Goal: Task Accomplishment & Management: Complete application form

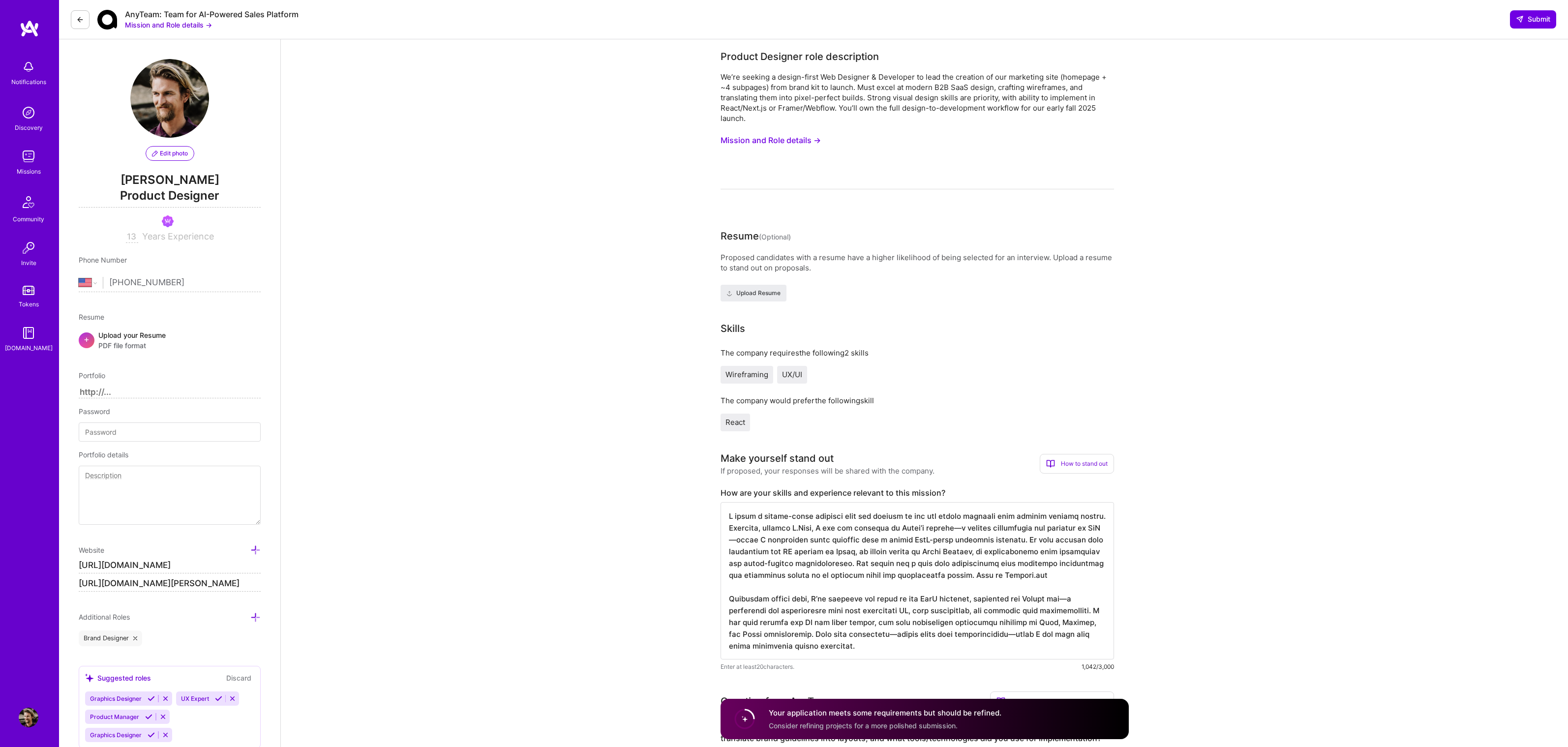
select select "US"
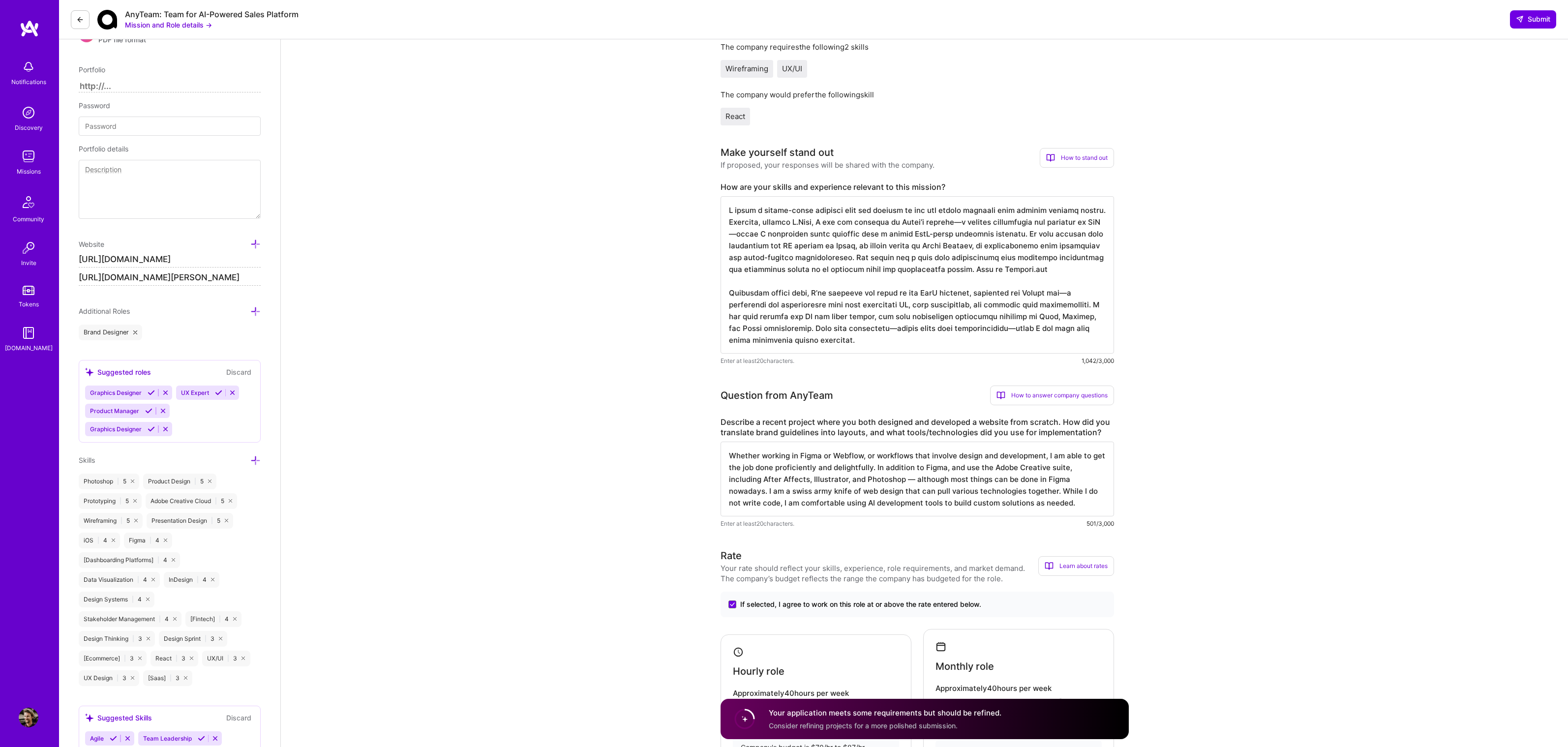
scroll to position [1, 0]
click at [971, 460] on textarea "Whether working in Figma or Webflow, or workflows that involve design and devel…" at bounding box center [917, 479] width 393 height 75
drag, startPoint x: 961, startPoint y: 468, endPoint x: 974, endPoint y: 465, distance: 13.3
click at [974, 465] on textarea "Whether working in Figma or Webflow, or workflows that involve design and devel…" at bounding box center [917, 479] width 393 height 75
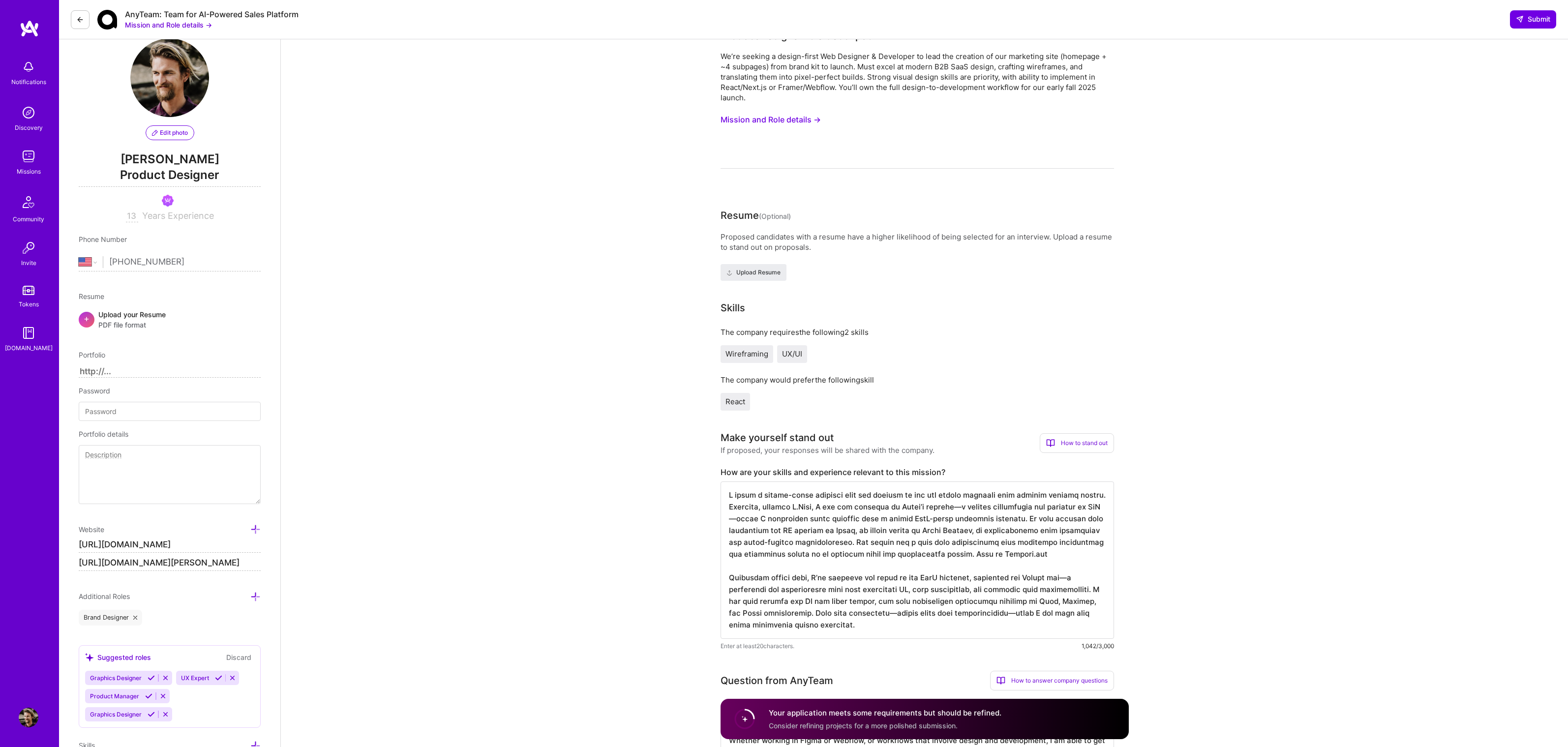
scroll to position [21, 0]
type textarea "Whether working in Figma or Webflow, or workflows that involve design and devel…"
click at [895, 516] on textarea at bounding box center [917, 559] width 393 height 157
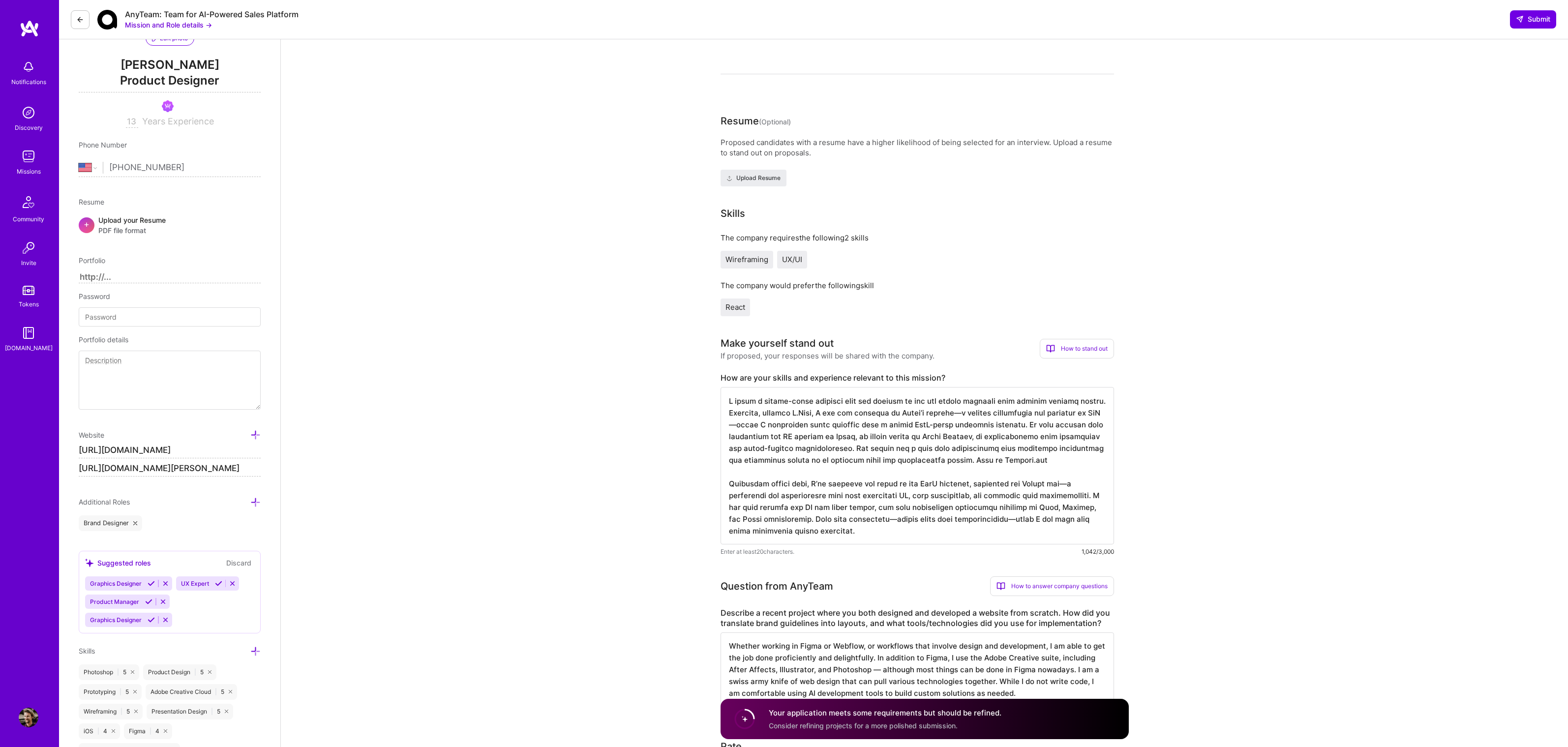
scroll to position [1, 0]
drag, startPoint x: 728, startPoint y: 402, endPoint x: 973, endPoint y: 580, distance: 302.8
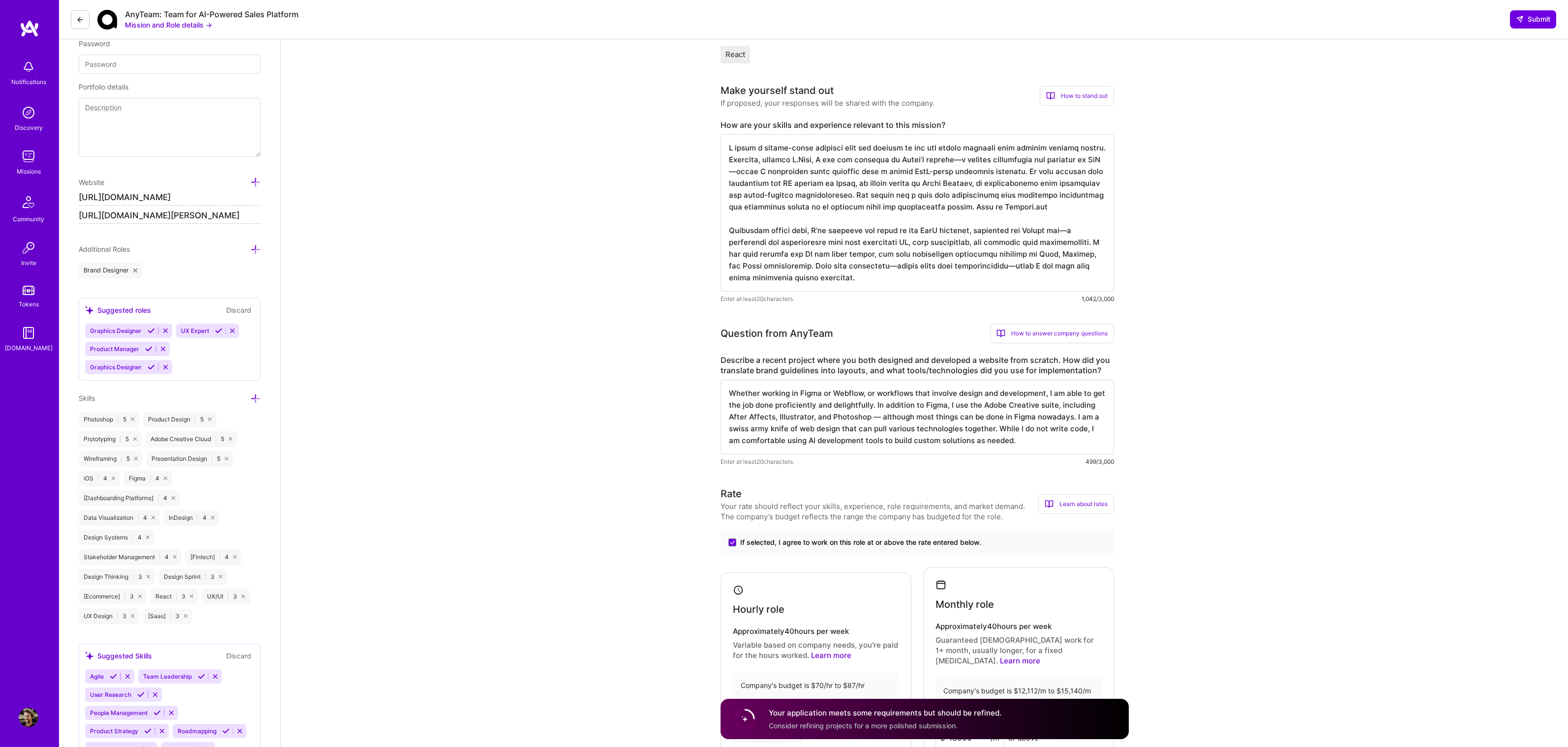
scroll to position [378, 0]
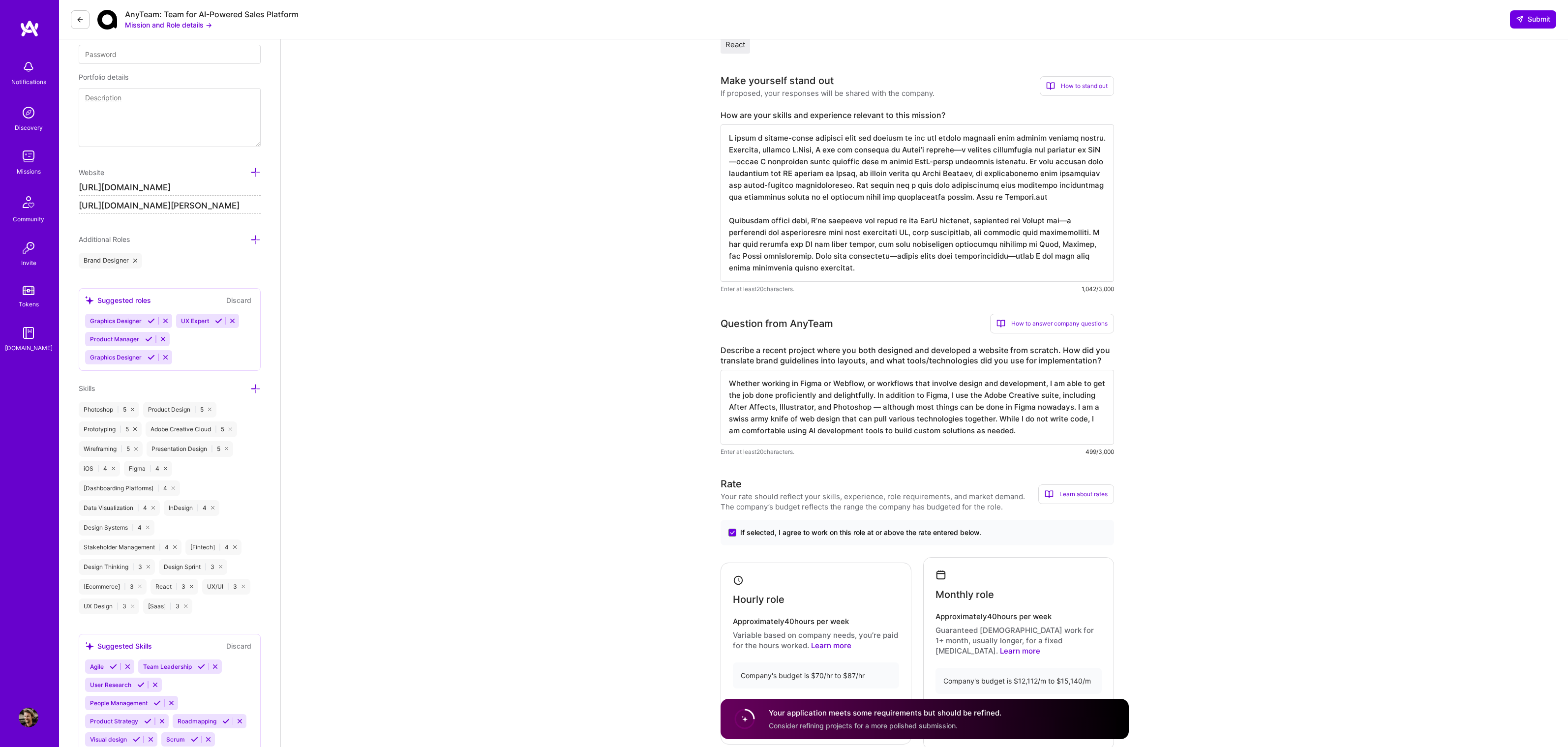
drag, startPoint x: 729, startPoint y: 383, endPoint x: 905, endPoint y: 581, distance: 264.9
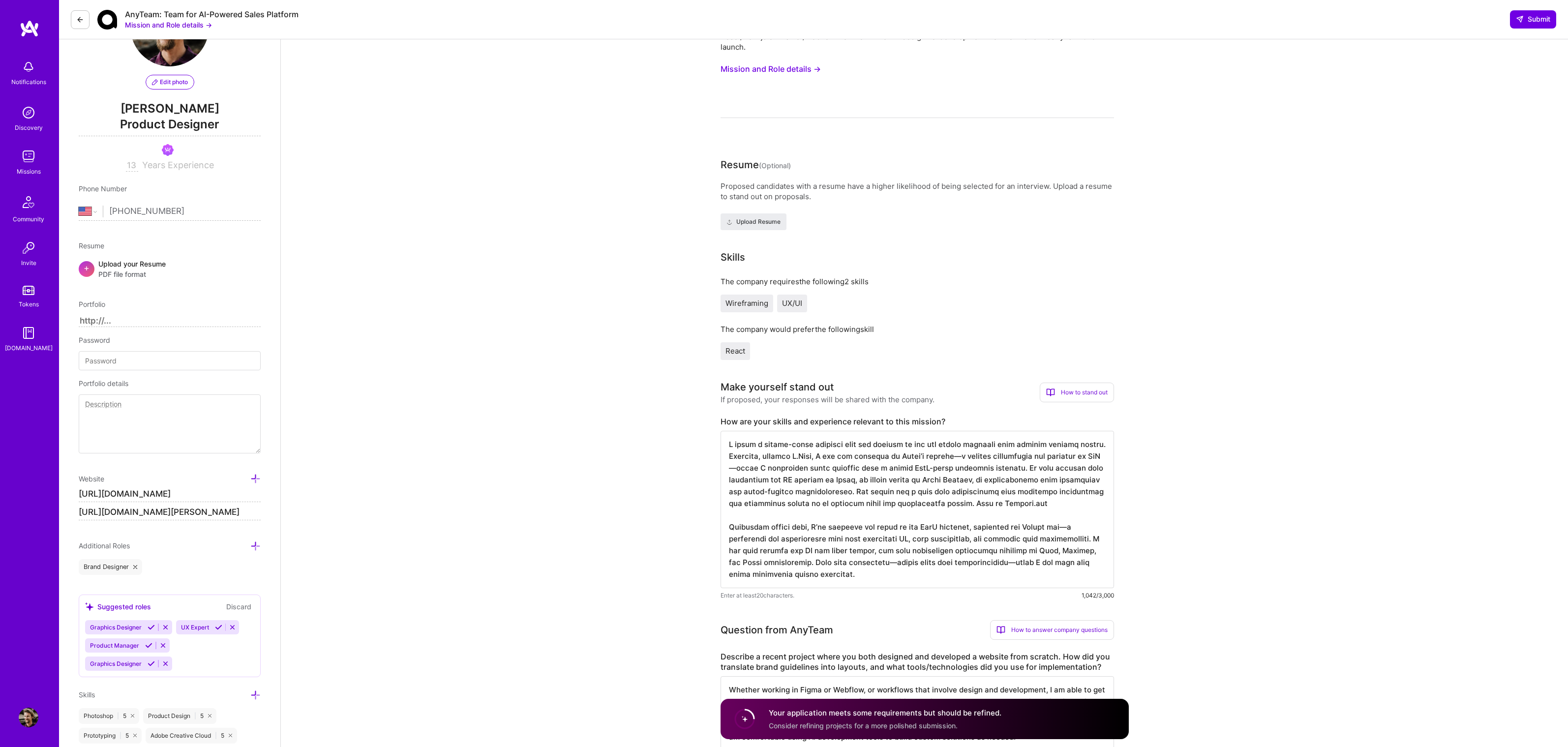
scroll to position [72, 0]
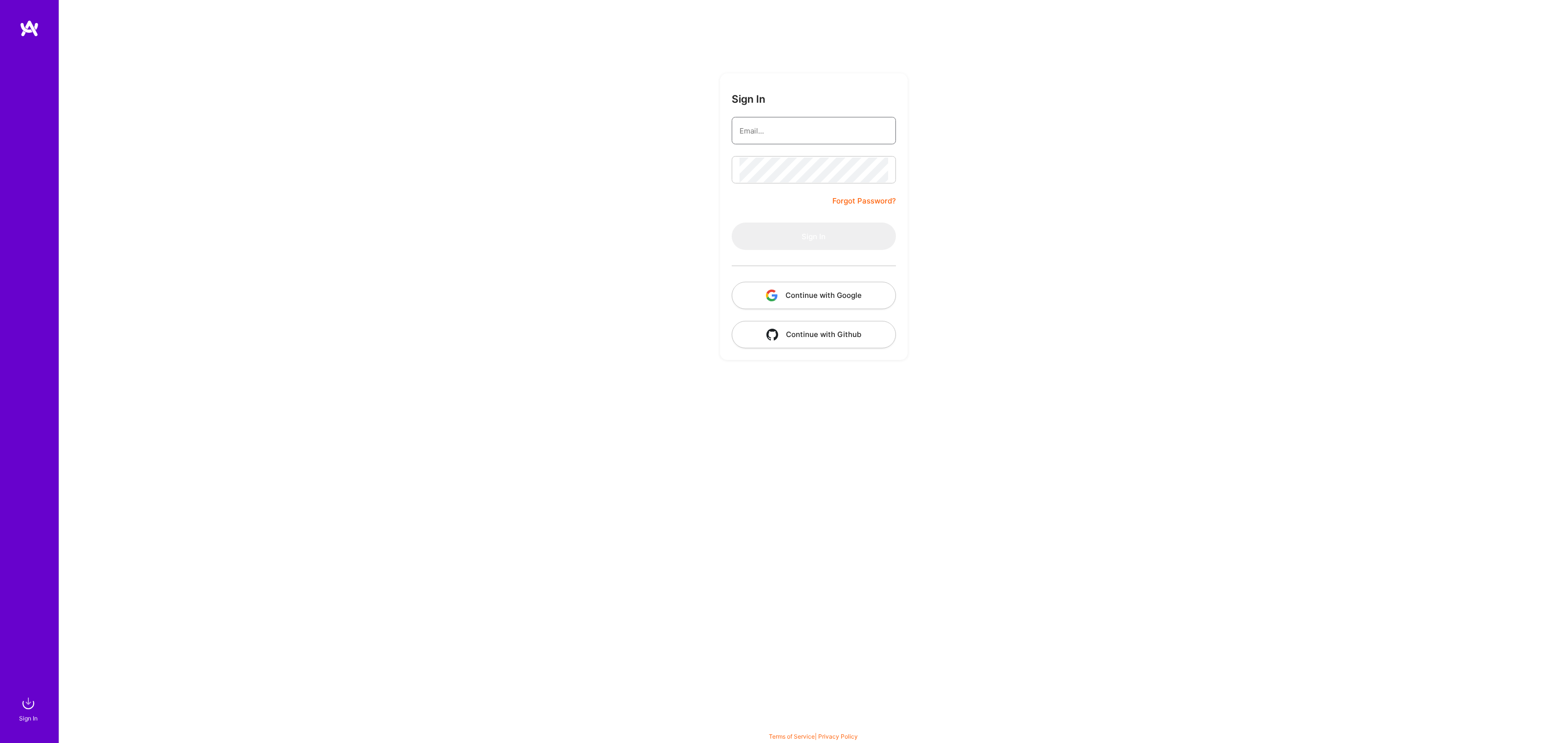
type input "matthew@solforms.com"
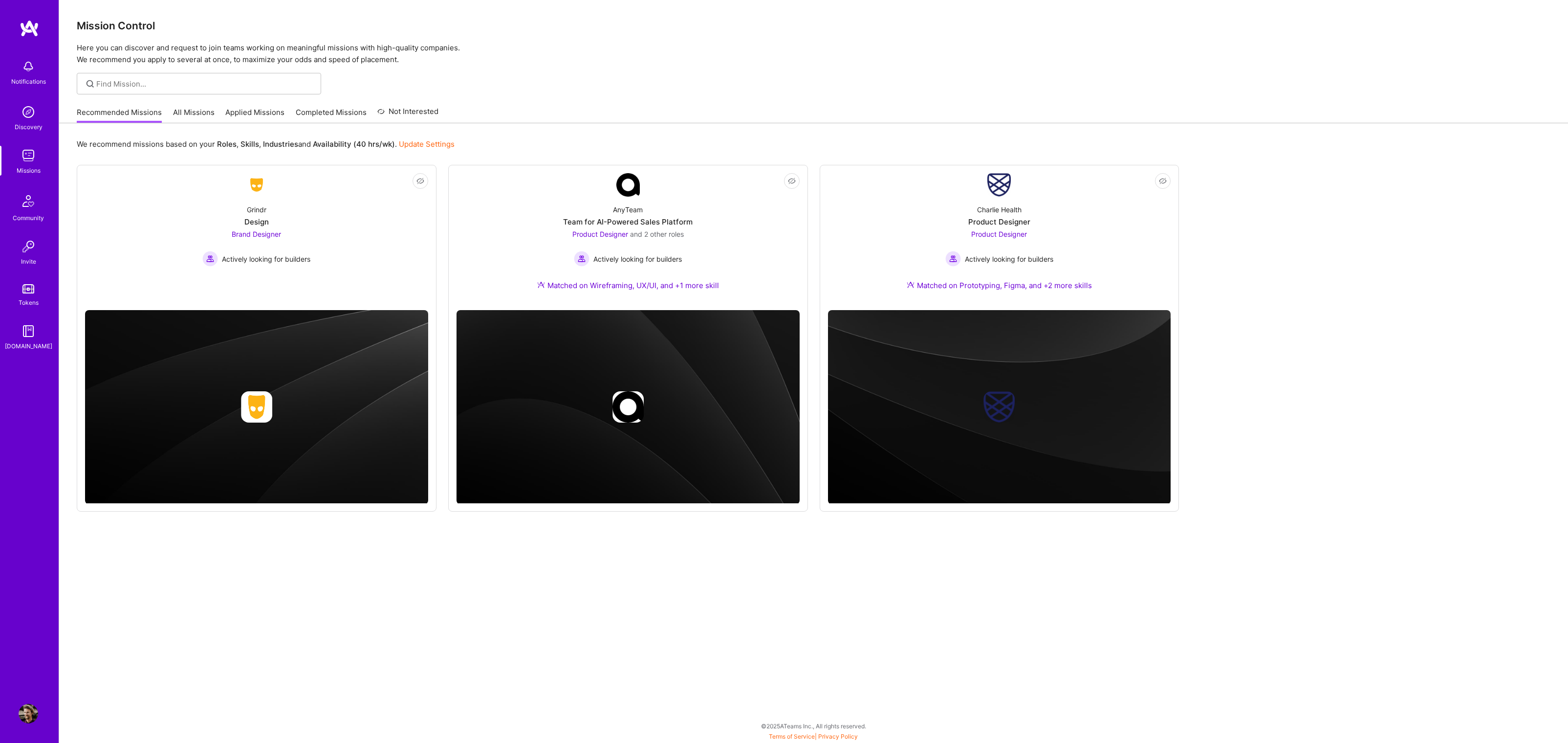
click at [33, 706] on img at bounding box center [29, 714] width 19 height 19
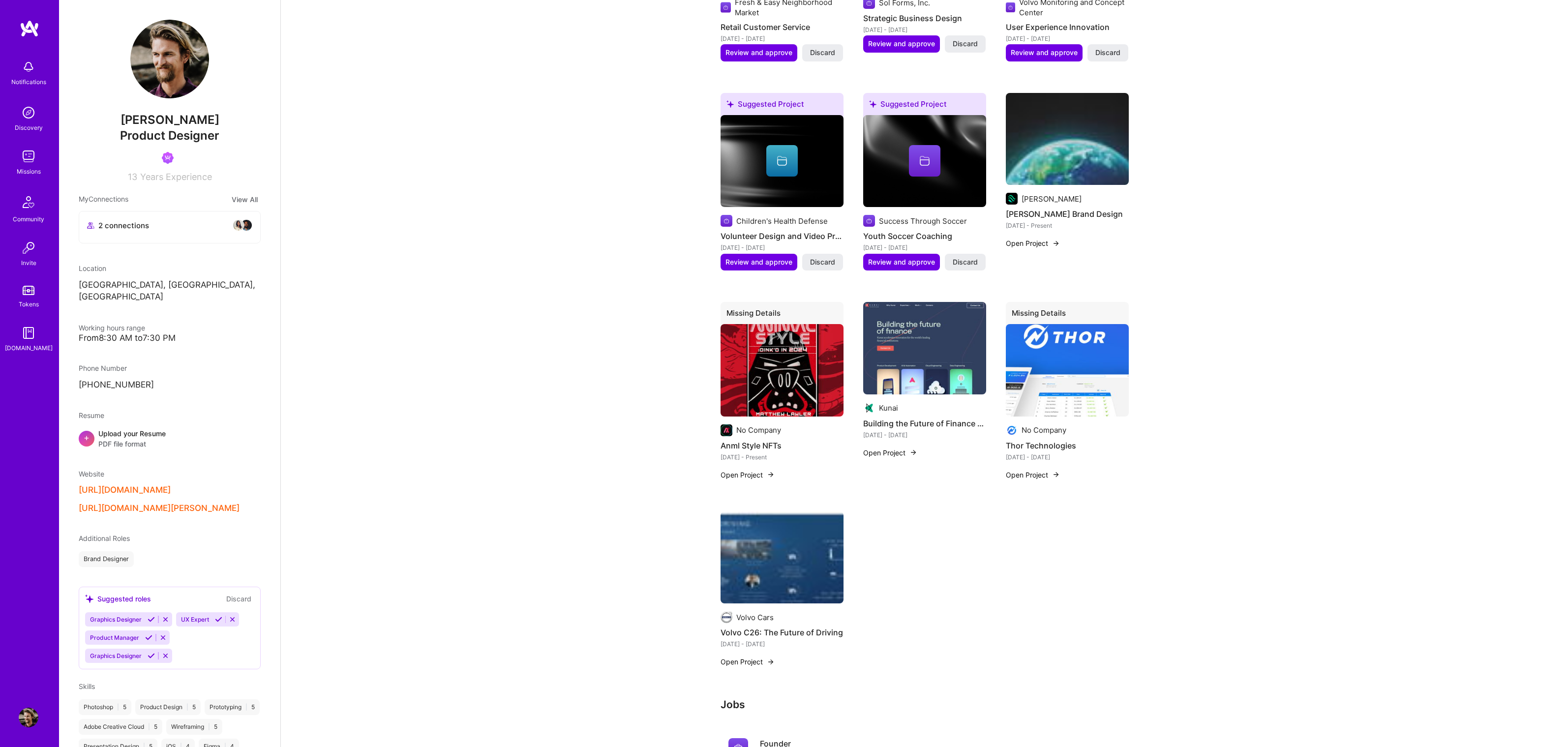
scroll to position [1440, 0]
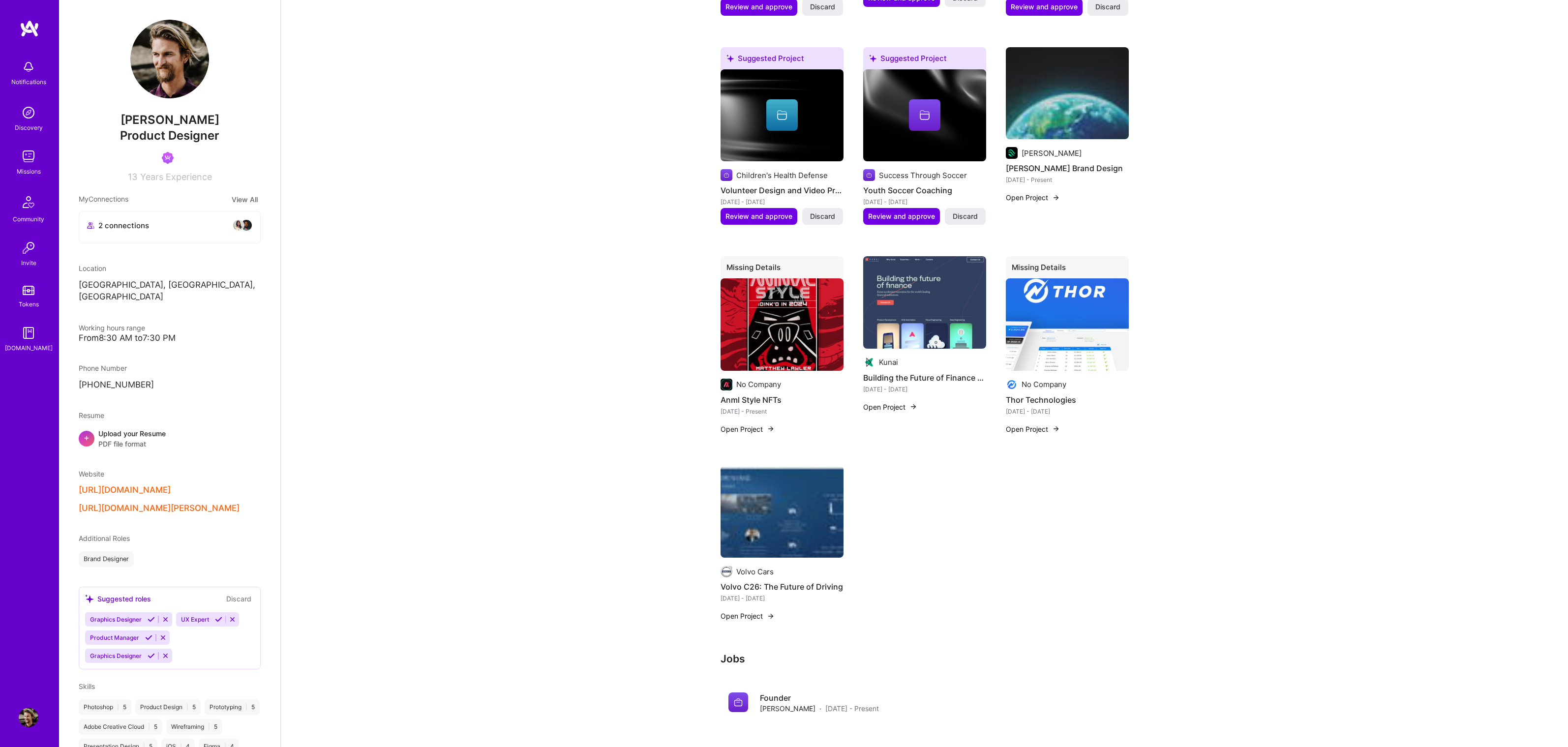
click at [737, 610] on button "Open Project" at bounding box center [747, 615] width 54 height 10
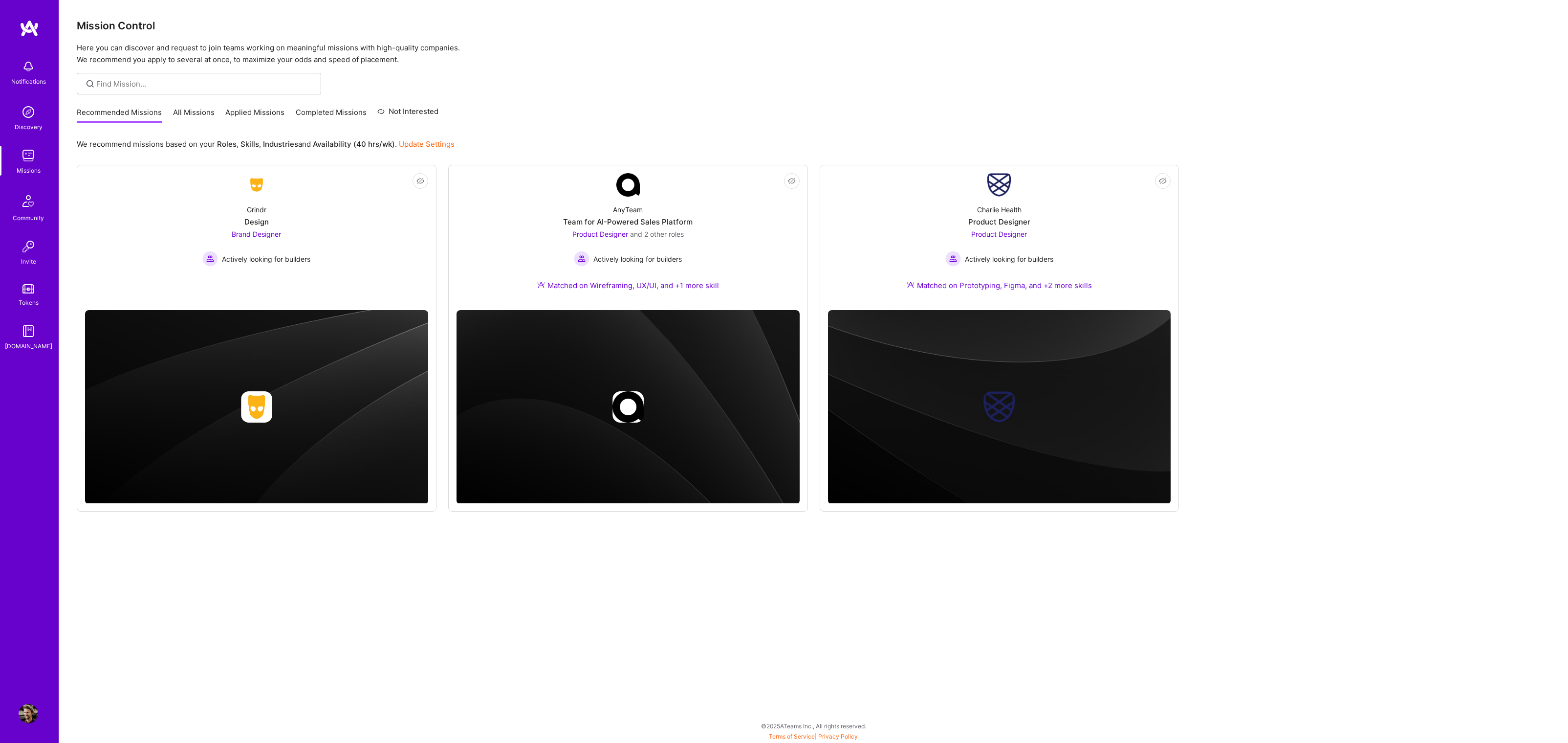
click at [30, 705] on img at bounding box center [29, 714] width 19 height 19
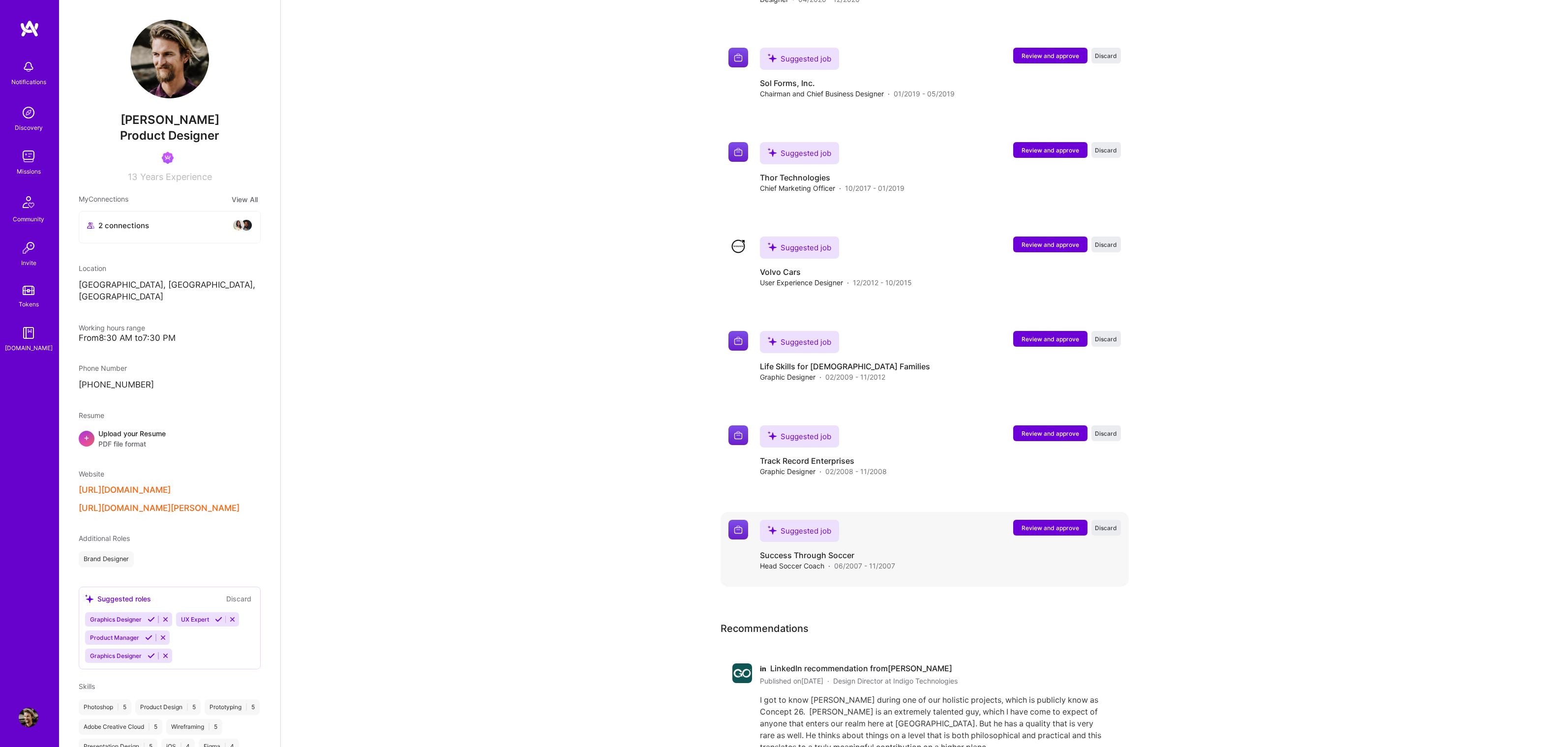
scroll to position [2597, 0]
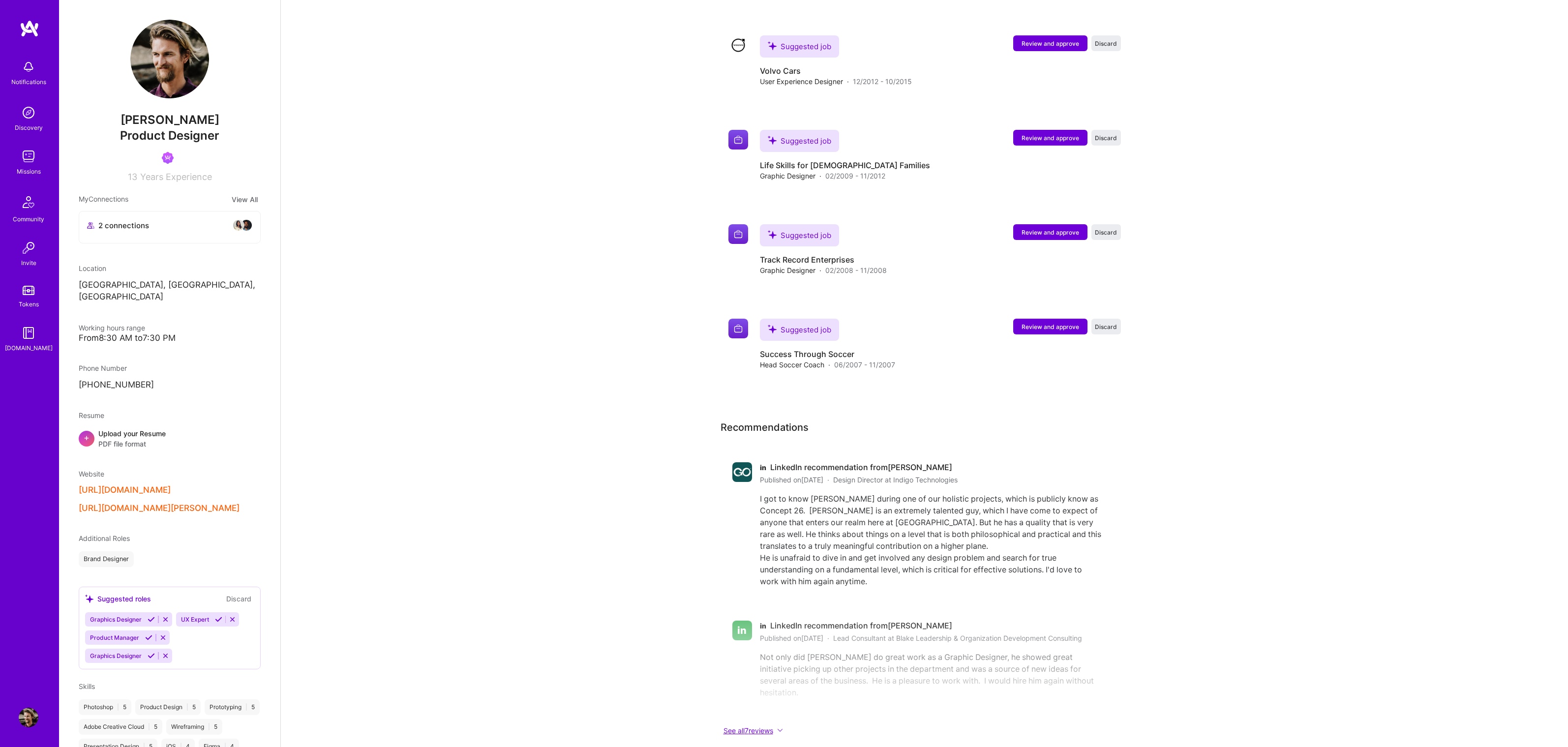
click at [750, 725] on button "See all 7 reviews" at bounding box center [917, 730] width 393 height 11
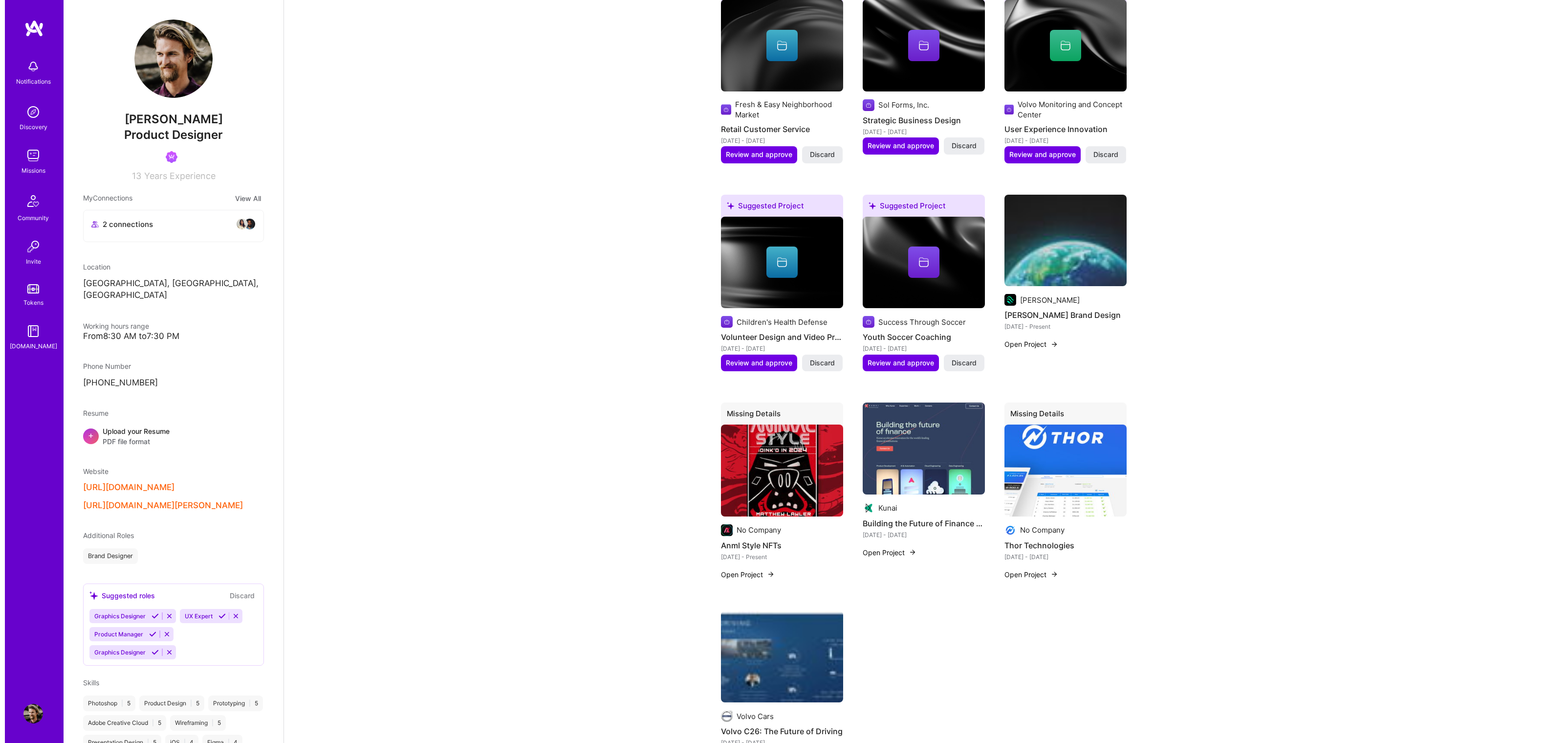
scroll to position [1061, 0]
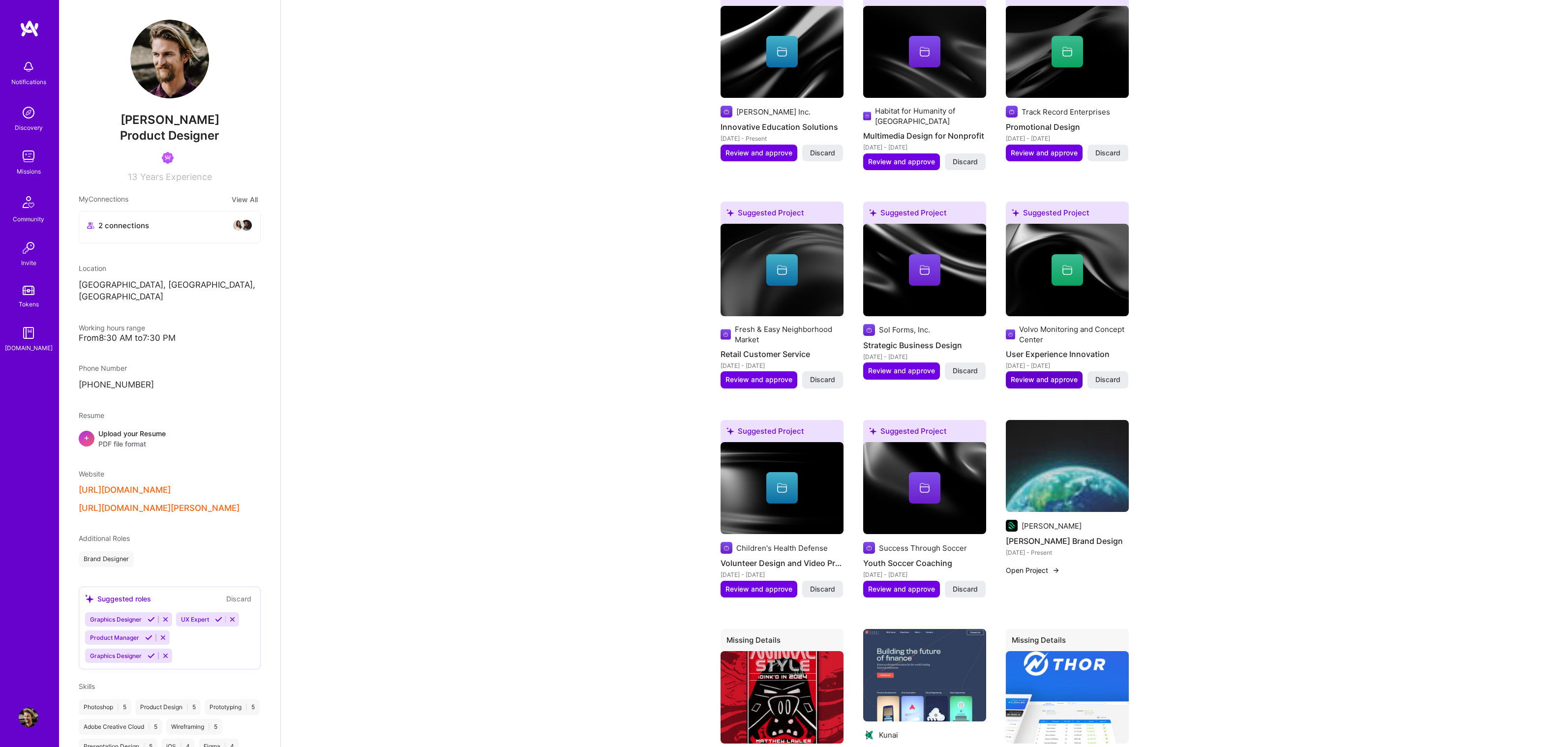
click at [1063, 375] on span "Review and approve" at bounding box center [1044, 380] width 67 height 10
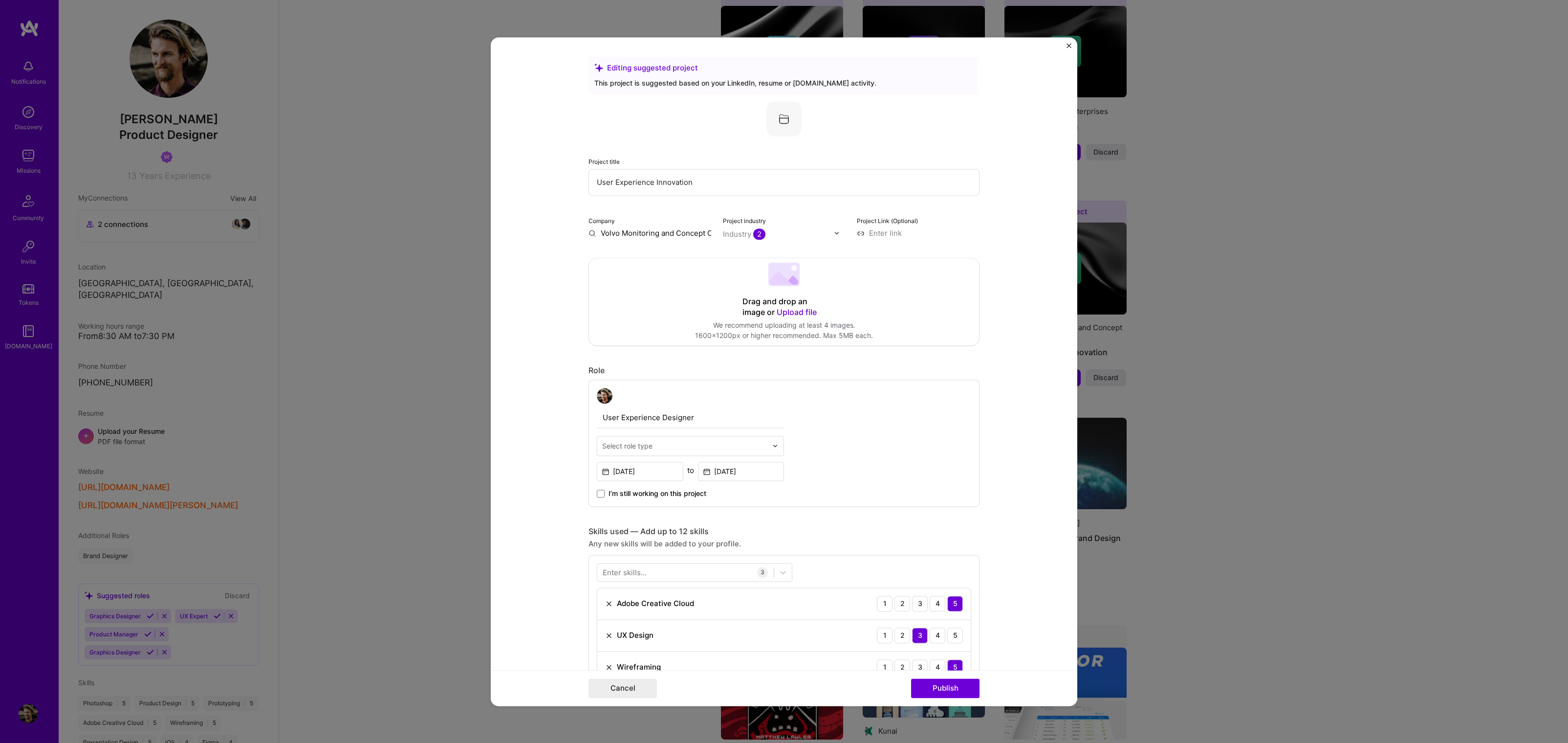
click at [791, 305] on div "Drag and drop an image or Upload file" at bounding box center [784, 307] width 83 height 21
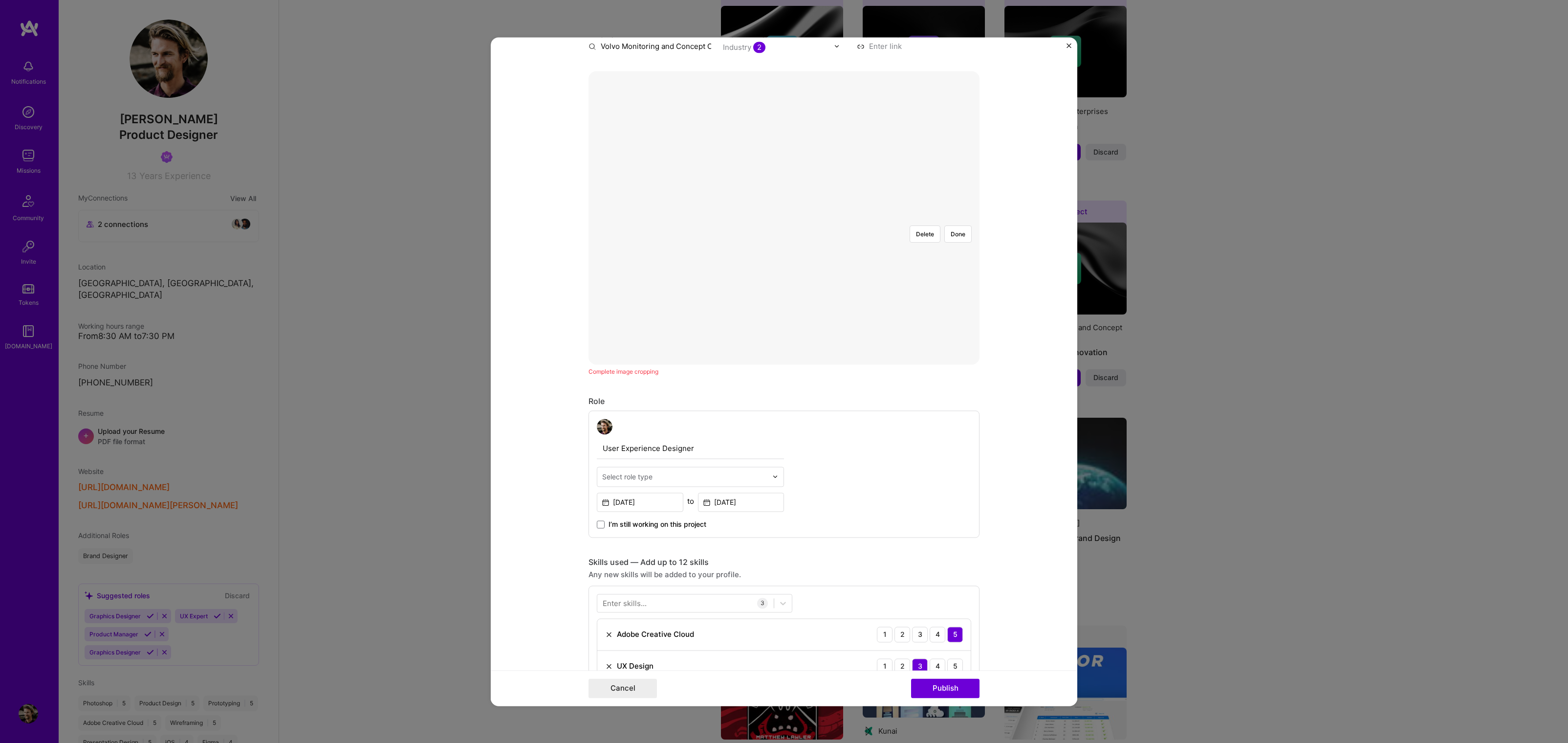
scroll to position [285, 0]
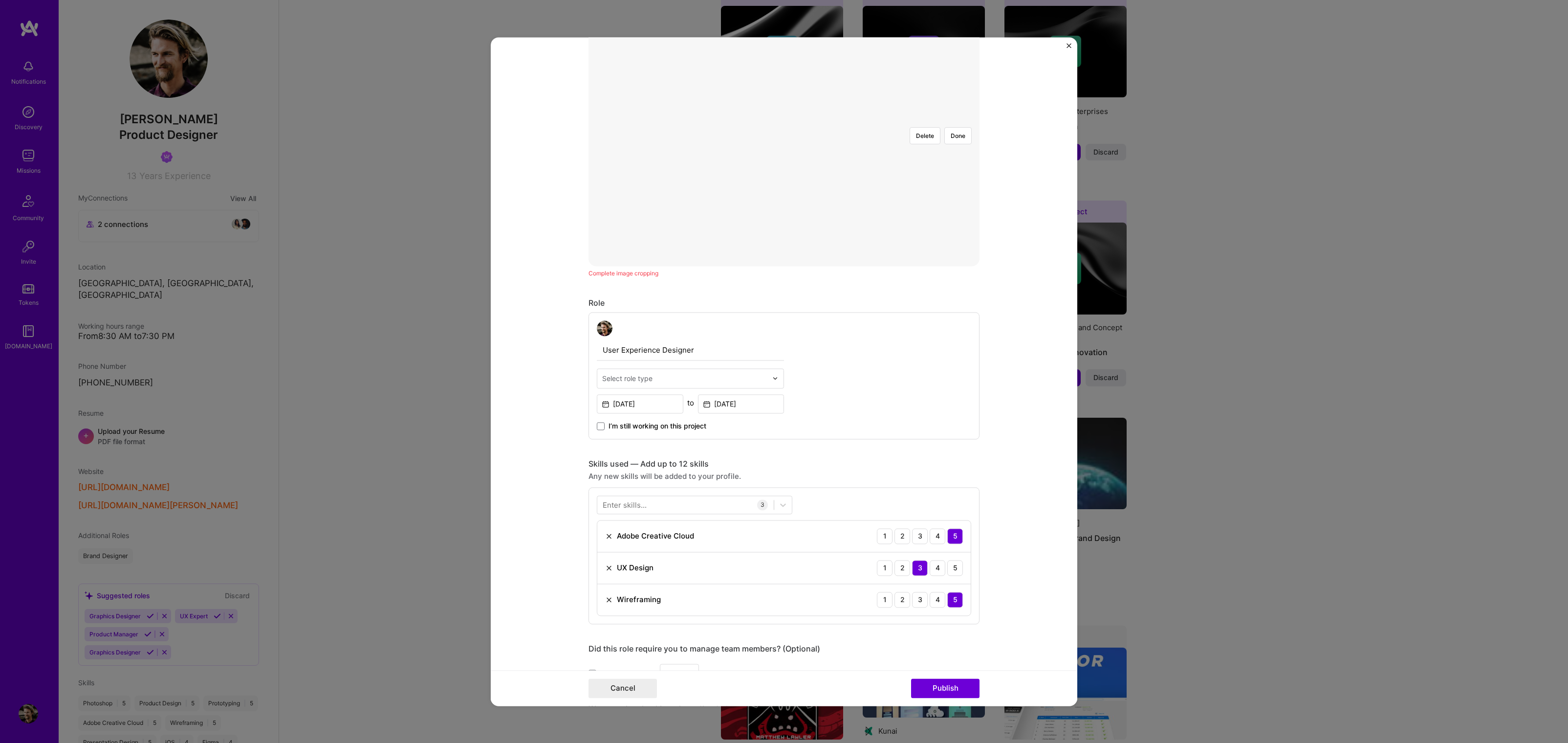
click at [746, 379] on input "text" at bounding box center [684, 378] width 165 height 10
type input "u"
type input "U"
type input "UX"
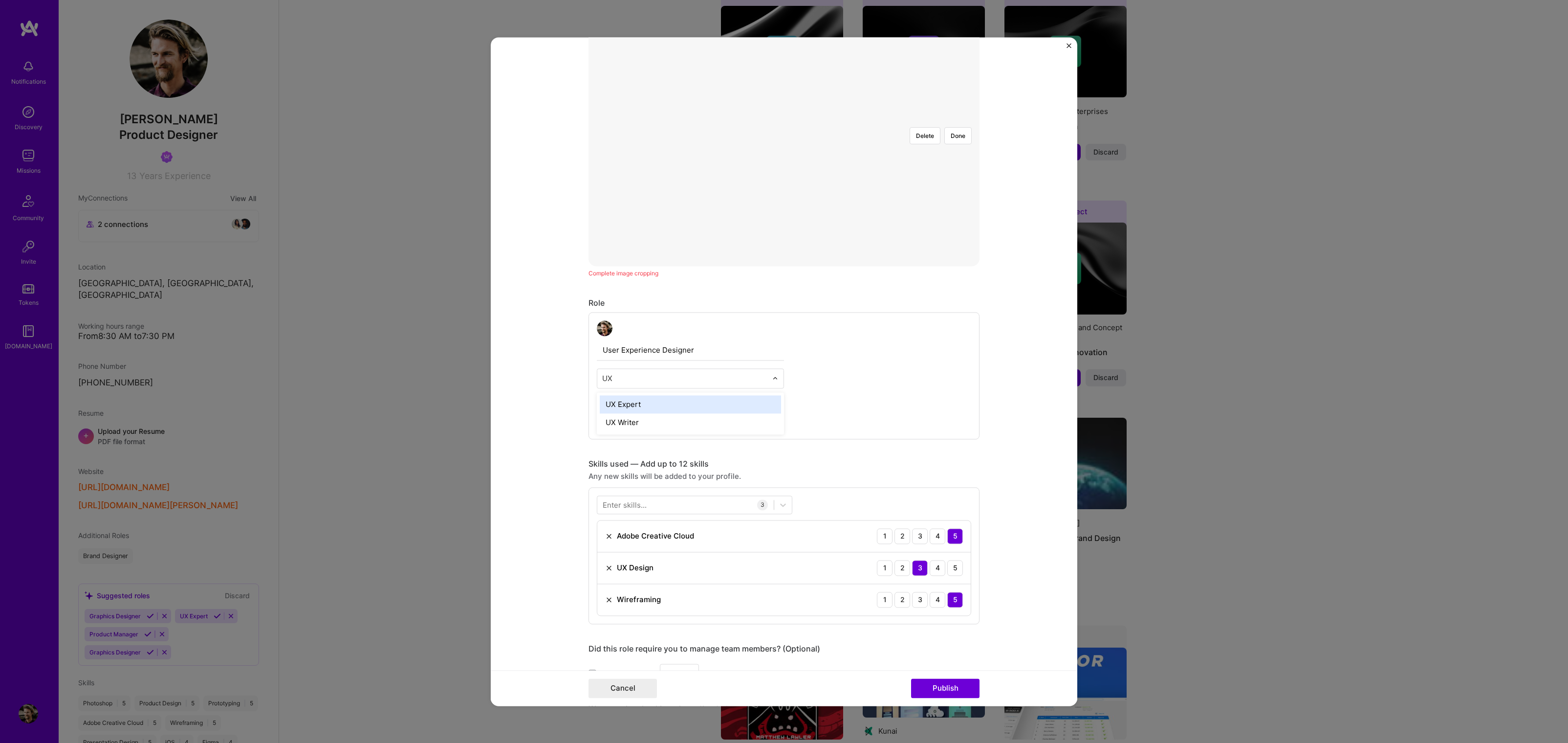
click at [741, 400] on div "UX Expert" at bounding box center [690, 404] width 181 height 18
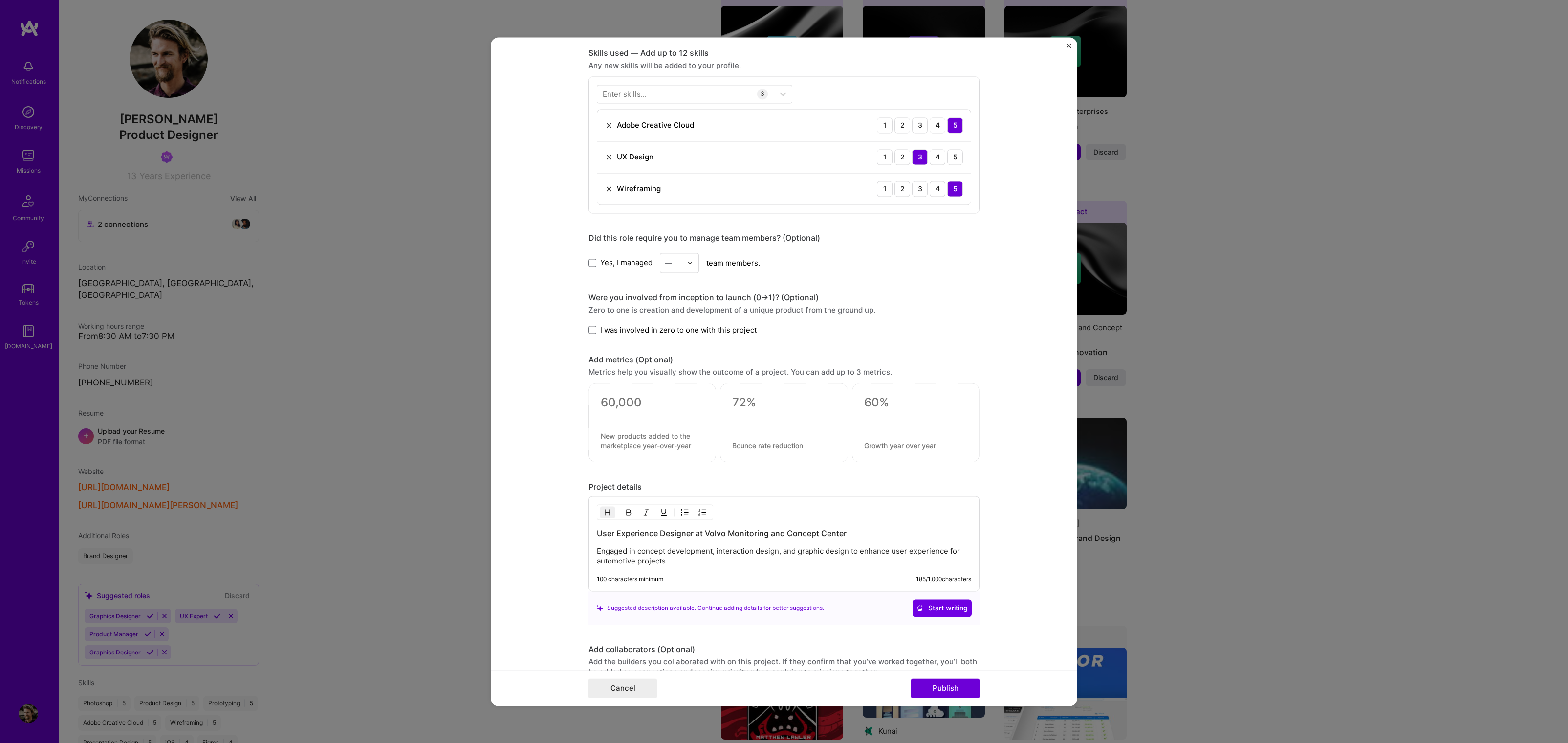
scroll to position [696, 0]
click at [589, 326] on span at bounding box center [592, 329] width 8 height 8
click at [0, 0] on input "I was involved in zero to one with this project" at bounding box center [0, 0] width 0 height 0
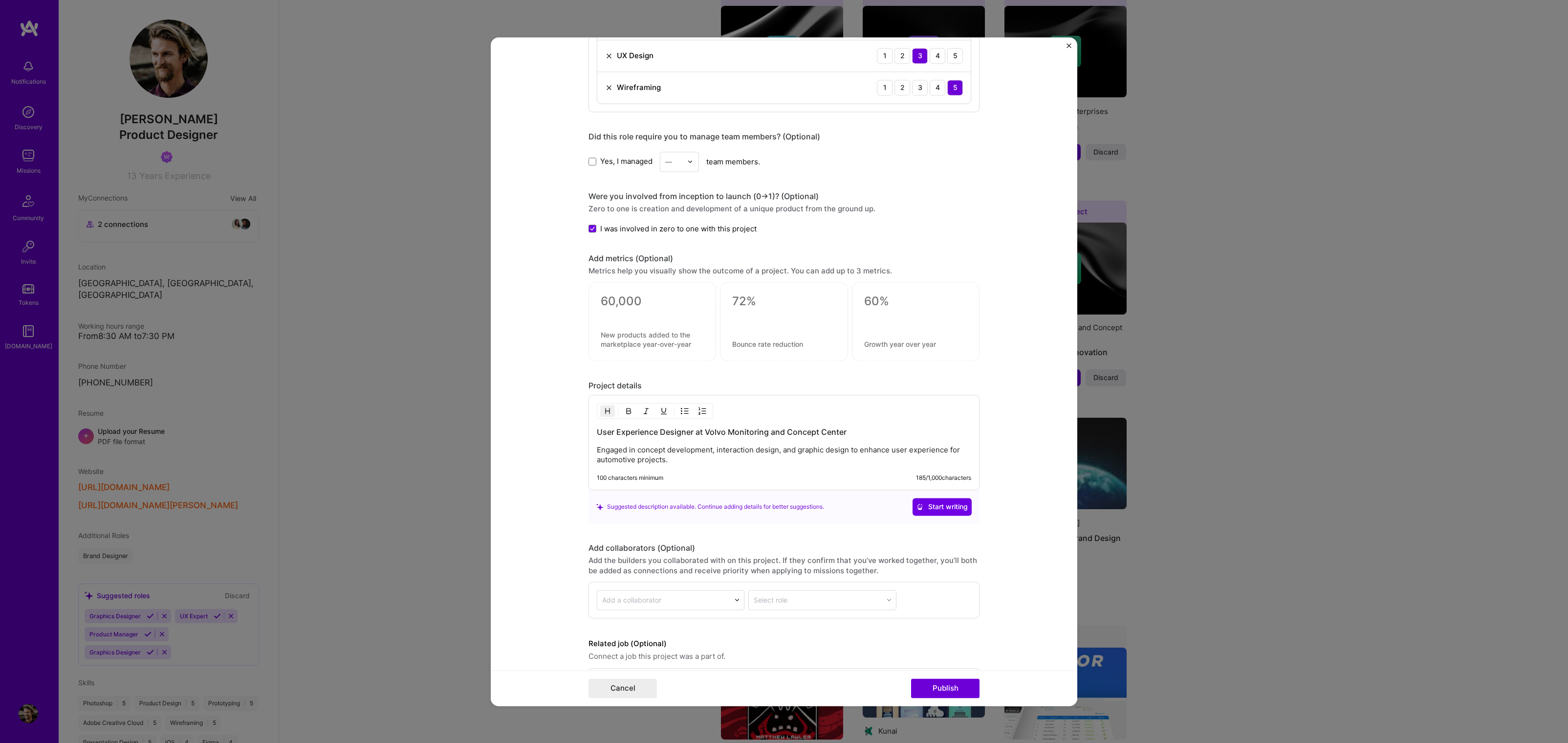
scroll to position [829, 0]
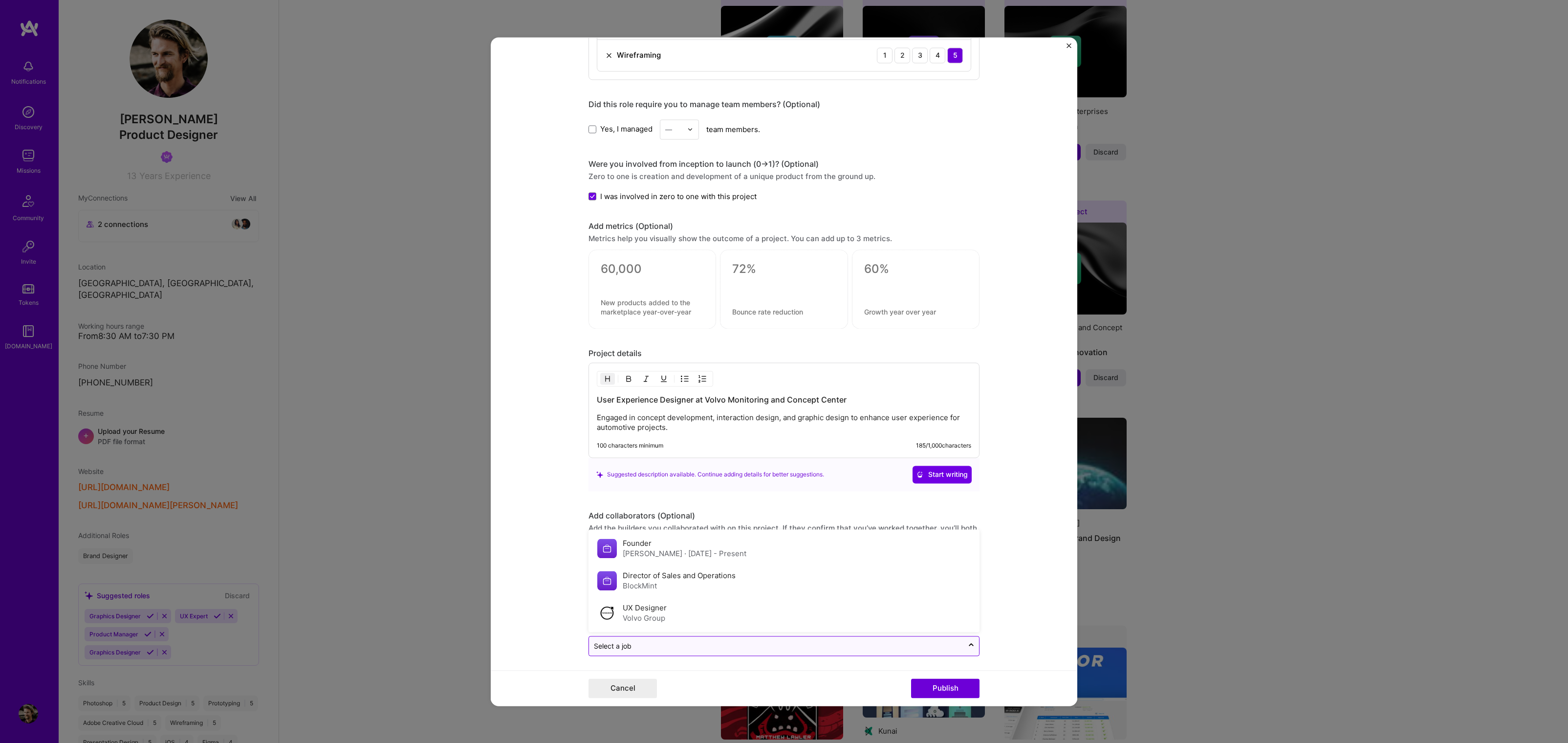
click at [838, 636] on div "Select a job" at bounding box center [776, 646] width 374 height 19
click at [791, 620] on div "UX Designer Volvo Group" at bounding box center [784, 613] width 385 height 32
click at [965, 680] on button "Publish" at bounding box center [945, 688] width 68 height 19
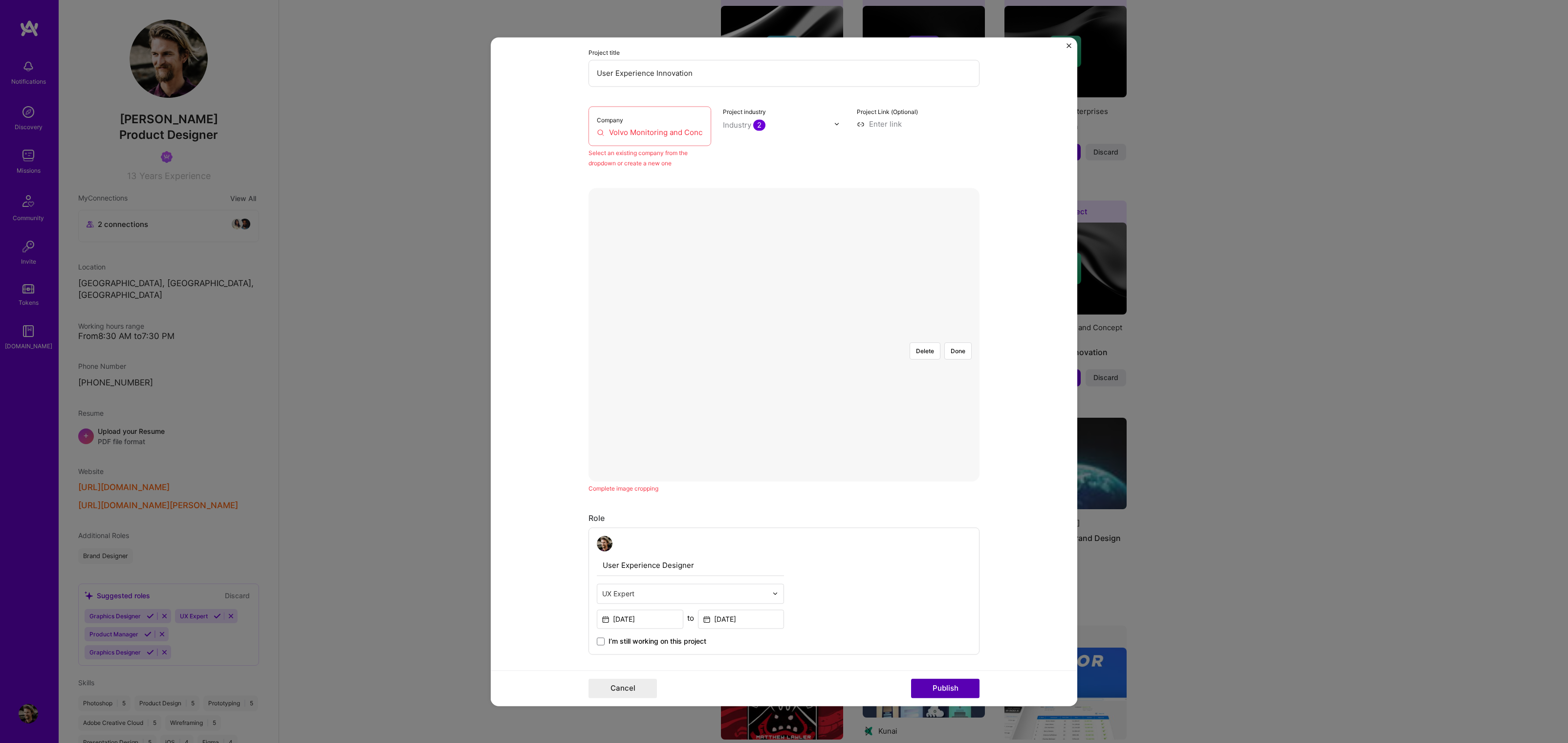
scroll to position [64, 0]
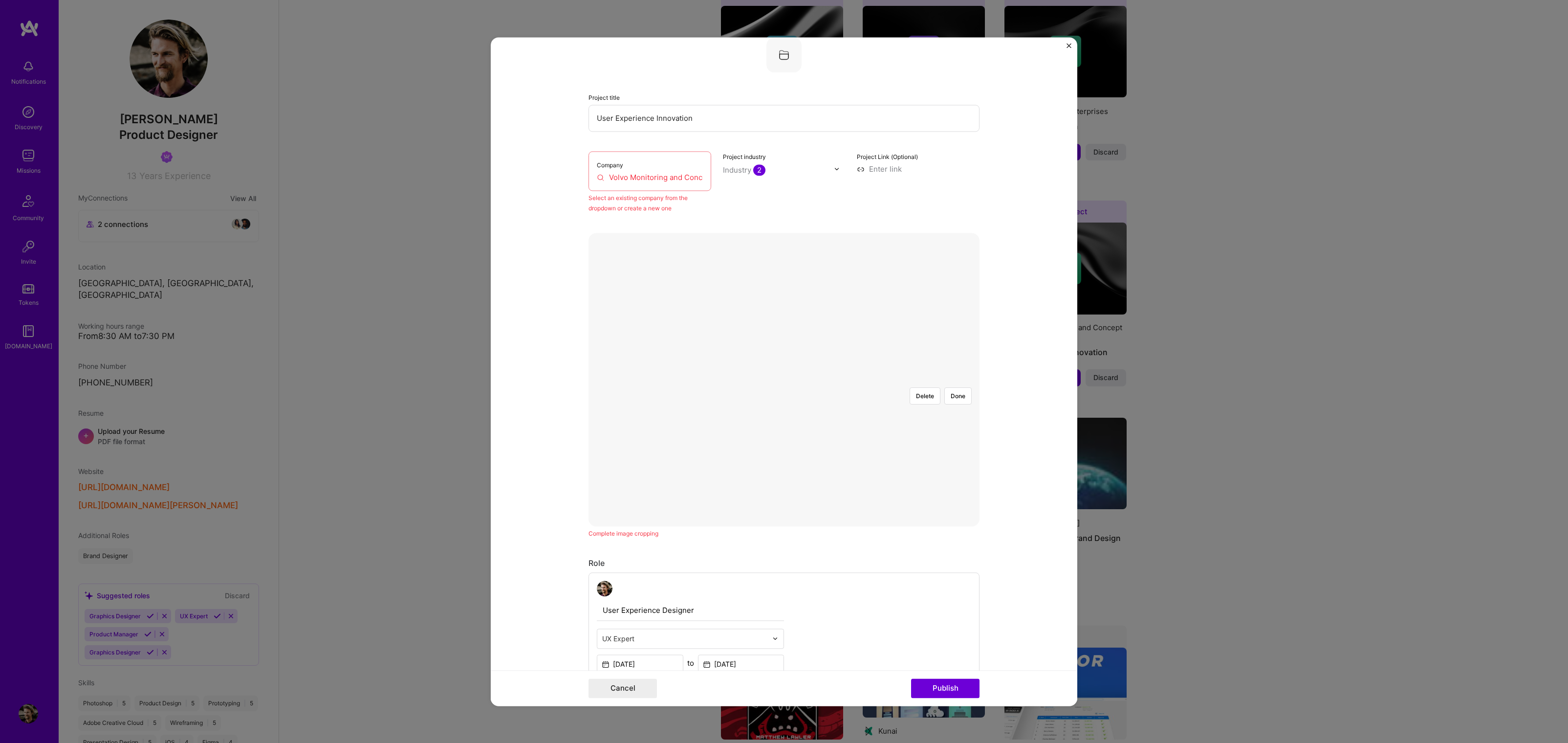
click at [665, 177] on input "Volvo Monitoring and Concept Center" at bounding box center [649, 177] width 106 height 10
click at [634, 167] on div "Company Volvo Monitoring and Concept Center" at bounding box center [650, 171] width 123 height 40
click at [634, 172] on input "Volvo Monitoring and Concept Center" at bounding box center [649, 177] width 106 height 10
click at [634, 172] on input "Volvo Monitoring and Concept Center" at bounding box center [649, 177] width 106 height 10
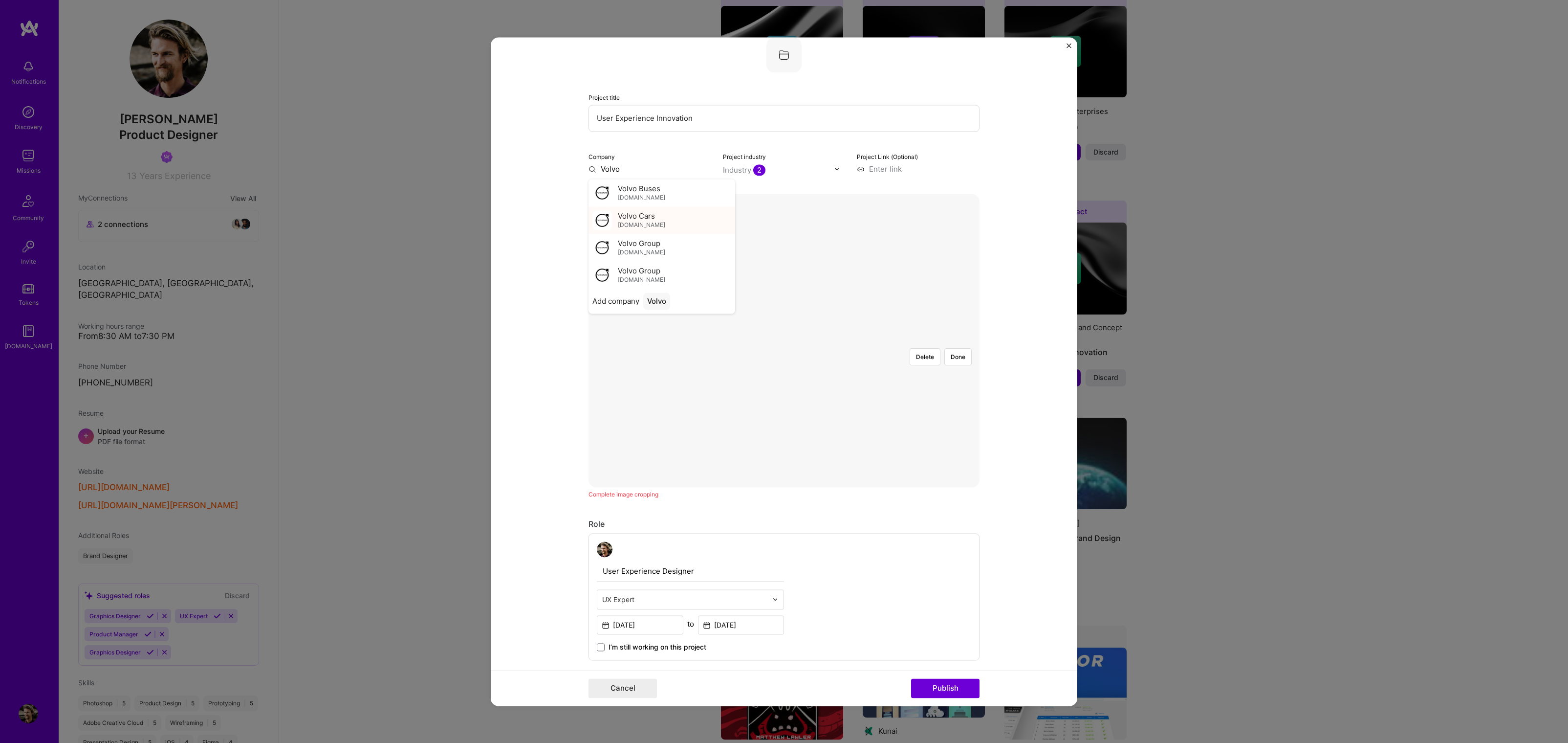
click at [657, 214] on div "Volvo Cars volvocars.com" at bounding box center [662, 220] width 147 height 27
type input "Volvo Cars"
click at [895, 167] on input at bounding box center [919, 169] width 123 height 10
paste input "https://youtu.be/UAH9igexgtQ?si=KR2wSGx4siY70Tdx"
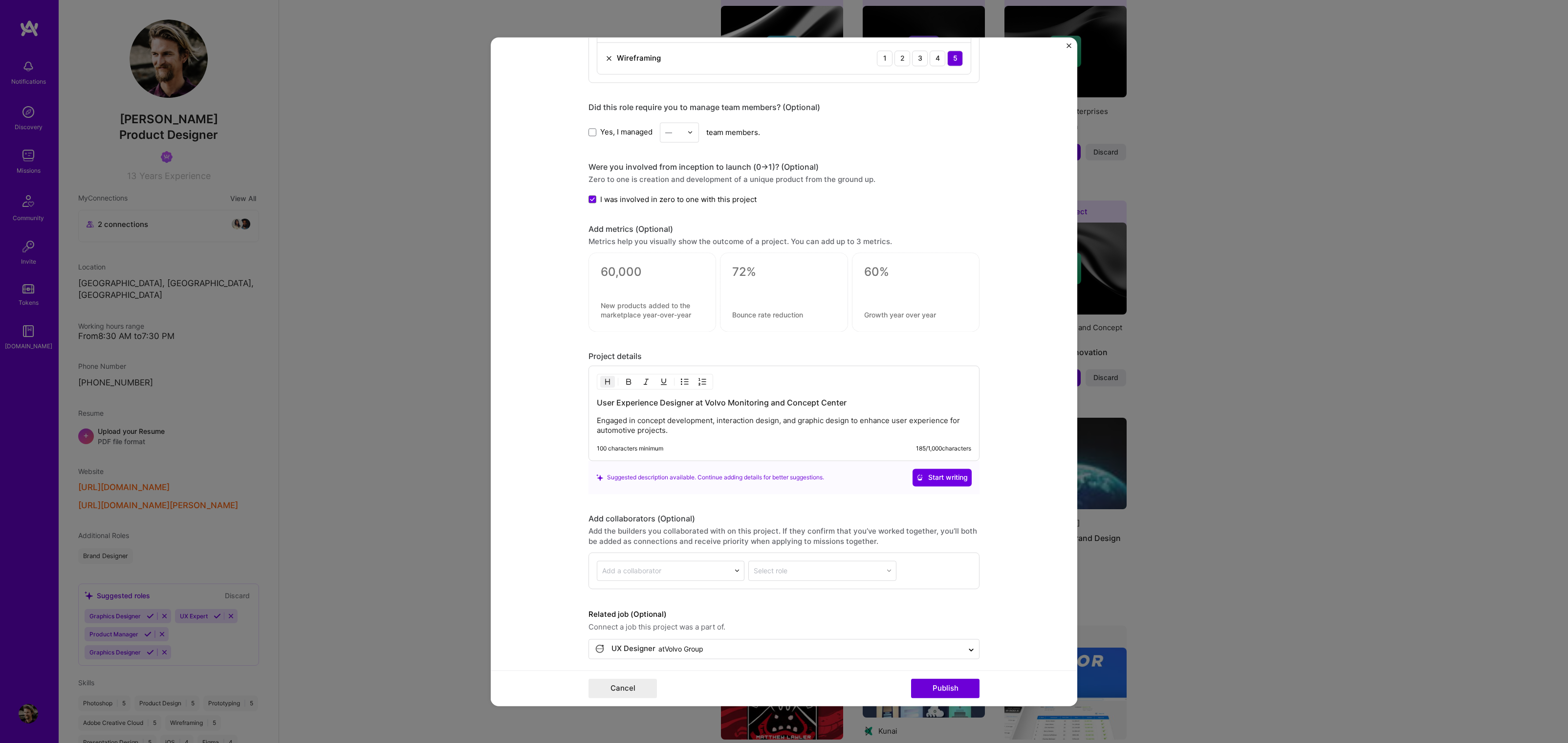
scroll to position [829, 0]
type input "https://youtu.be/UAH9igexgtQ?si=KR2wSGx4siY70Tdx"
click at [925, 683] on button "Publish" at bounding box center [945, 688] width 68 height 19
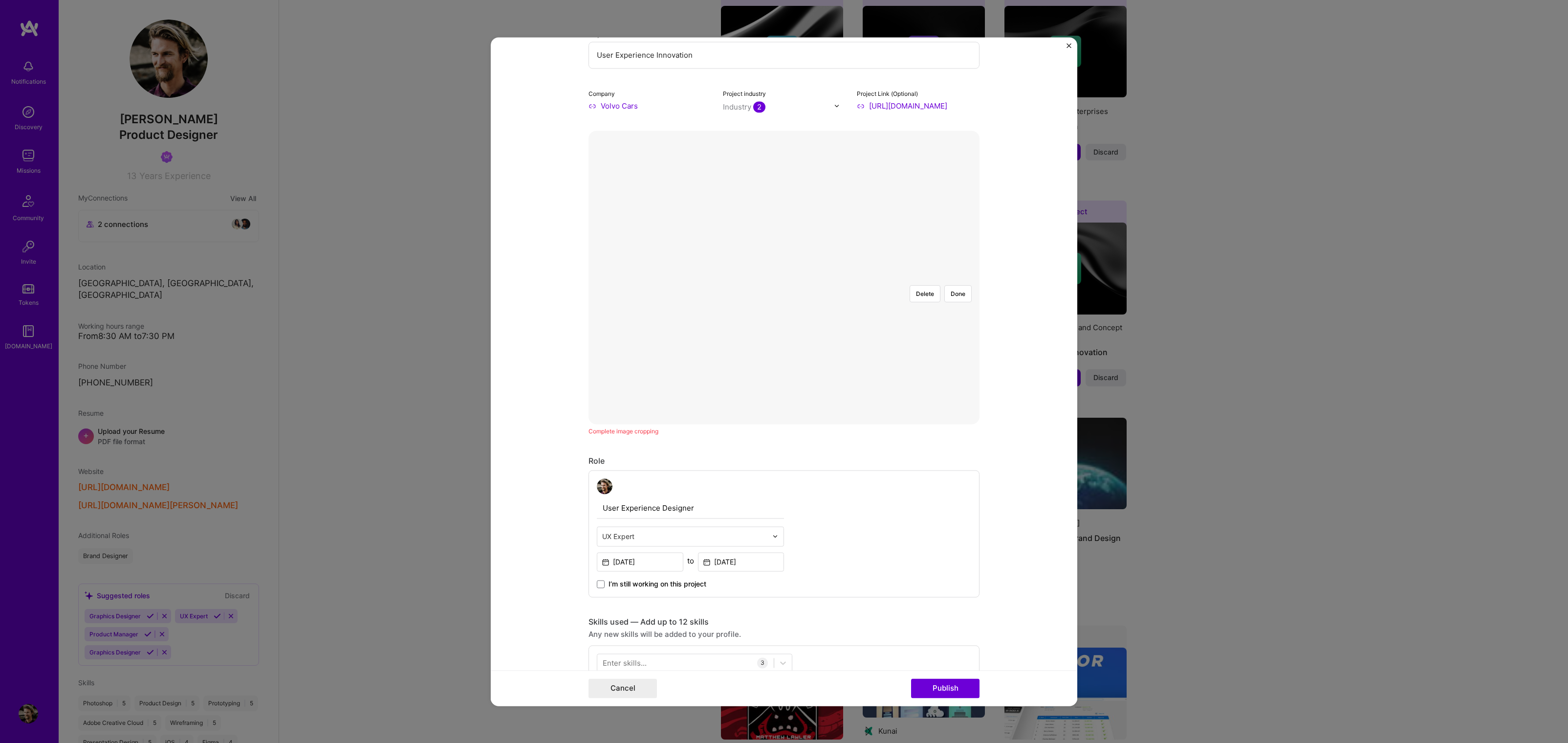
scroll to position [105, 0]
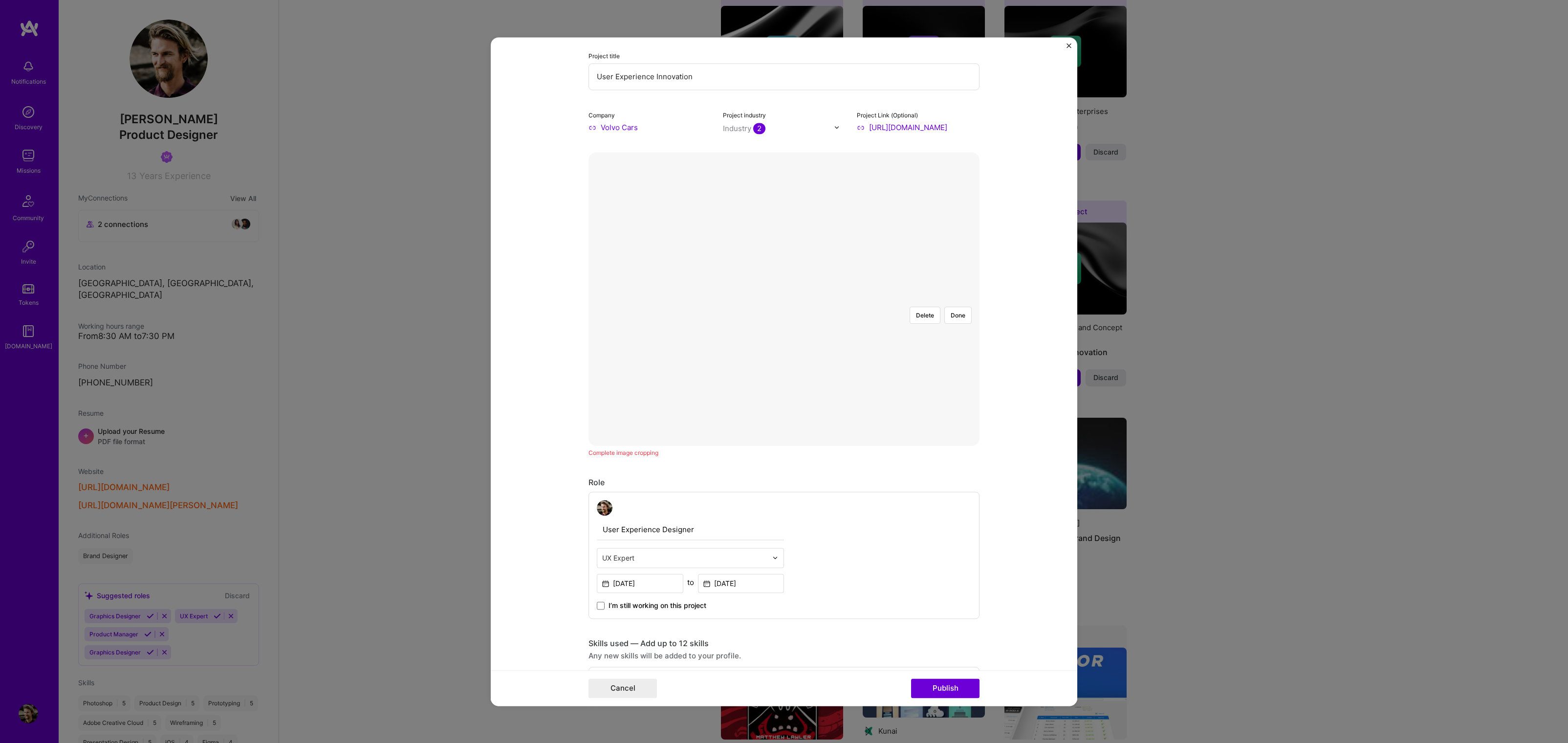
click at [846, 299] on div at bounding box center [976, 402] width 274 height 206
click at [957, 306] on button "Done" at bounding box center [957, 315] width 27 height 17
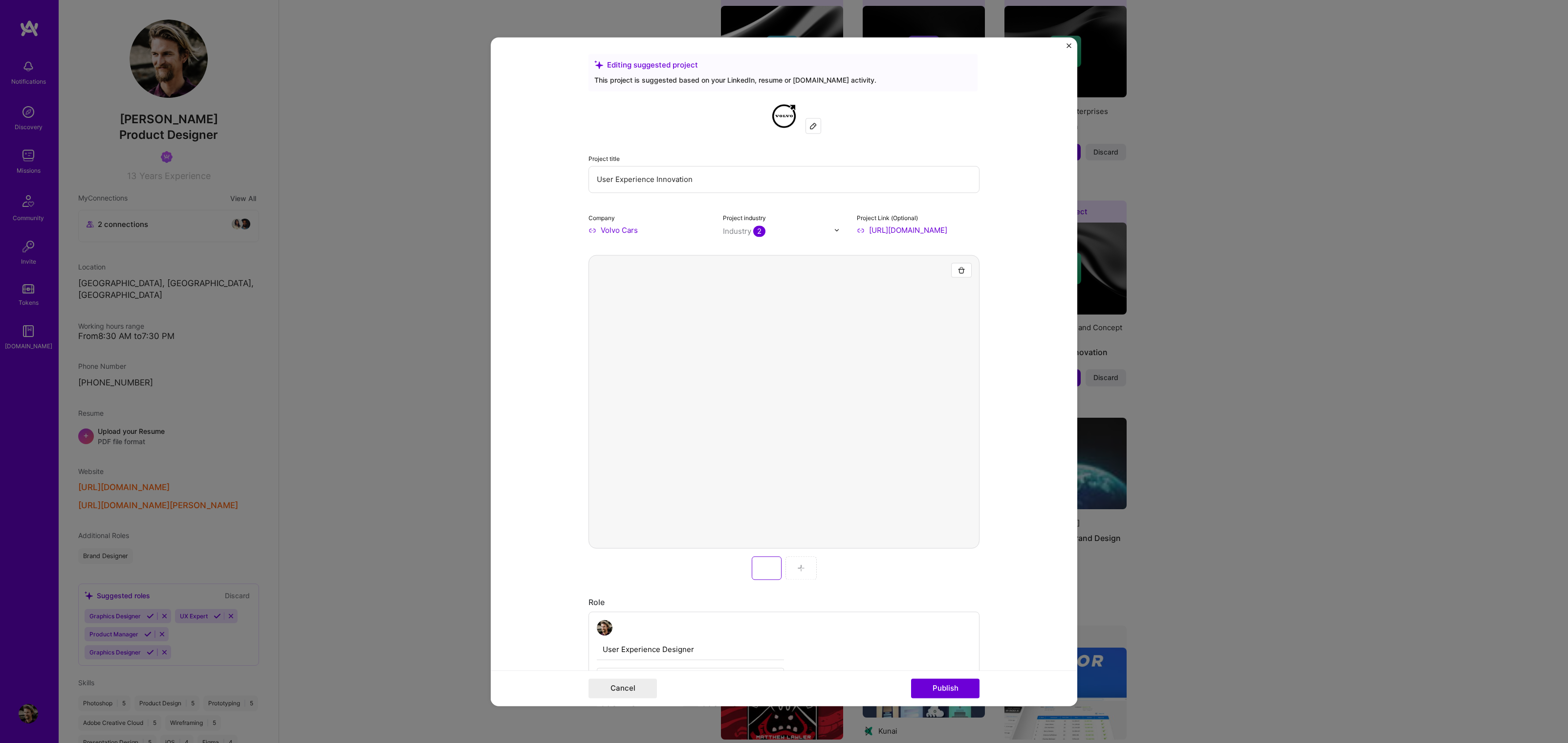
scroll to position [0, 0]
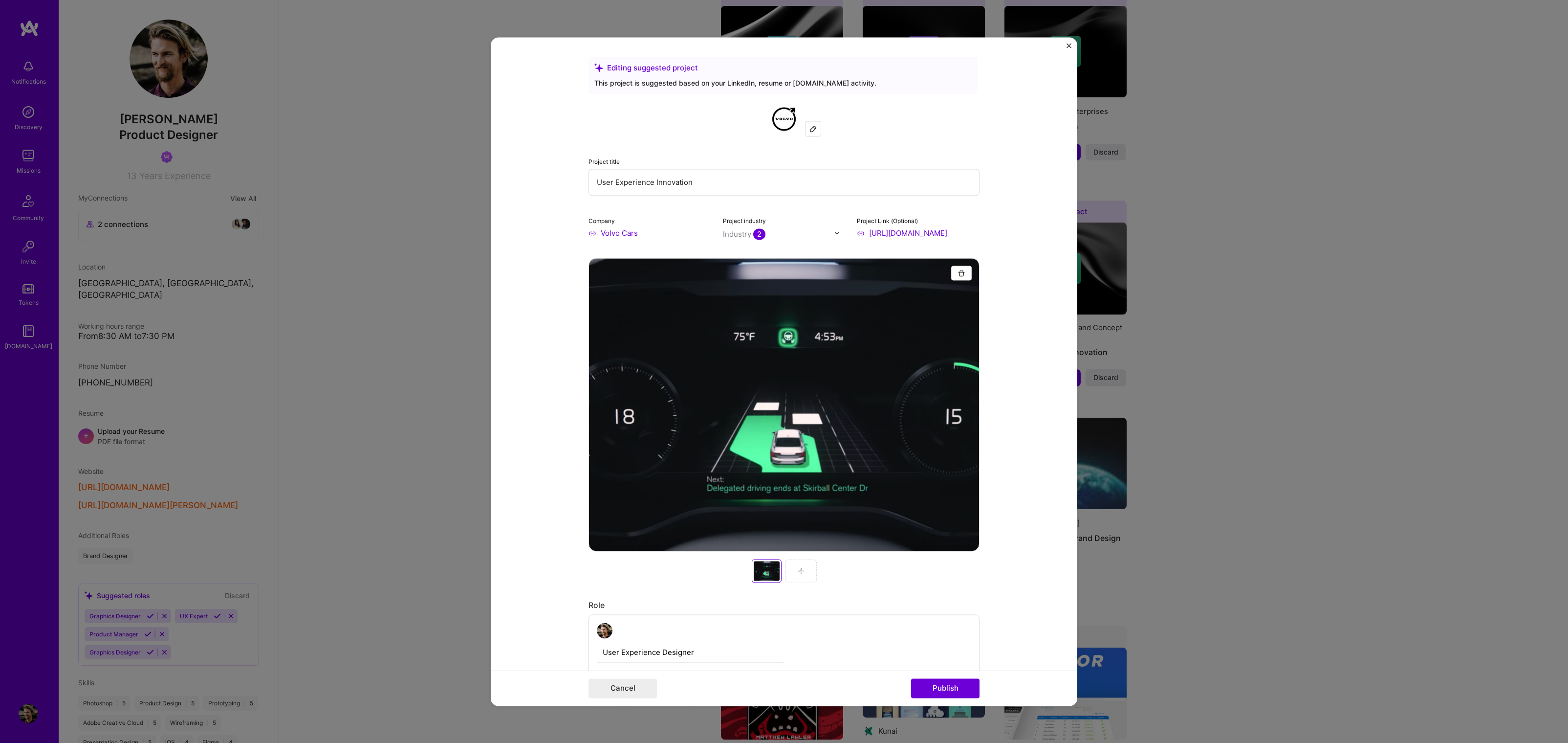
click at [803, 576] on div at bounding box center [800, 571] width 31 height 24
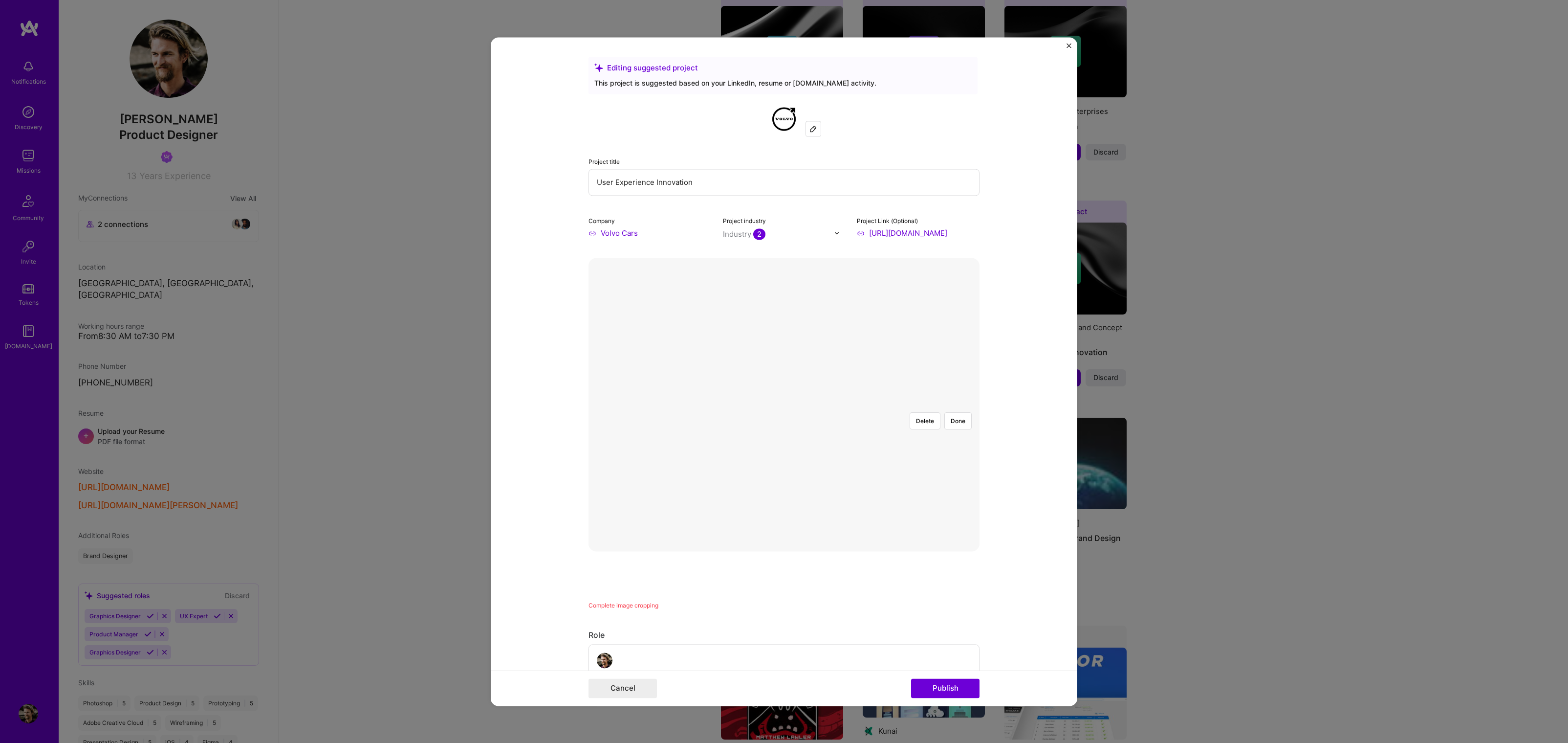
click at [784, 404] on div at bounding box center [898, 490] width 228 height 172
click at [789, 423] on div at bounding box center [898, 490] width 228 height 172
click at [880, 428] on div at bounding box center [994, 490] width 228 height 172
click at [866, 416] on div at bounding box center [979, 490] width 228 height 172
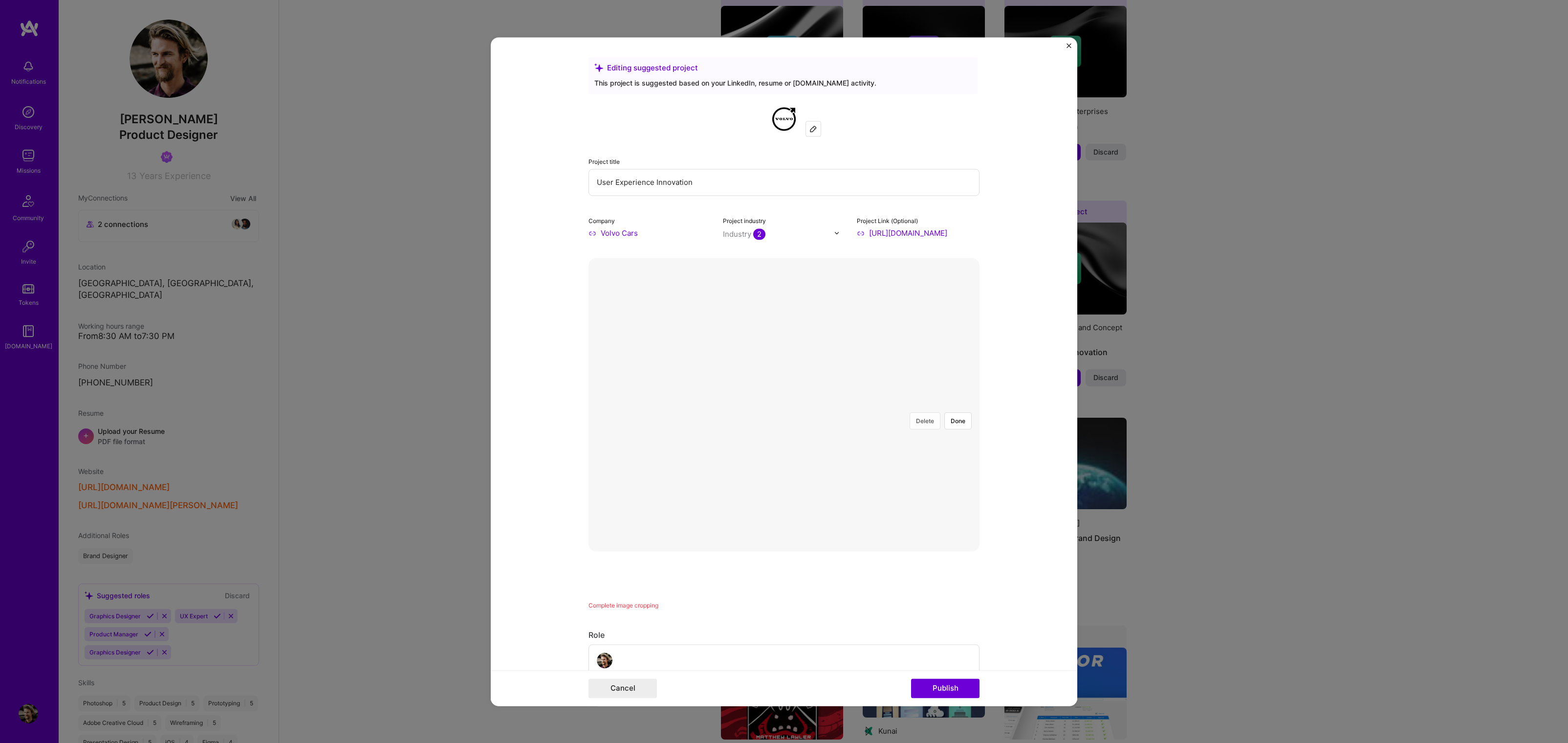
click at [921, 412] on button "Delete" at bounding box center [925, 421] width 31 height 17
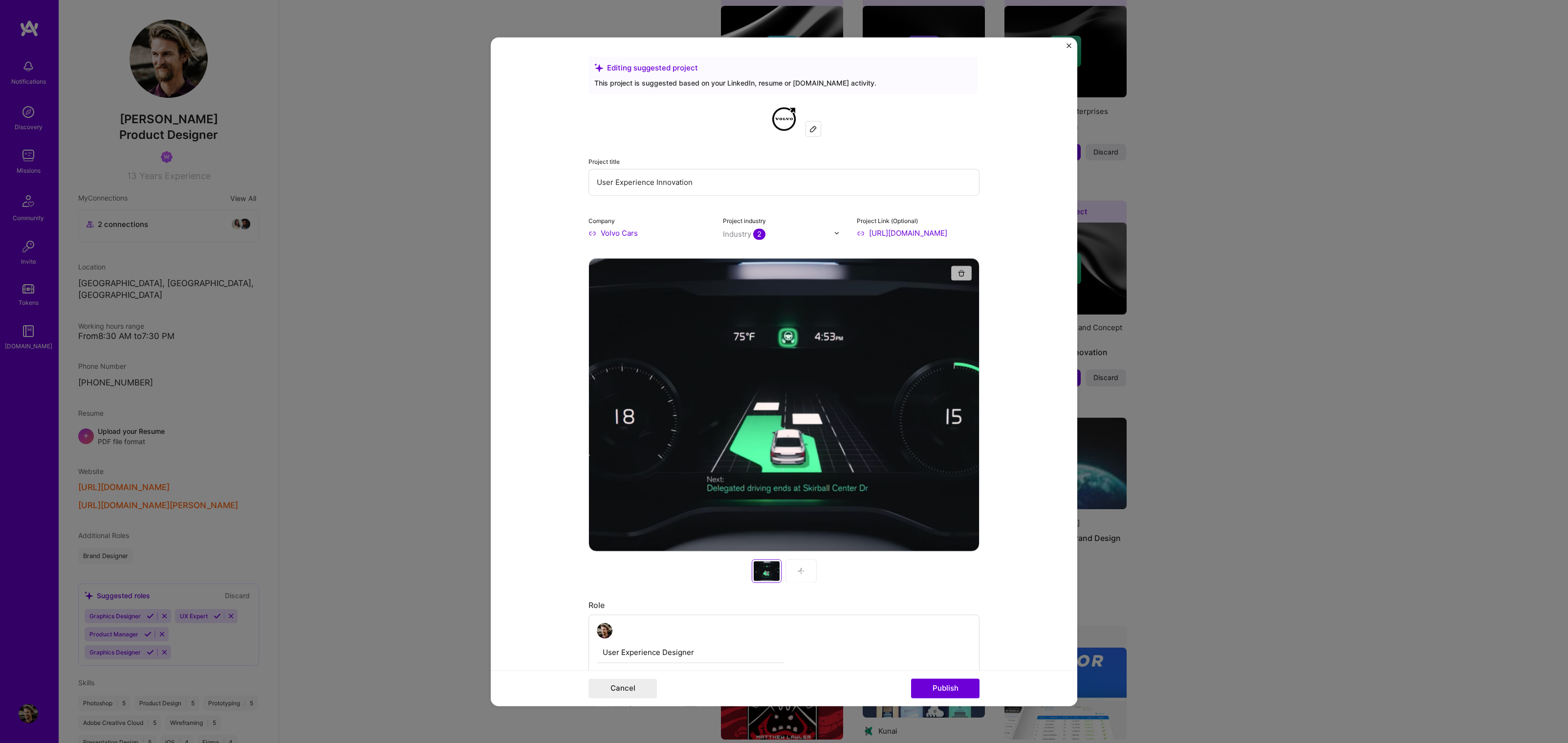
click at [956, 266] on button "button" at bounding box center [962, 273] width 21 height 15
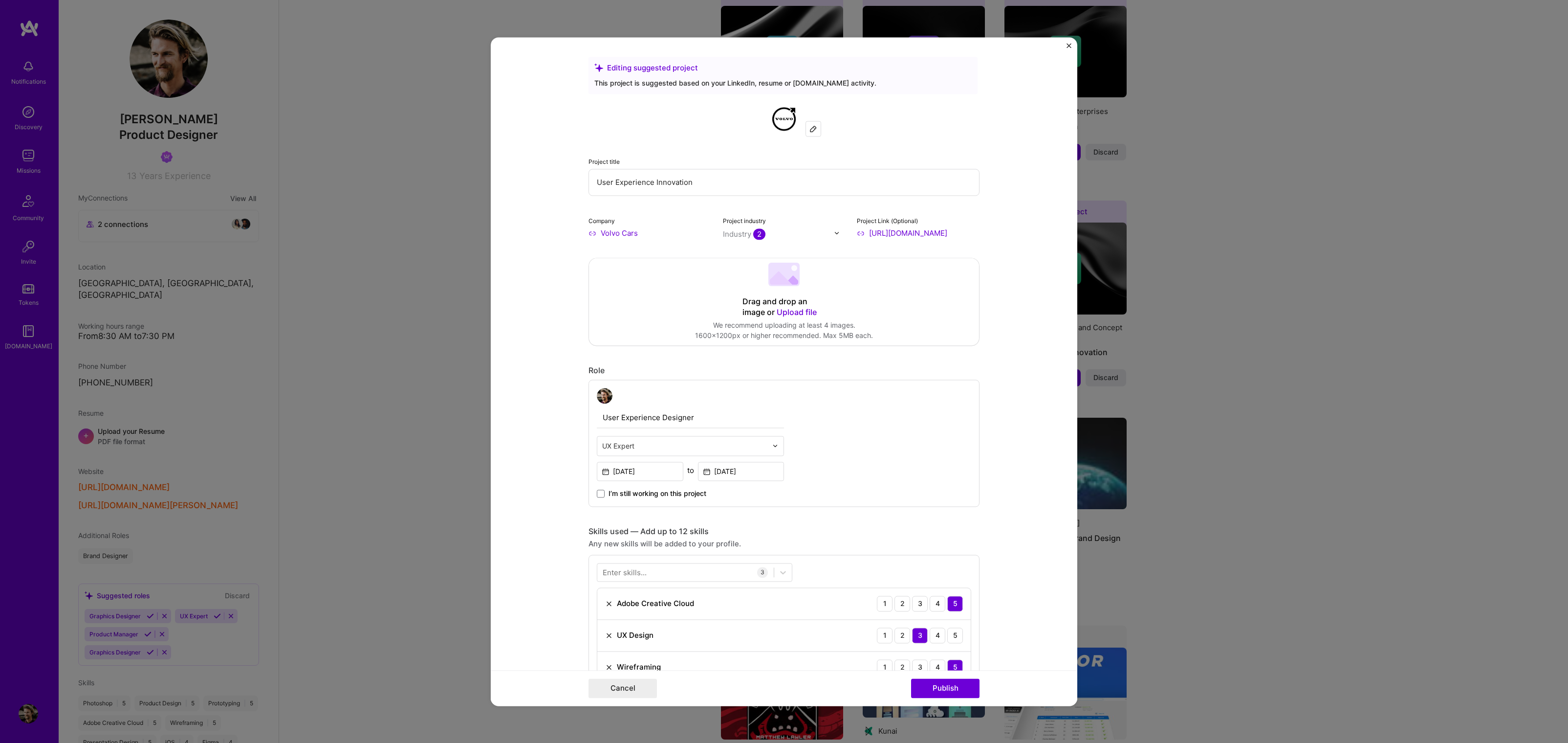
click at [760, 297] on div "Drag and drop an image or Upload file" at bounding box center [784, 307] width 83 height 21
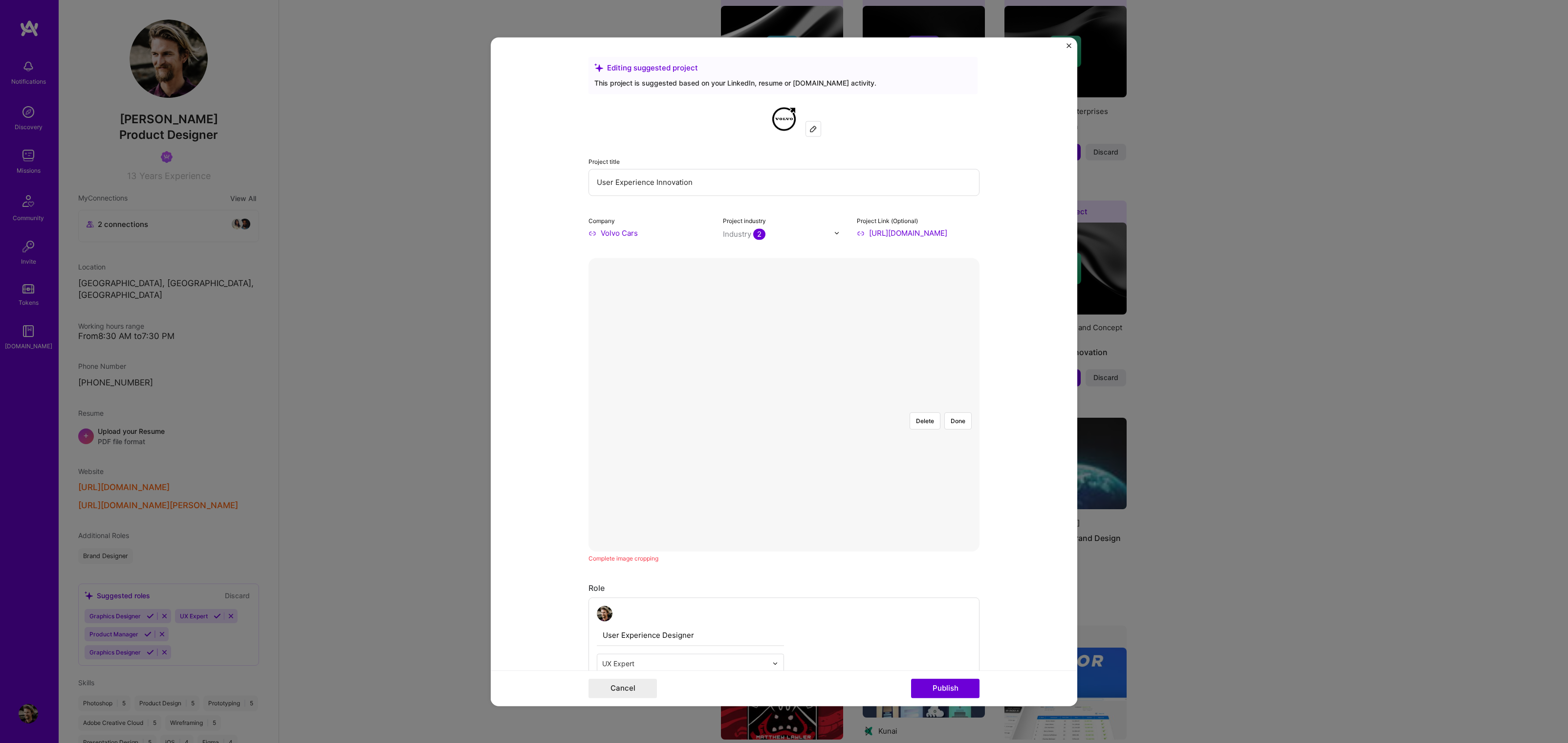
click at [867, 435] on div at bounding box center [981, 490] width 228 height 172
click at [954, 412] on button "Done" at bounding box center [957, 421] width 27 height 17
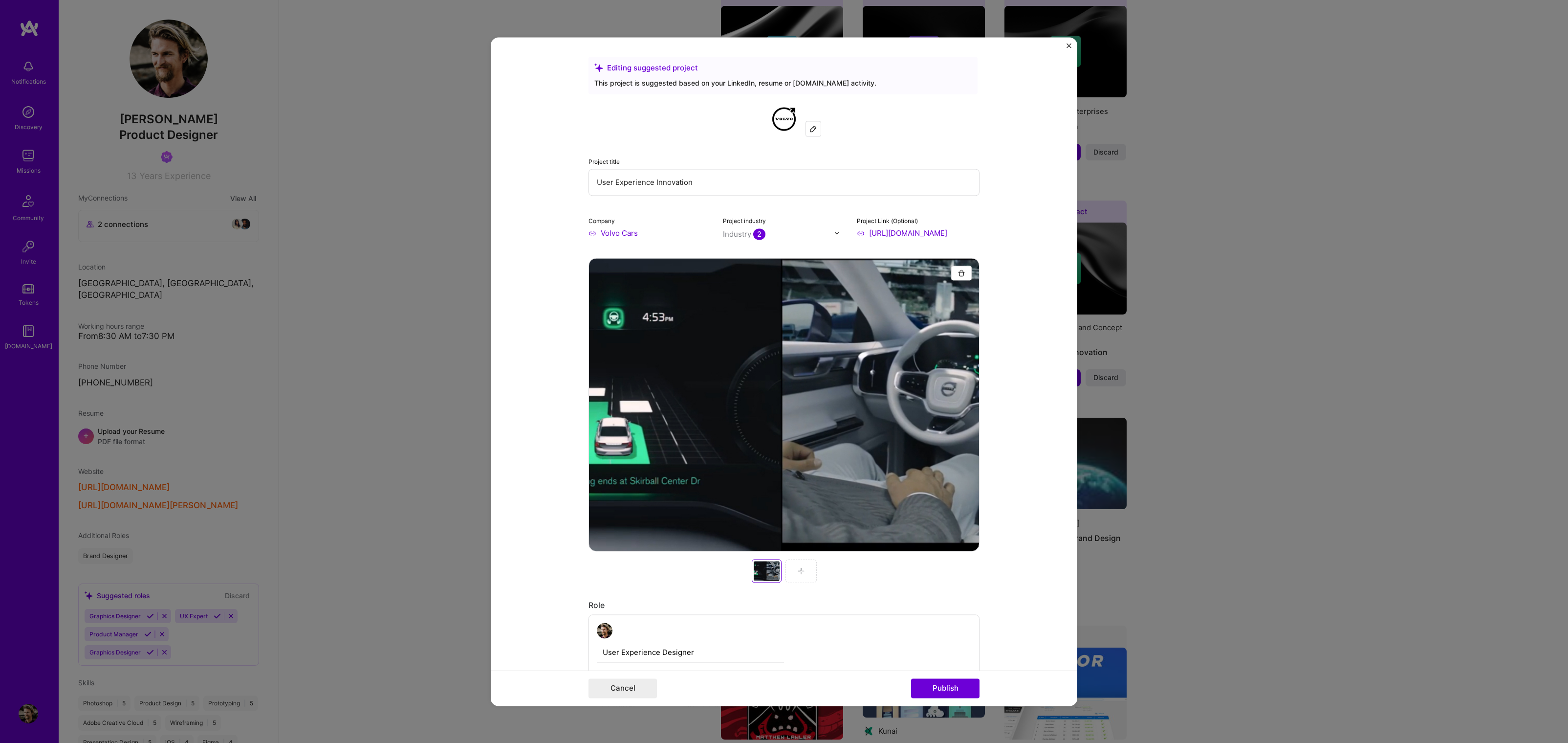
click at [794, 565] on div at bounding box center [800, 571] width 31 height 24
click at [799, 565] on div at bounding box center [800, 571] width 31 height 24
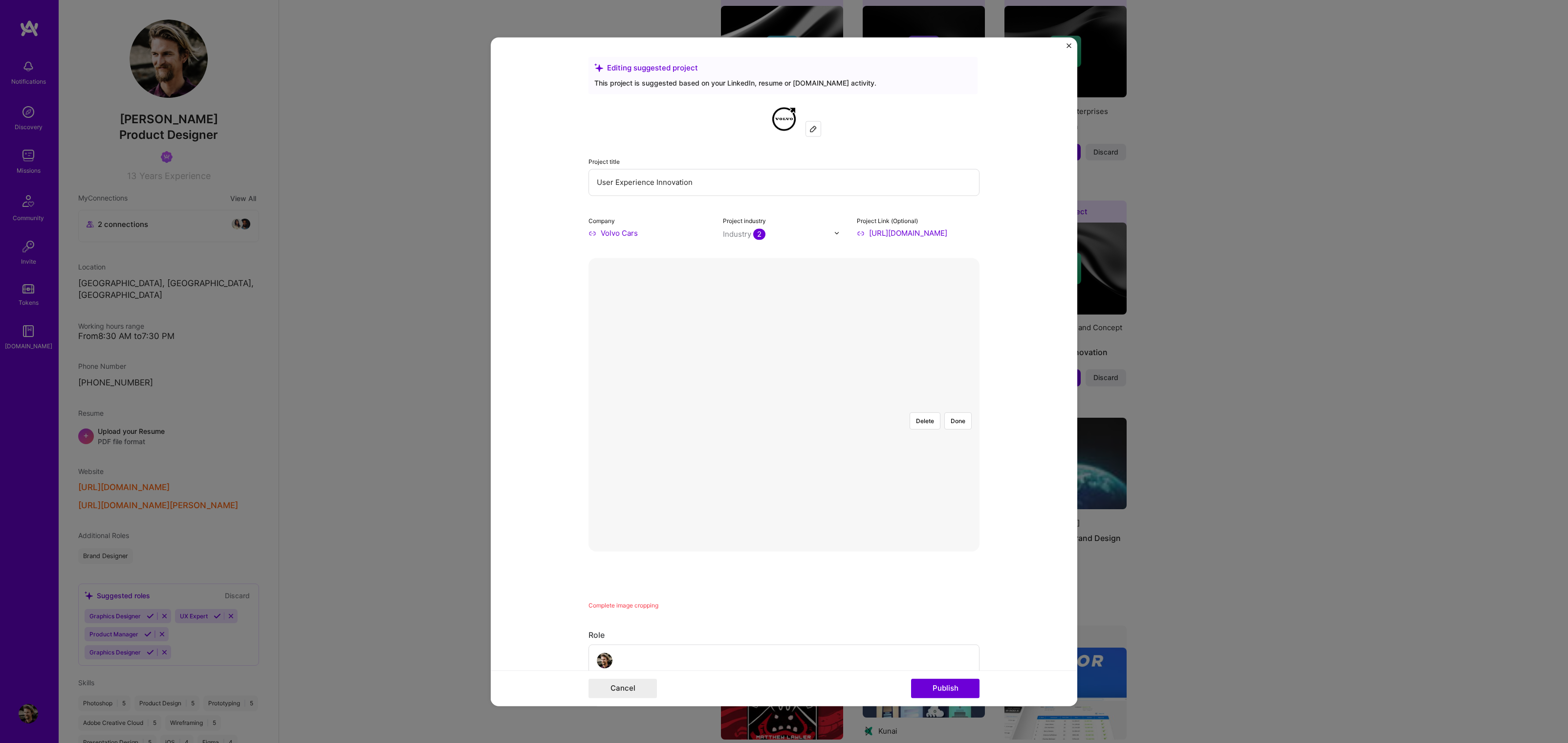
click at [810, 404] on div at bounding box center [948, 508] width 276 height 207
click at [947, 412] on button "Done" at bounding box center [957, 421] width 27 height 17
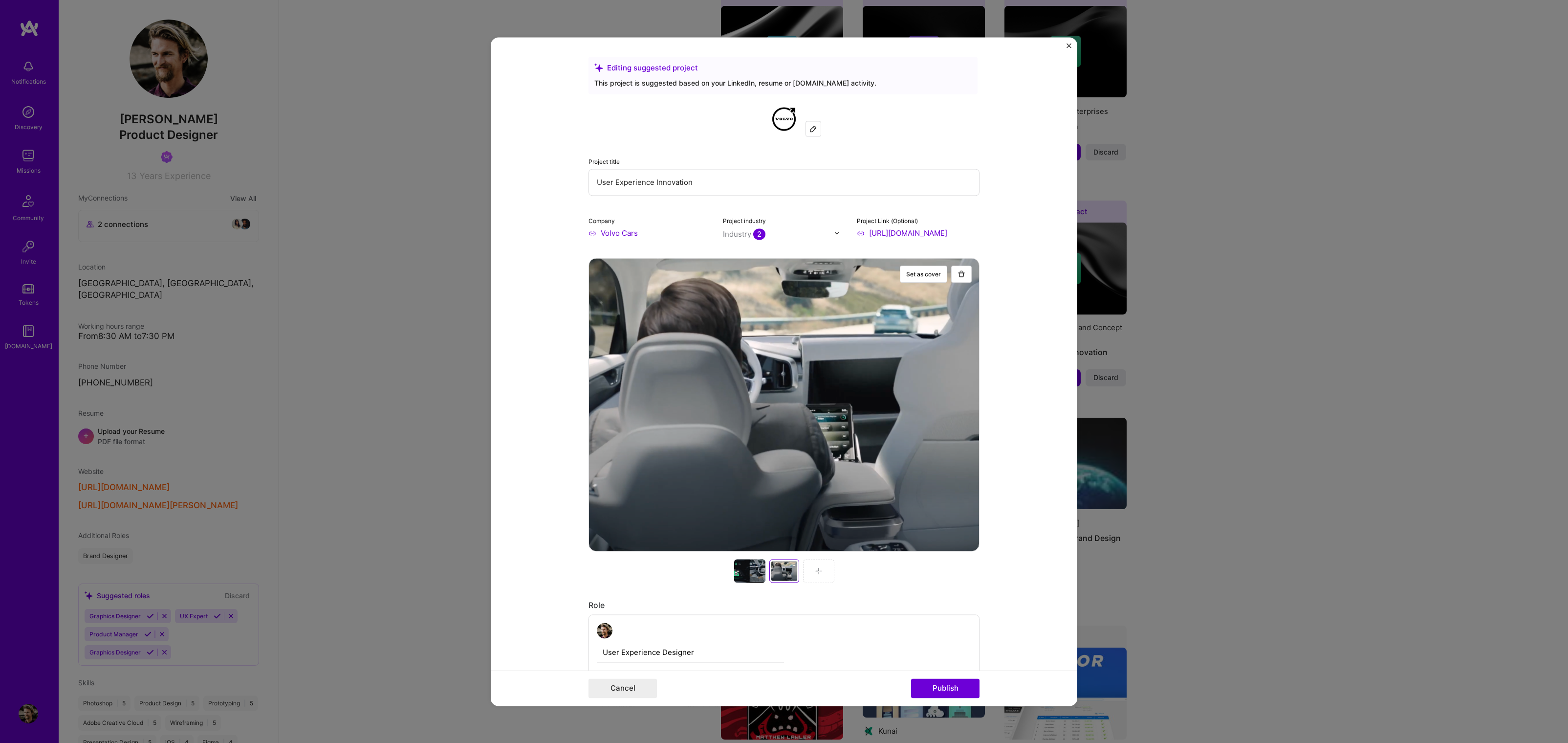
click at [808, 571] on div at bounding box center [818, 571] width 31 height 24
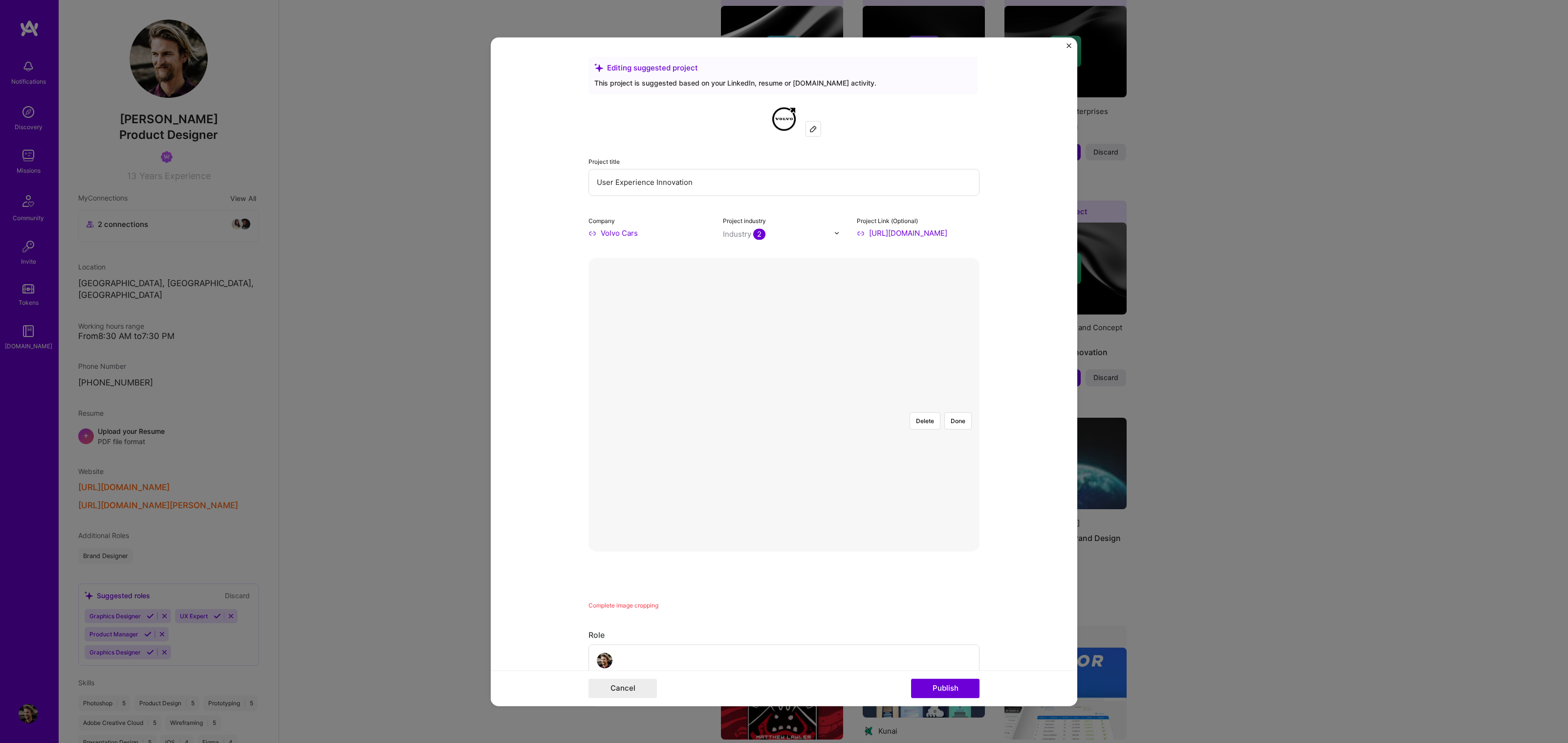
click at [835, 459] on div at bounding box center [972, 507] width 274 height 206
click at [958, 686] on button "Publish" at bounding box center [945, 688] width 68 height 19
click at [961, 412] on button "Done" at bounding box center [957, 421] width 27 height 17
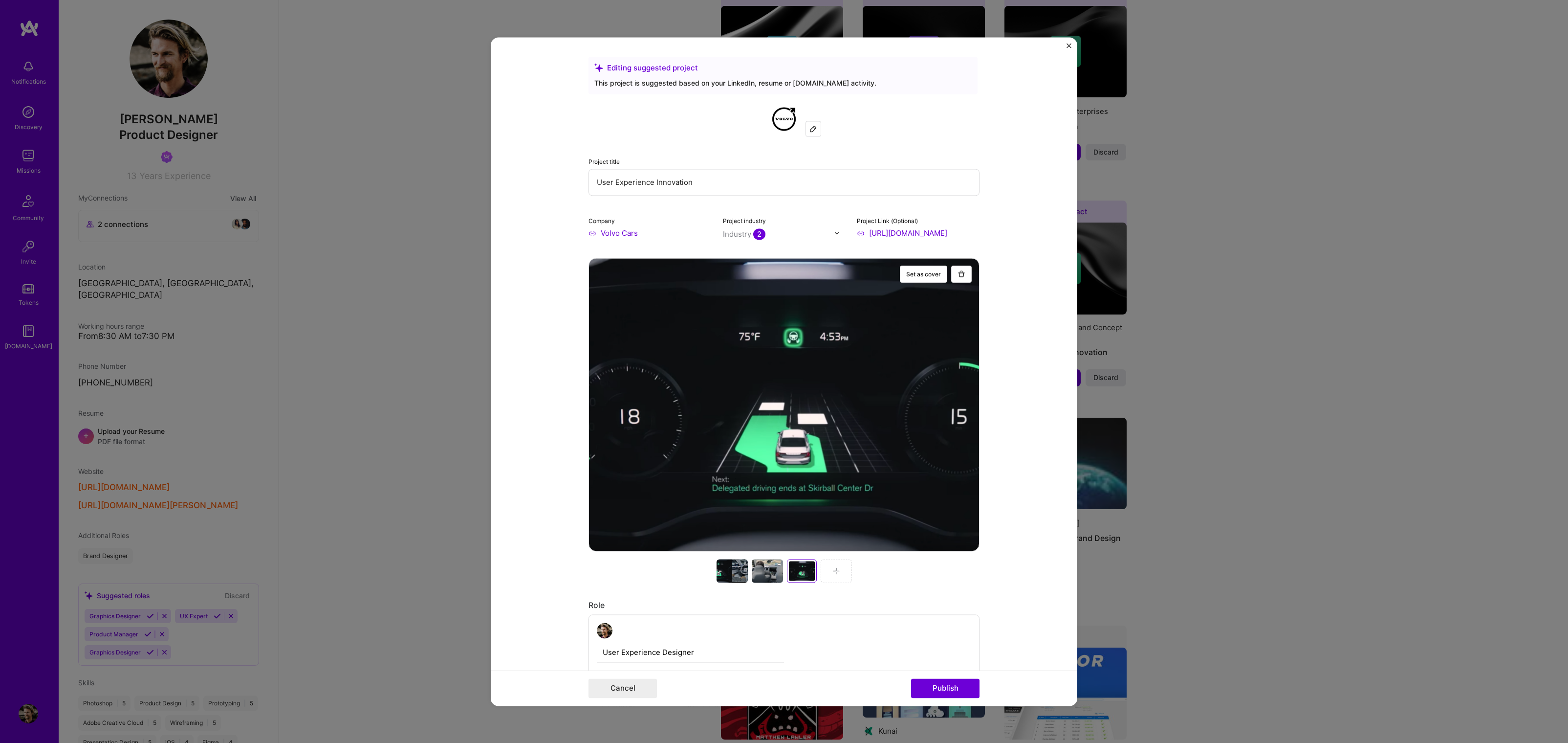
click at [755, 569] on div at bounding box center [767, 571] width 31 height 24
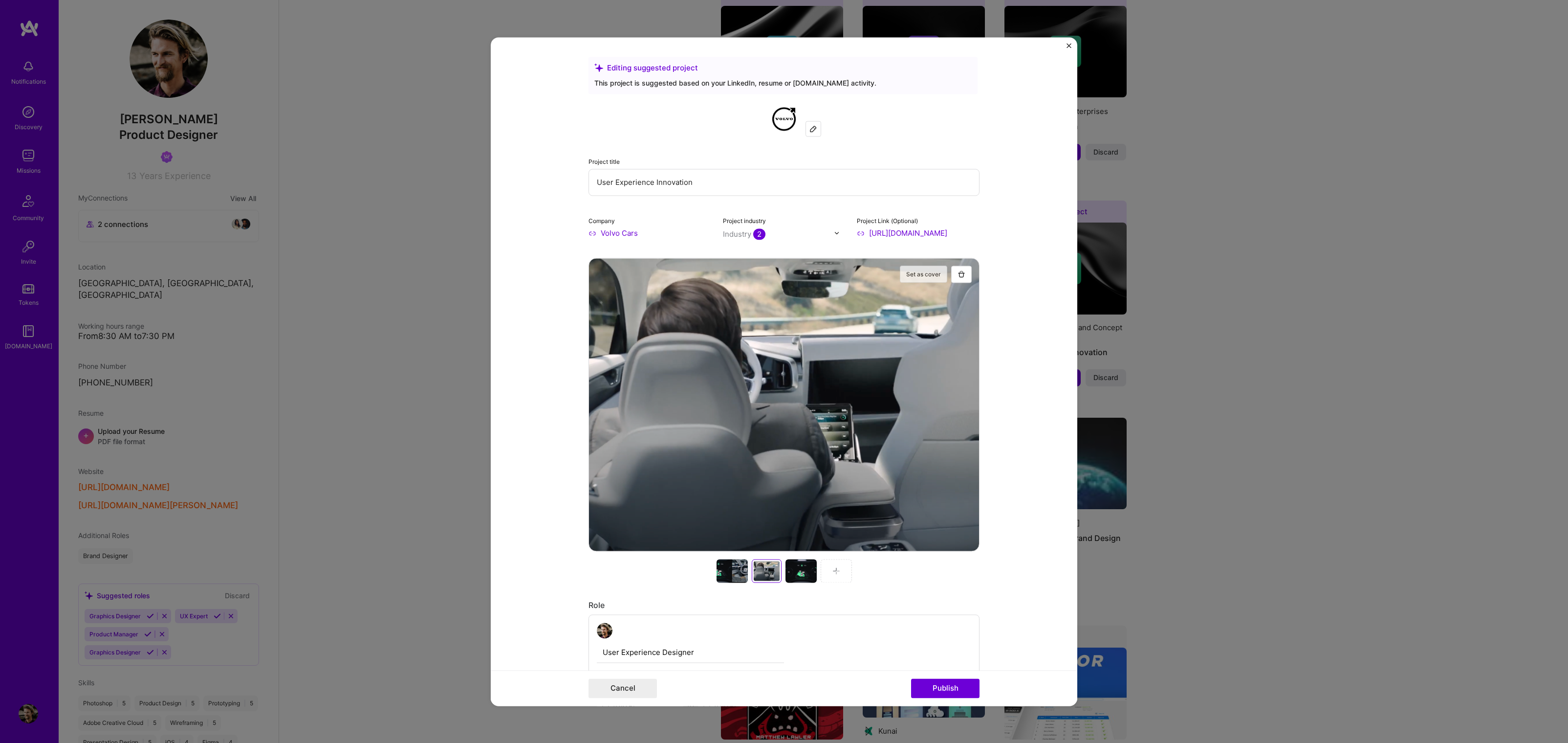
click at [933, 269] on button "Set as cover" at bounding box center [923, 274] width 47 height 17
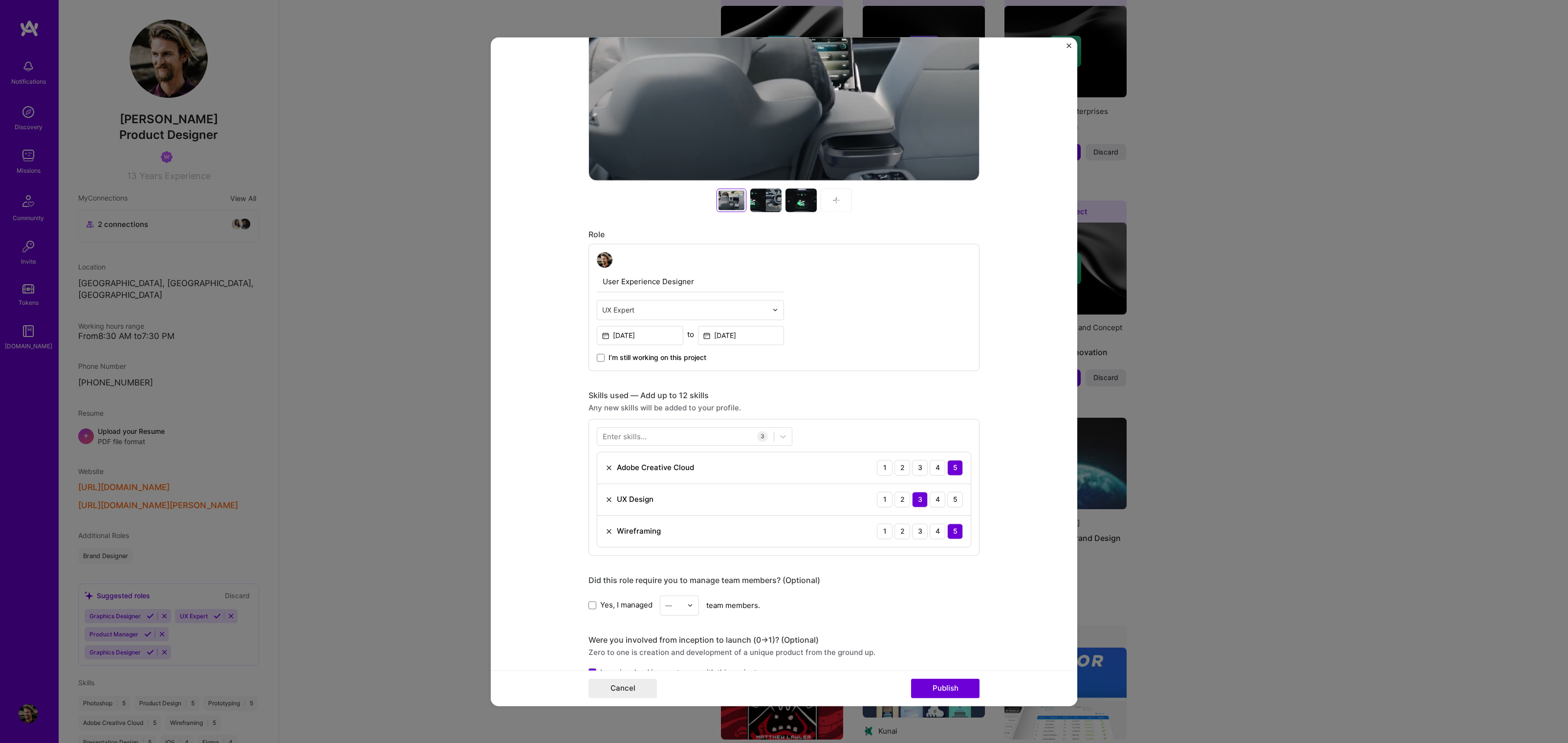
scroll to position [372, 0]
click at [702, 432] on div at bounding box center [685, 435] width 177 height 16
click at [657, 470] on div "Design Sprint" at bounding box center [695, 475] width 184 height 10
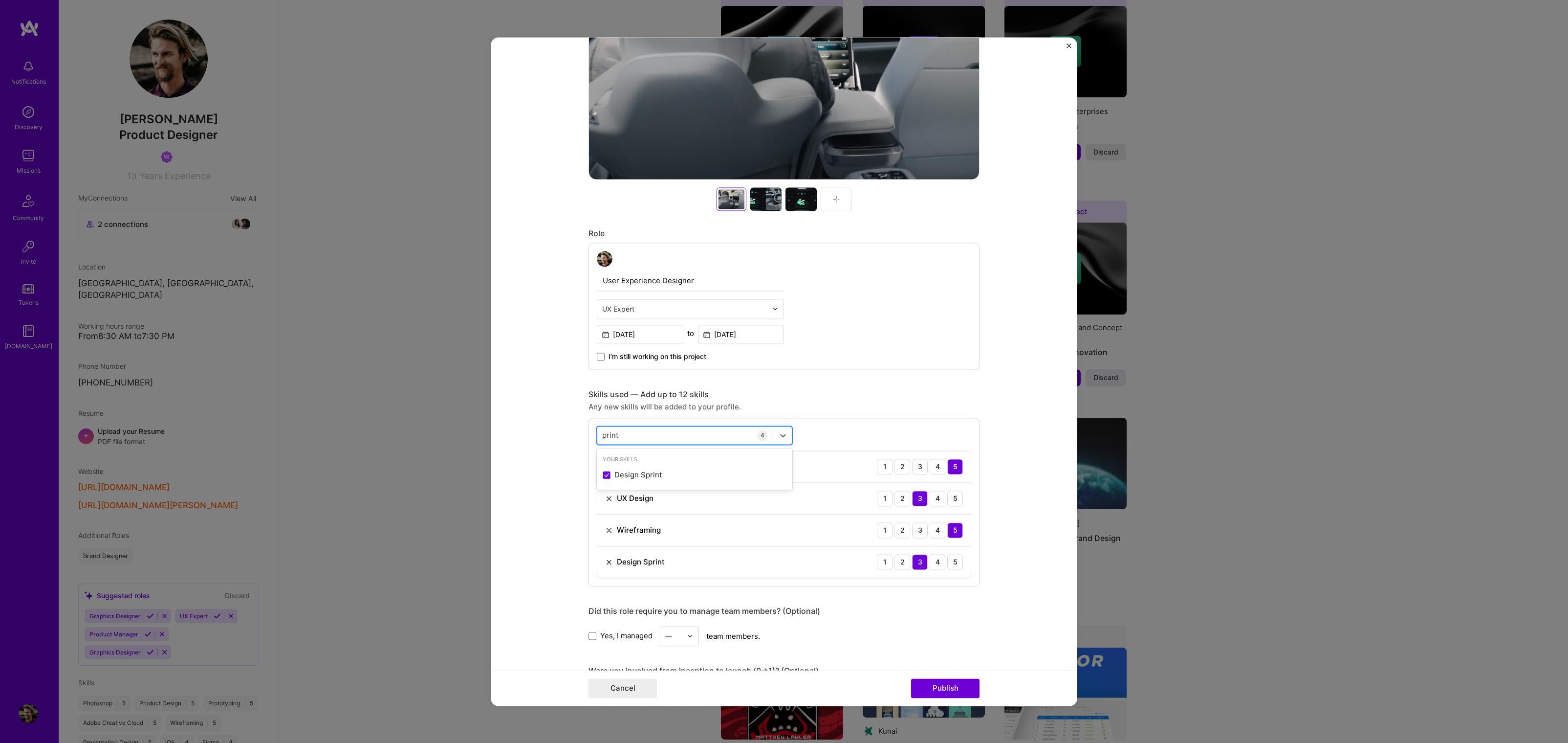
click at [673, 429] on div "print print" at bounding box center [685, 435] width 177 height 16
type input "p"
type input "c"
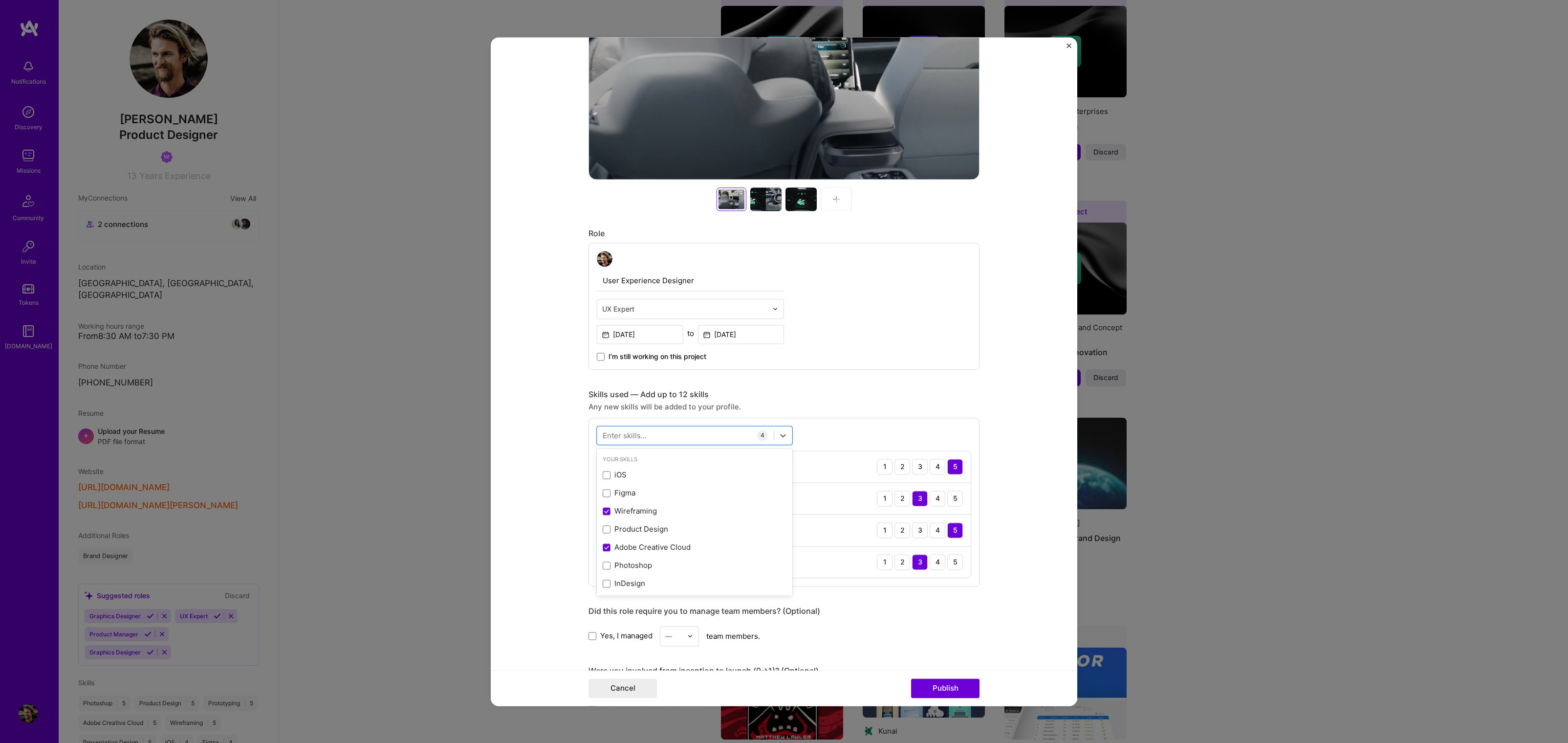
click at [864, 398] on div "Skills used — Add up to 12 skills" at bounding box center [784, 394] width 391 height 10
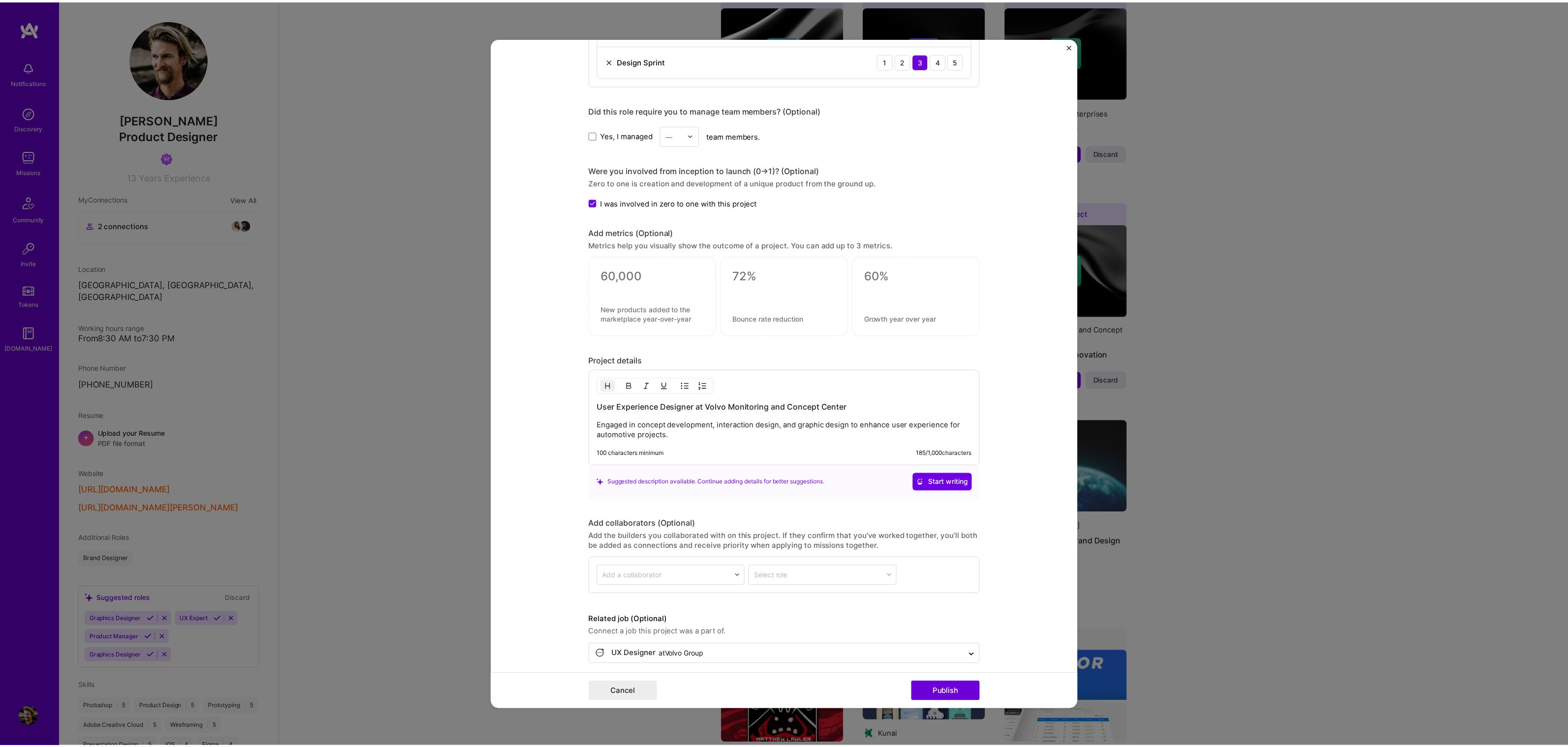
scroll to position [883, 0]
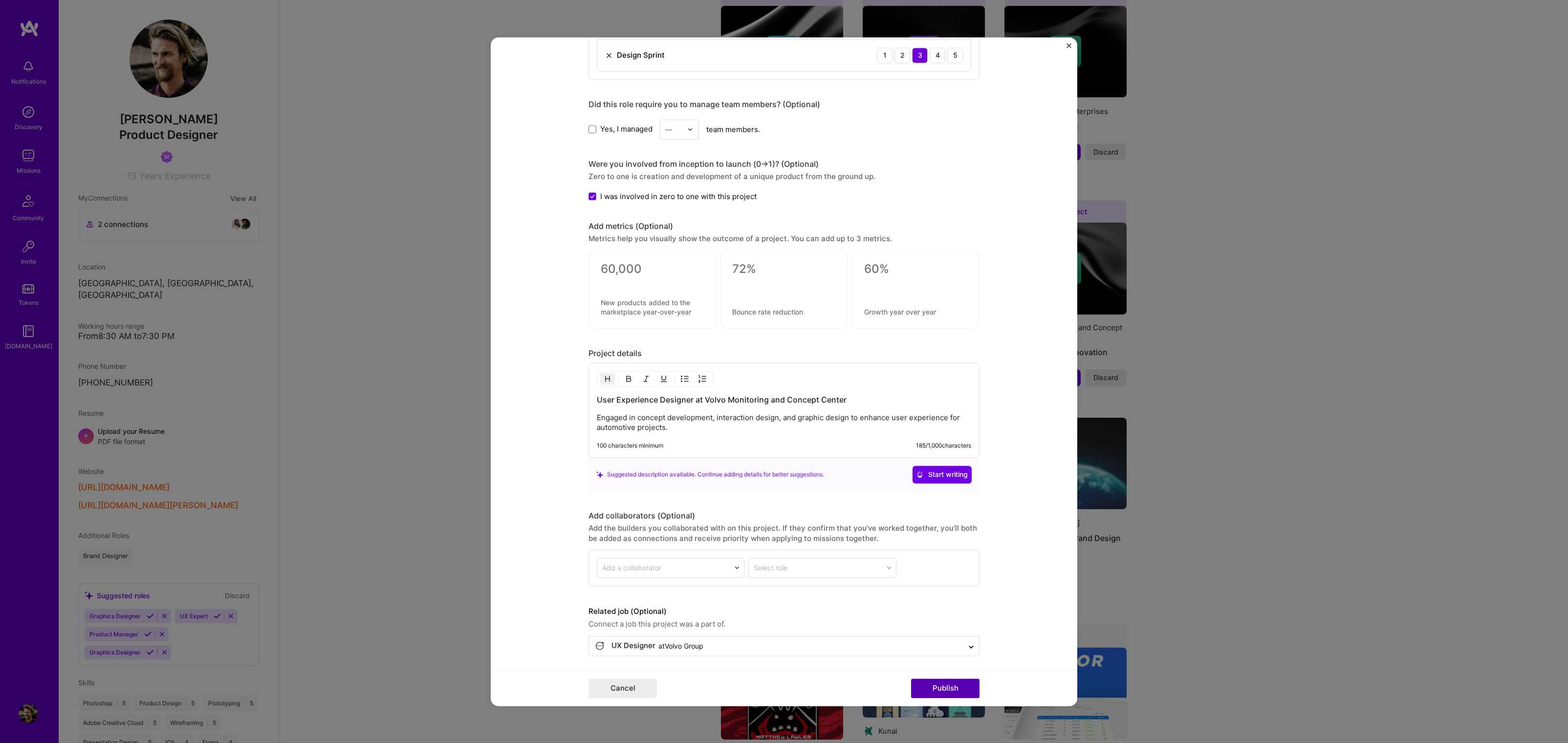
click at [941, 686] on button "Publish" at bounding box center [945, 688] width 68 height 19
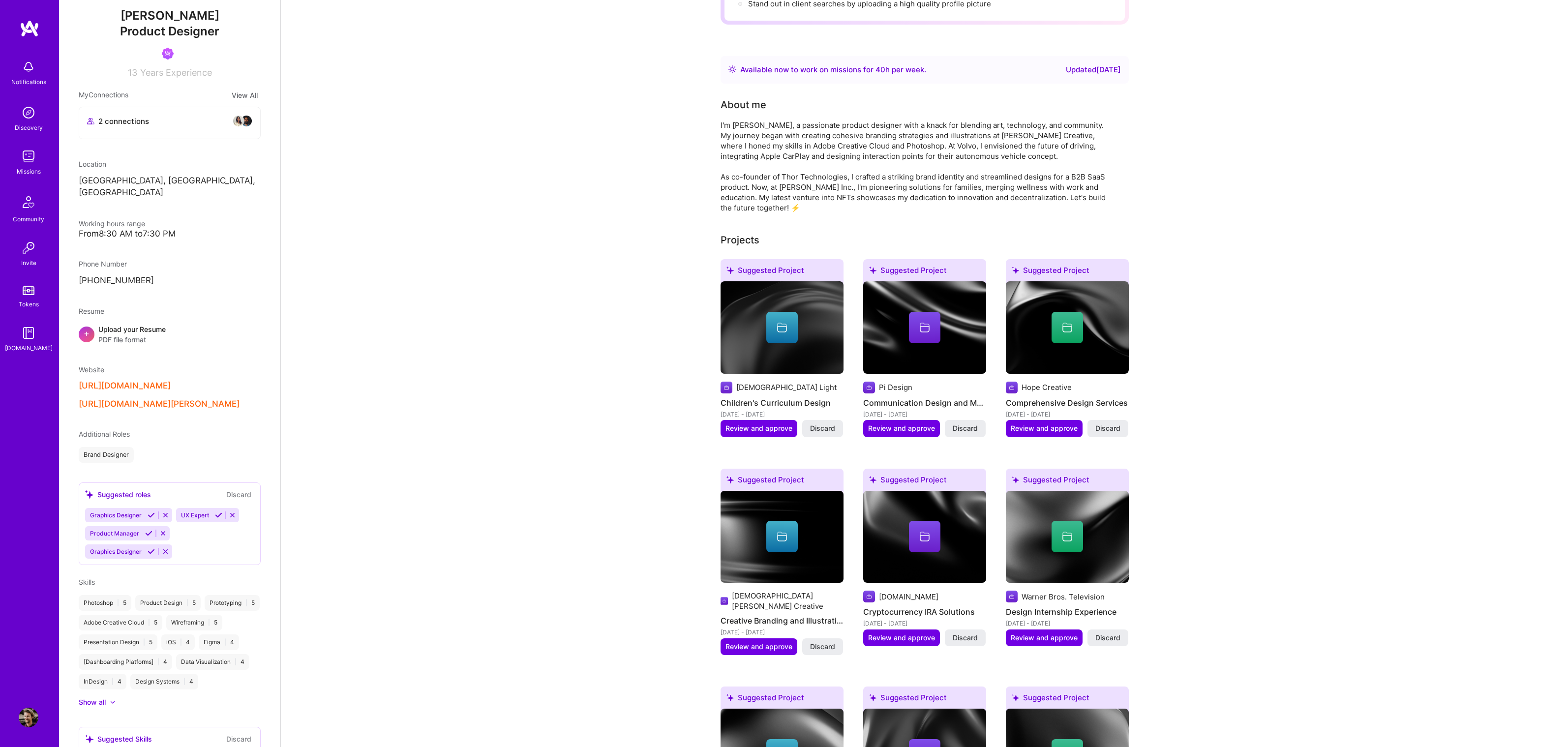
scroll to position [0, 0]
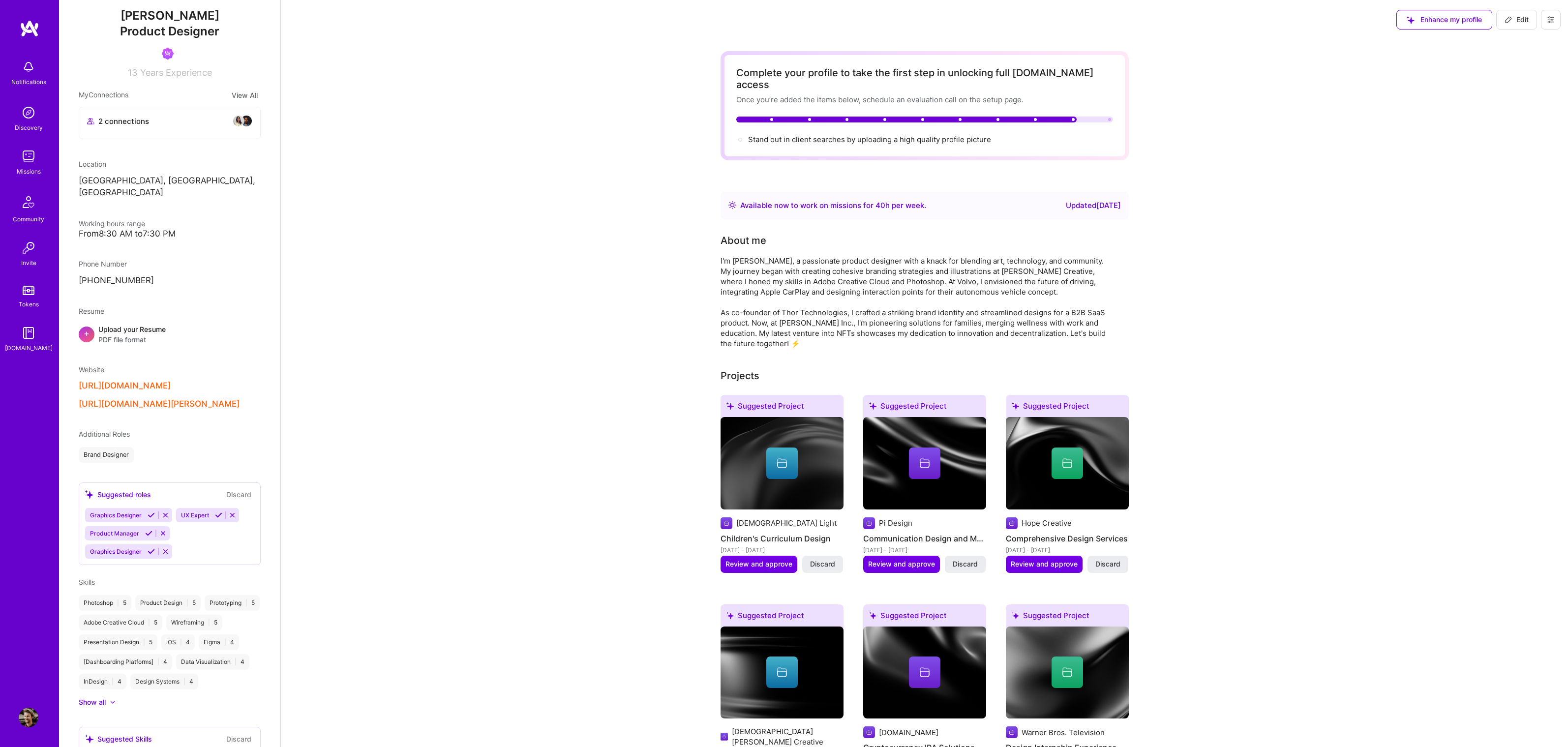
click at [1512, 27] on button "Edit" at bounding box center [1517, 20] width 41 height 20
select select "US"
select select "Right Now"
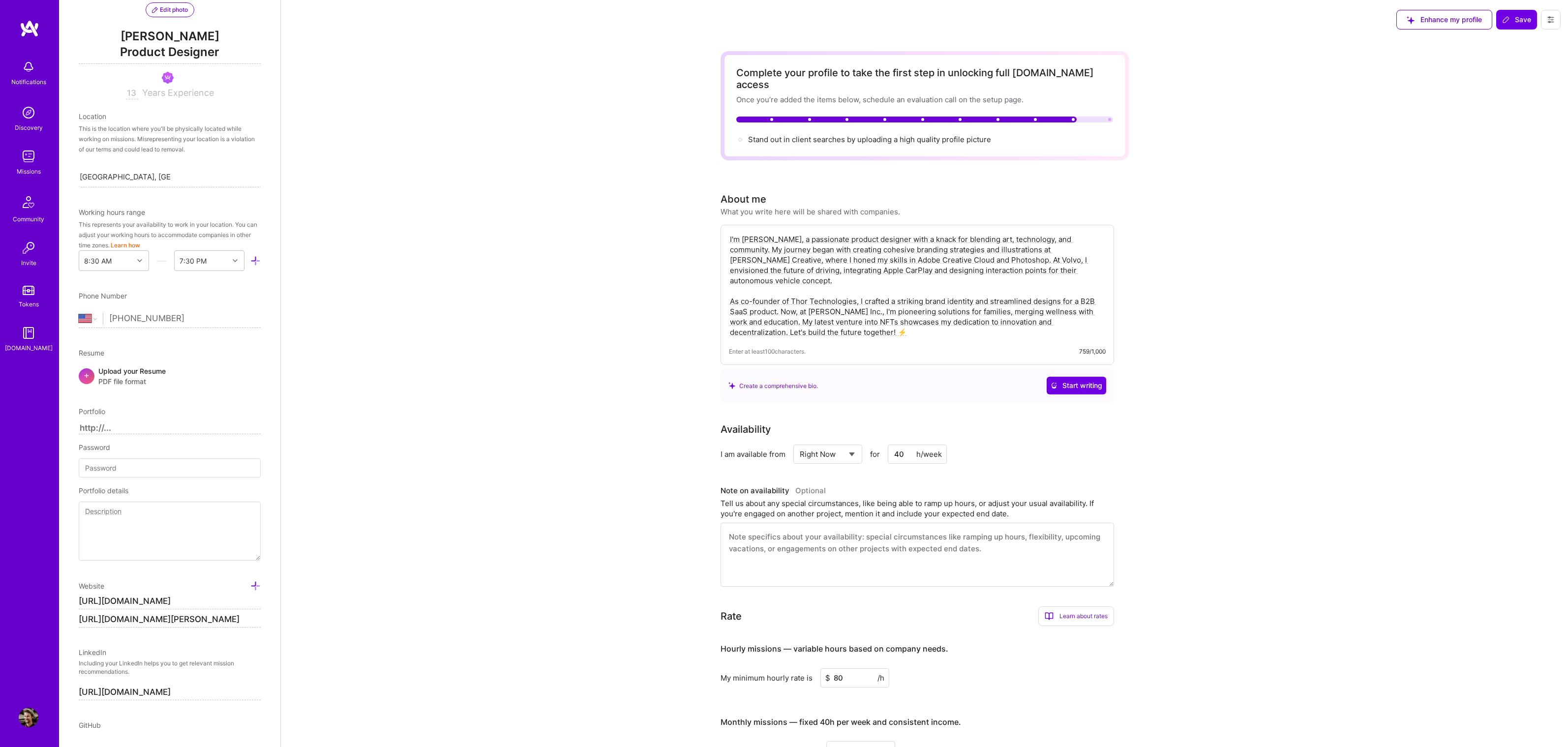
scroll to position [125, 0]
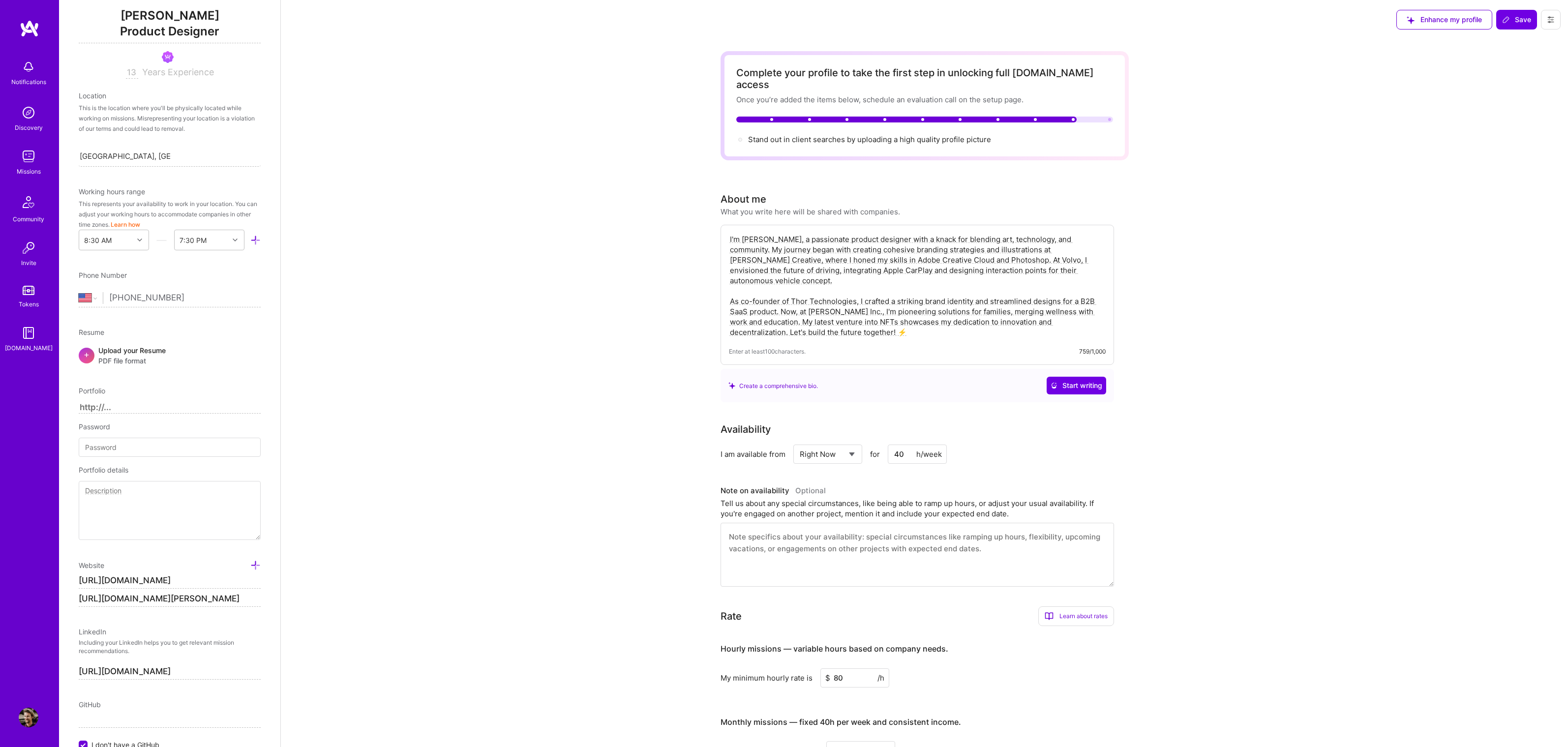
click at [992, 283] on textarea "I'm Matthew, a passionate product designer with a knack for blending art, techn…" at bounding box center [917, 286] width 377 height 105
drag, startPoint x: 973, startPoint y: 291, endPoint x: 999, endPoint y: 289, distance: 26.1
click at [1000, 289] on textarea "I'm Matthew, a passionate product designer with a knack for blending art, techn…" at bounding box center [917, 286] width 377 height 105
drag, startPoint x: 987, startPoint y: 291, endPoint x: 972, endPoint y: 296, distance: 15.8
click at [987, 292] on textarea "I'm Matthew, a passionate product designer with a knack for blending art, techn…" at bounding box center [917, 286] width 377 height 105
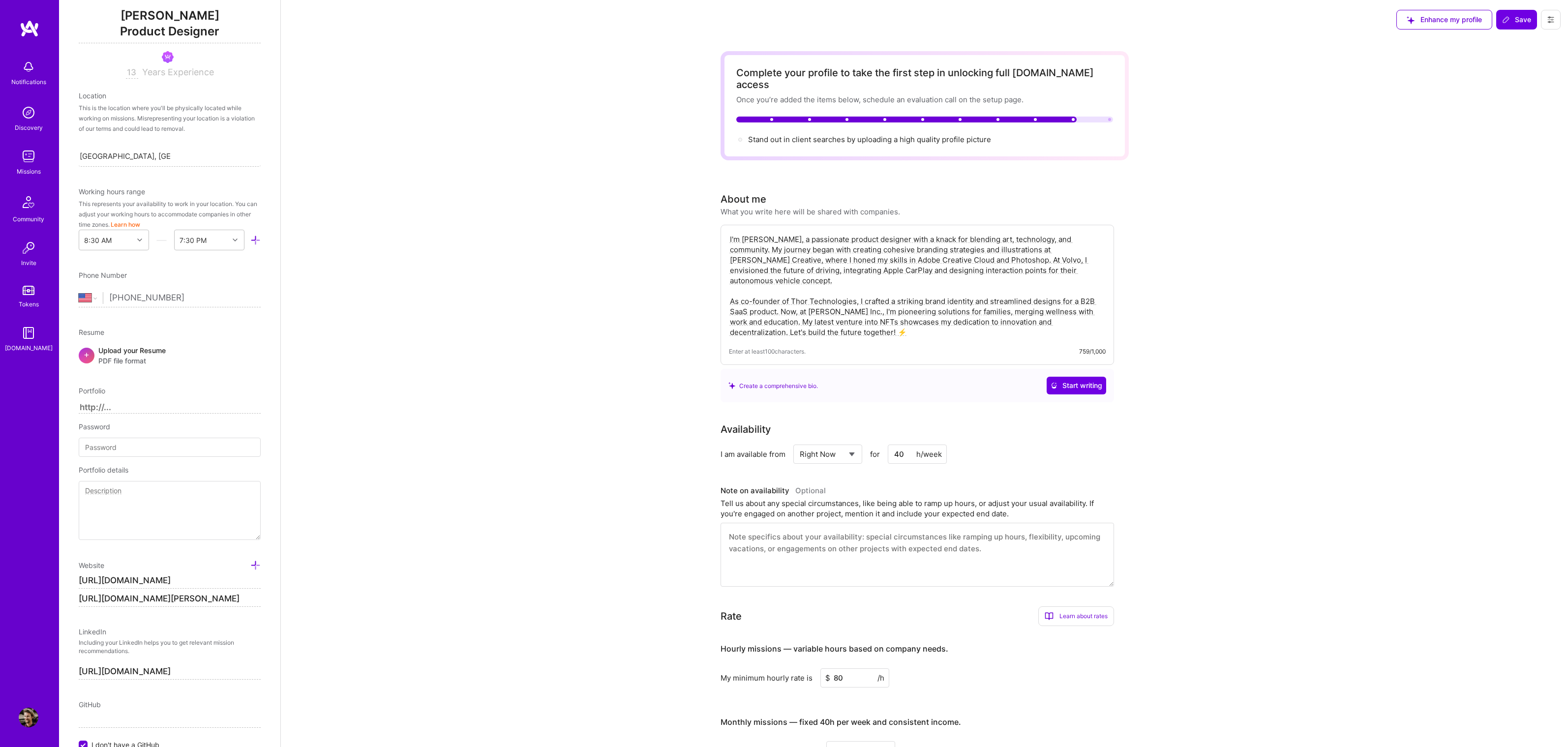
click at [973, 288] on textarea "I'm Matthew, a passionate product designer with a knack for blending art, techn…" at bounding box center [917, 286] width 377 height 105
drag, startPoint x: 973, startPoint y: 288, endPoint x: 763, endPoint y: 298, distance: 210.2
click at [763, 298] on textarea "I'm Matthew, a passionate product designer with a knack for blending art, techn…" at bounding box center [917, 286] width 377 height 105
drag, startPoint x: 1086, startPoint y: 288, endPoint x: 1024, endPoint y: 295, distance: 62.4
click at [1024, 295] on textarea "I'm Matthew, a passionate product designer with a knack for blending art, techn…" at bounding box center [917, 286] width 377 height 105
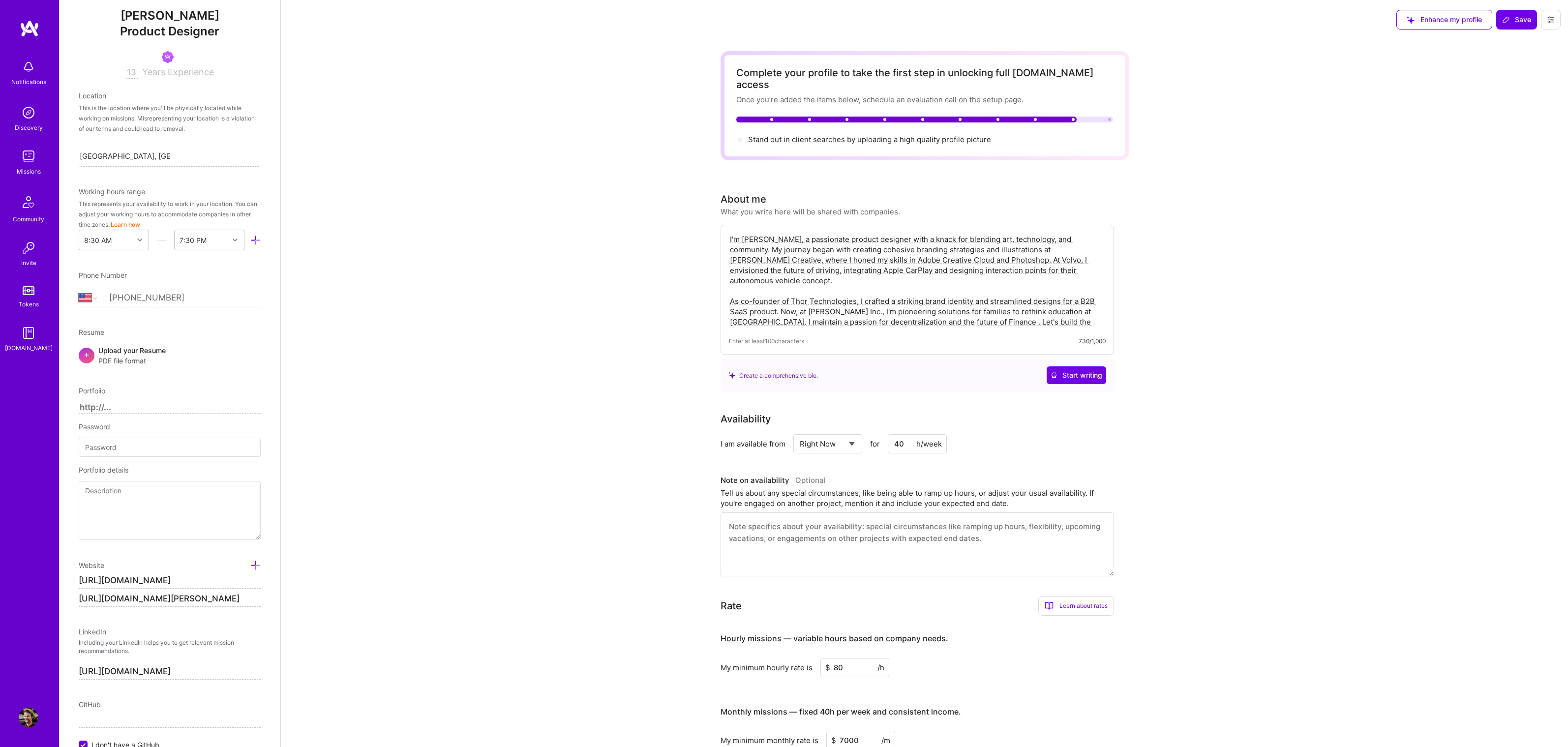
click at [896, 298] on textarea "I'm Matthew, a passionate product designer with a knack for blending art, techn…" at bounding box center [917, 280] width 377 height 95
drag, startPoint x: 956, startPoint y: 296, endPoint x: 970, endPoint y: 281, distance: 20.5
click at [956, 296] on textarea "I'm Matthew, a passionate product designer with a knack for blending art, techn…" at bounding box center [917, 280] width 377 height 95
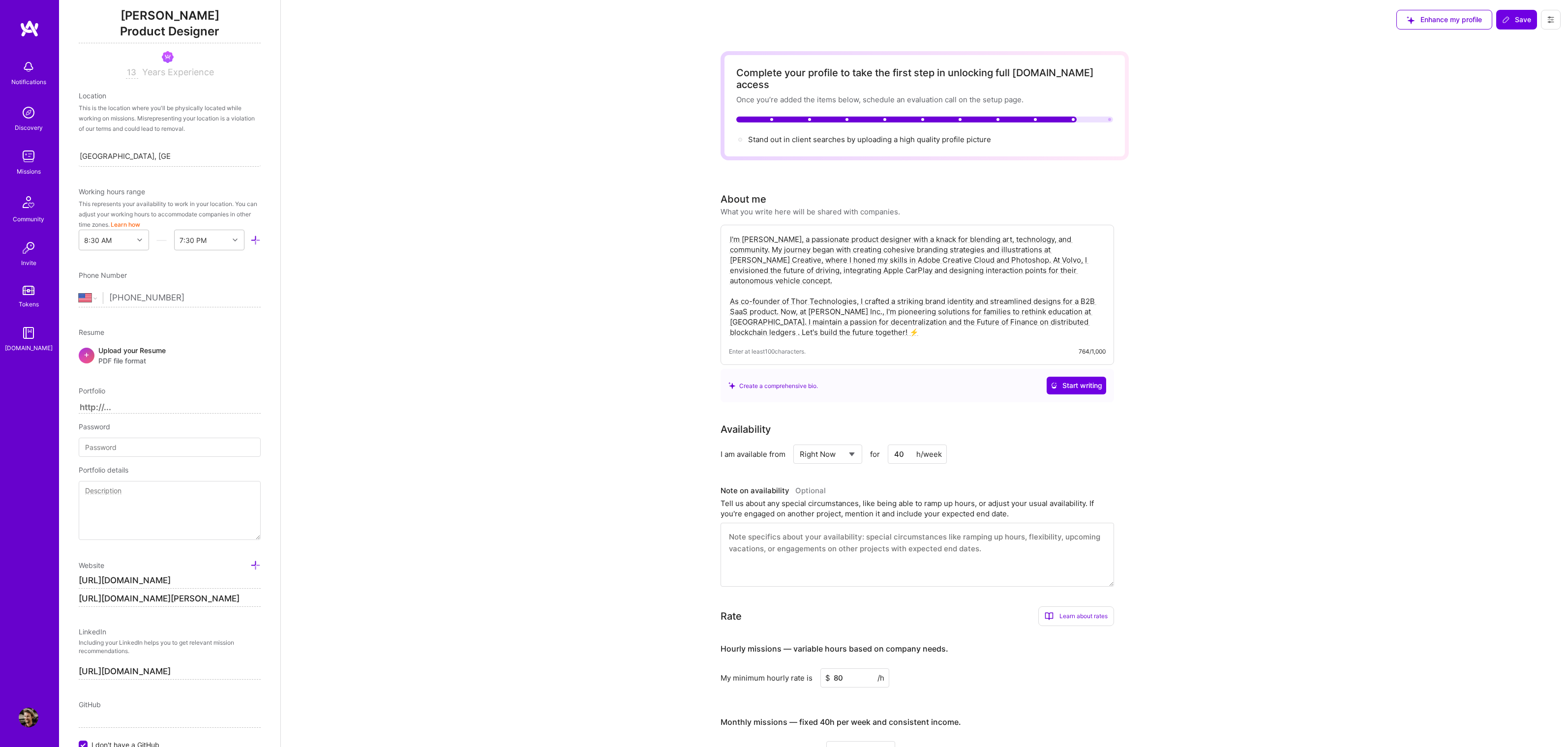
click at [851, 317] on textarea "I'm Matthew, a passionate product designer with a knack for blending art, techn…" at bounding box center [917, 286] width 377 height 105
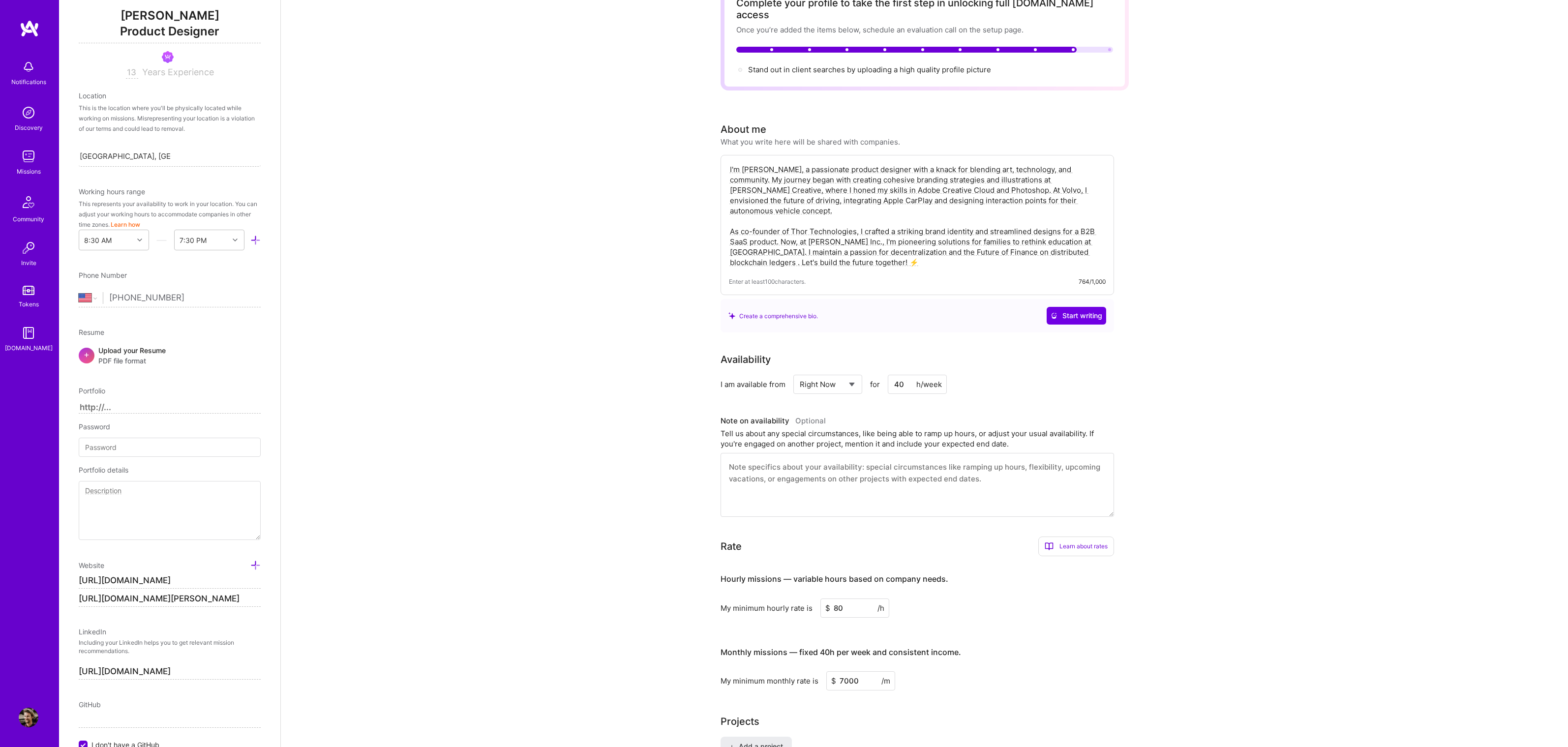
scroll to position [0, 0]
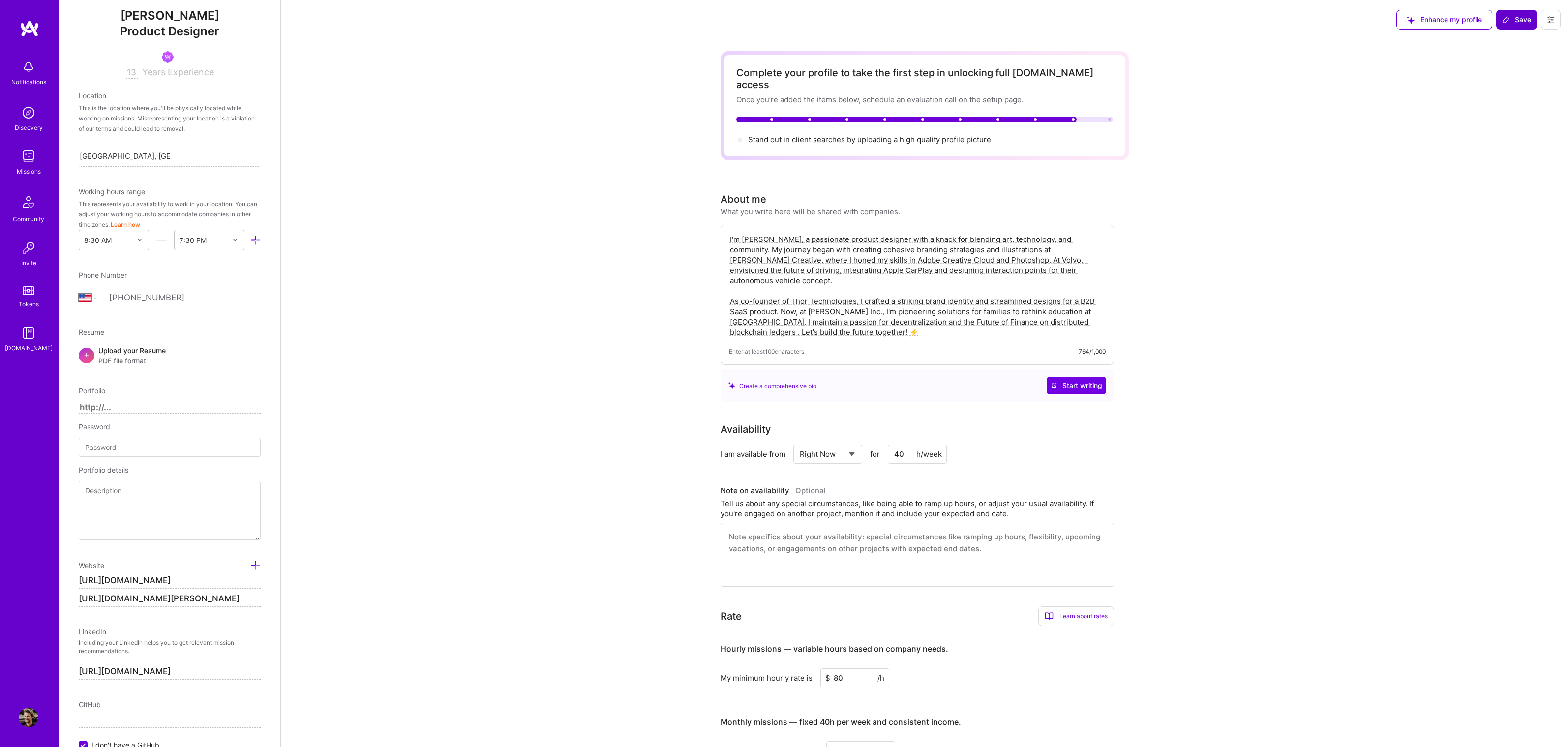
type textarea "I'm Matthew, a passionate product designer with a knack for blending art, techn…"
click at [1518, 26] on button "Save" at bounding box center [1517, 20] width 41 height 20
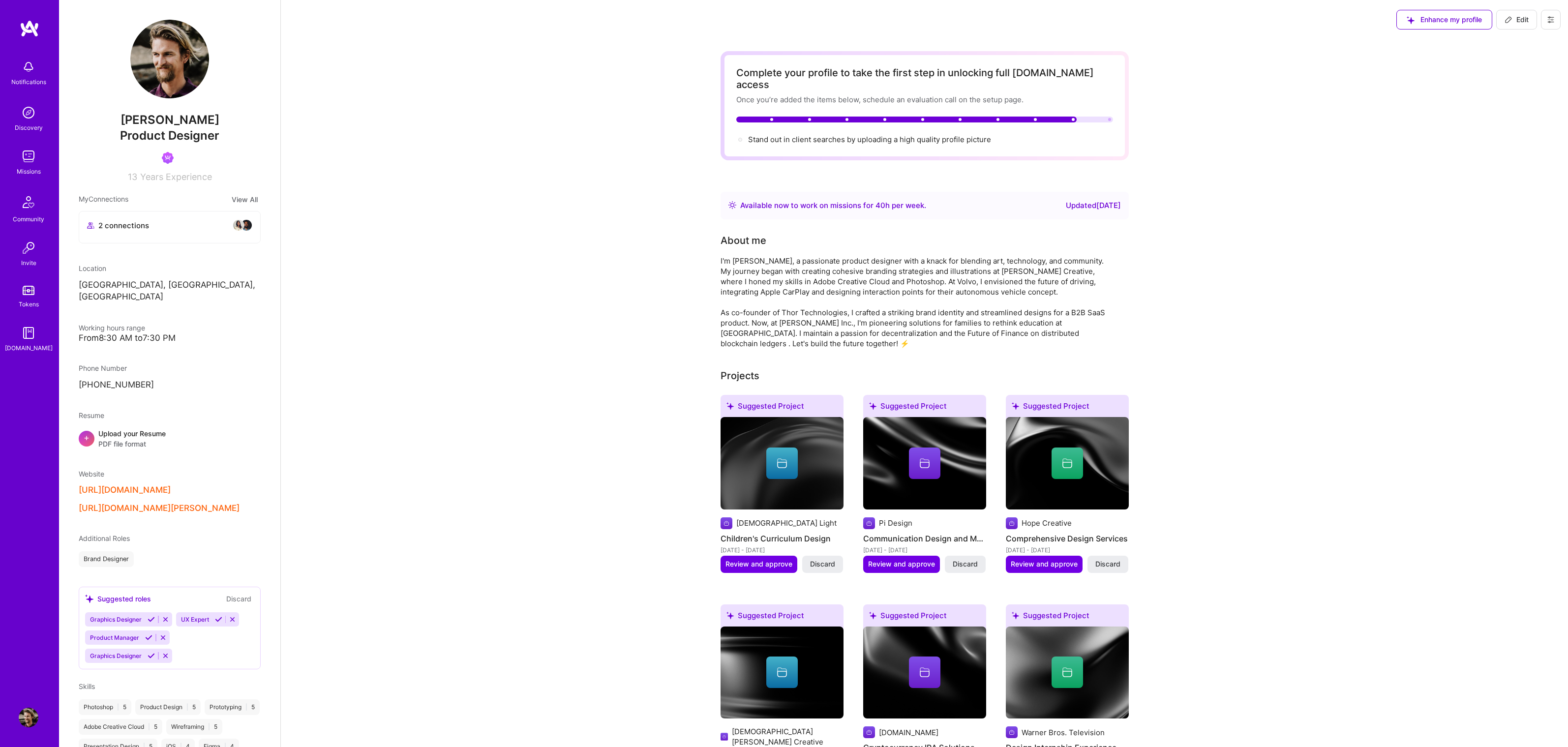
click at [1108, 118] on div at bounding box center [1109, 119] width 3 height 3
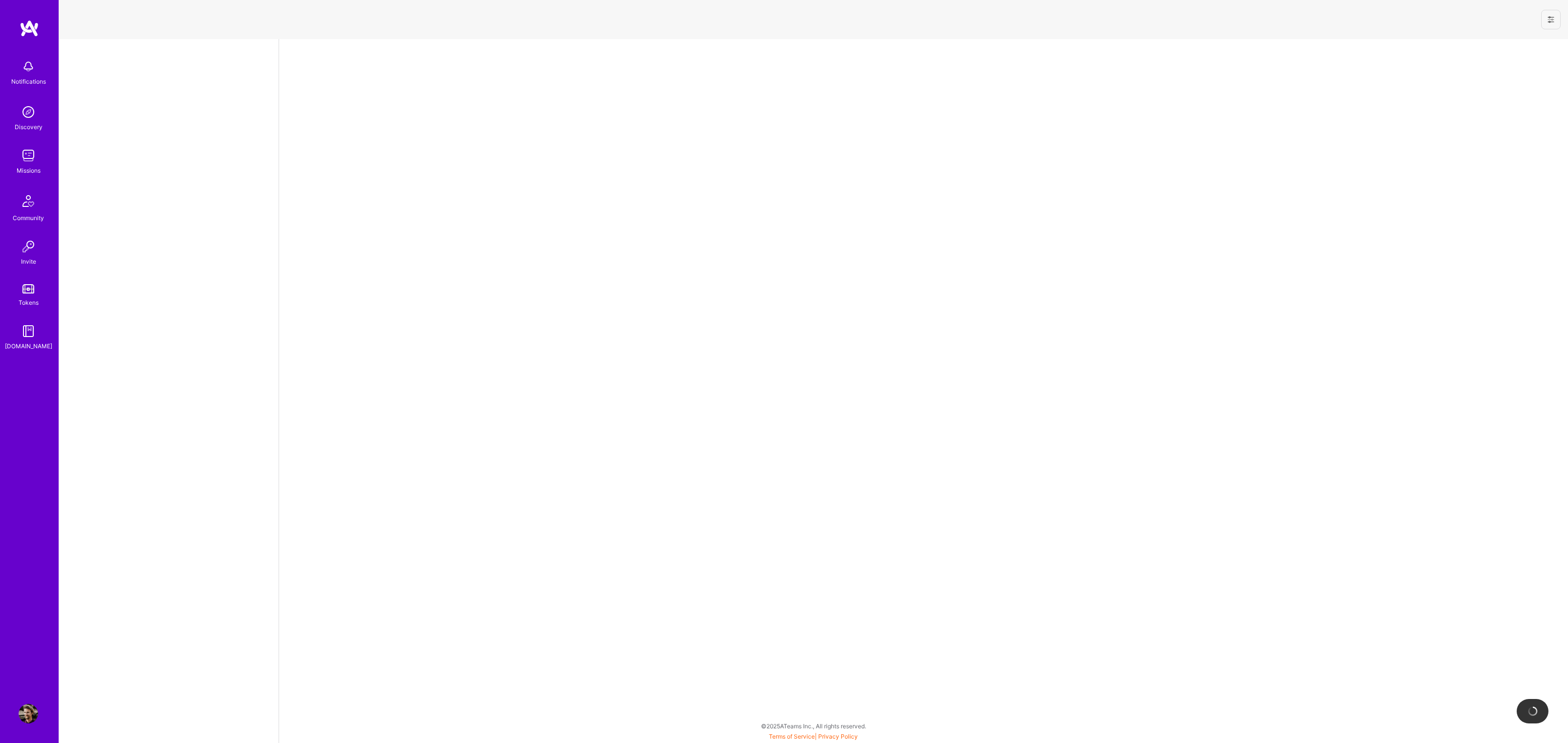
select select "US"
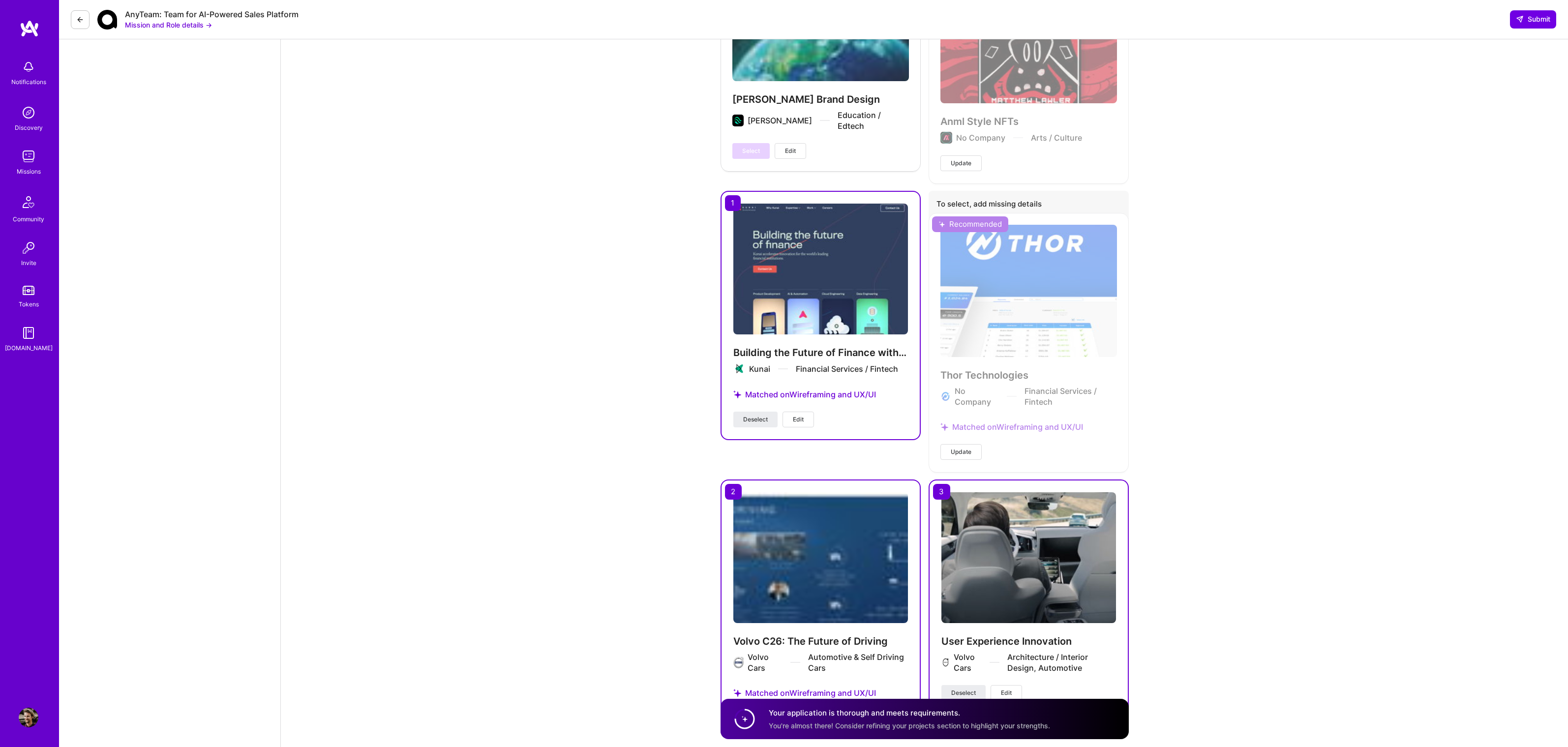
scroll to position [3637, 0]
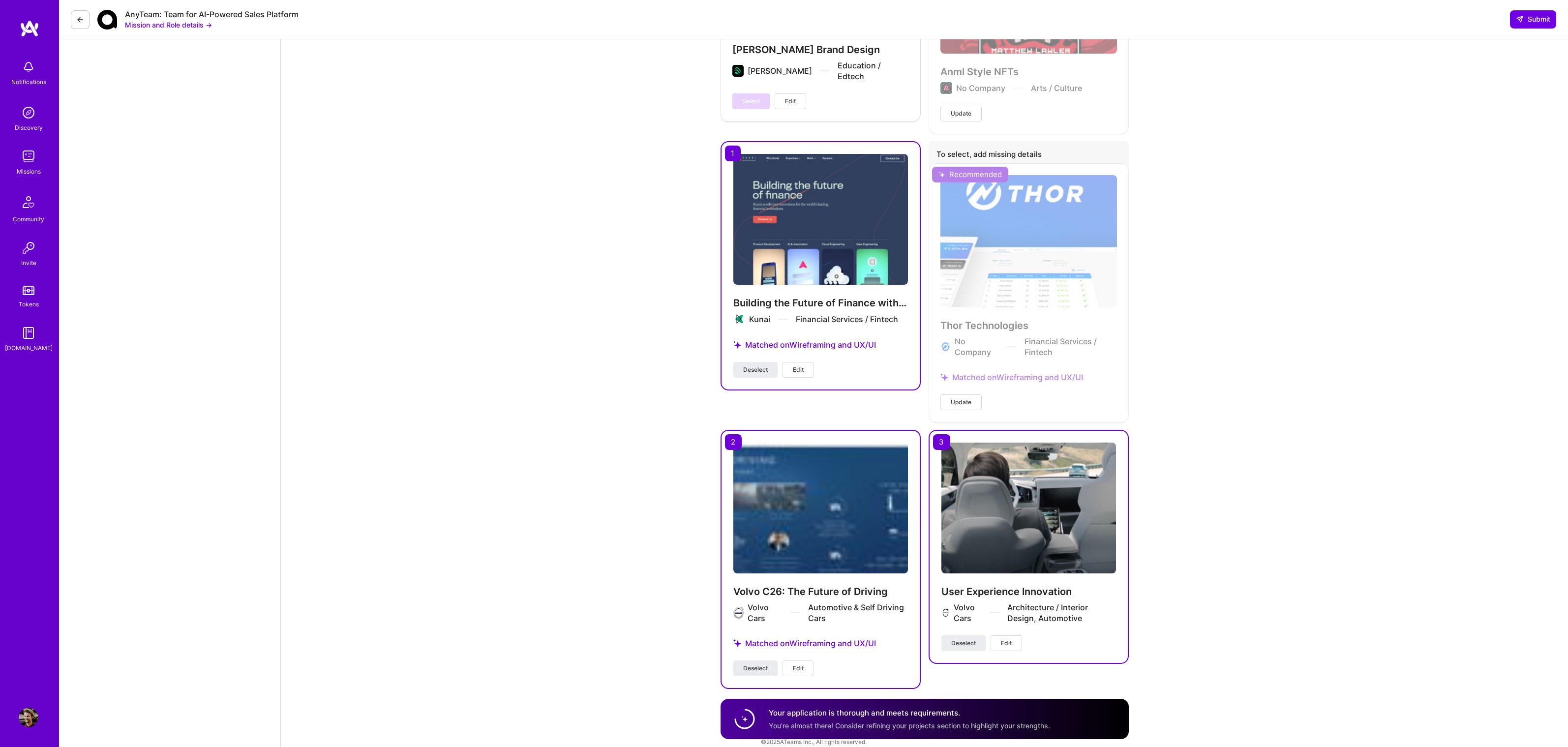
click at [780, 519] on img at bounding box center [820, 508] width 175 height 131
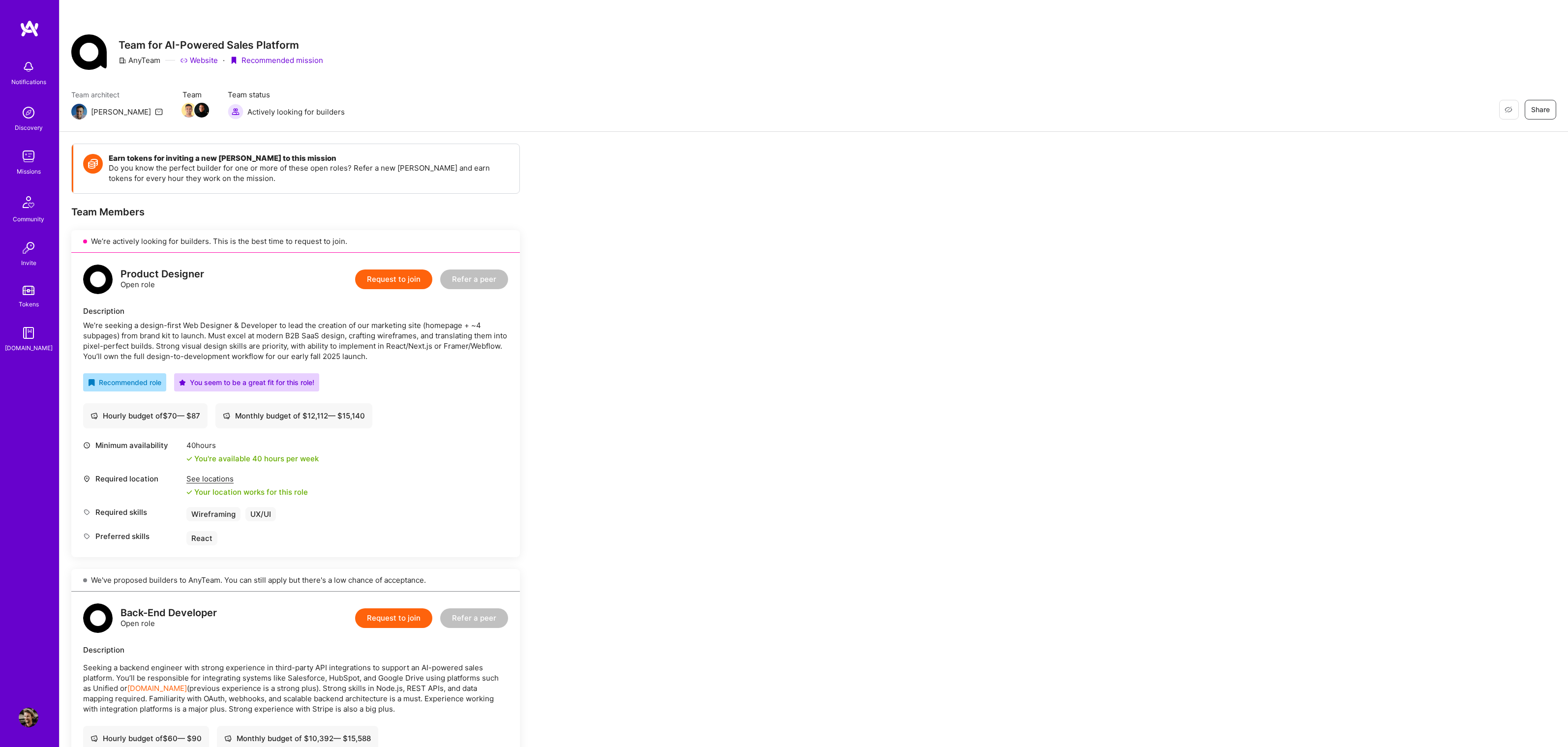
click at [414, 280] on button "Request to join" at bounding box center [394, 279] width 77 height 20
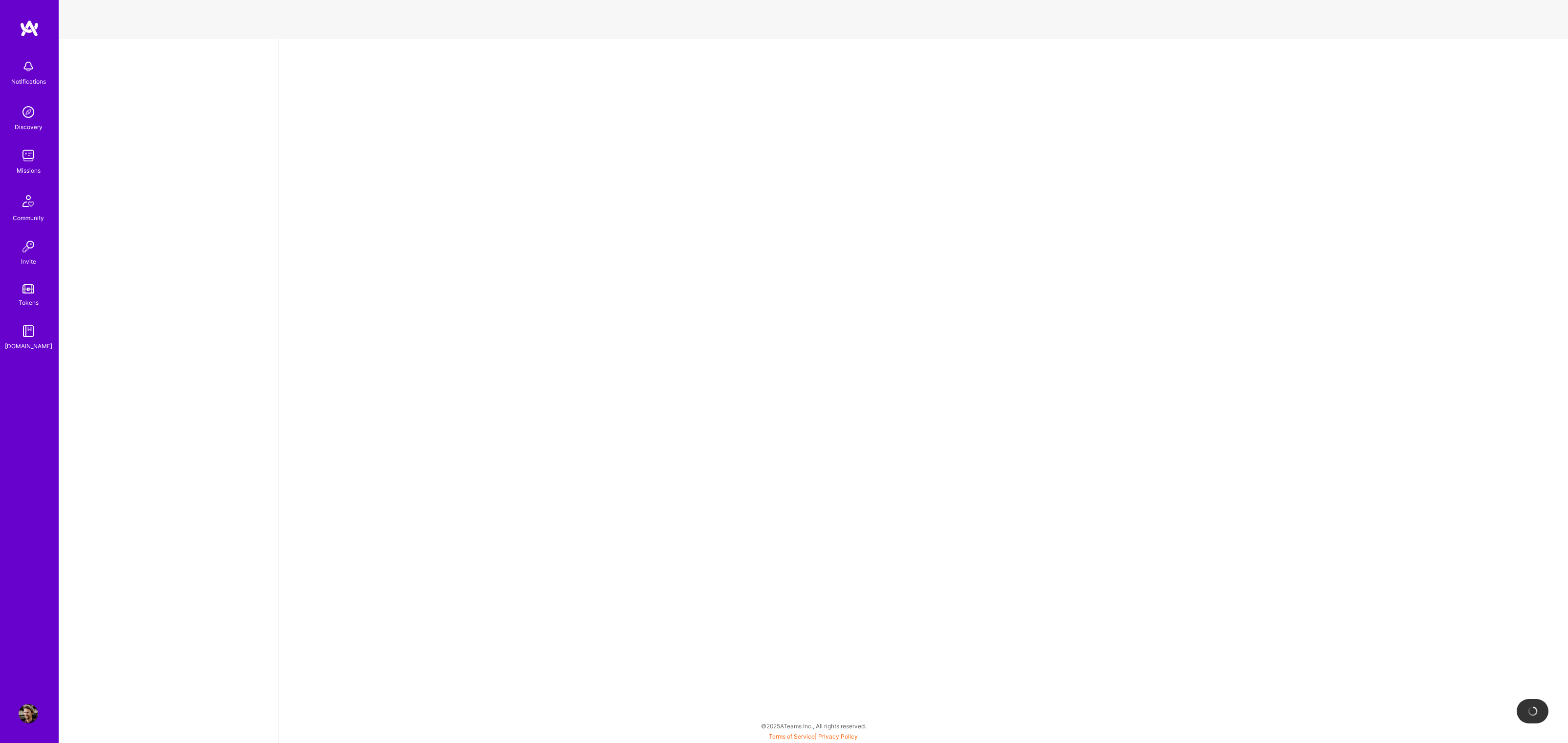
select select "US"
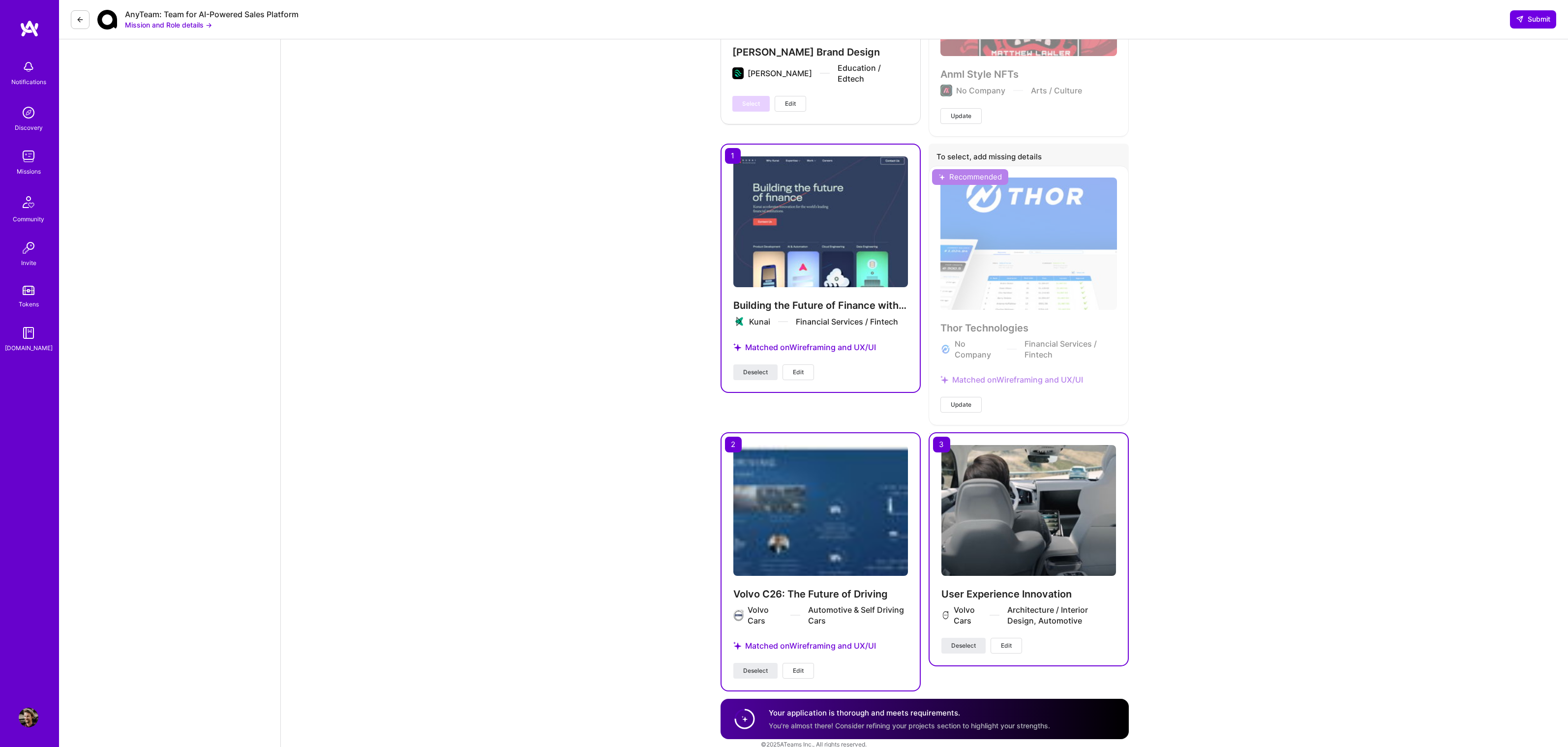
scroll to position [3637, 0]
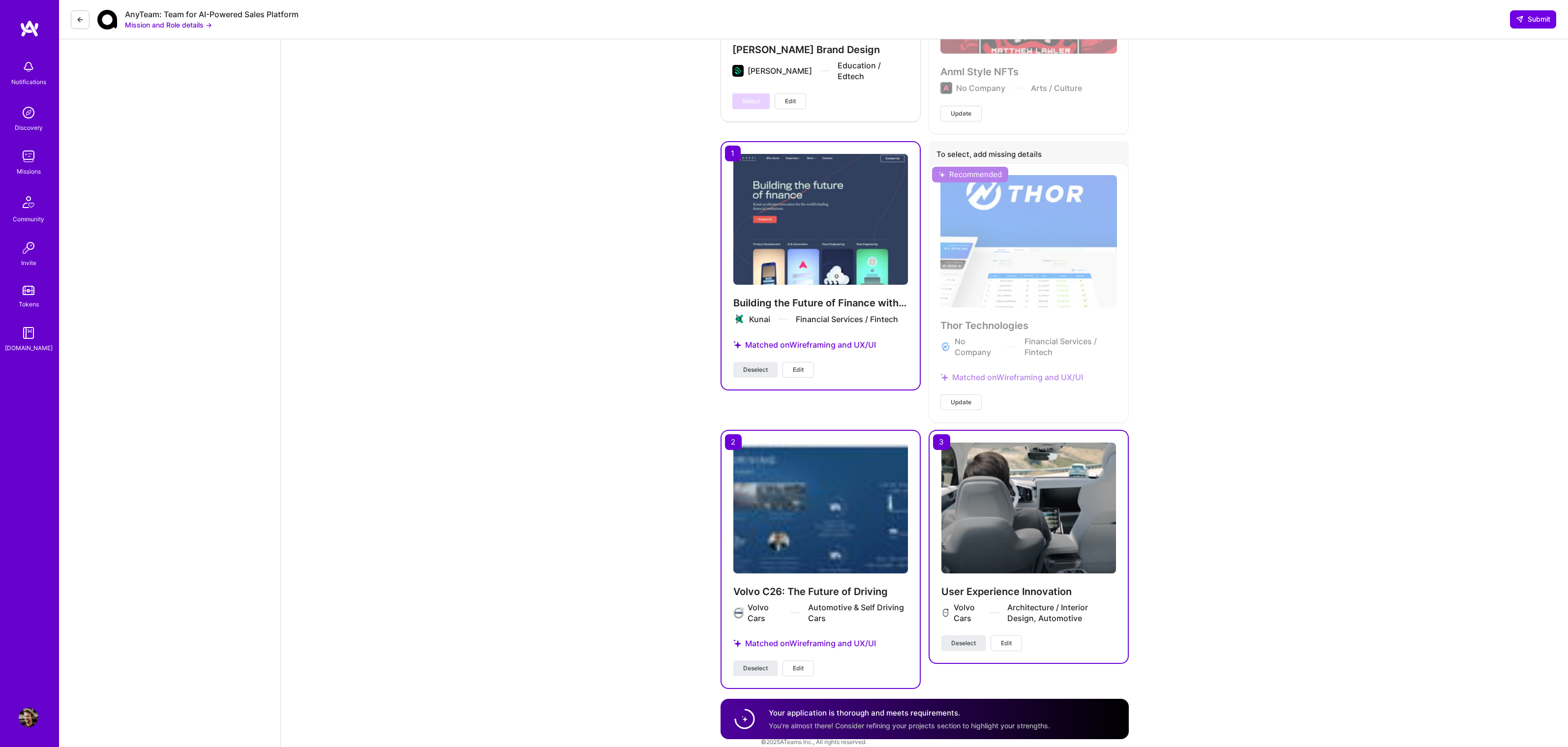
click at [748, 664] on span "Deselect" at bounding box center [755, 668] width 24 height 9
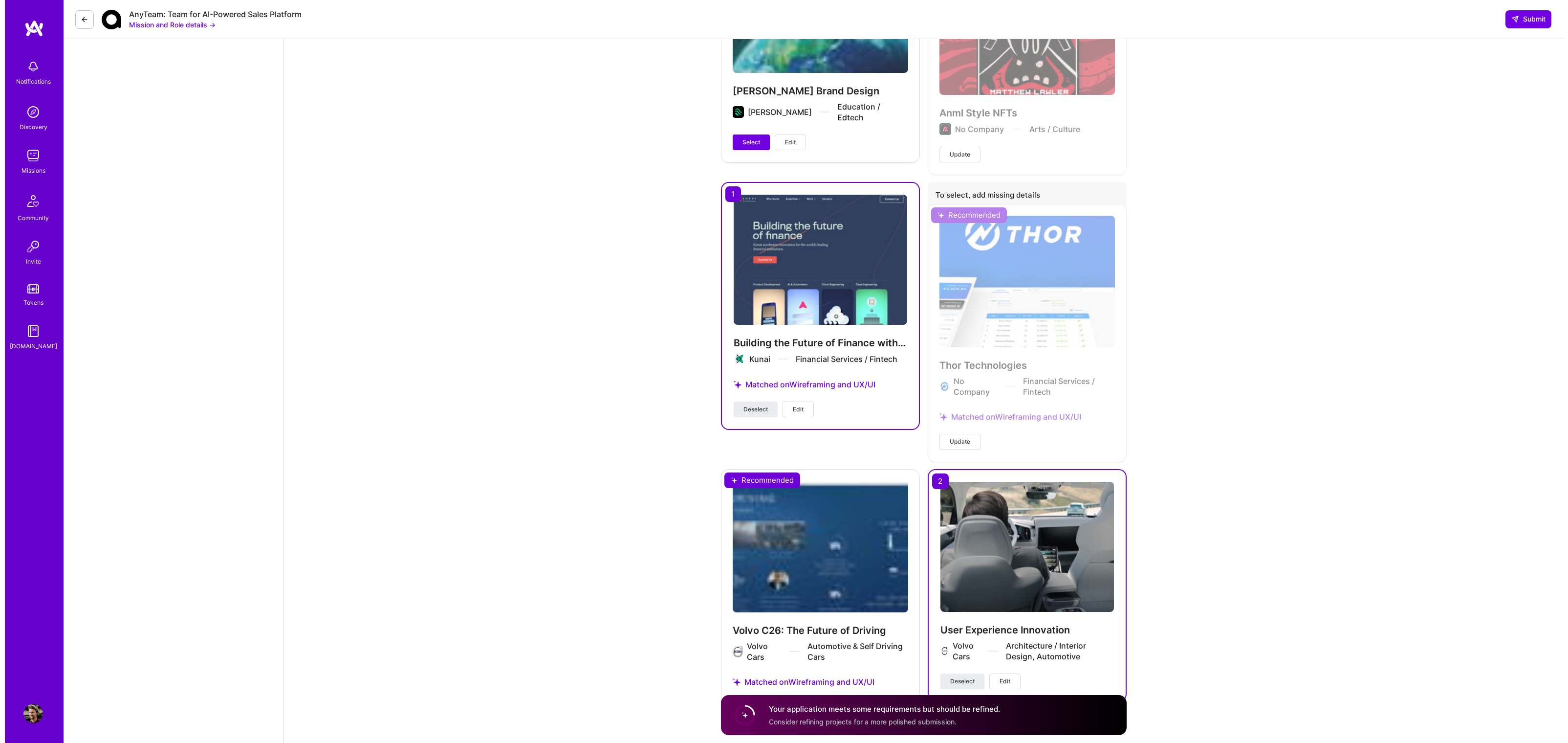
scroll to position [3557, 0]
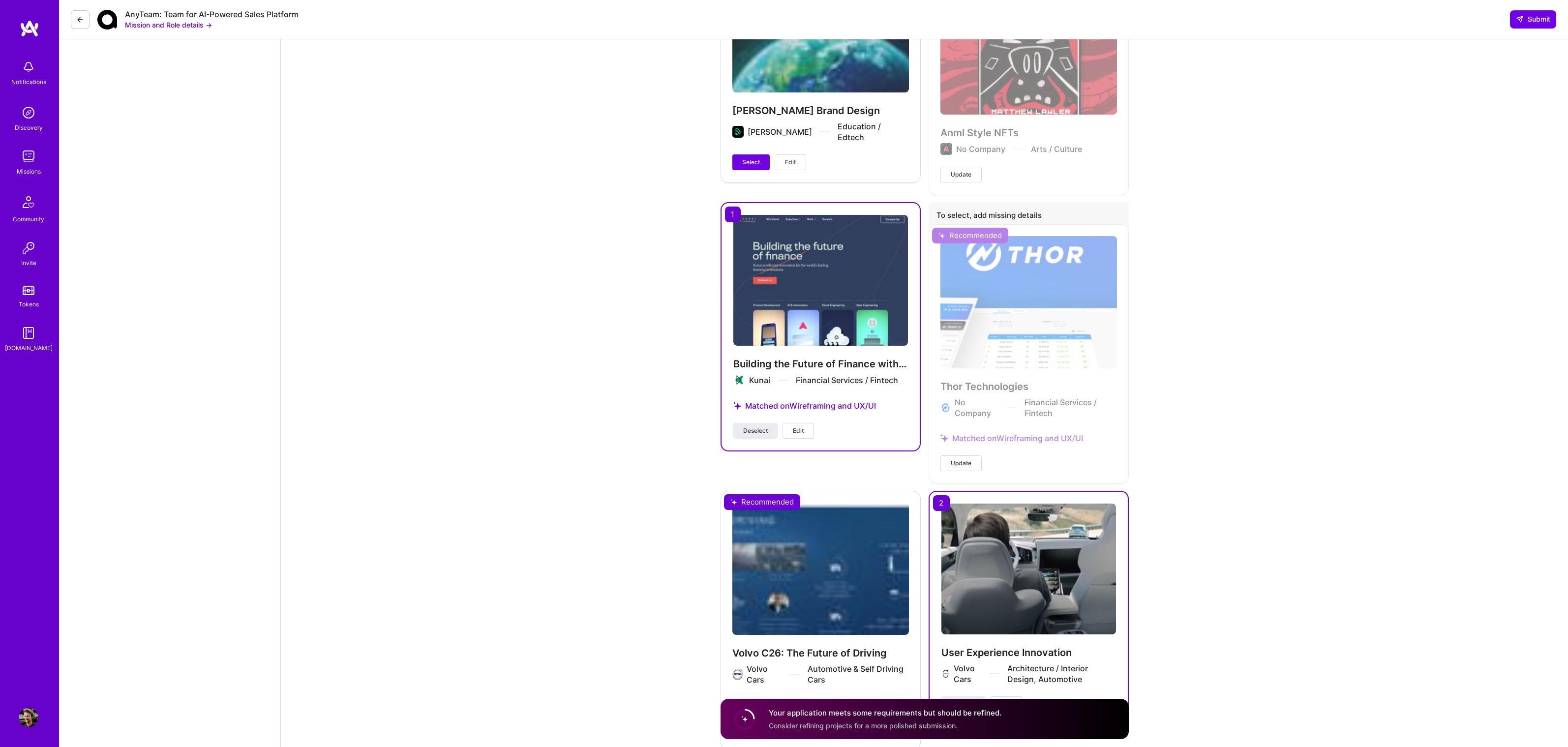
click at [992, 258] on div "Thor Technologies No Company Financial Services / Fintech Matched on Wireframin…" at bounding box center [1028, 353] width 200 height 258
click at [960, 459] on span "Update" at bounding box center [961, 463] width 21 height 9
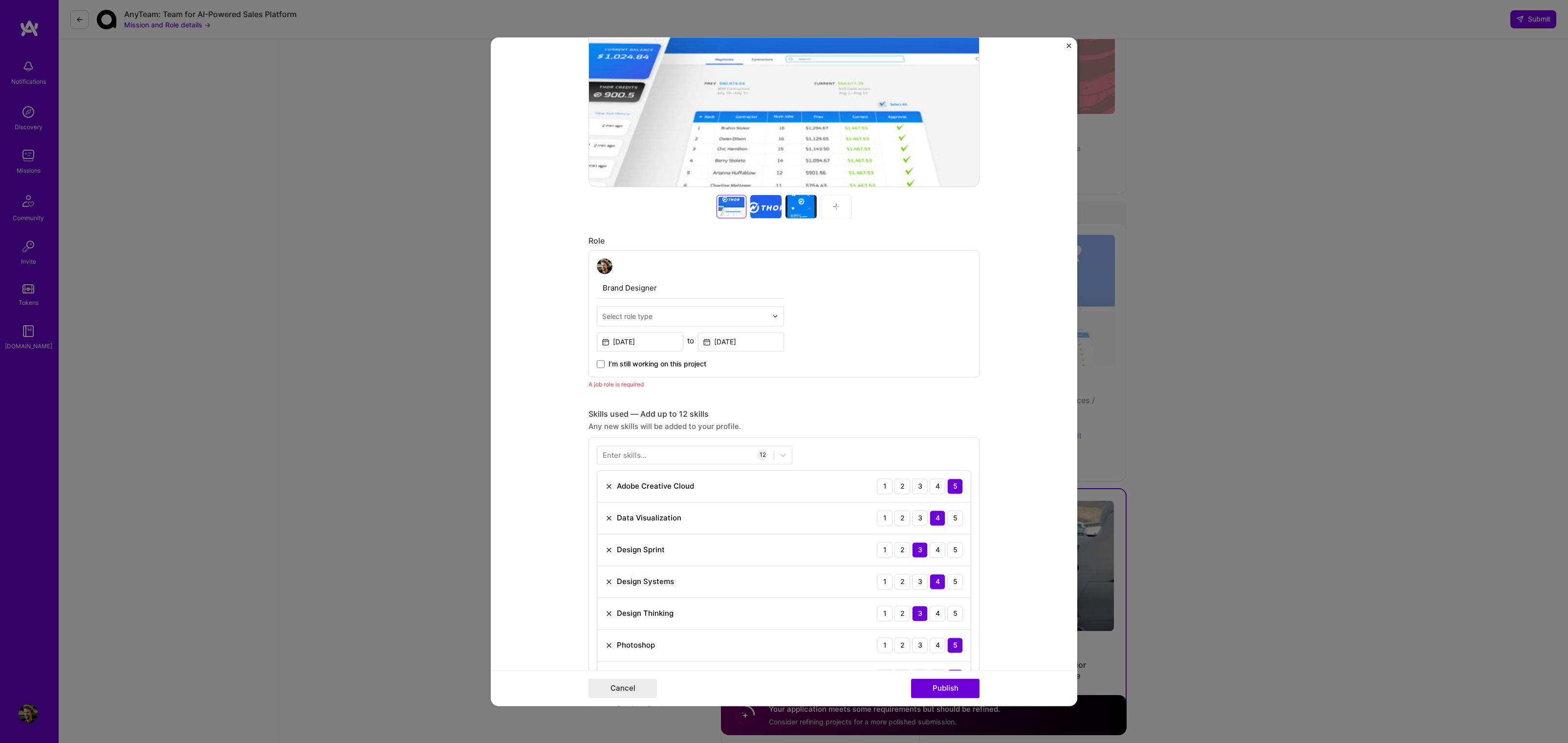
scroll to position [191, 0]
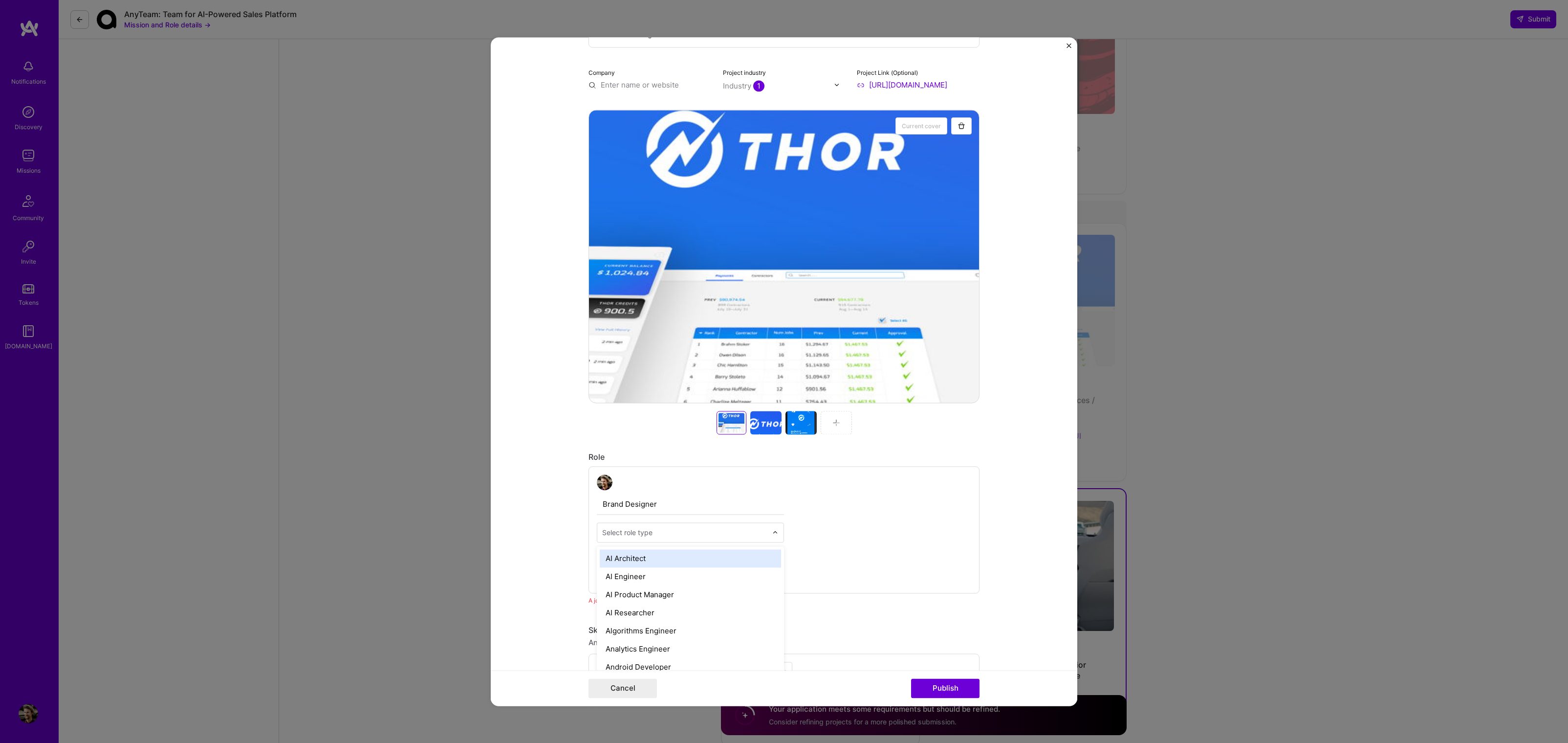
click at [679, 535] on input "text" at bounding box center [684, 532] width 165 height 10
type input "D"
type input "C"
type input "Design"
click at [682, 560] on div "Brand Designer" at bounding box center [690, 558] width 181 height 18
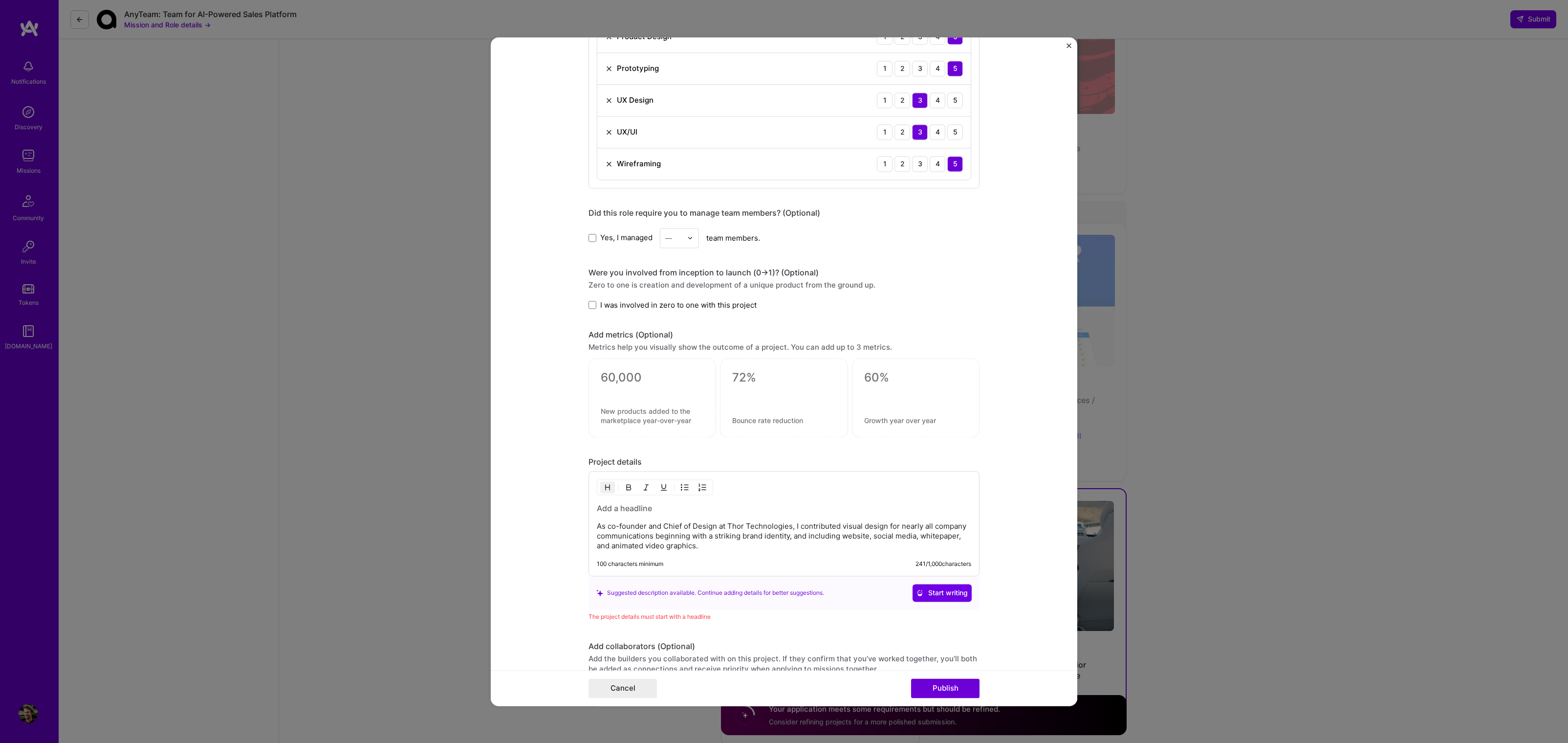
scroll to position [1054, 0]
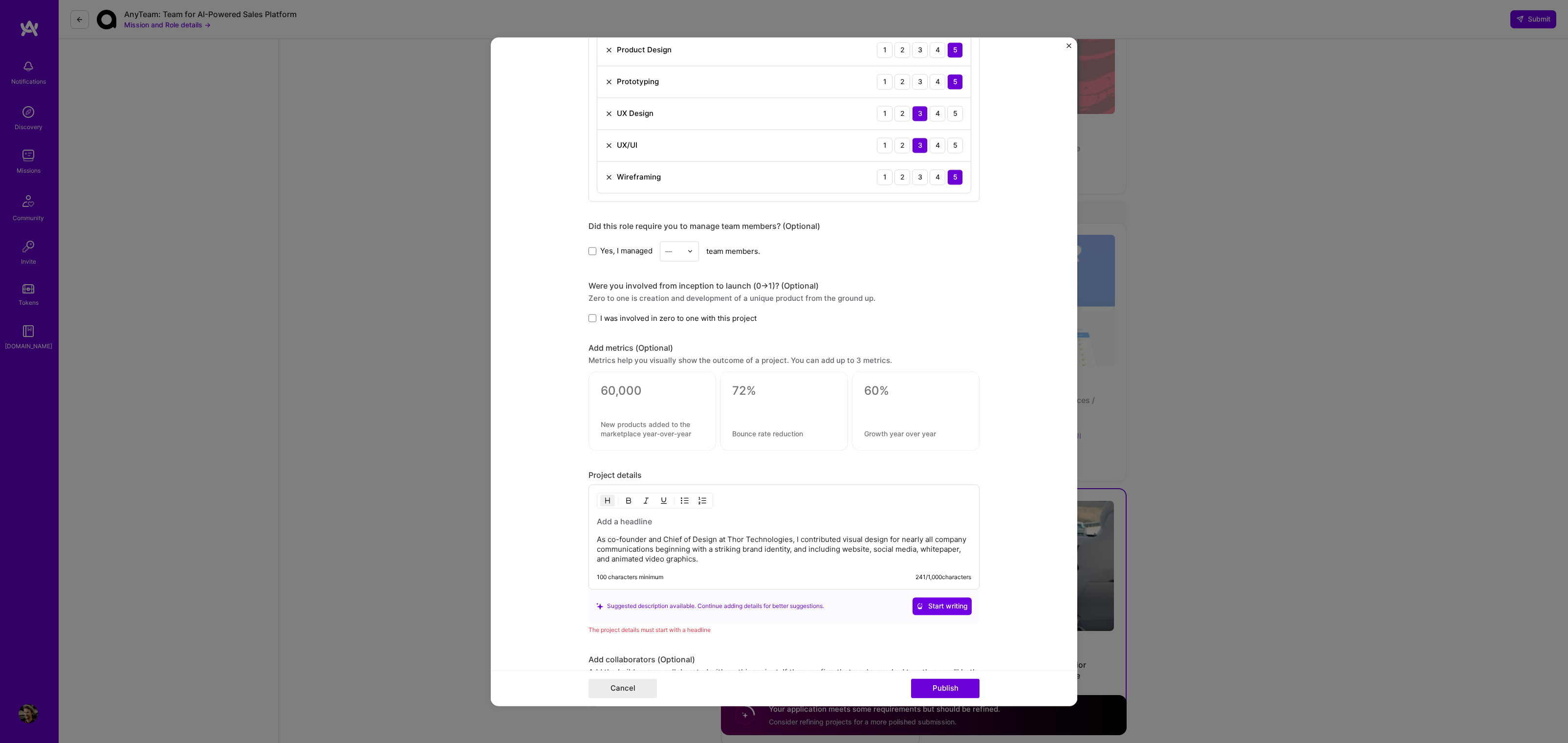
click at [592, 315] on label "I was involved in zero to one with this project" at bounding box center [673, 318] width 168 height 10
click at [0, 0] on input "I was involved in zero to one with this project" at bounding box center [0, 0] width 0 height 0
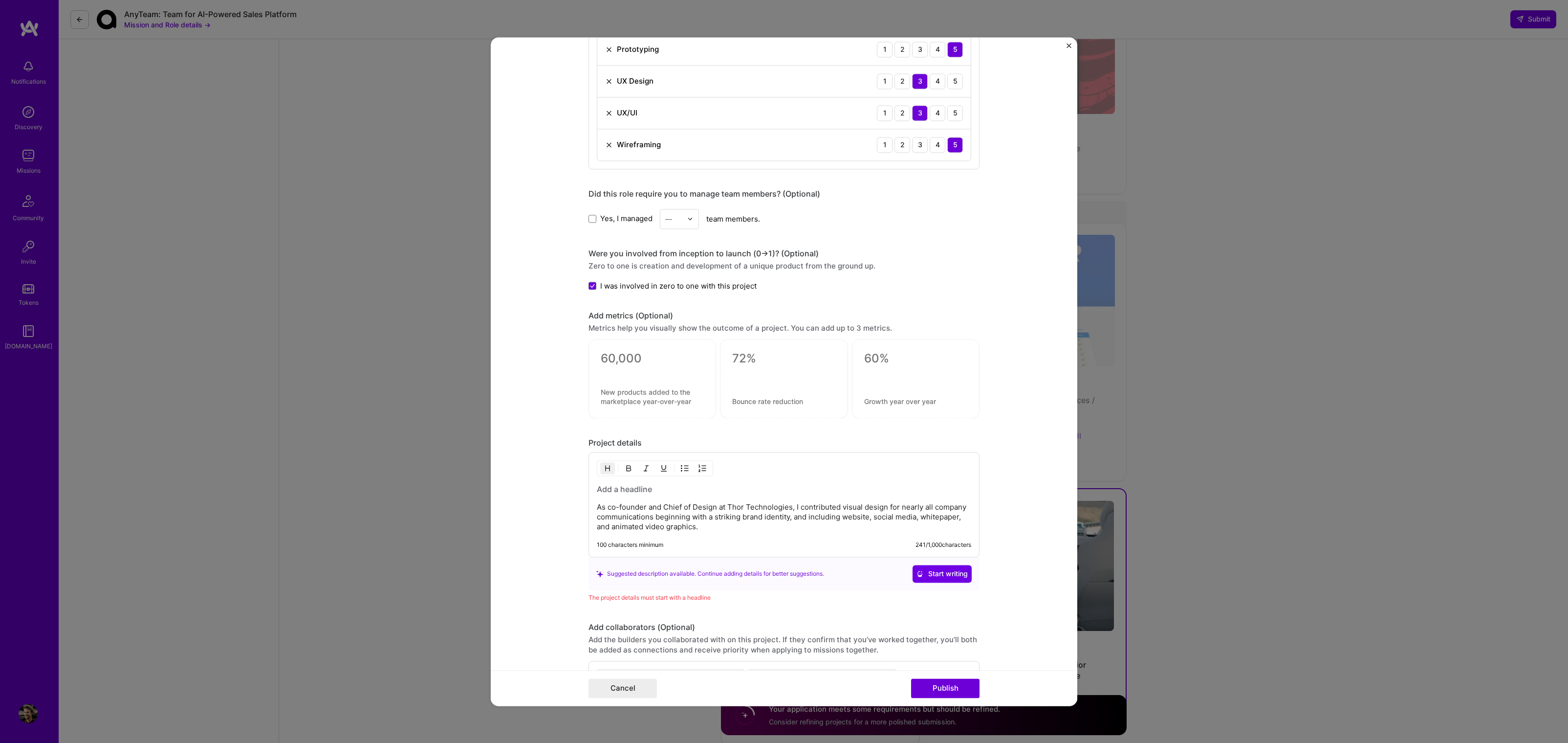
scroll to position [1195, 0]
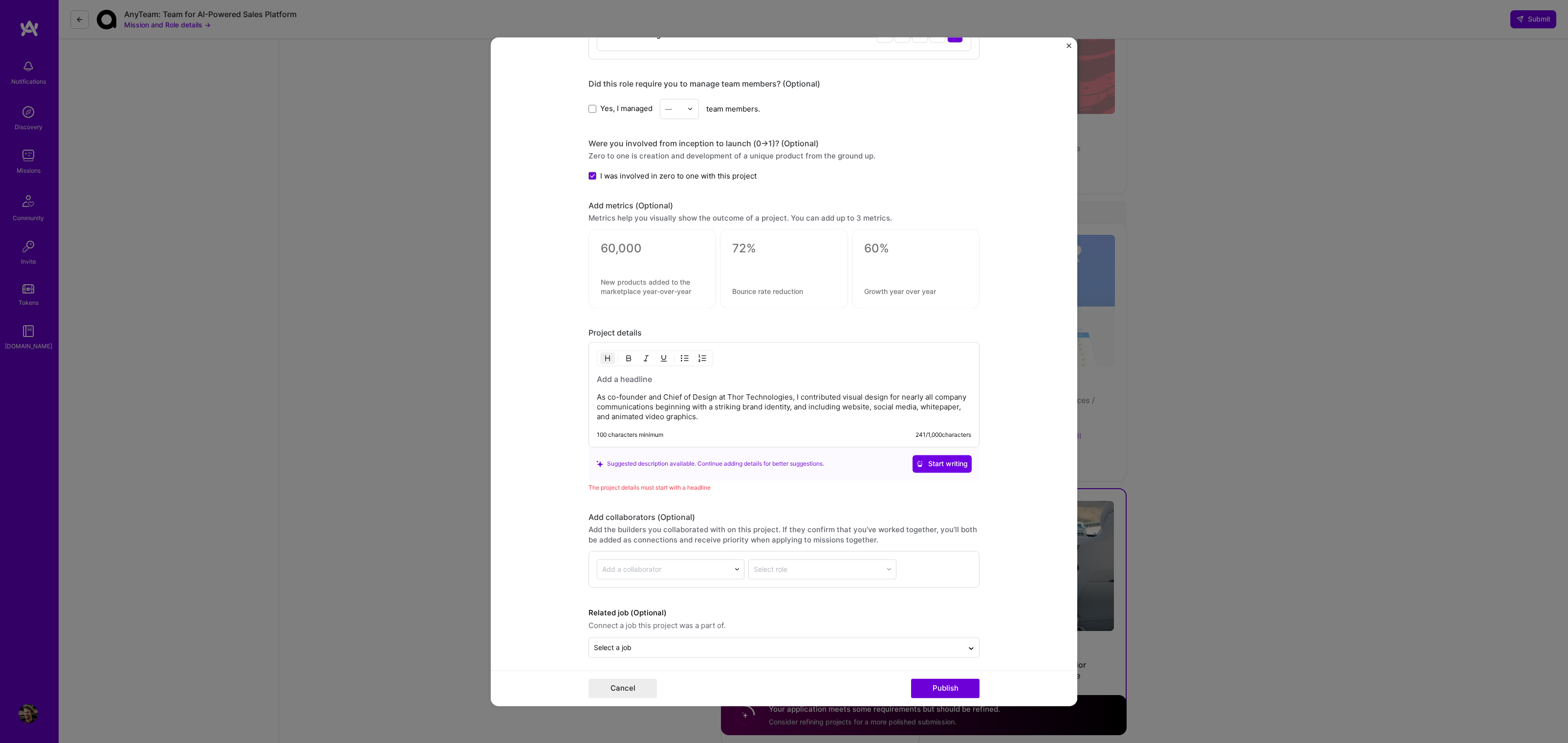
click at [661, 381] on div "As co-founder and Chief of Design at Thor Technologies, I contributed visual de…" at bounding box center [783, 397] width 374 height 48
click at [716, 411] on p "As co-founder and Chief of Design at Thor Technologies, I contributed visual de…" at bounding box center [783, 407] width 374 height 29
drag, startPoint x: 691, startPoint y: 411, endPoint x: 705, endPoint y: 381, distance: 33.1
click at [691, 411] on p "As co-founder and Chief of Design at Thor Technologies, I contributed visual de…" at bounding box center [783, 407] width 374 height 29
drag, startPoint x: 924, startPoint y: 411, endPoint x: 925, endPoint y: 416, distance: 5.1
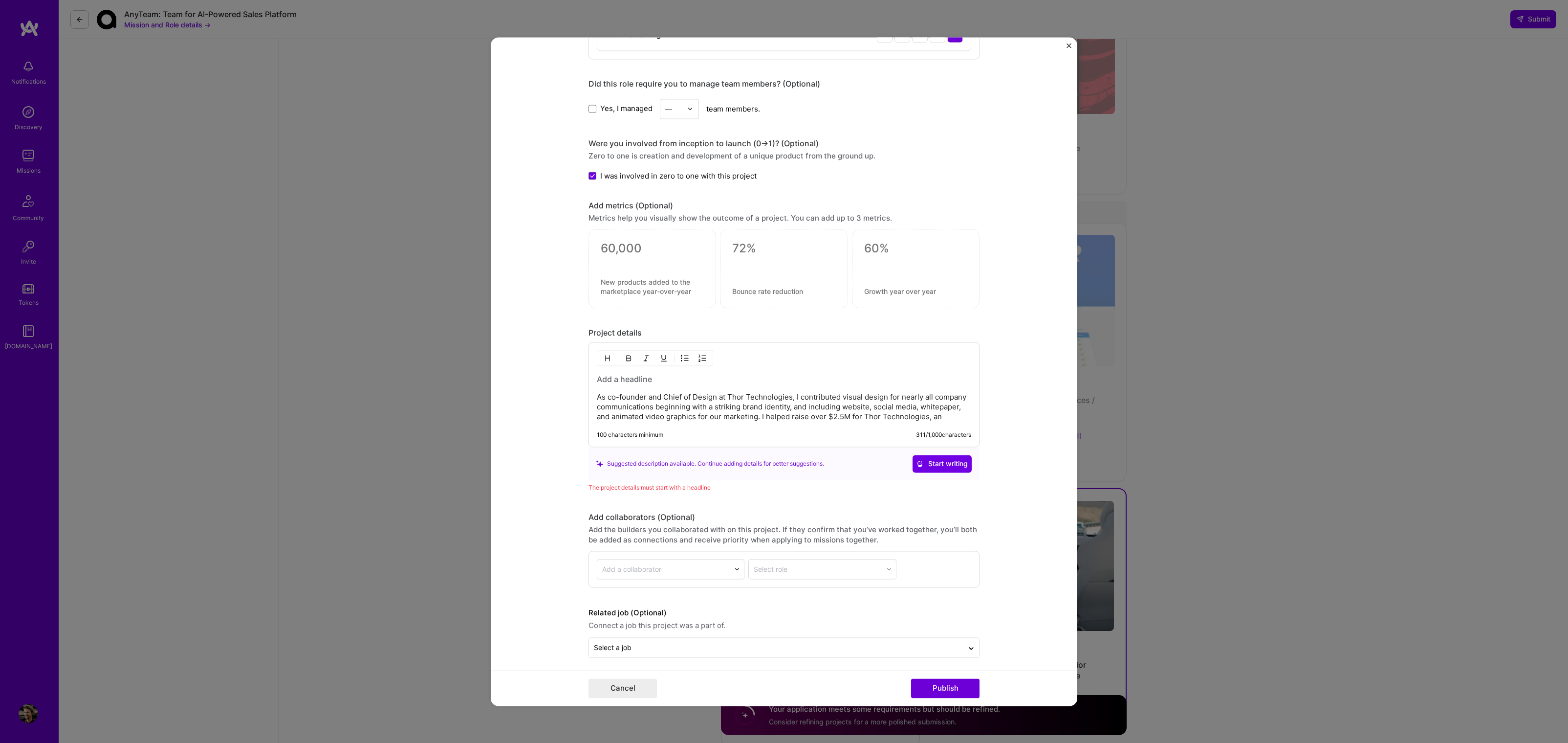
click at [924, 411] on p "As co-founder and Chief of Design at Thor Technologies, I contributed visual de…" at bounding box center [783, 407] width 374 height 29
drag, startPoint x: 922, startPoint y: 414, endPoint x: 937, endPoint y: 415, distance: 15.0
click at [939, 414] on p "As co-founder and Chief of Design at Thor Technologies, I contributed visual de…" at bounding box center [783, 407] width 374 height 29
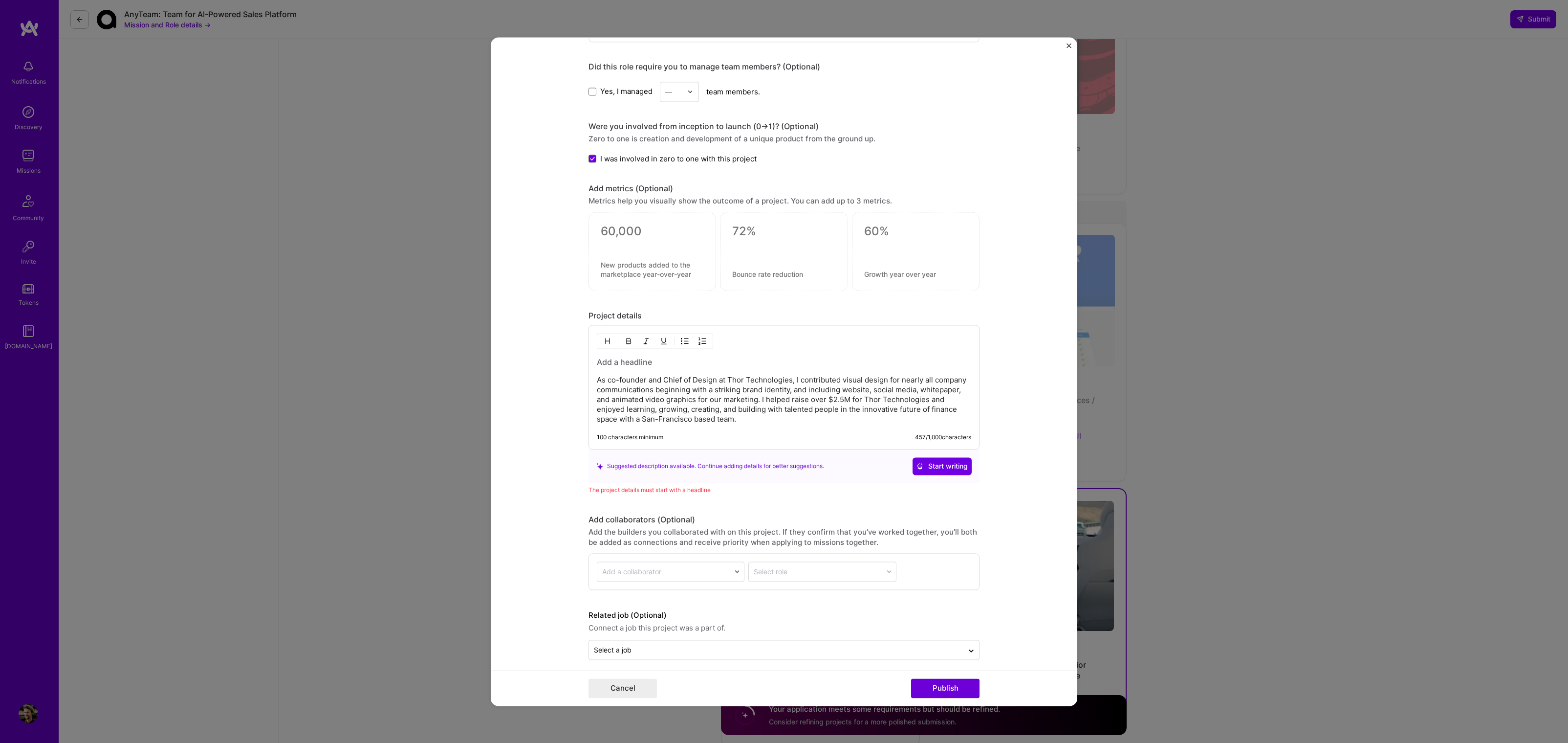
scroll to position [1215, 0]
click at [845, 655] on form "This project is missing details. To be able to apply to missions with this proj…" at bounding box center [784, 372] width 587 height 669
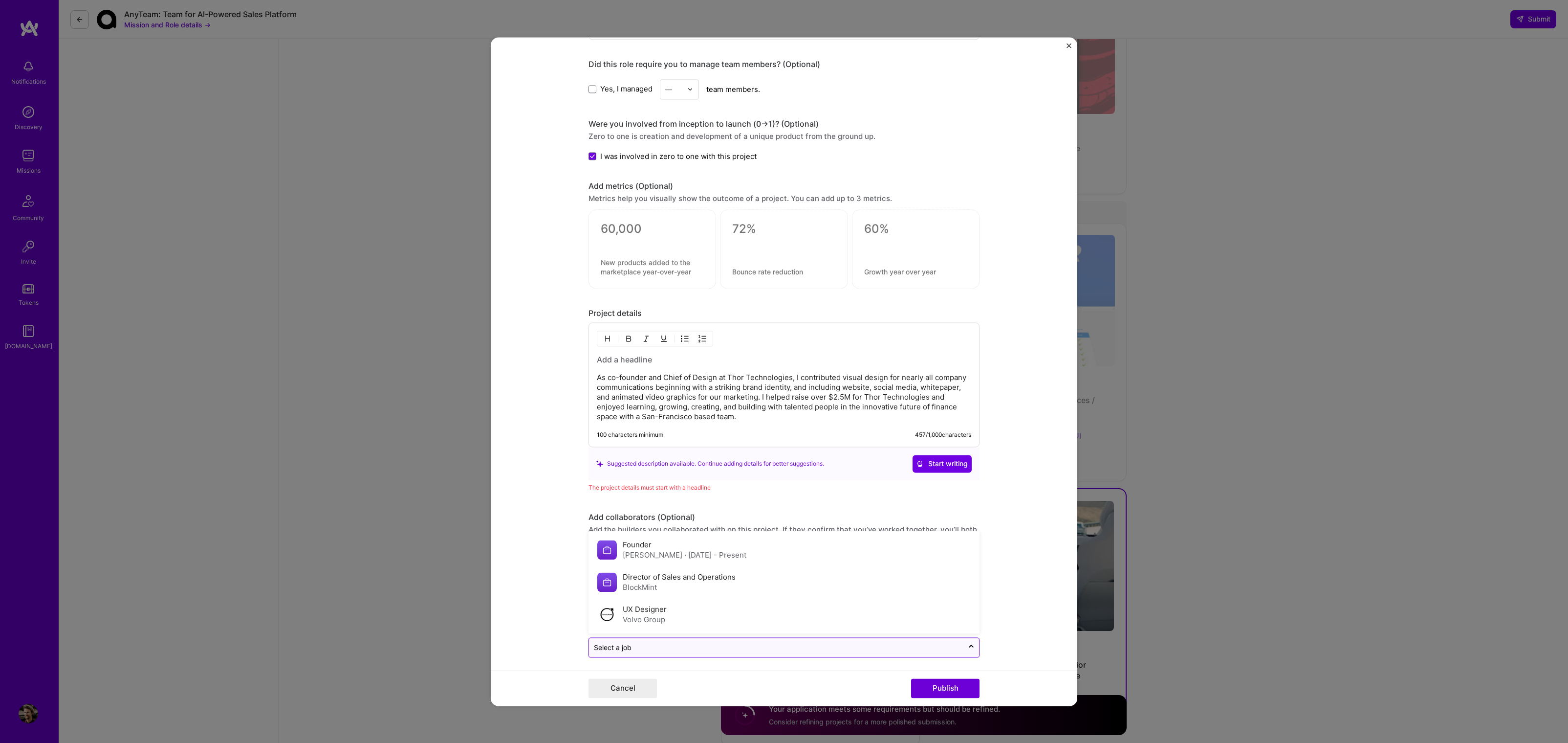
click at [845, 646] on input "text" at bounding box center [776, 647] width 365 height 10
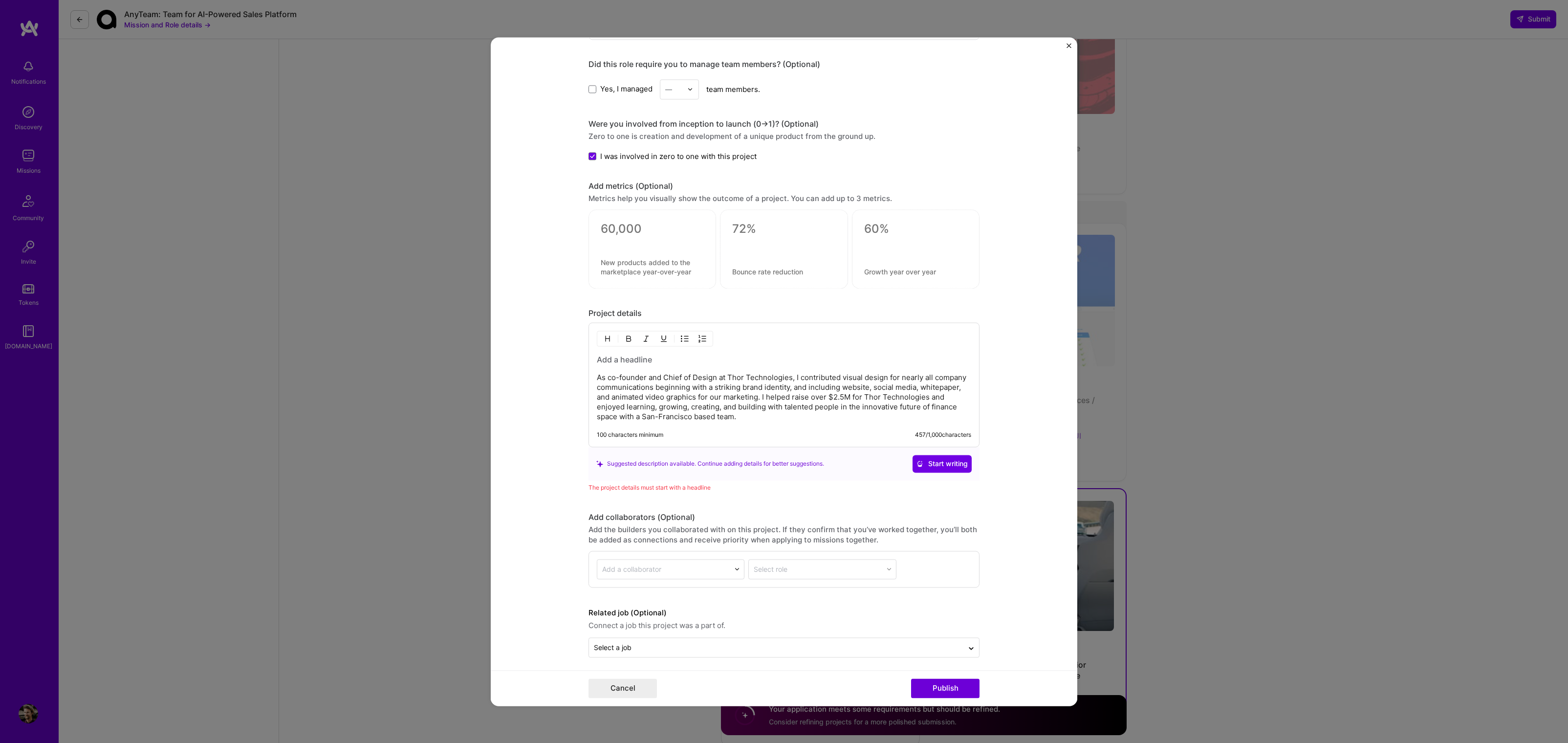
drag, startPoint x: 1038, startPoint y: 503, endPoint x: 985, endPoint y: 537, distance: 63.0
click at [1038, 504] on form "This project is missing details. To be able to apply to missions with this proj…" at bounding box center [784, 372] width 587 height 669
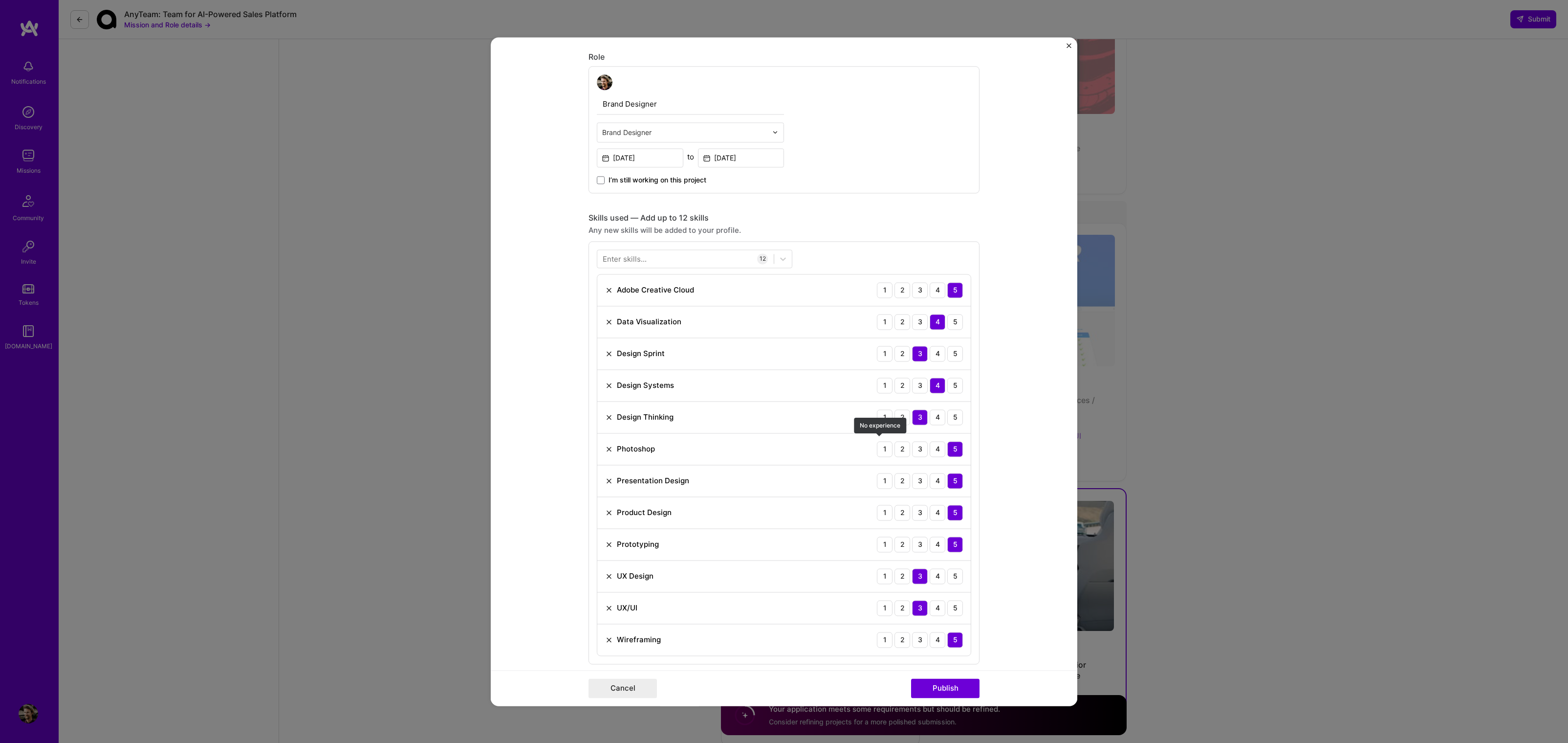
scroll to position [252, 0]
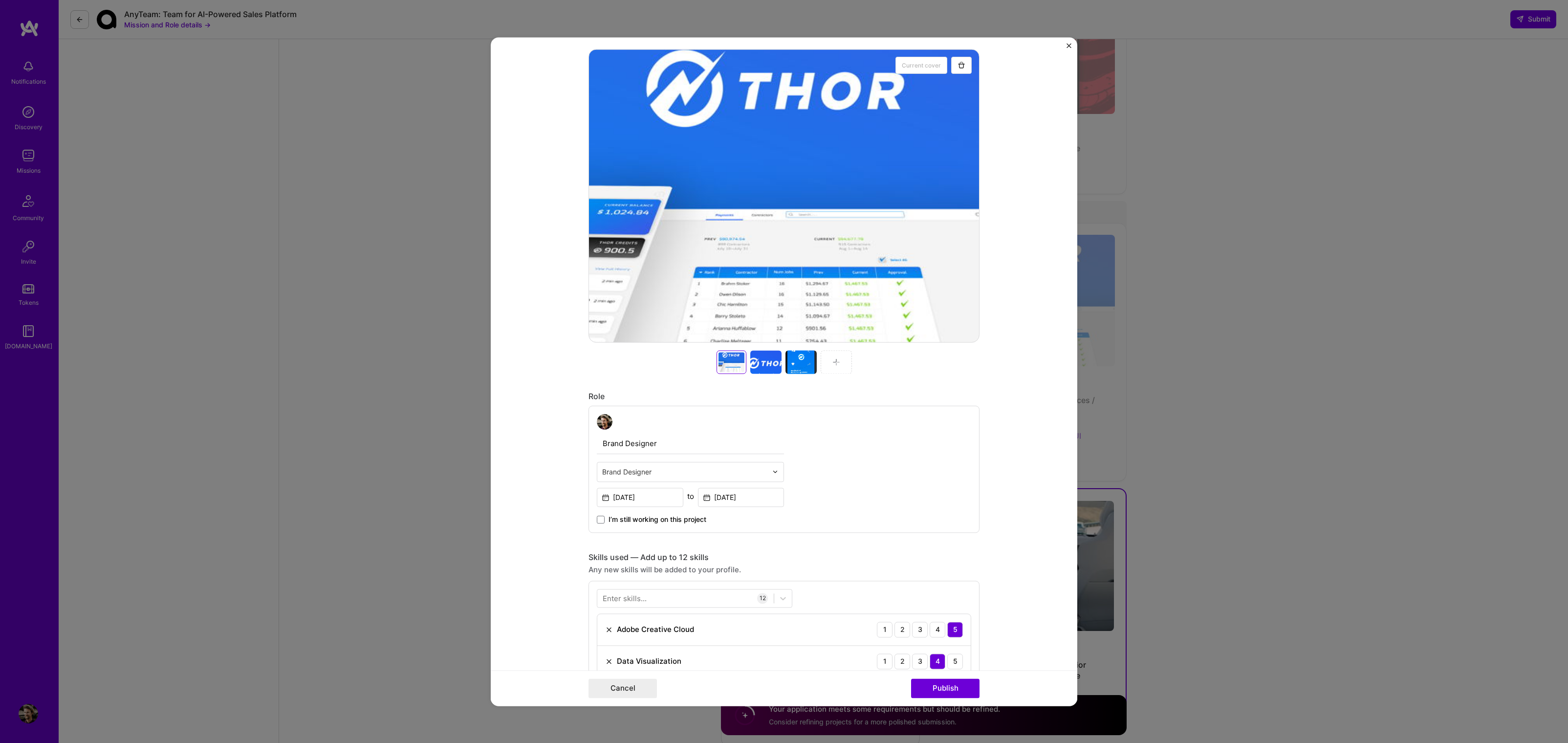
click at [835, 361] on div at bounding box center [836, 362] width 31 height 24
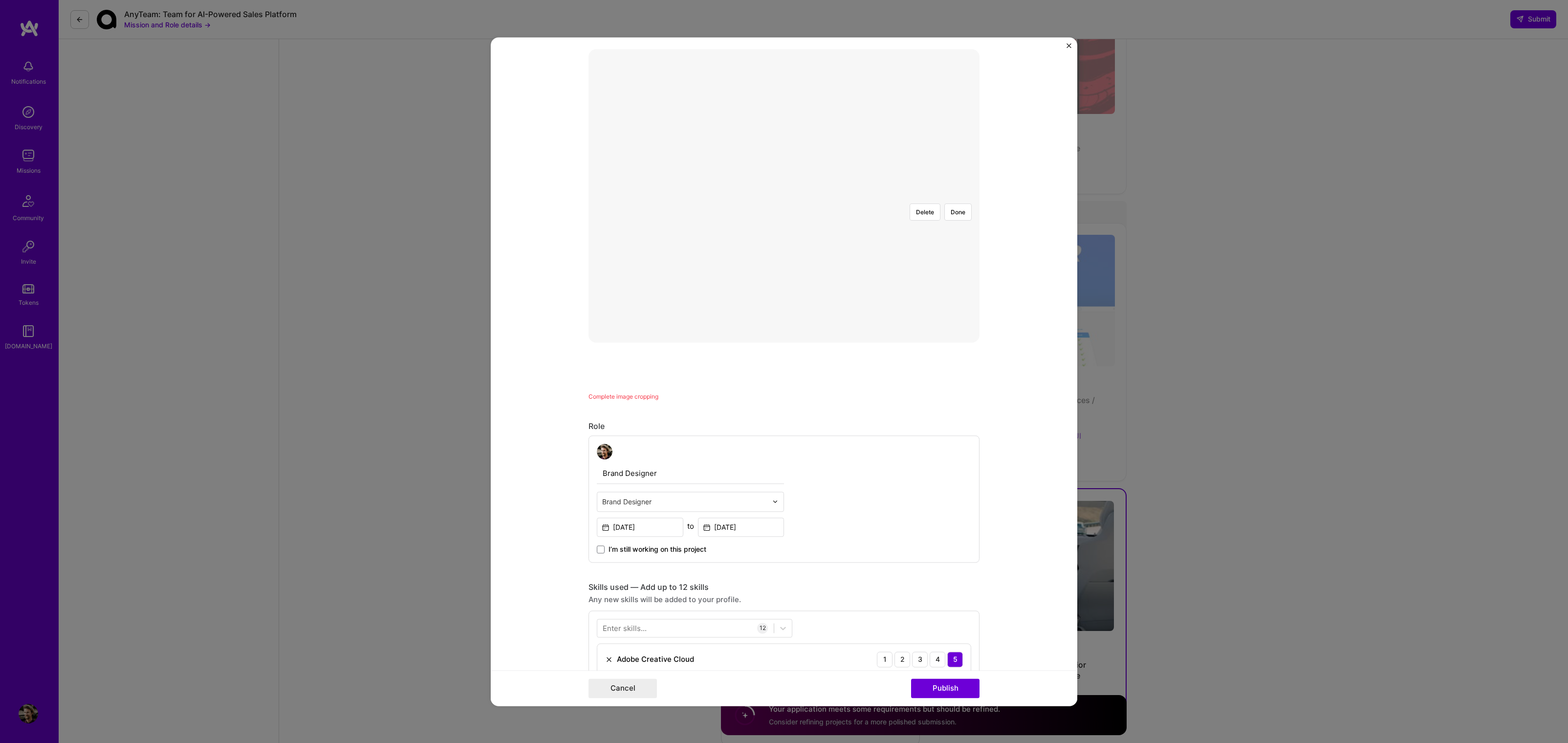
click at [847, 250] on div at bounding box center [976, 305] width 293 height 220
click at [920, 298] on div at bounding box center [976, 305] width 293 height 220
click at [904, 213] on div at bounding box center [978, 305] width 293 height 220
click at [953, 203] on button "Done" at bounding box center [957, 212] width 27 height 17
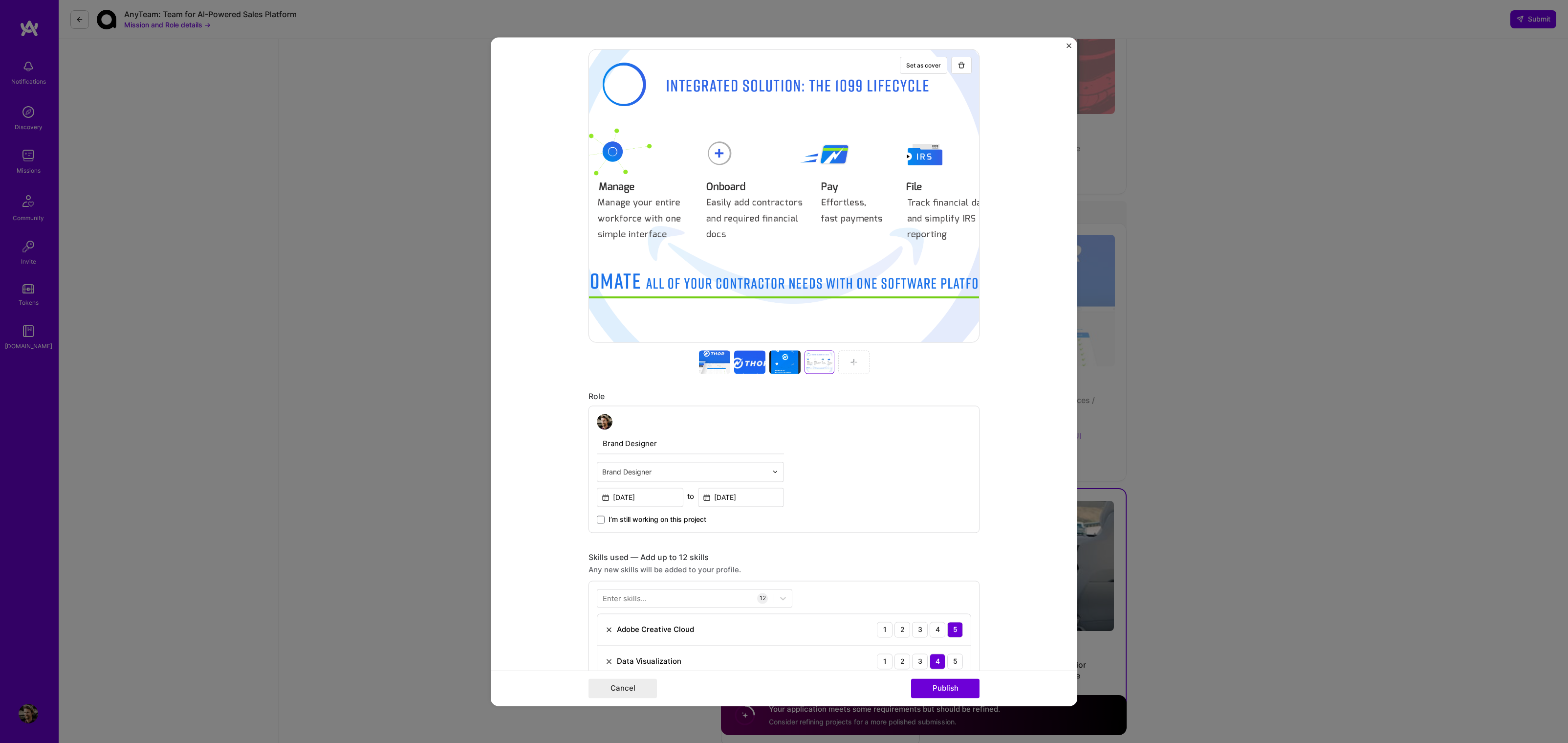
click at [708, 373] on div at bounding box center [714, 362] width 31 height 24
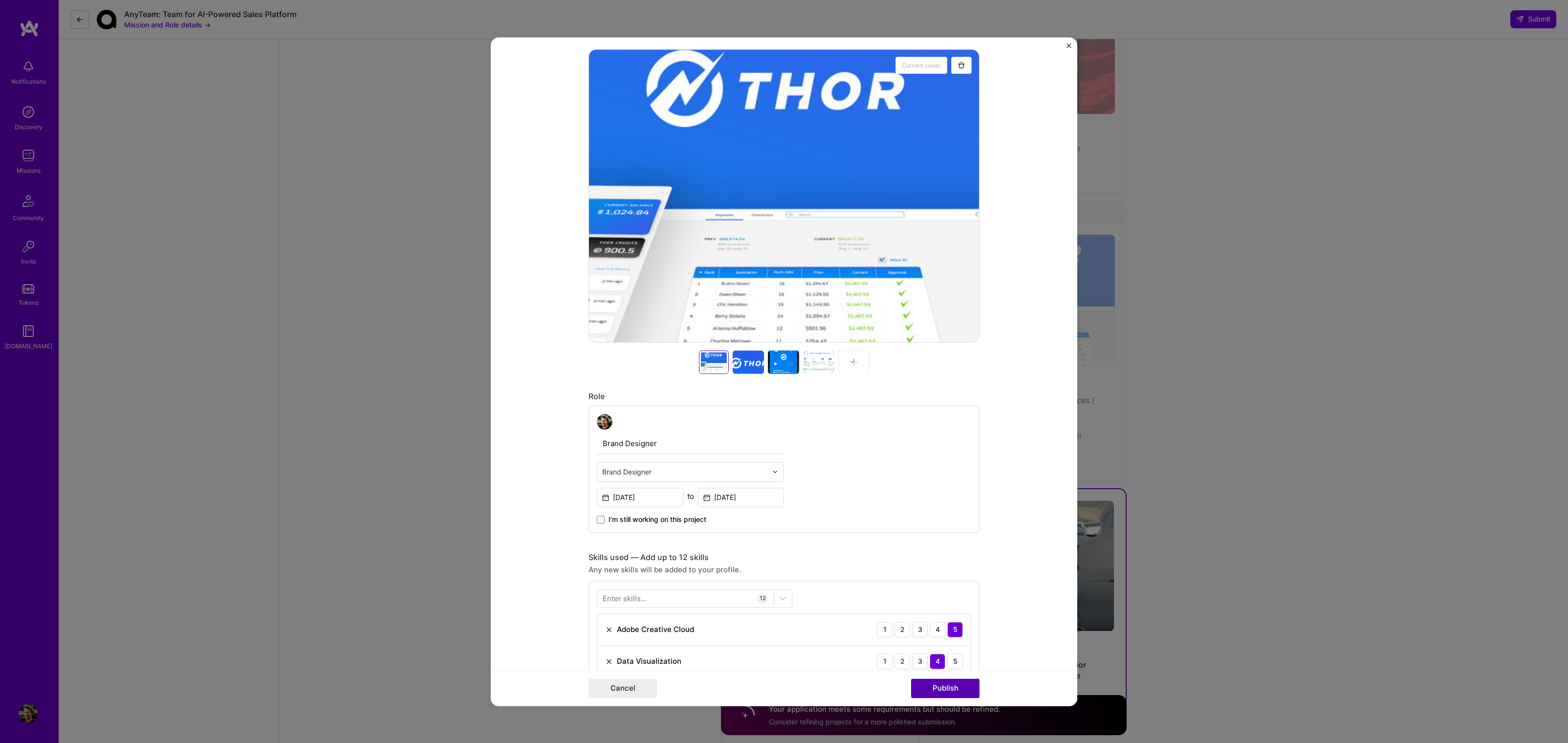
click at [929, 689] on button "Publish" at bounding box center [945, 688] width 68 height 19
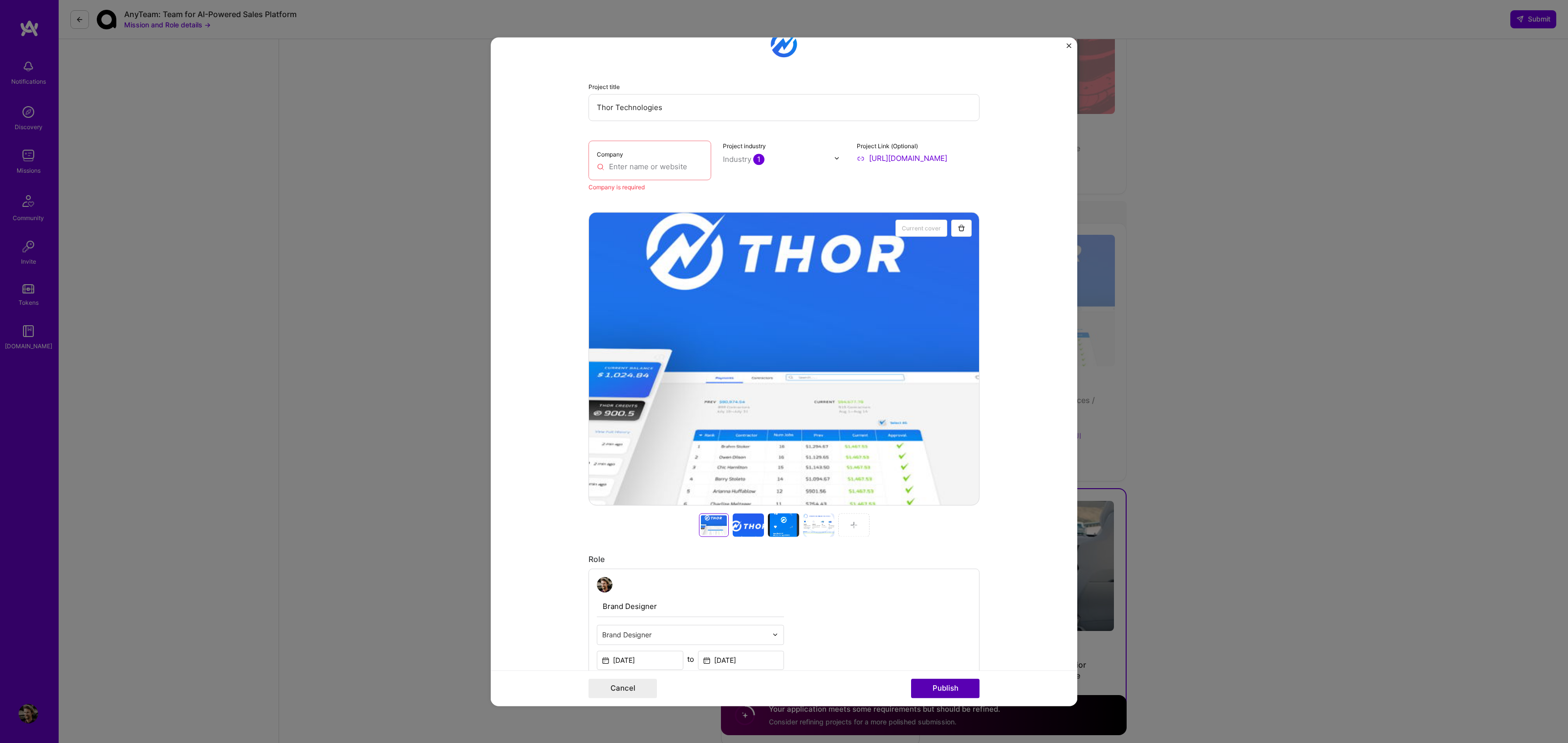
scroll to position [107, 0]
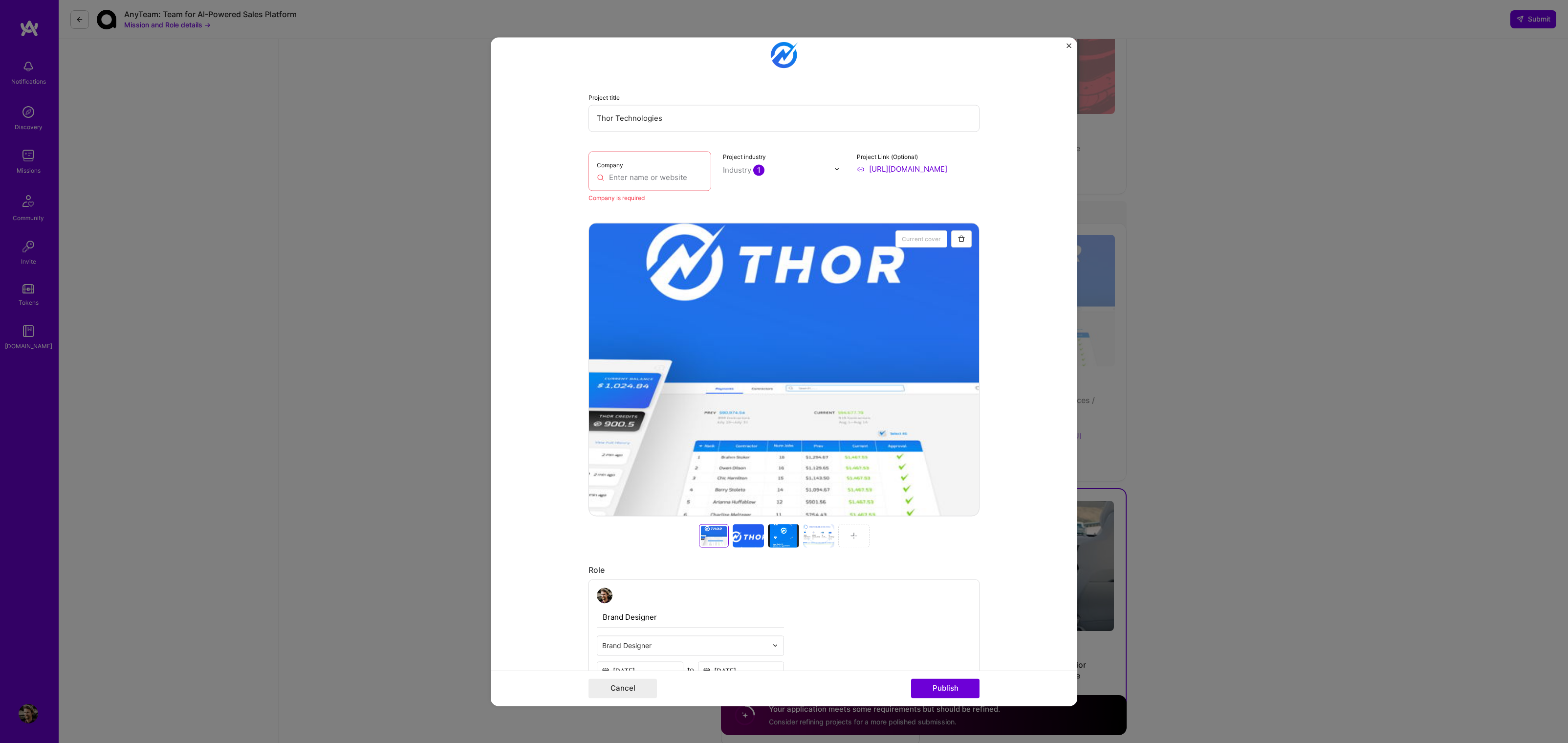
click at [679, 176] on input "text" at bounding box center [649, 177] width 106 height 10
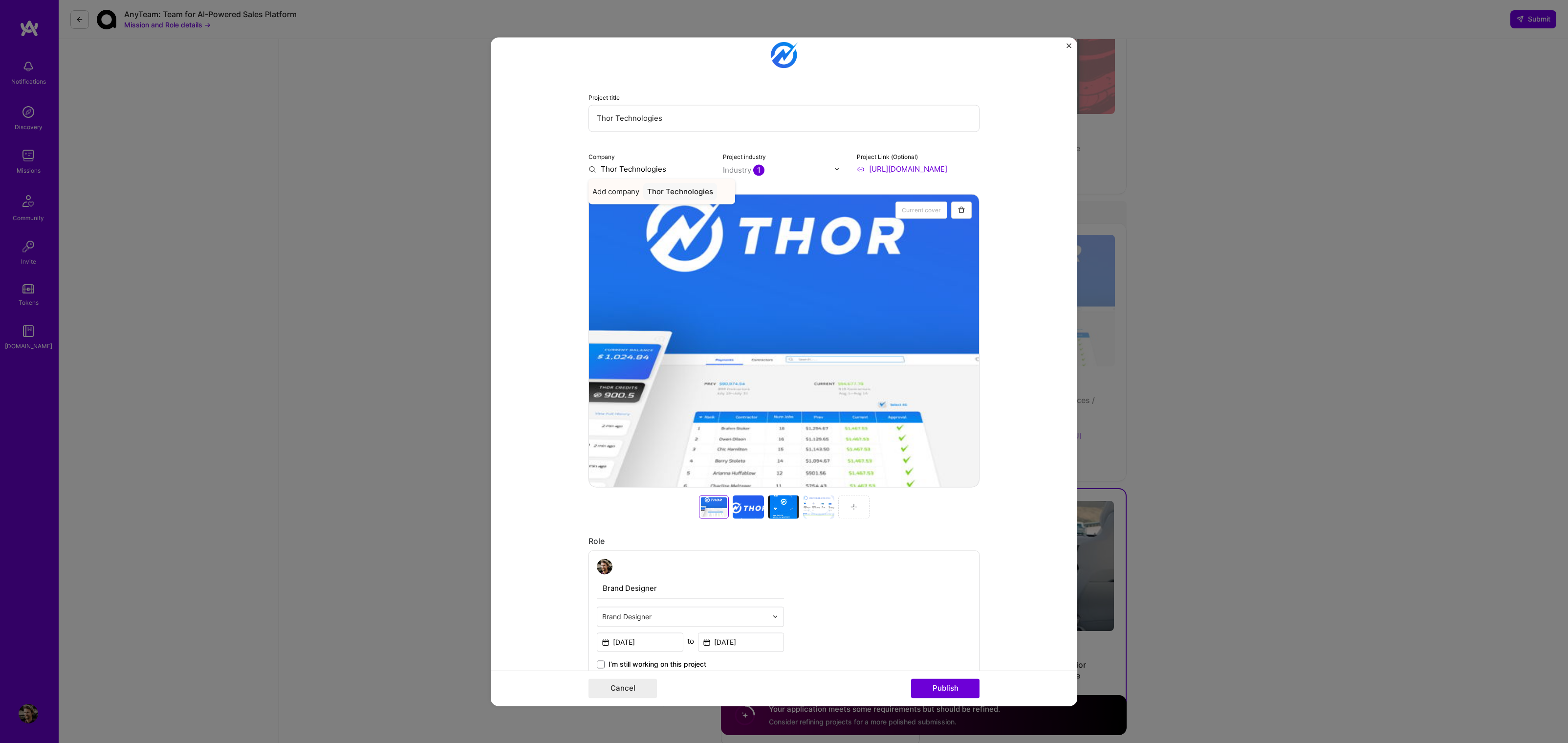
type input "Thor Technologies"
click at [688, 189] on div "Thor Technologies" at bounding box center [680, 191] width 74 height 17
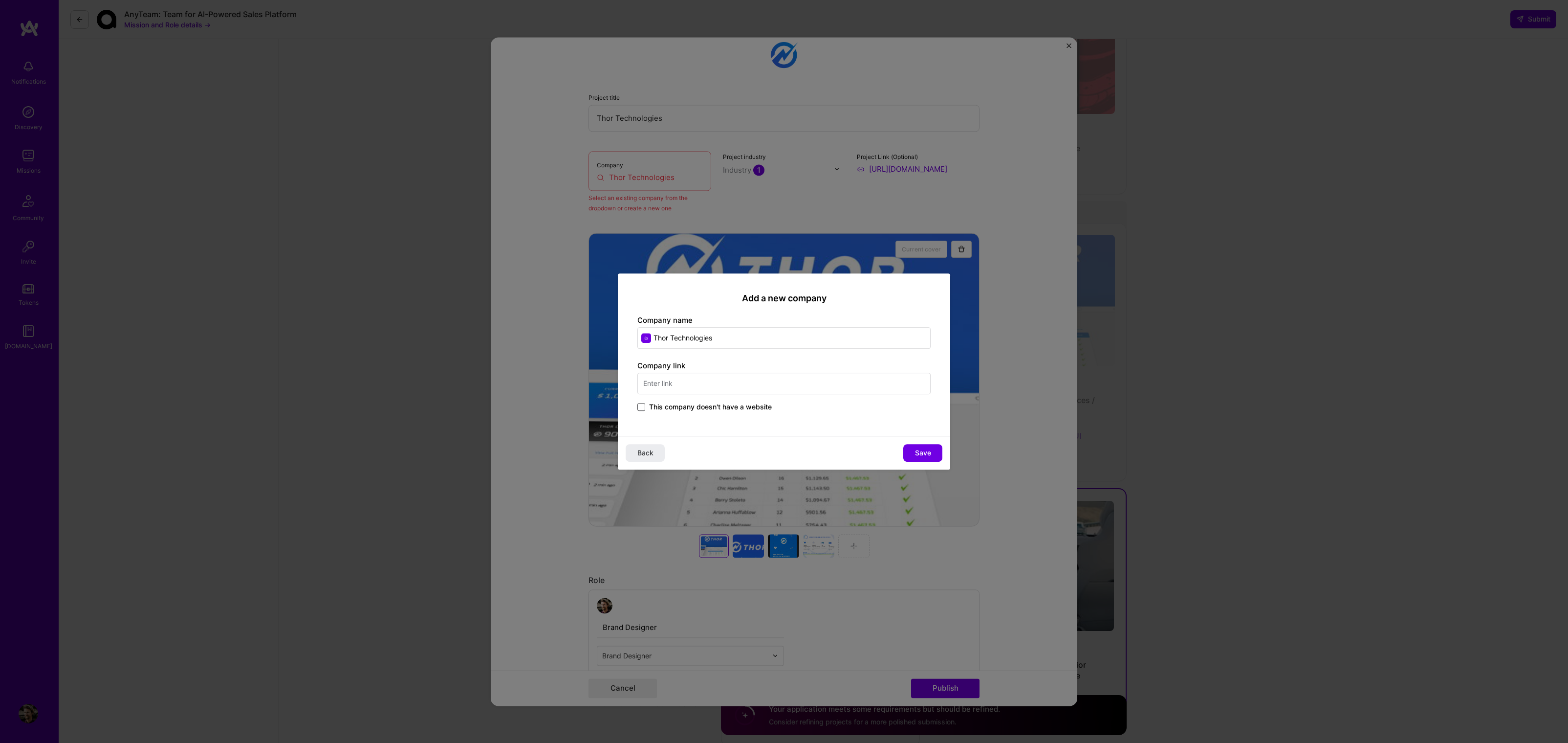
click at [637, 407] on span at bounding box center [641, 407] width 8 height 8
click at [0, 0] on input "This company doesn't have a website" at bounding box center [0, 0] width 0 height 0
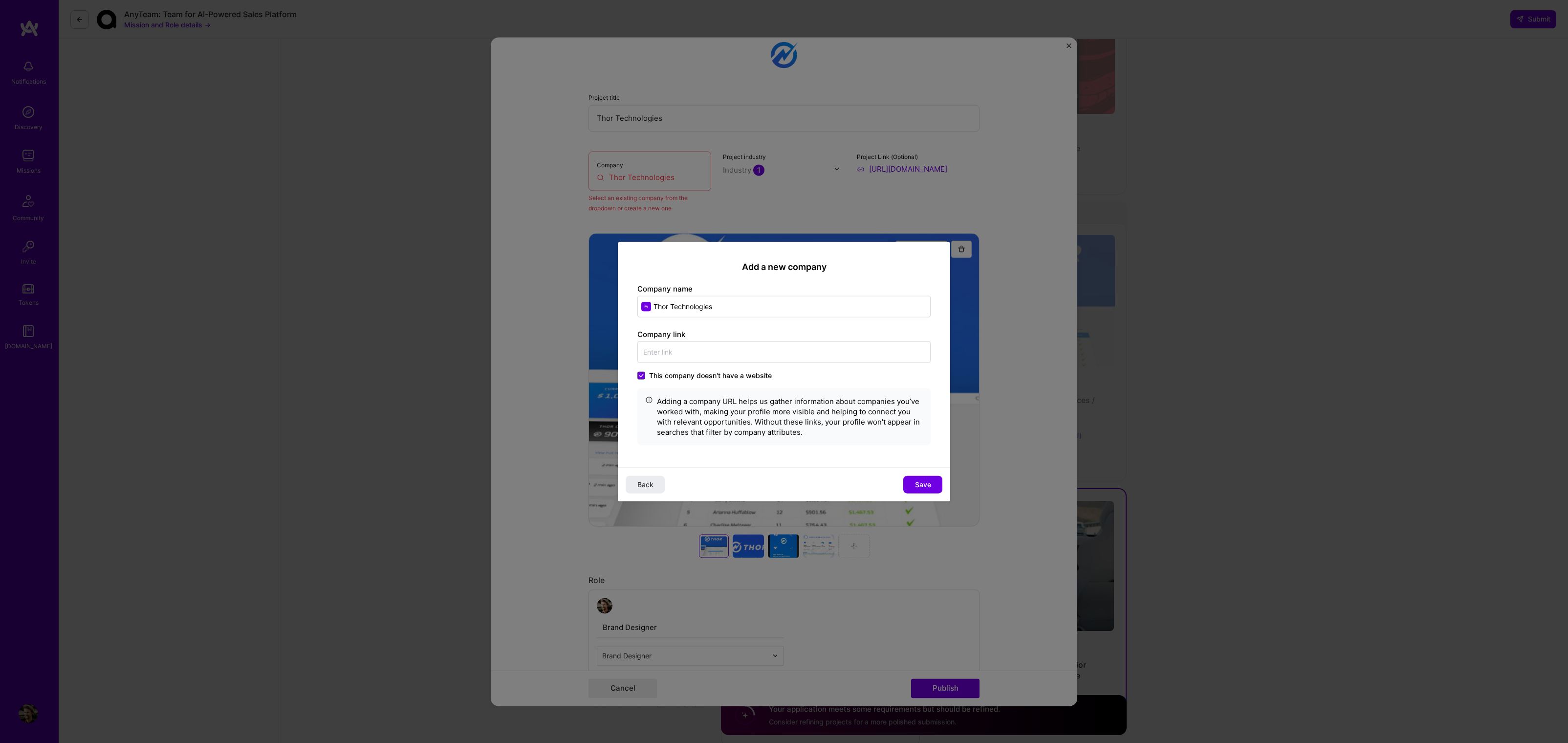
click at [640, 376] on icon at bounding box center [642, 375] width 5 height 4
click at [0, 0] on input "This company doesn't have a website" at bounding box center [0, 0] width 0 height 0
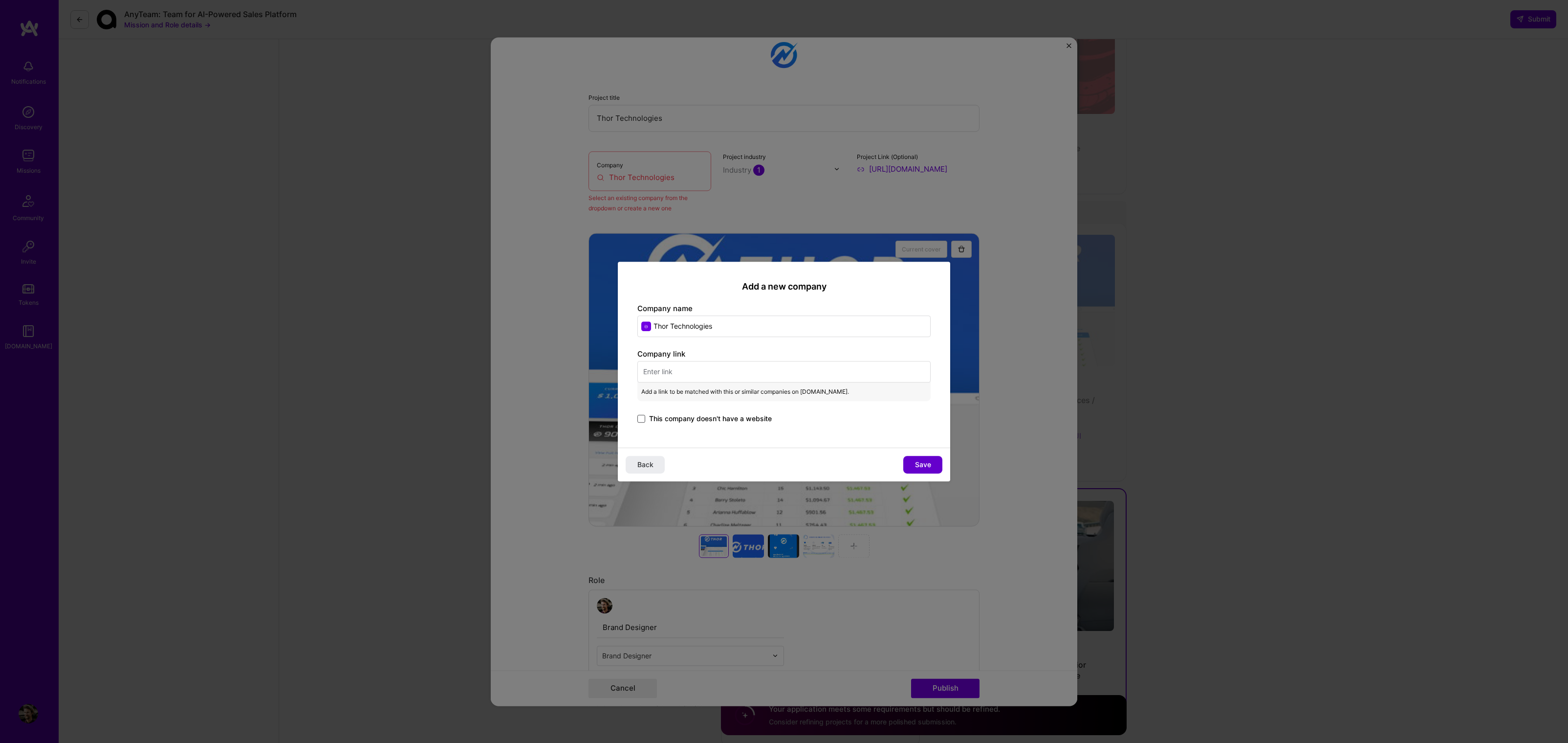
click at [913, 465] on button "Save" at bounding box center [923, 464] width 39 height 18
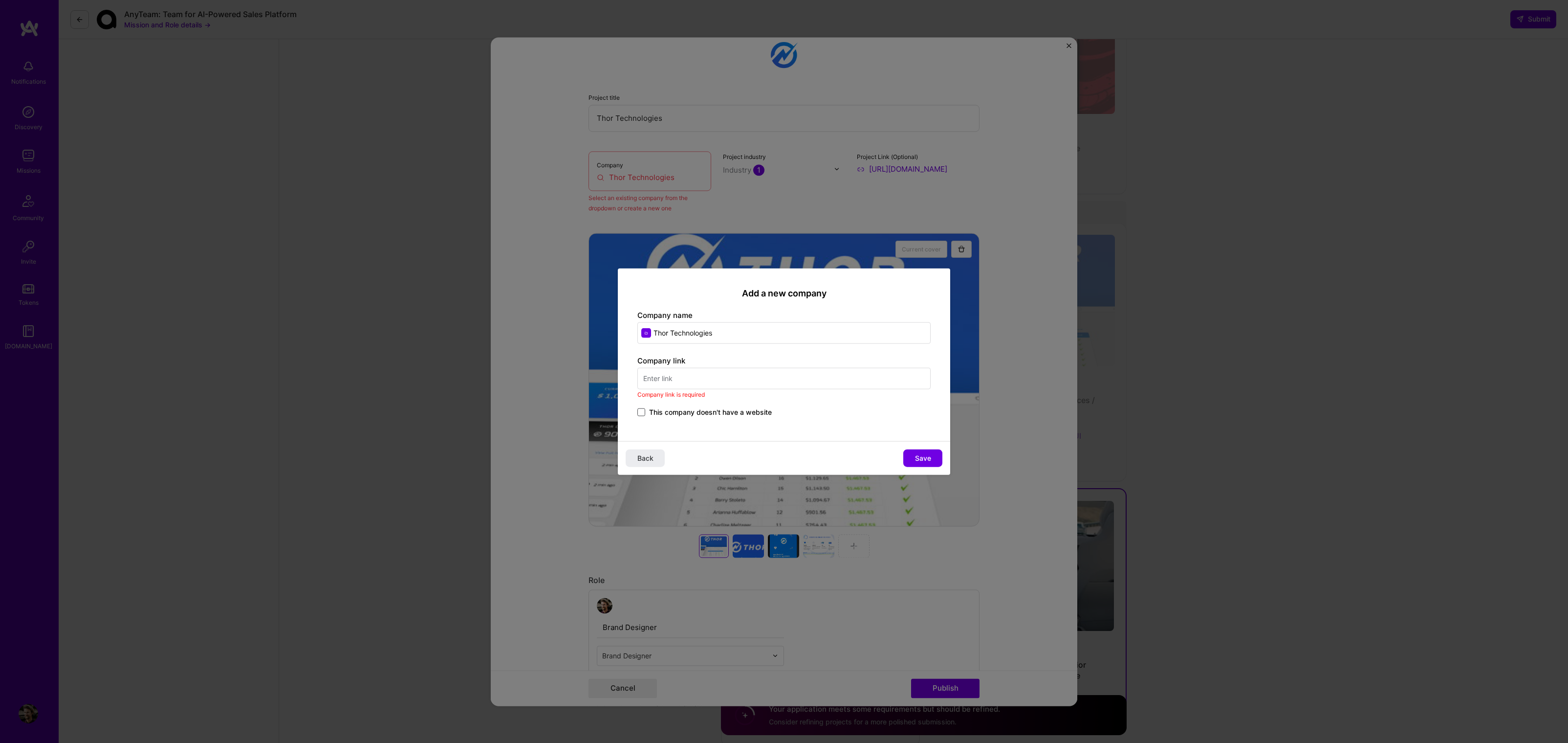
click at [640, 412] on span at bounding box center [641, 412] width 8 height 8
click at [0, 0] on input "This company doesn't have a website" at bounding box center [0, 0] width 0 height 0
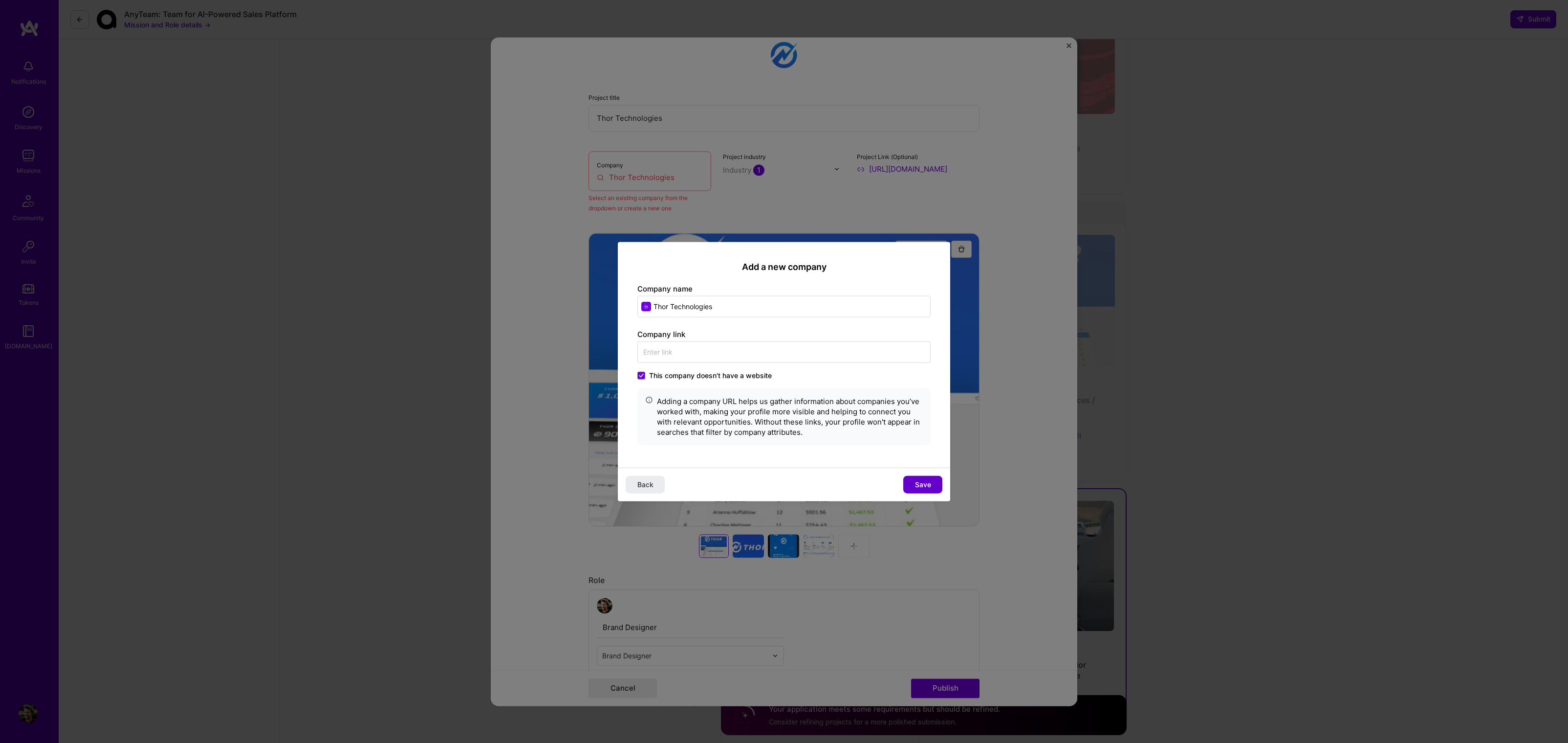
click at [914, 483] on button "Save" at bounding box center [923, 484] width 39 height 18
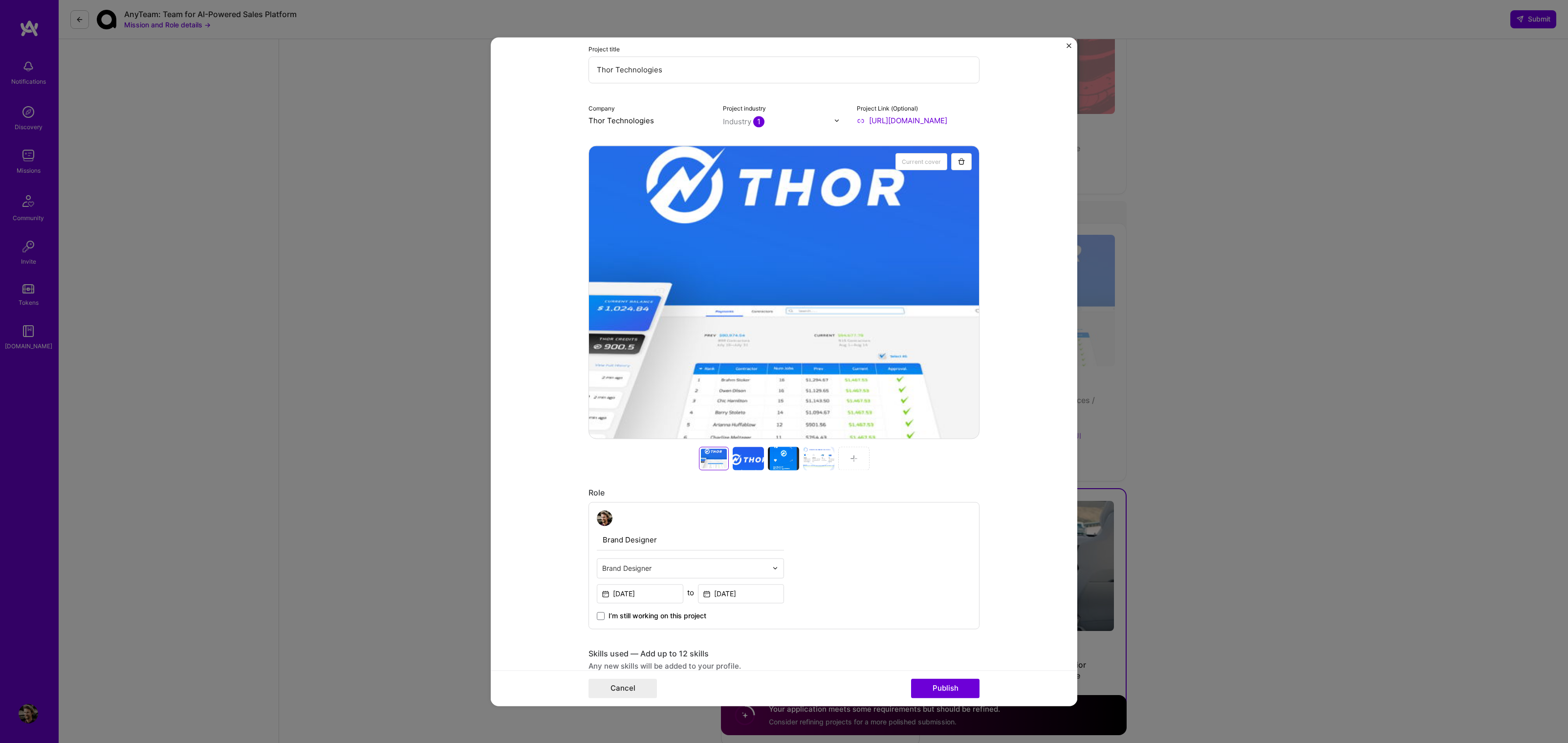
scroll to position [46, 0]
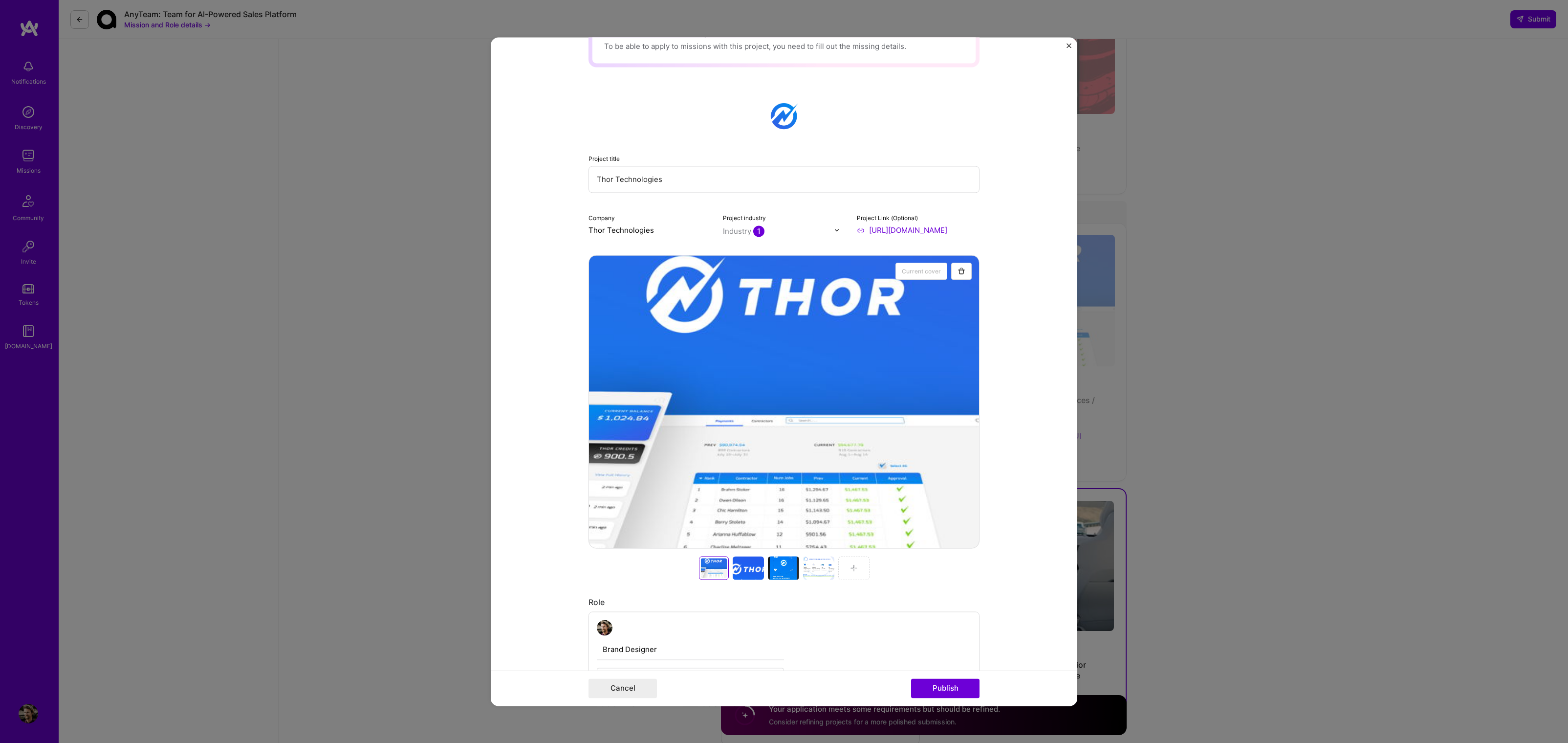
click at [915, 233] on input "https://www.mjlcreative.com/project/thor-technologies" at bounding box center [919, 230] width 123 height 10
click at [915, 232] on input "https://www.mjlcreative.com/project/thor-technologies" at bounding box center [919, 230] width 123 height 10
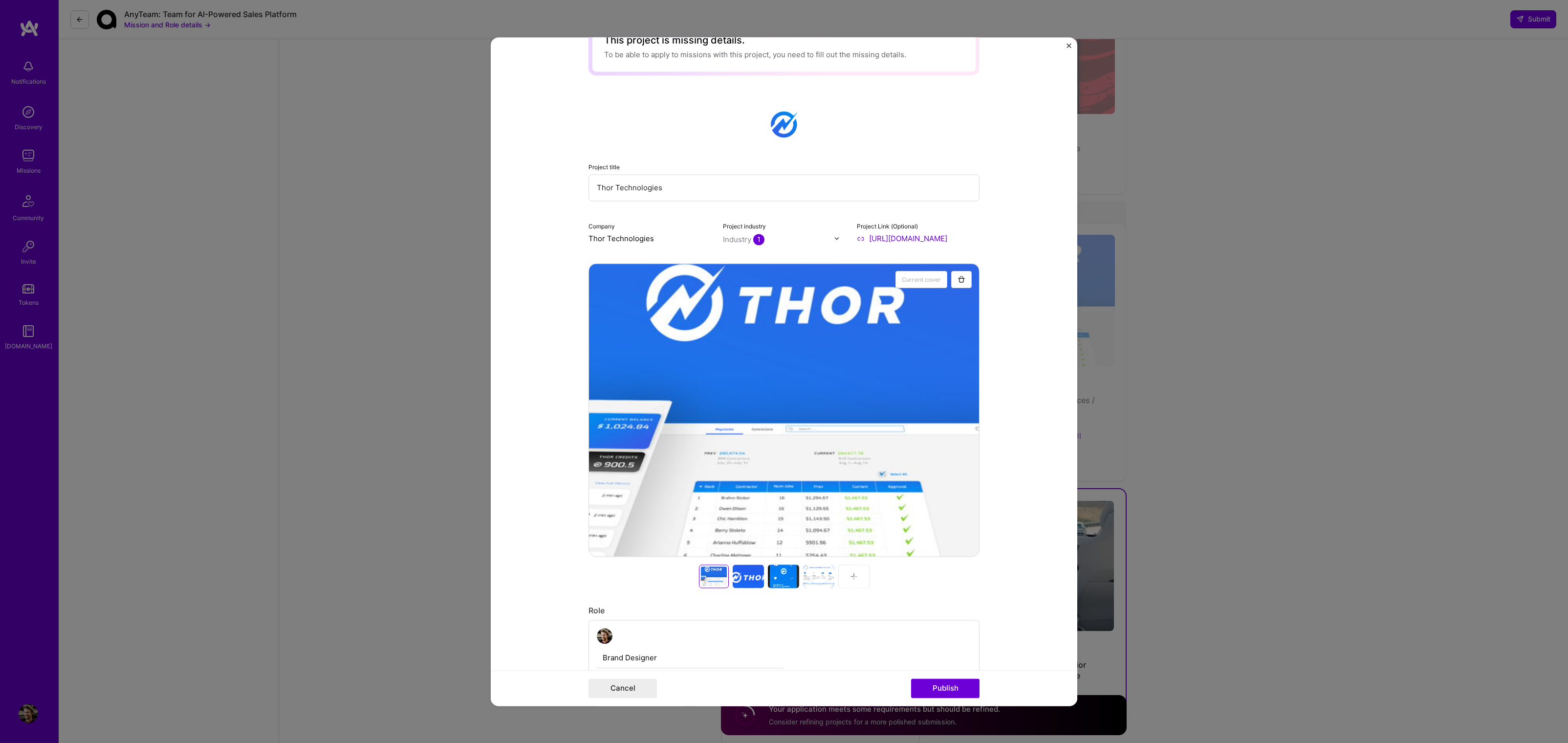
scroll to position [36, 0]
click at [630, 239] on input "Thor Technologies" at bounding box center [650, 239] width 123 height 10
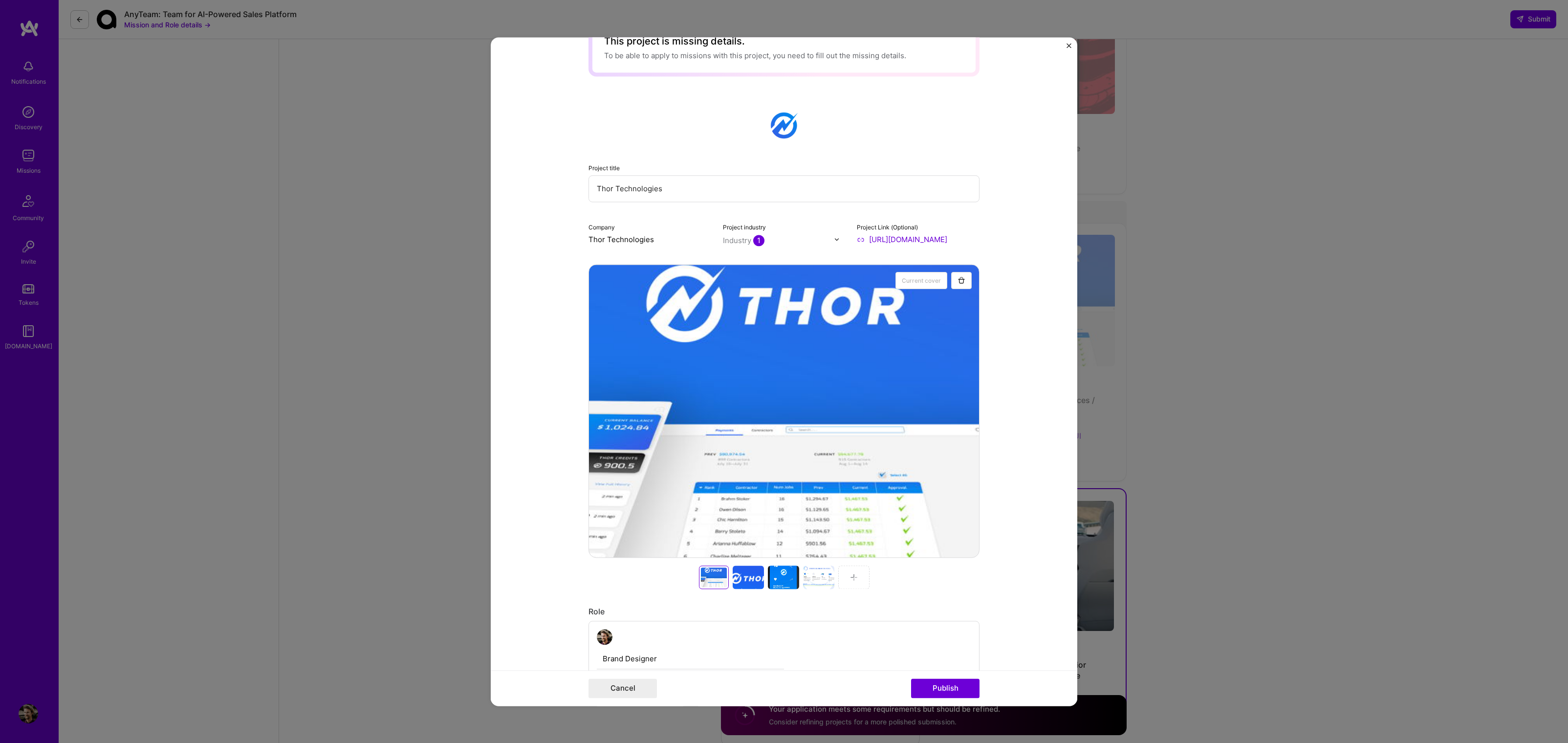
click at [609, 240] on input "Thor Technologies" at bounding box center [650, 239] width 123 height 10
click at [882, 243] on input "https://www.mjlcreative.com/project/thor-technologies" at bounding box center [919, 239] width 123 height 10
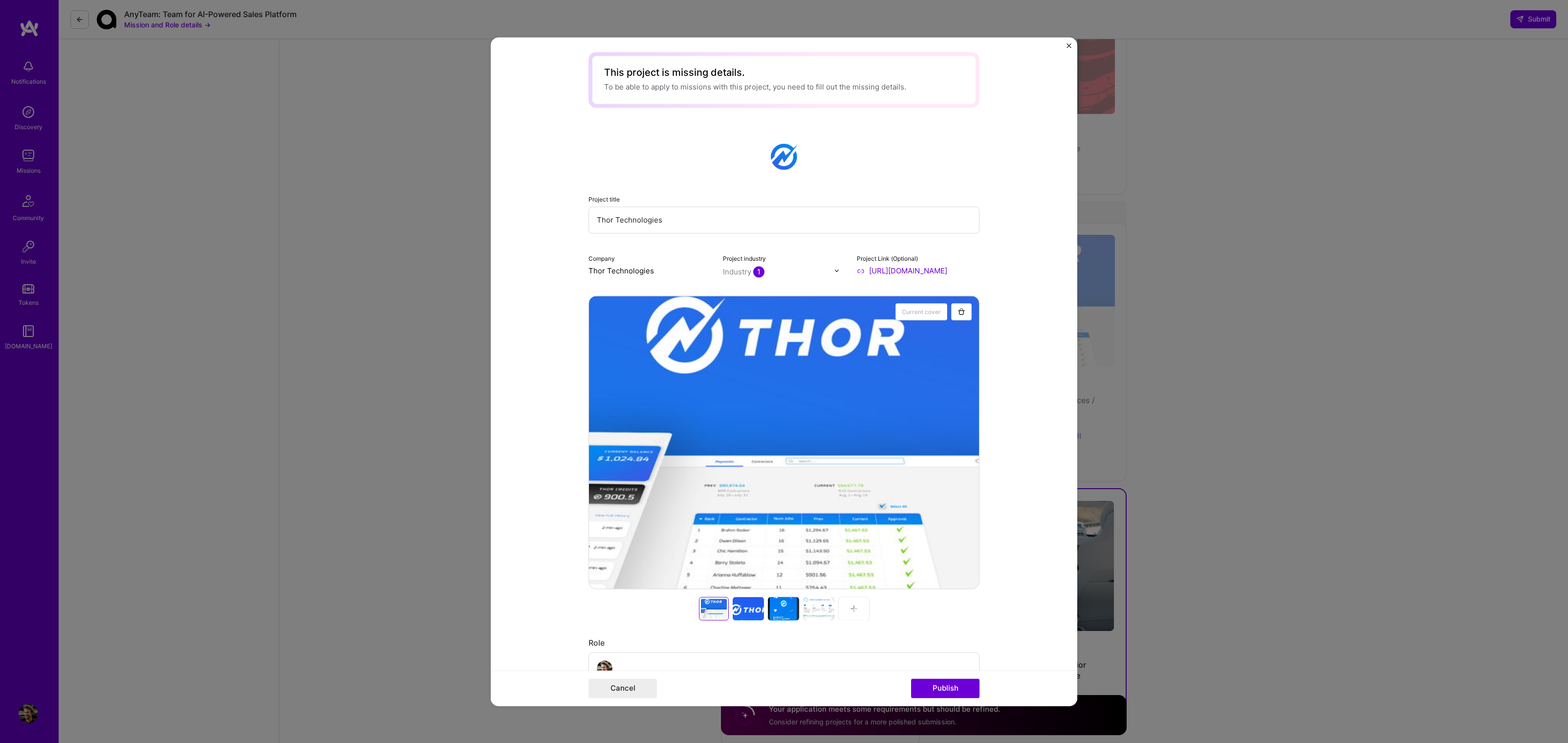
scroll to position [0, 0]
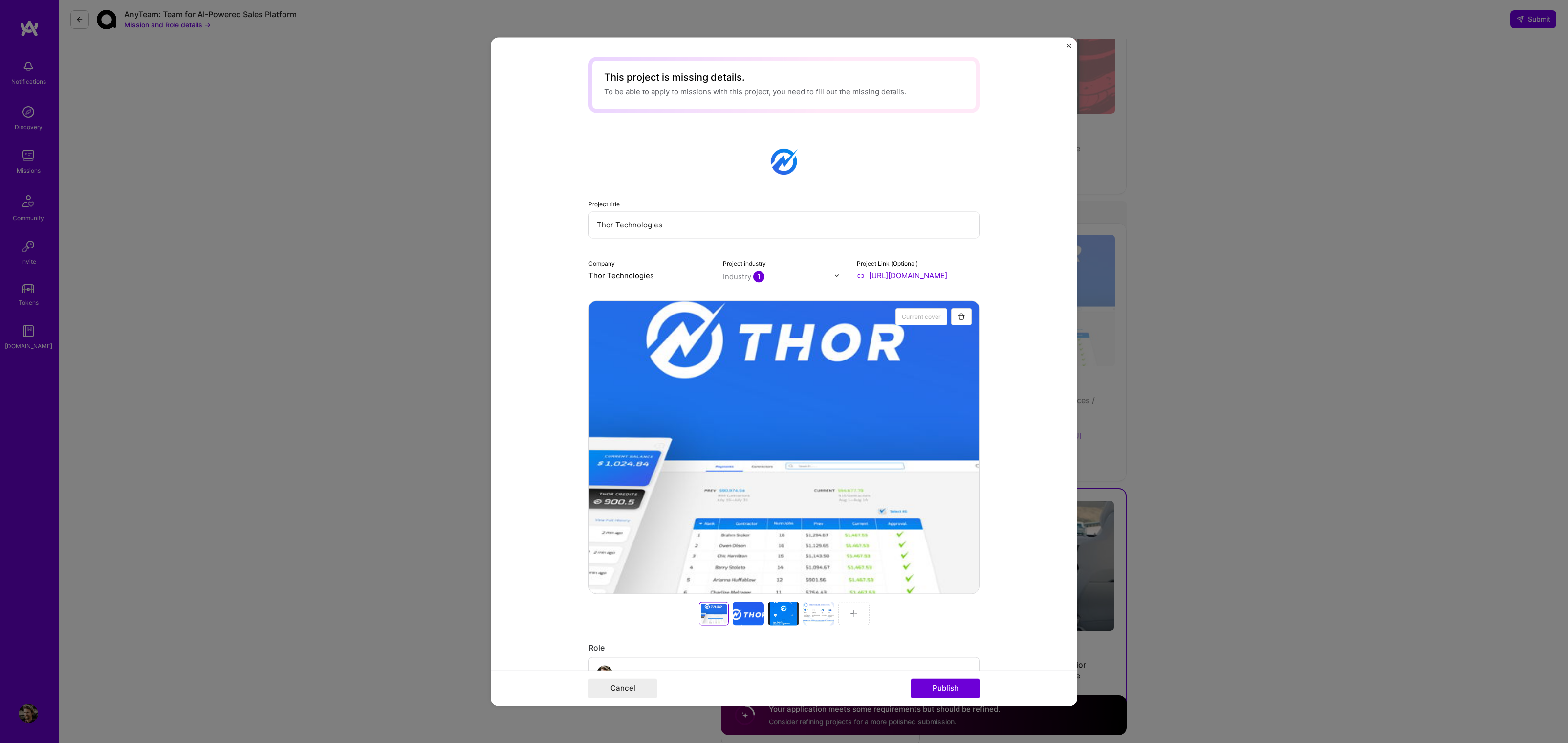
click at [951, 276] on input "https://www.mjlcreative.com/project/thor-technologies" at bounding box center [919, 275] width 123 height 10
click at [626, 275] on input "Thor Technologies" at bounding box center [650, 275] width 123 height 10
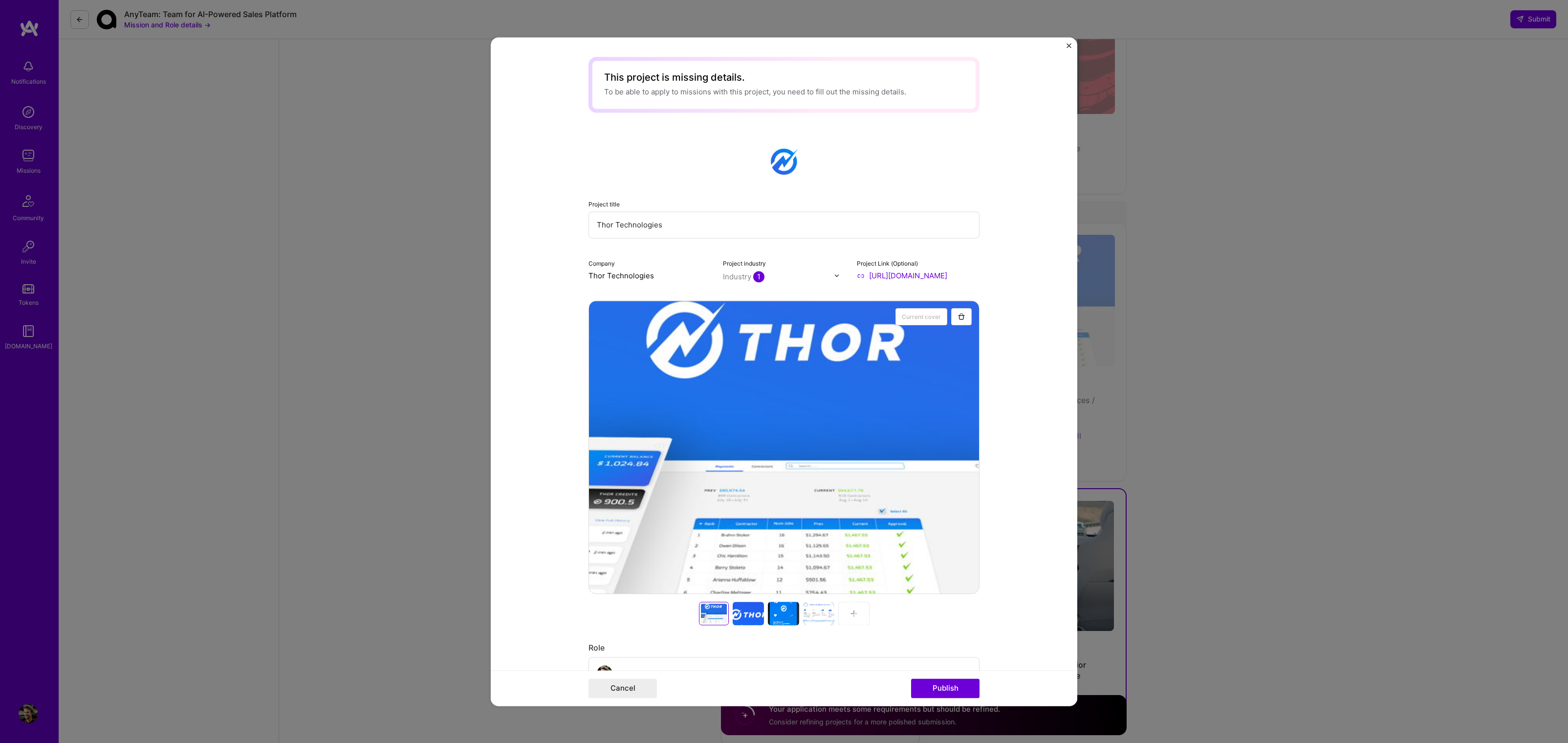
click at [626, 275] on input "Thor Technologies" at bounding box center [650, 275] width 123 height 10
click at [951, 274] on input "https://www.mjlcreative.com/project/thor-technologies" at bounding box center [919, 275] width 123 height 10
paste input "https://www.mjl.re/project/thor-technologies"
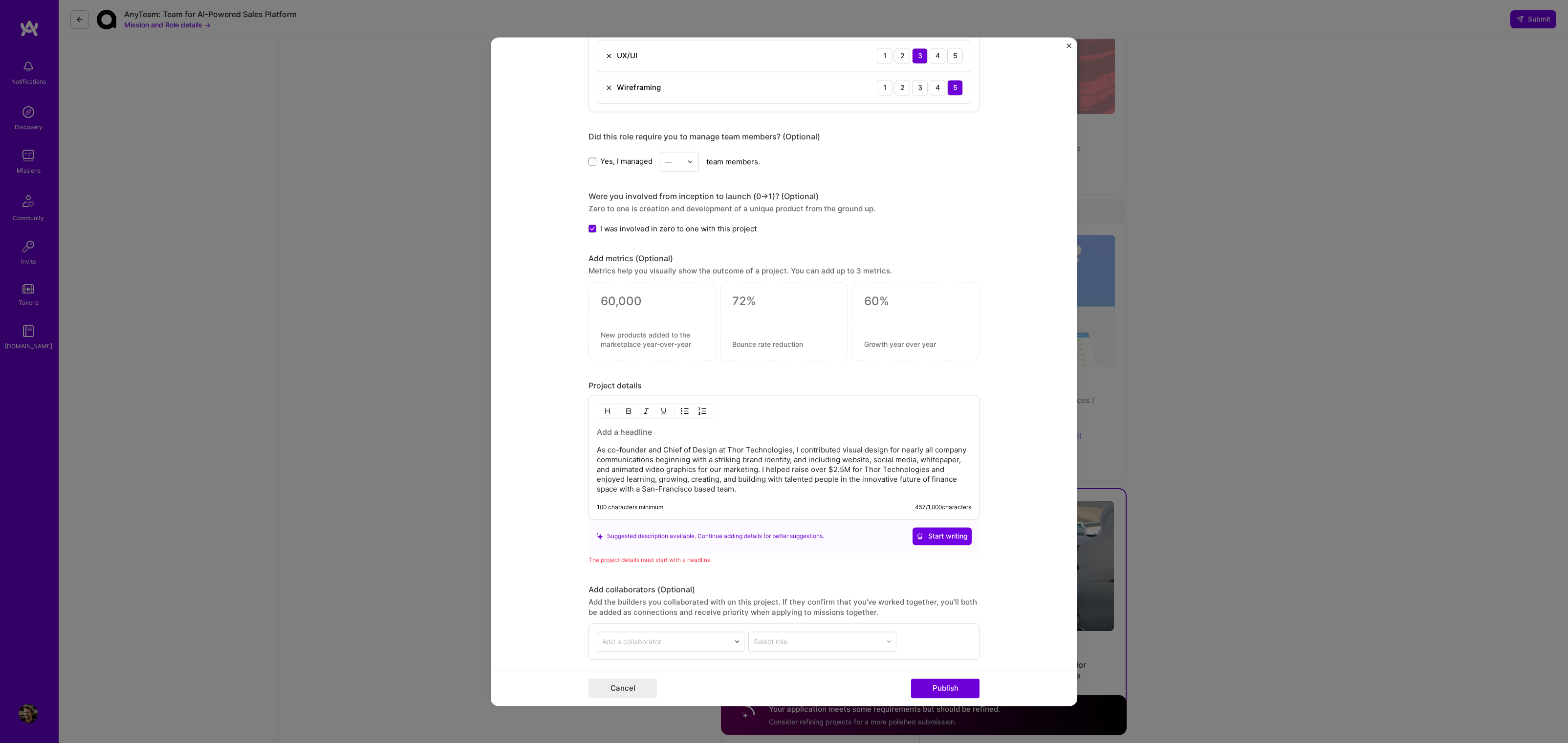
scroll to position [1215, 0]
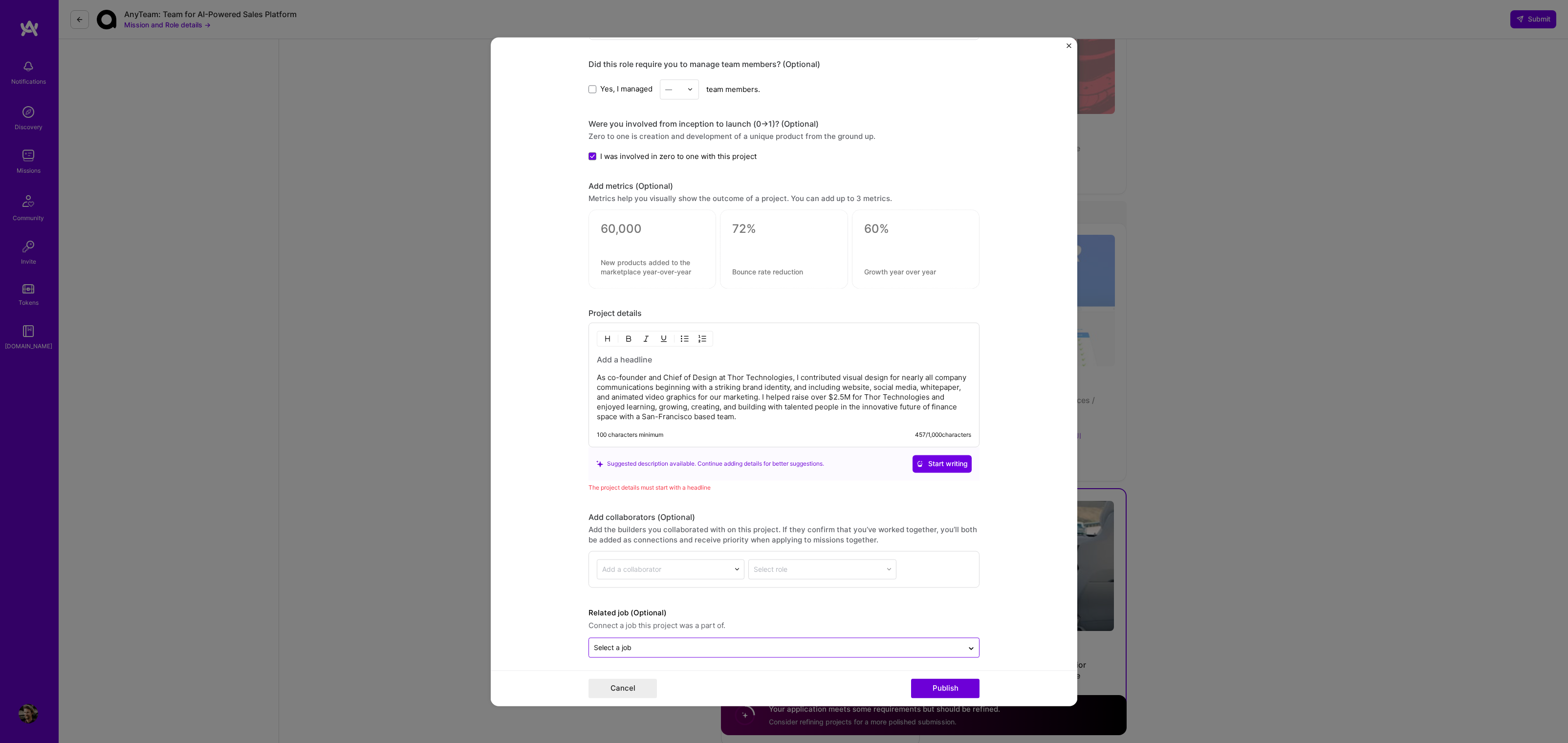
type input "https://www.mjl.re/project/thor-technologies"
click at [857, 642] on input "text" at bounding box center [776, 647] width 365 height 10
click at [995, 612] on form "This project is missing details. To be able to apply to missions with this proj…" at bounding box center [784, 372] width 587 height 669
click at [959, 685] on button "Publish" at bounding box center [945, 688] width 68 height 19
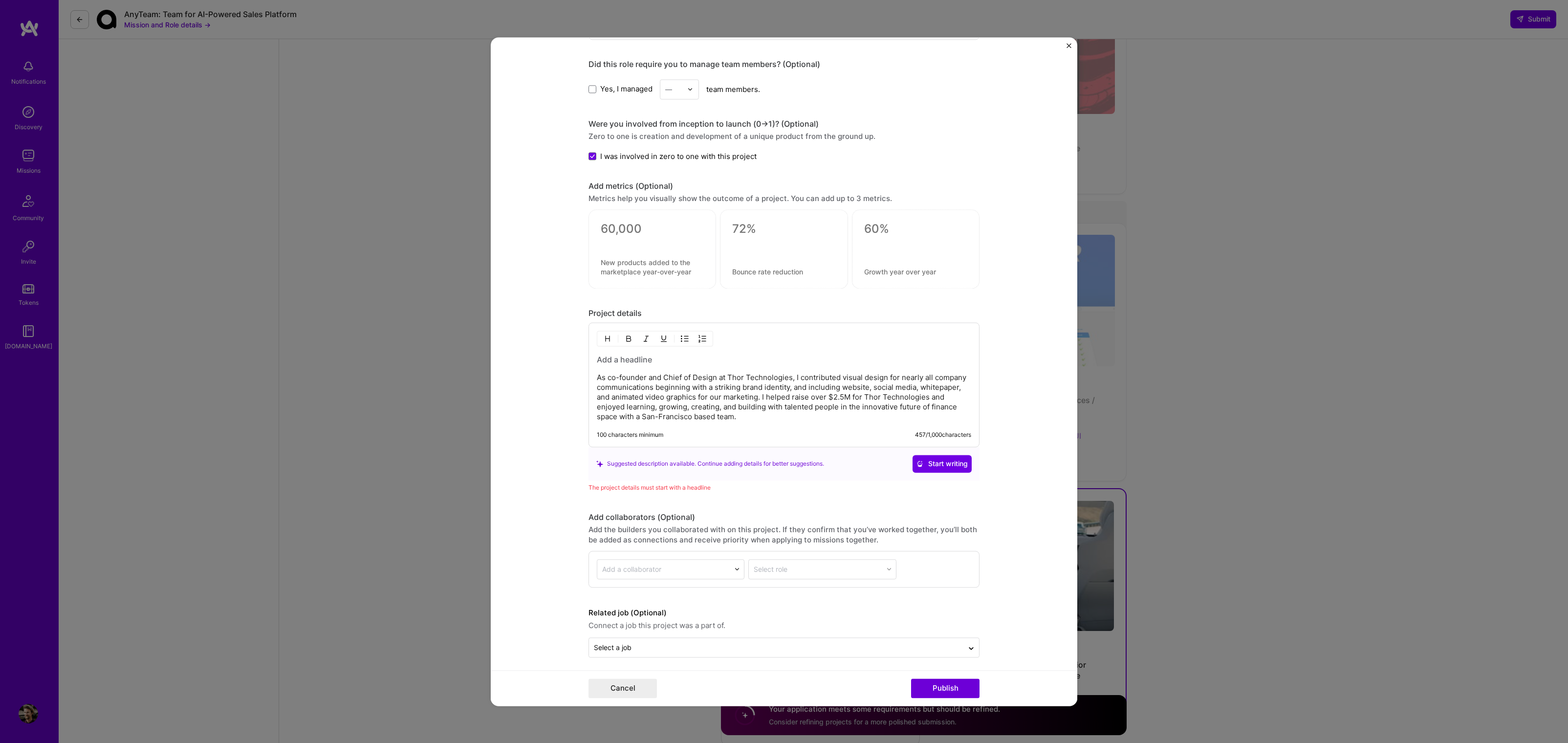
click at [661, 361] on div "As co-founder and Chief of Design at Thor Technologies, I contributed visual de…" at bounding box center [783, 387] width 374 height 68
click at [660, 356] on h3 at bounding box center [783, 359] width 374 height 11
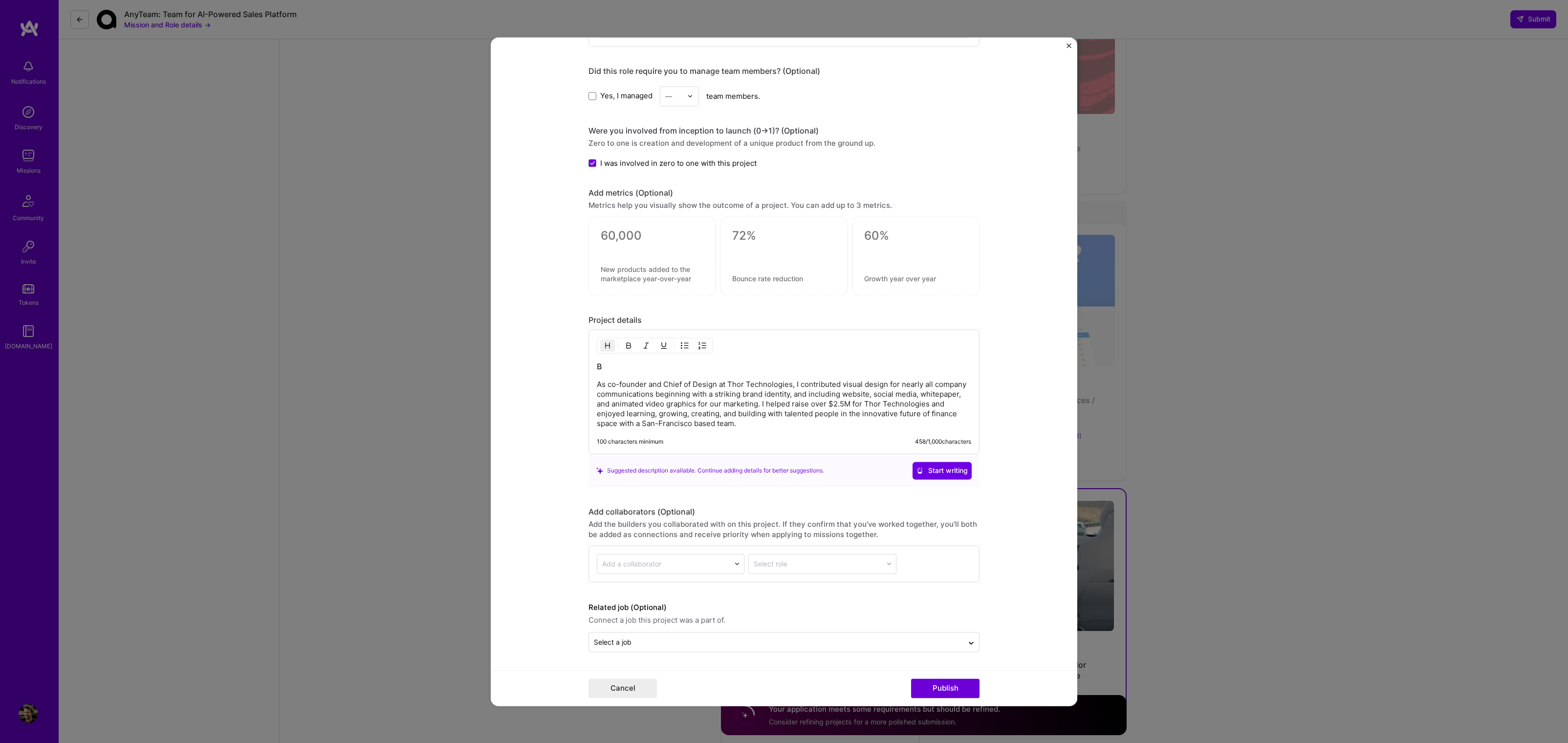
scroll to position [1203, 0]
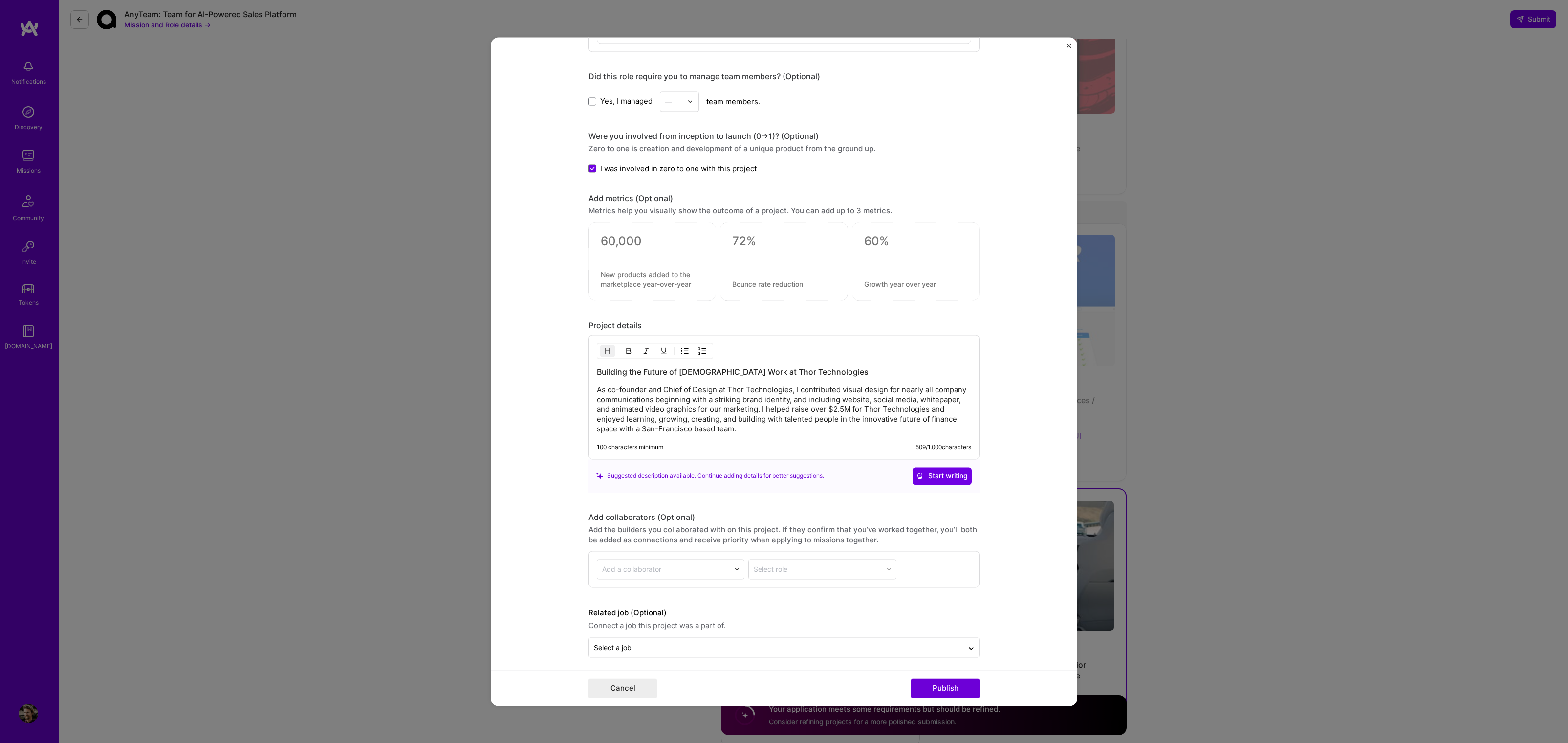
click at [791, 385] on p "As co-founder and Chief of Design at Thor Technologies, I contributed visual de…" at bounding box center [783, 409] width 374 height 49
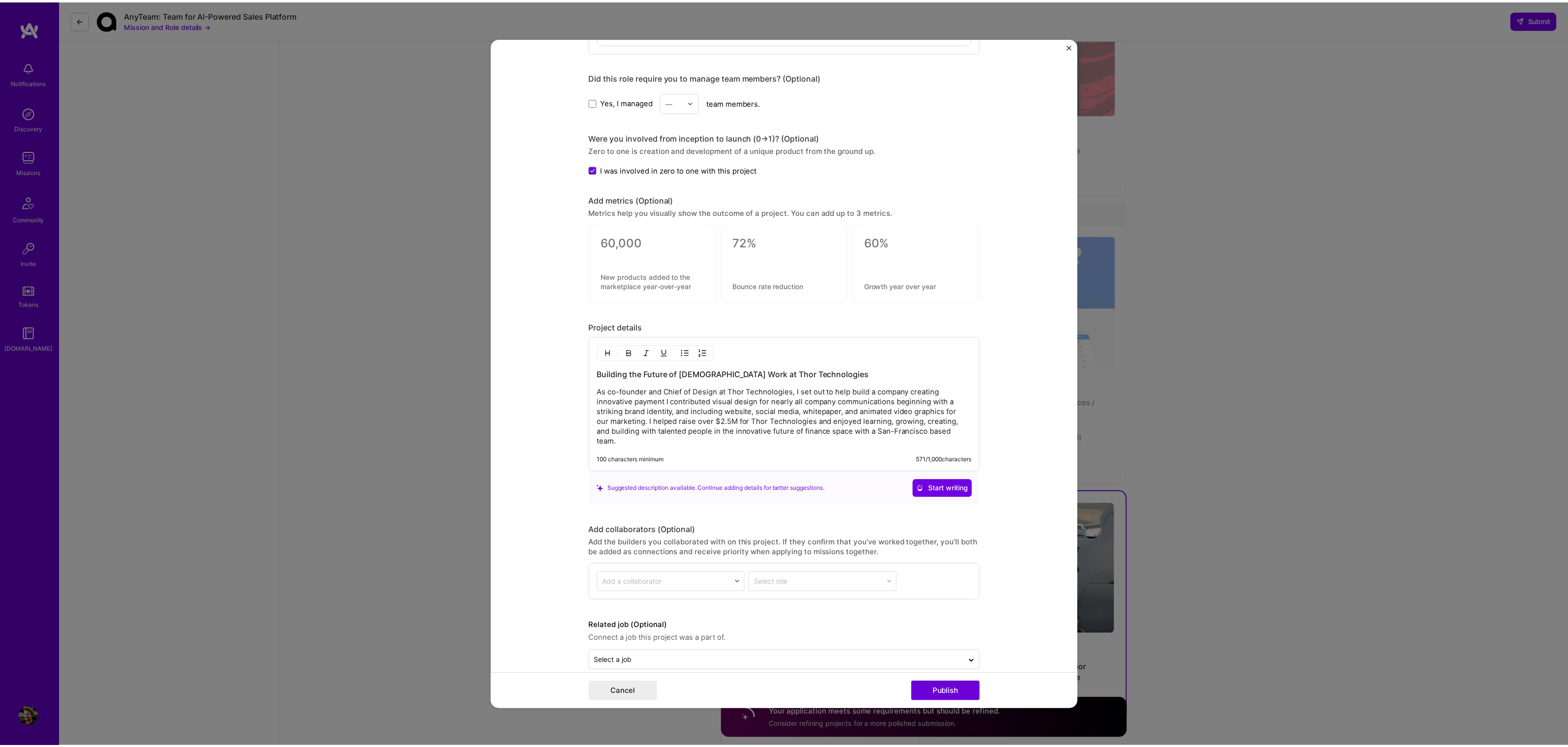
scroll to position [1219, 0]
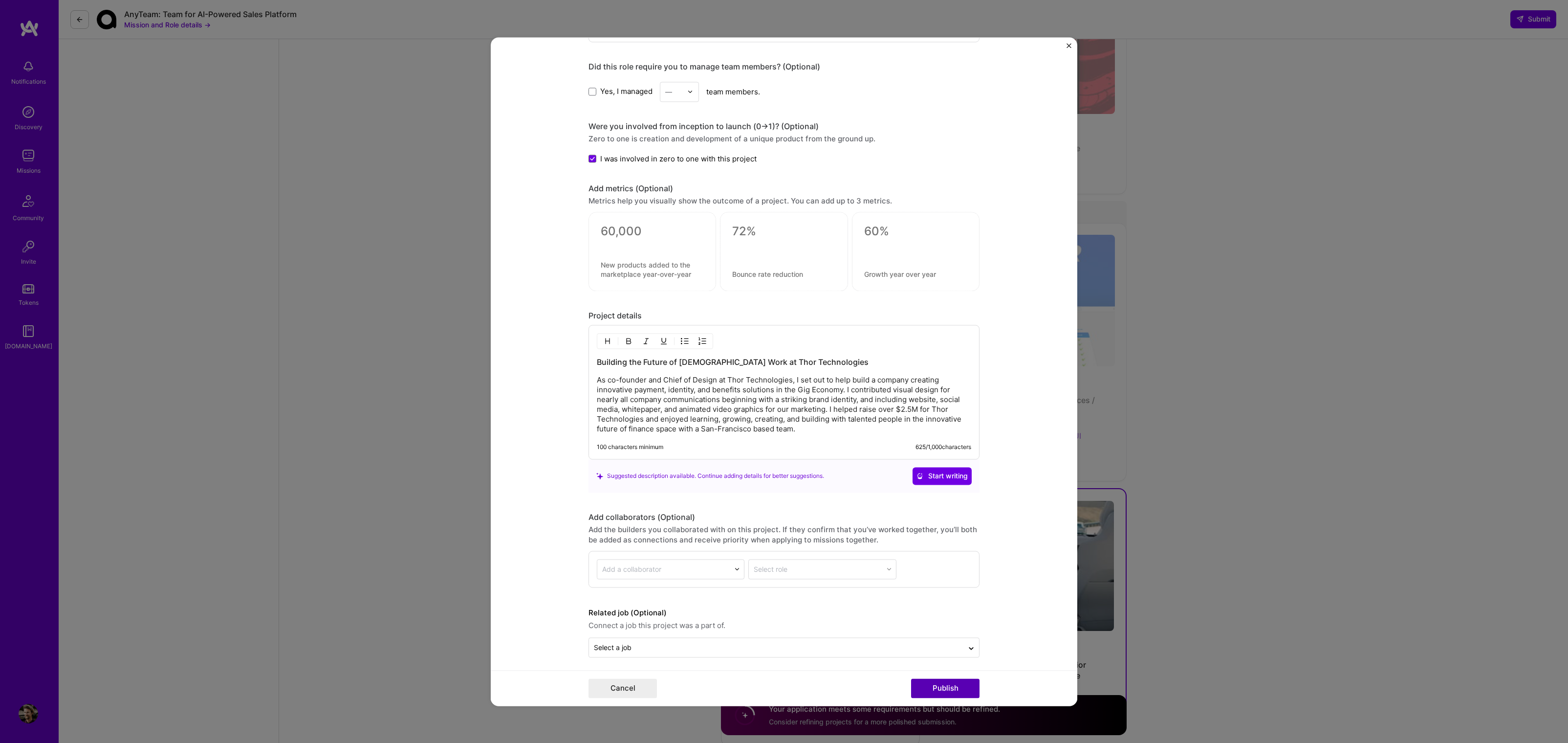
click at [947, 684] on button "Publish" at bounding box center [945, 688] width 68 height 19
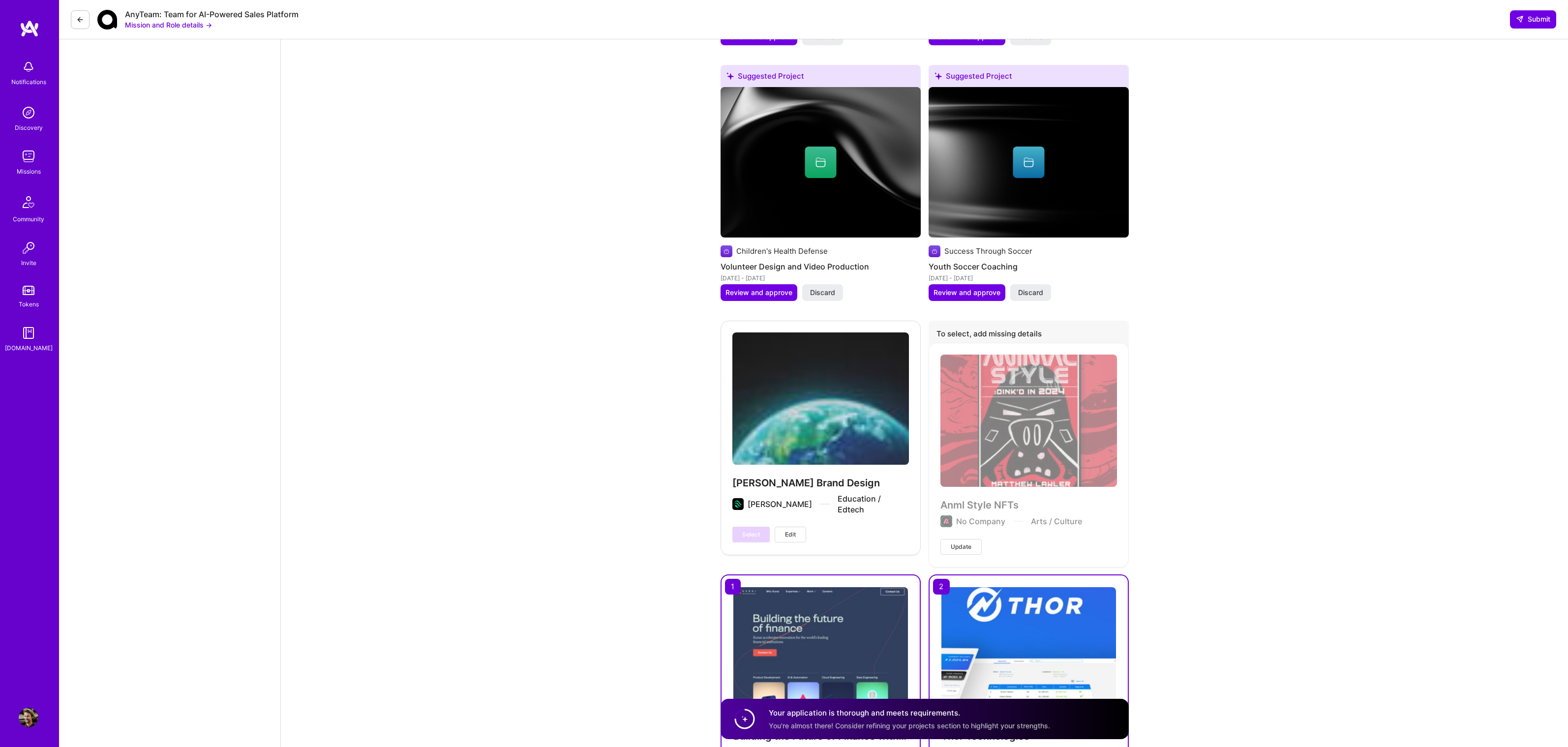
scroll to position [3615, 0]
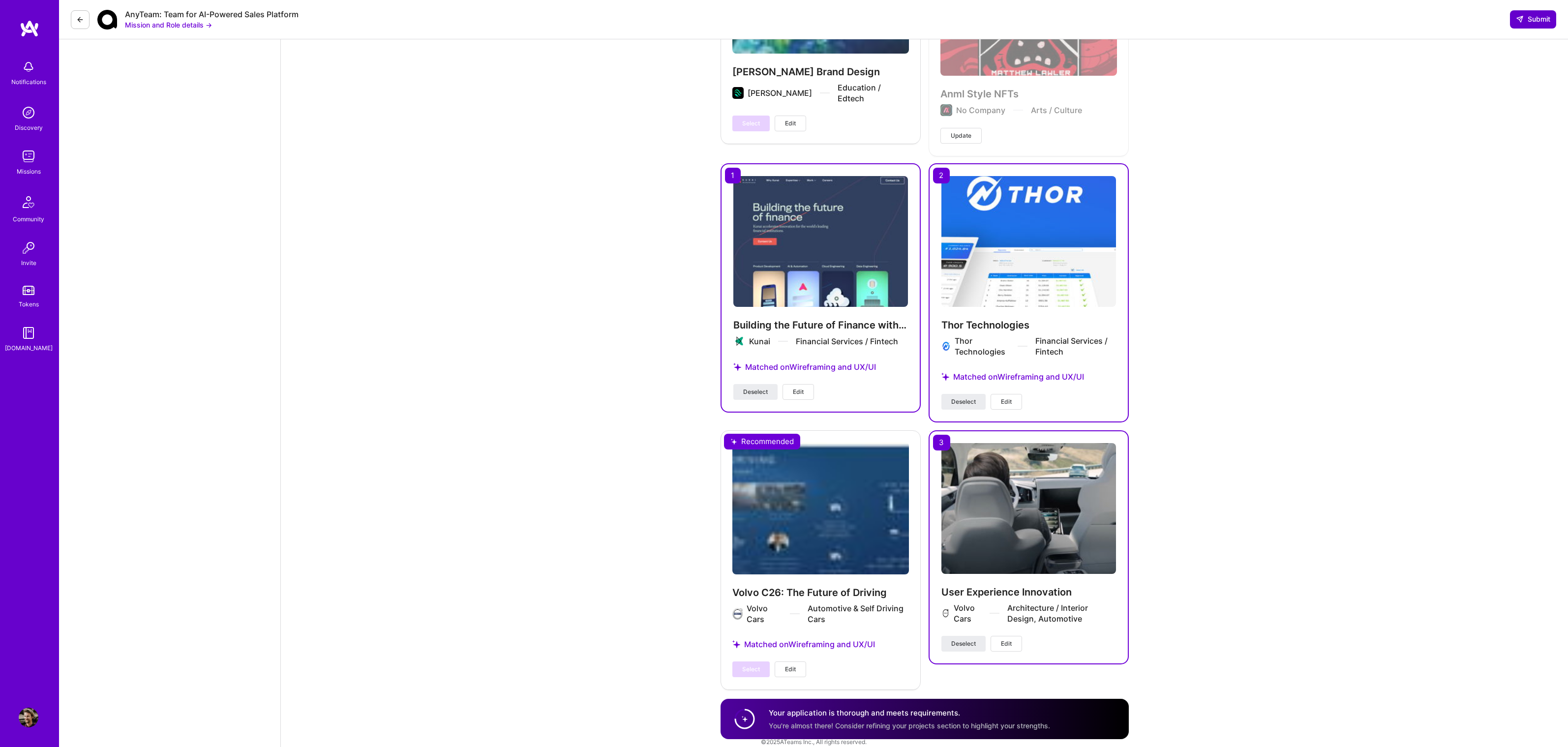
click at [1553, 24] on button "Submit" at bounding box center [1532, 19] width 46 height 18
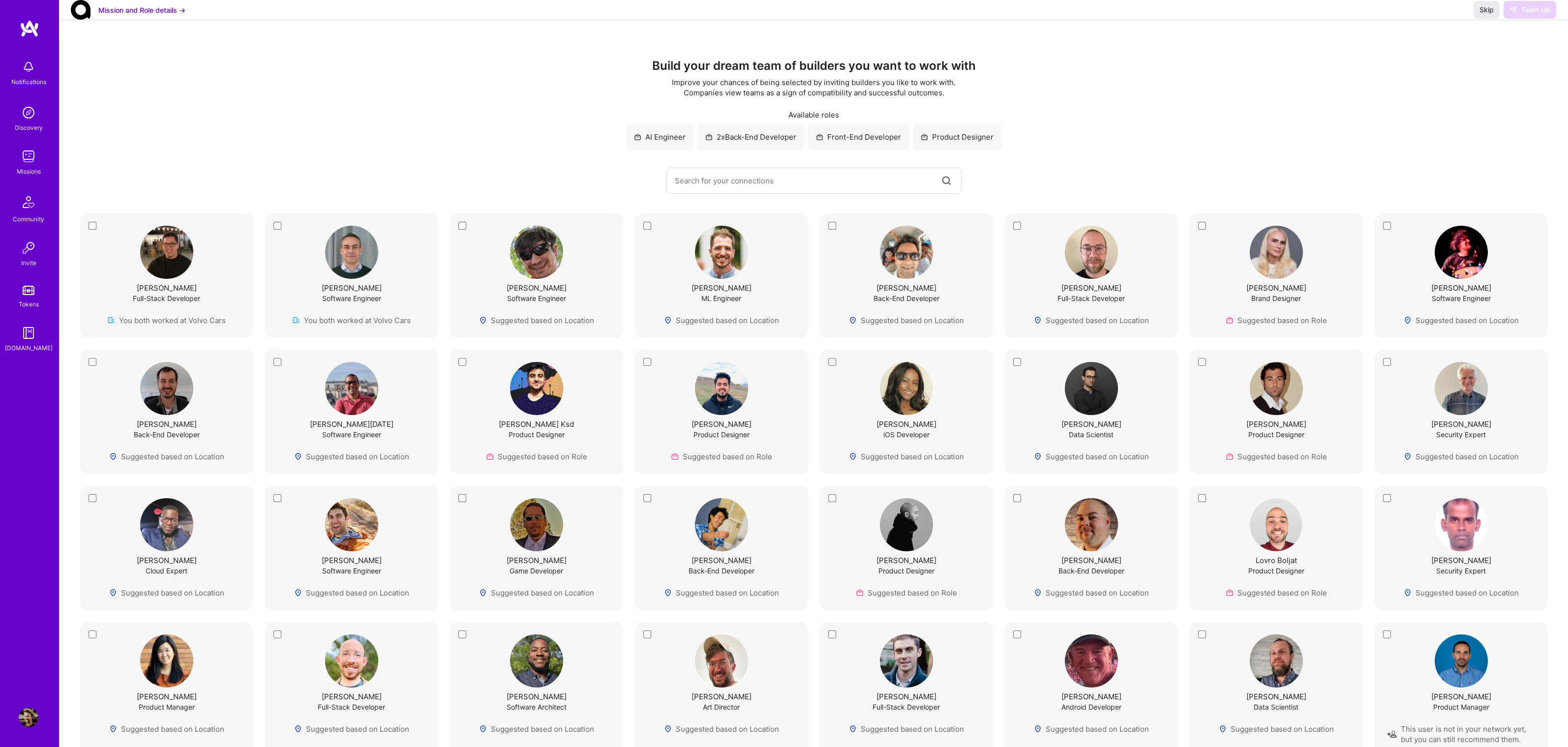
click at [39, 205] on img at bounding box center [28, 202] width 24 height 24
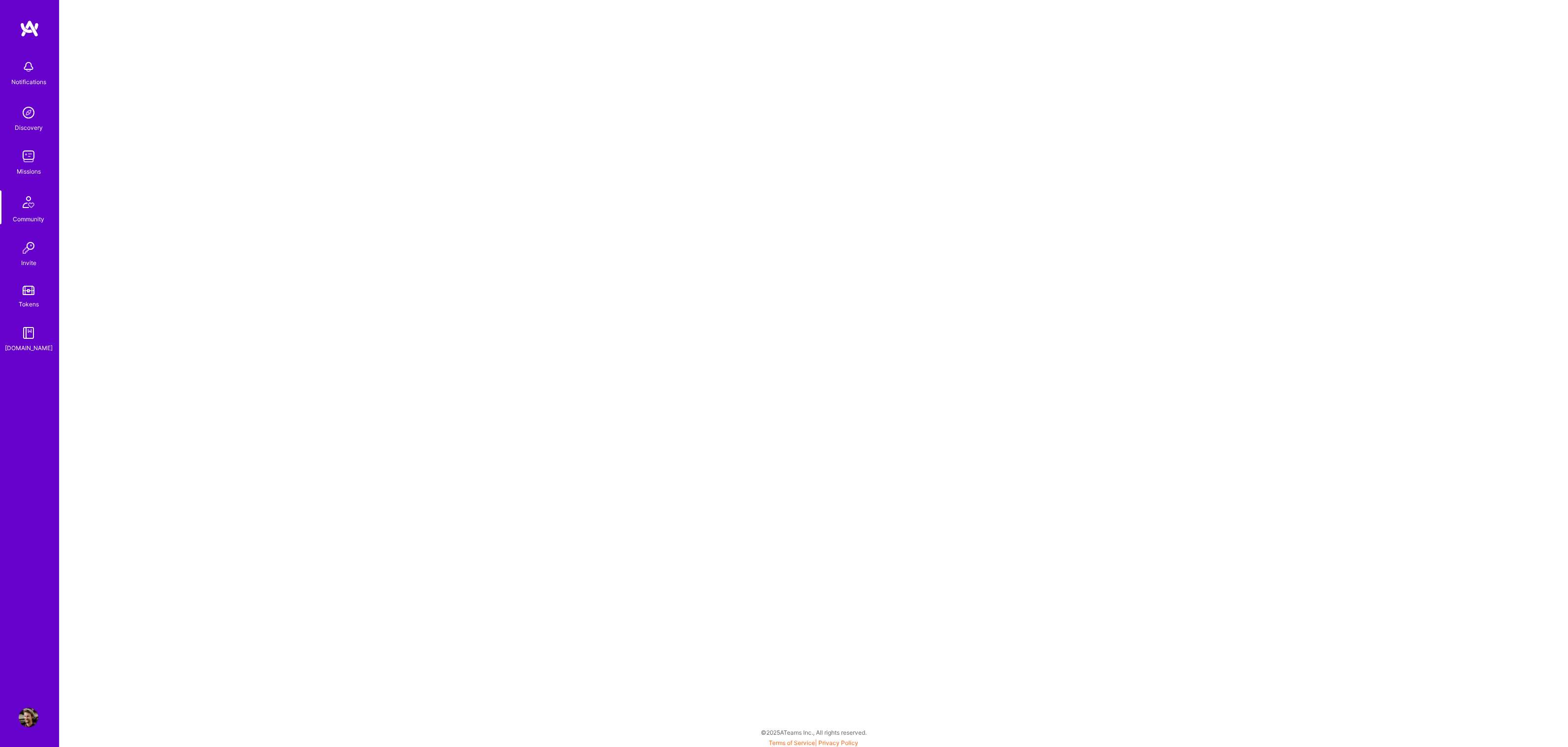
click at [35, 299] on div "Tokens" at bounding box center [29, 304] width 20 height 10
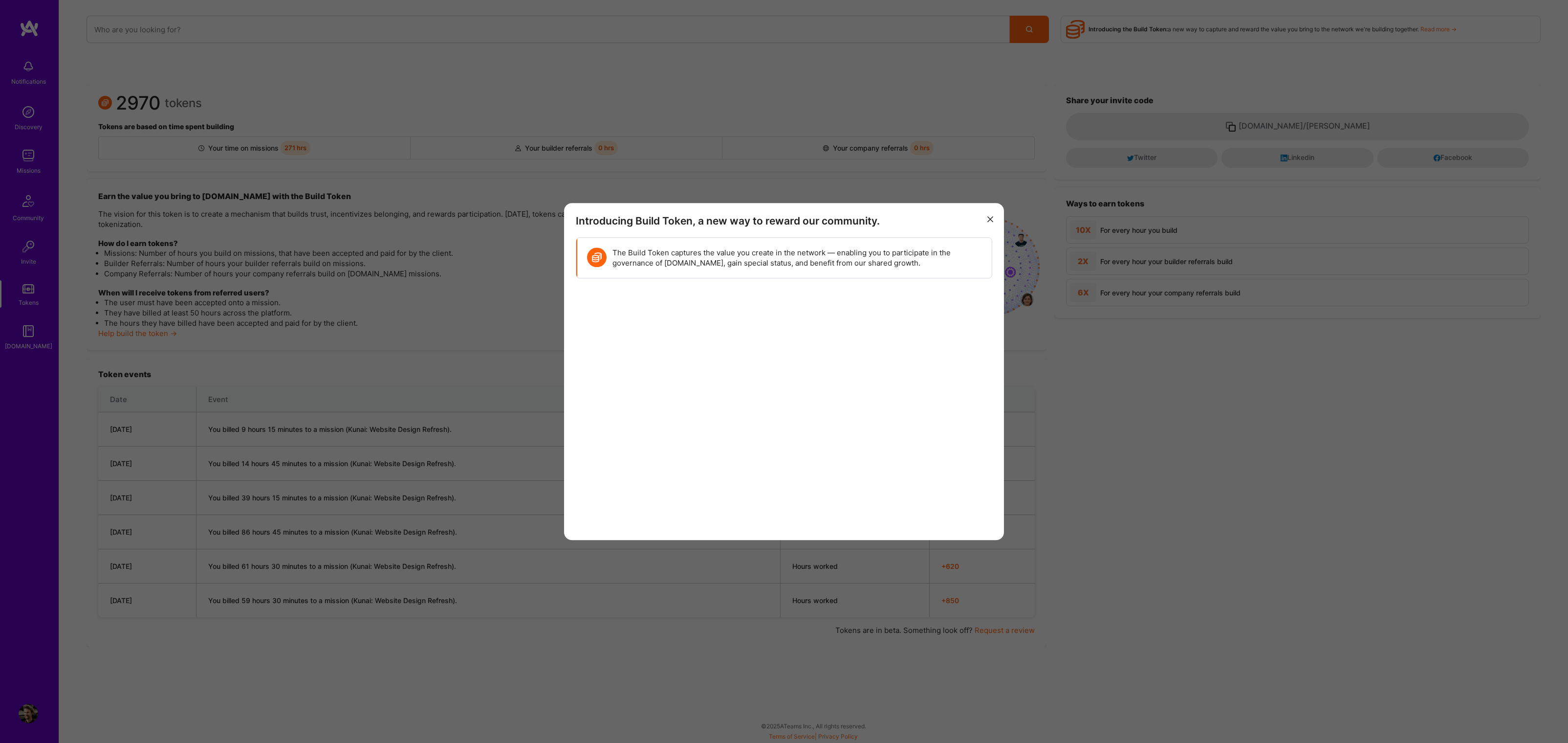
click at [986, 215] on button "modal" at bounding box center [990, 219] width 12 height 16
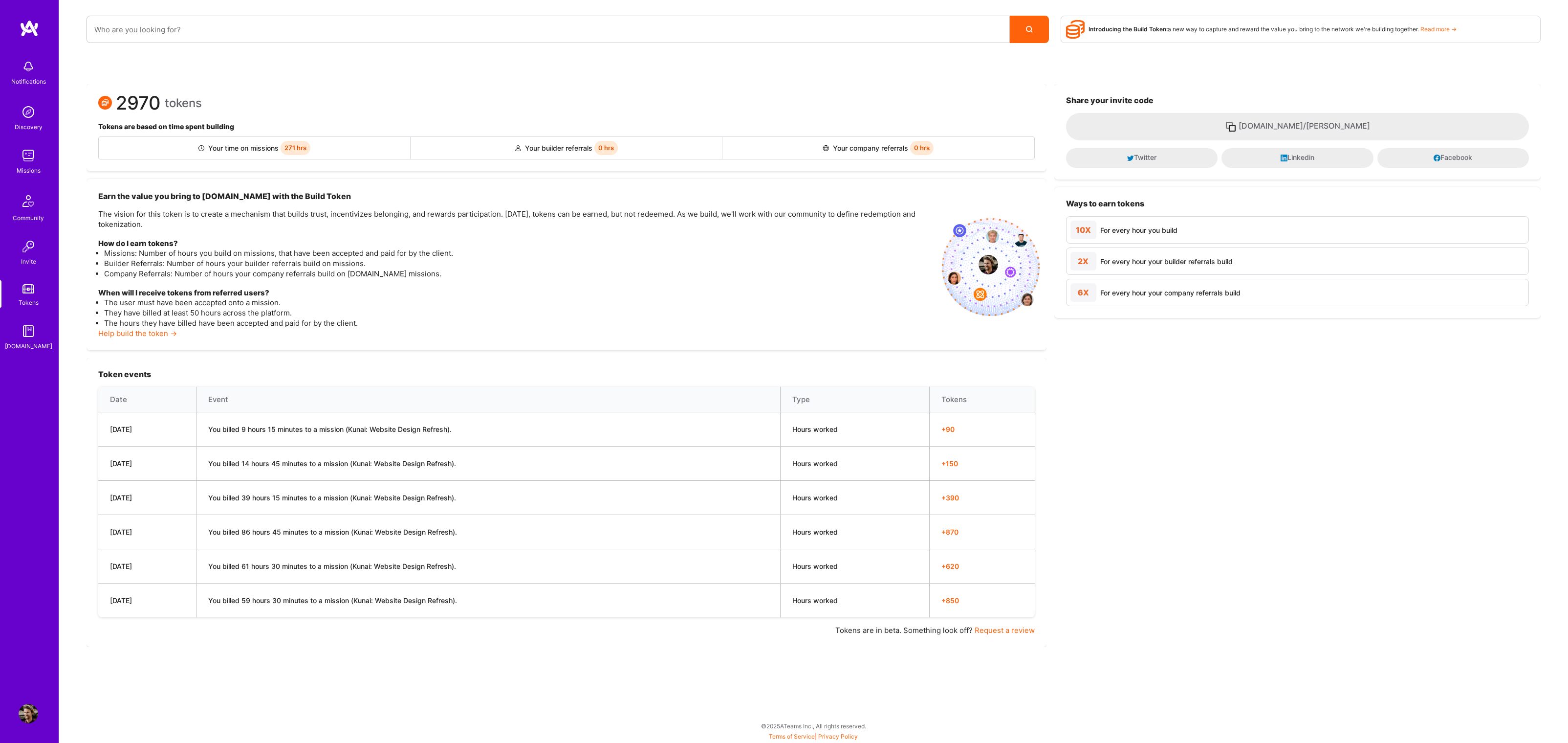
click at [25, 163] on img at bounding box center [29, 155] width 19 height 19
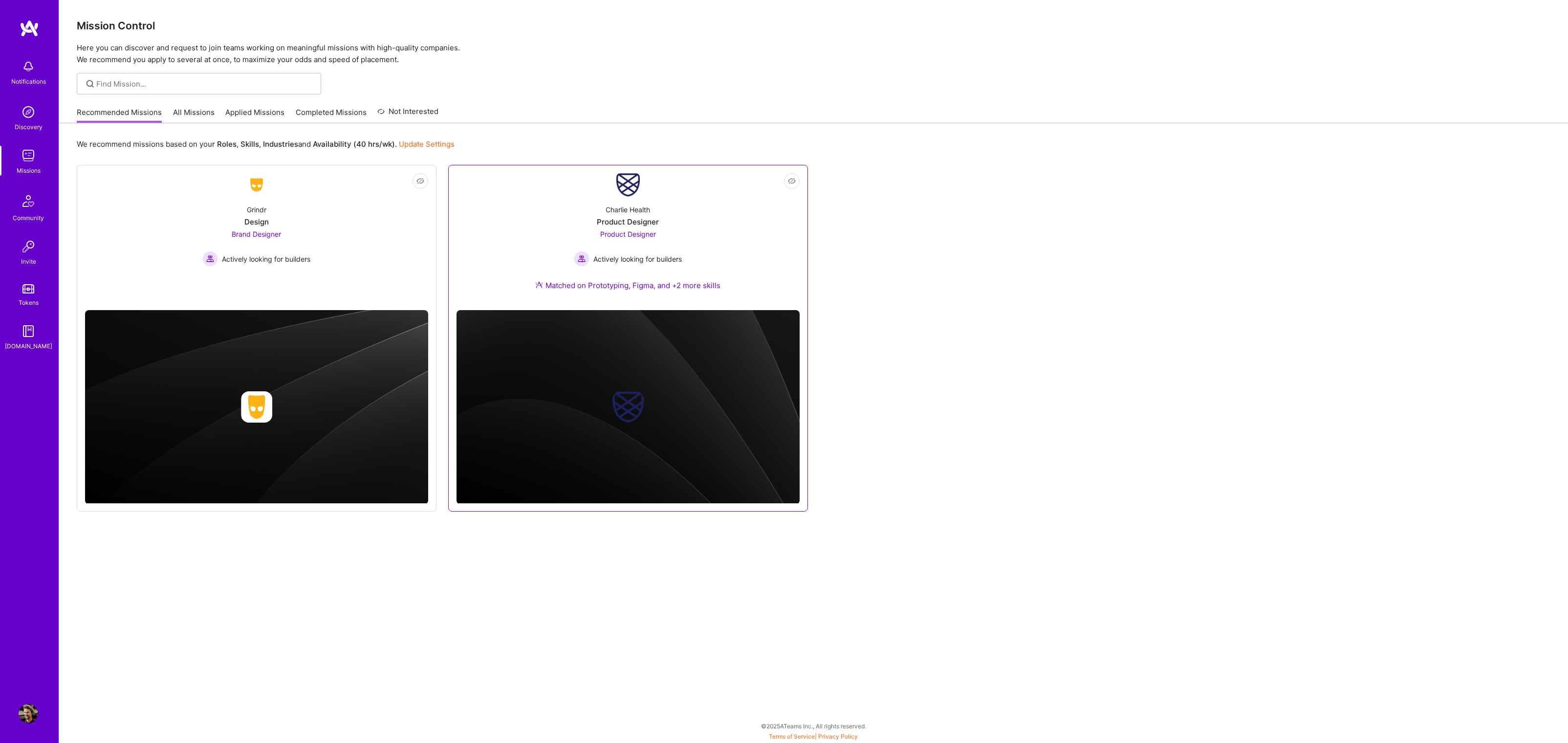
click at [597, 219] on div "Product Designer" at bounding box center [628, 222] width 62 height 10
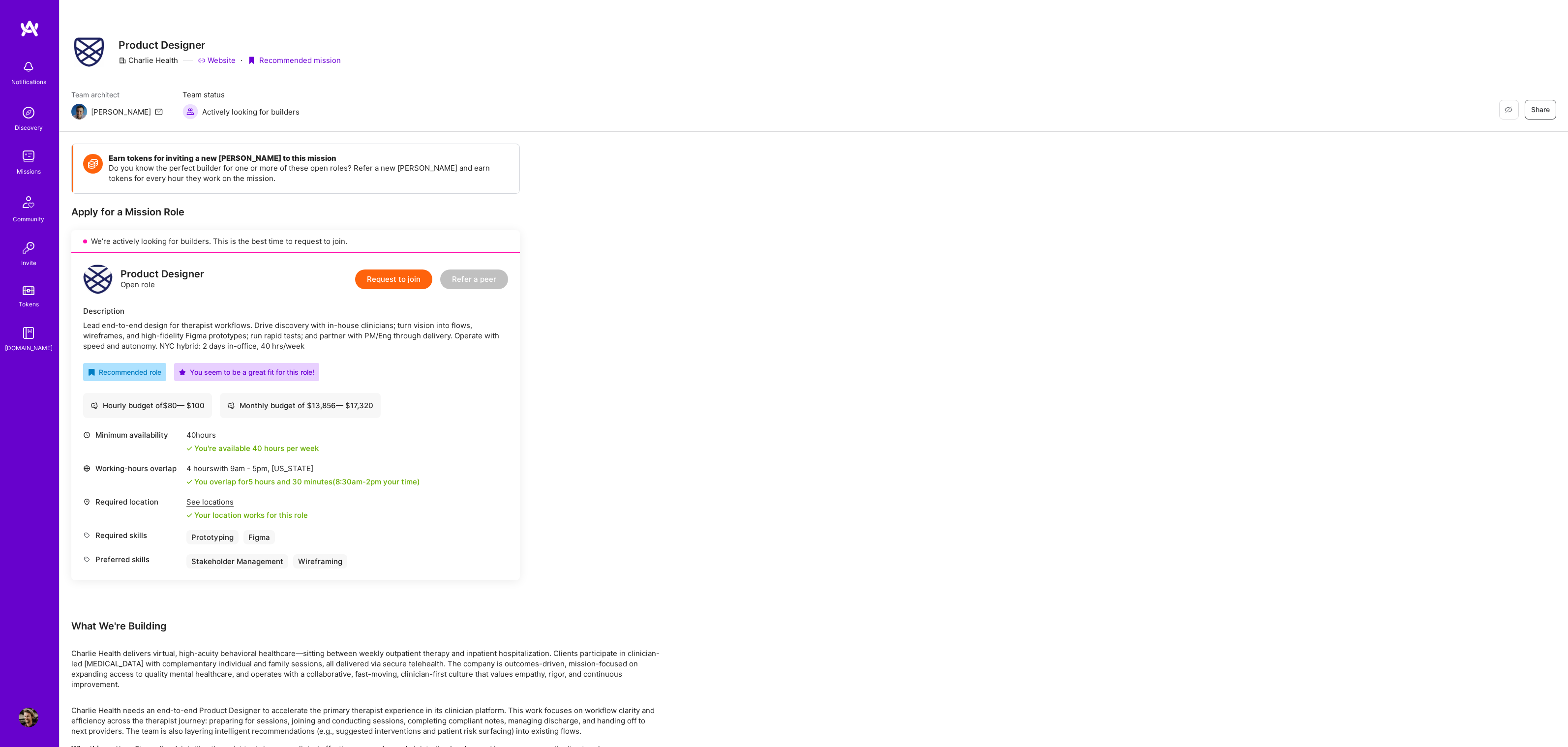
click at [371, 280] on button "Request to join" at bounding box center [394, 279] width 77 height 20
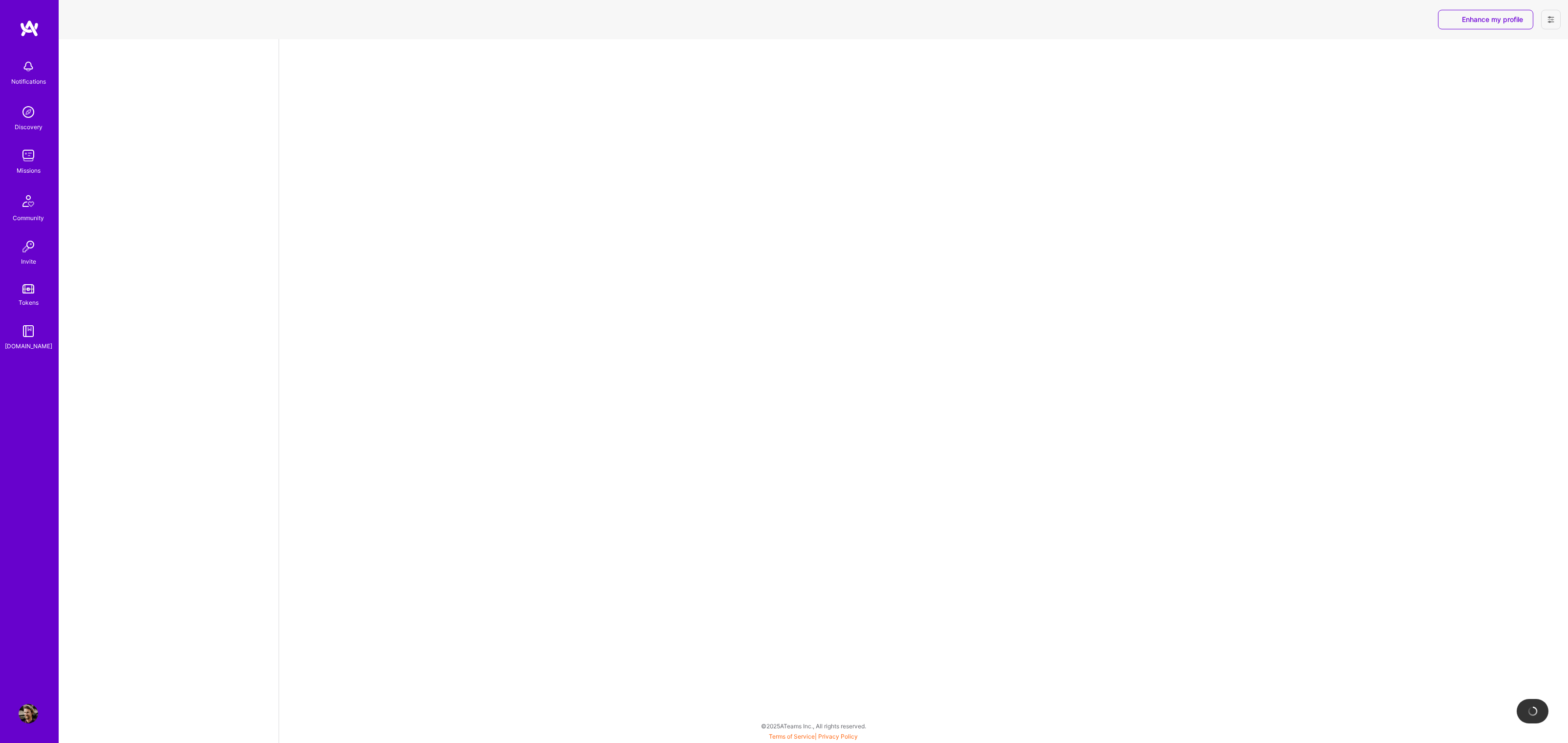
select select "US"
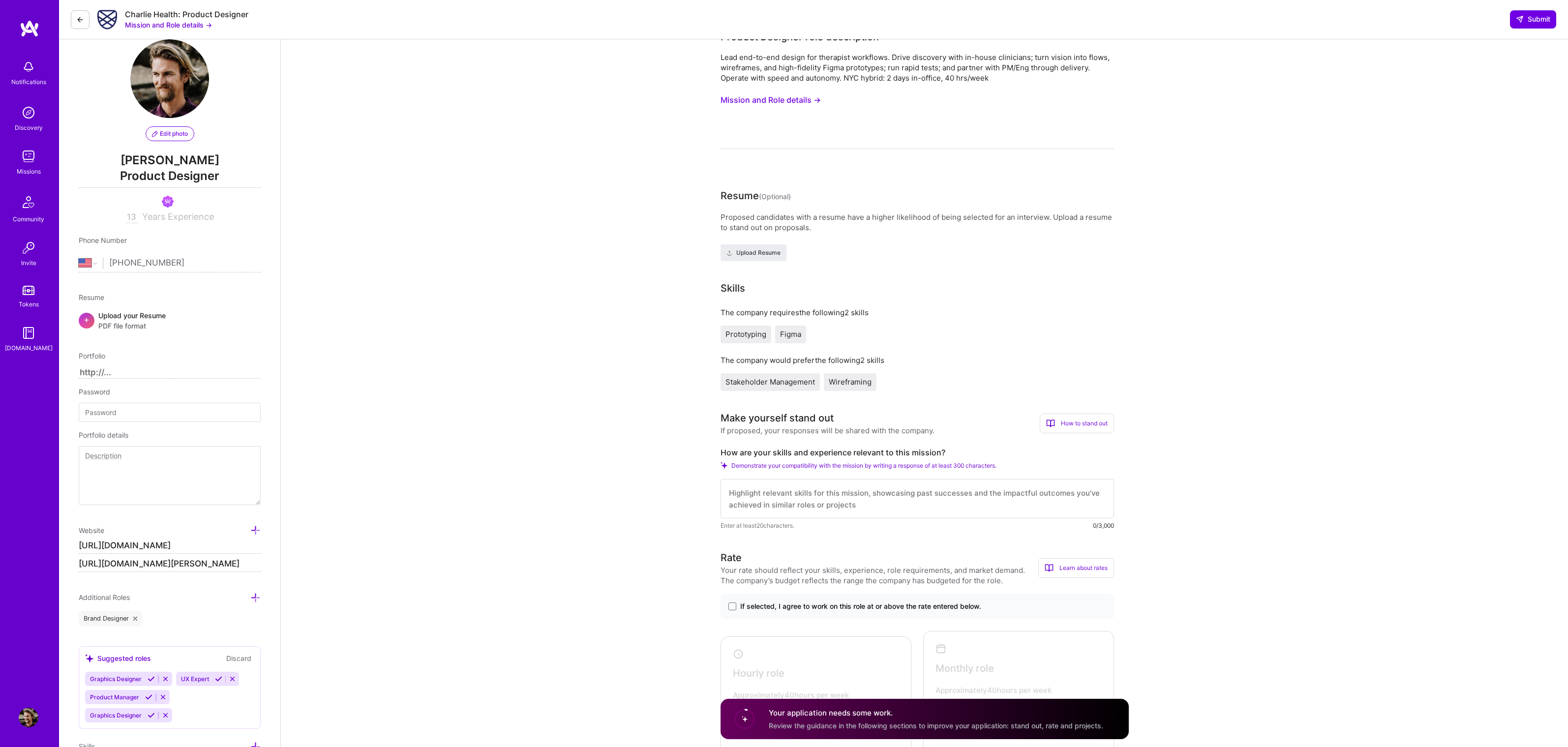
scroll to position [20, 0]
click at [842, 497] on textarea at bounding box center [917, 498] width 393 height 39
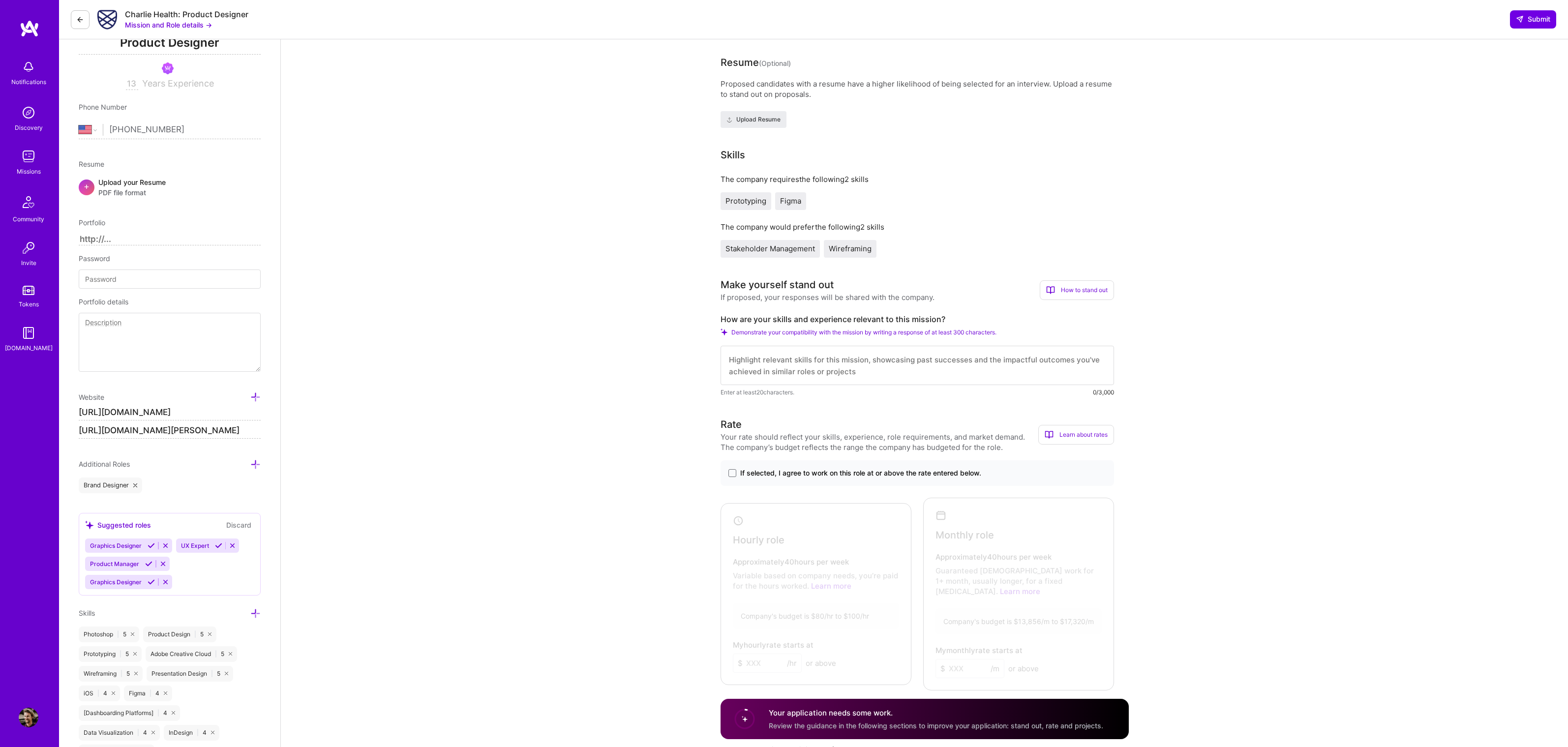
scroll to position [178, 0]
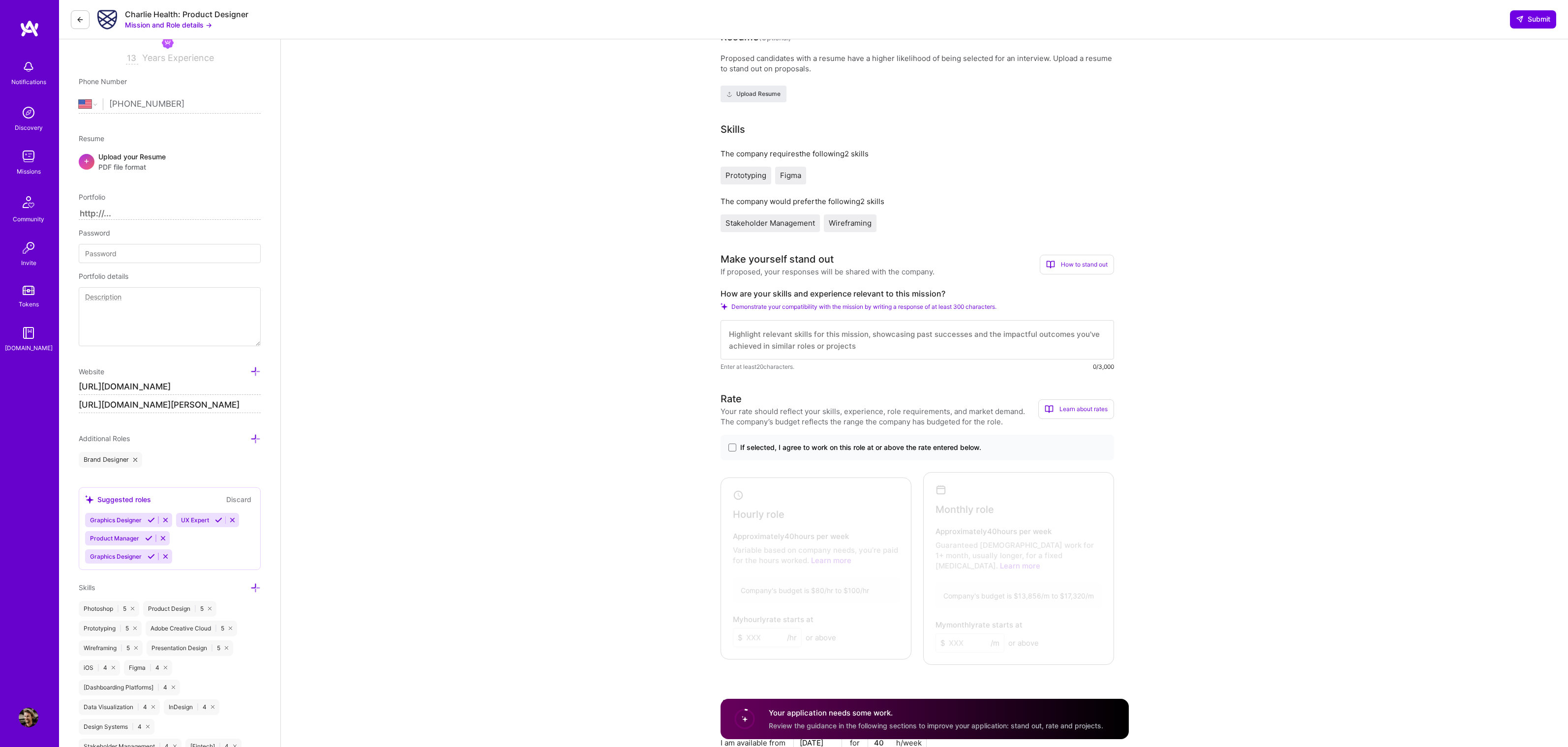
click at [990, 335] on textarea at bounding box center [917, 340] width 393 height 39
type textarea "I"
click at [1039, 333] on textarea "Hello Charlie Health, I wanted to respond to this opportunity to work with you …" at bounding box center [917, 340] width 393 height 39
click at [1072, 334] on textarea "Hello Charlie Health, I wanted to respond to this opportunity to work with you …" at bounding box center [917, 340] width 393 height 39
drag, startPoint x: 1068, startPoint y: 337, endPoint x: 1080, endPoint y: 344, distance: 13.9
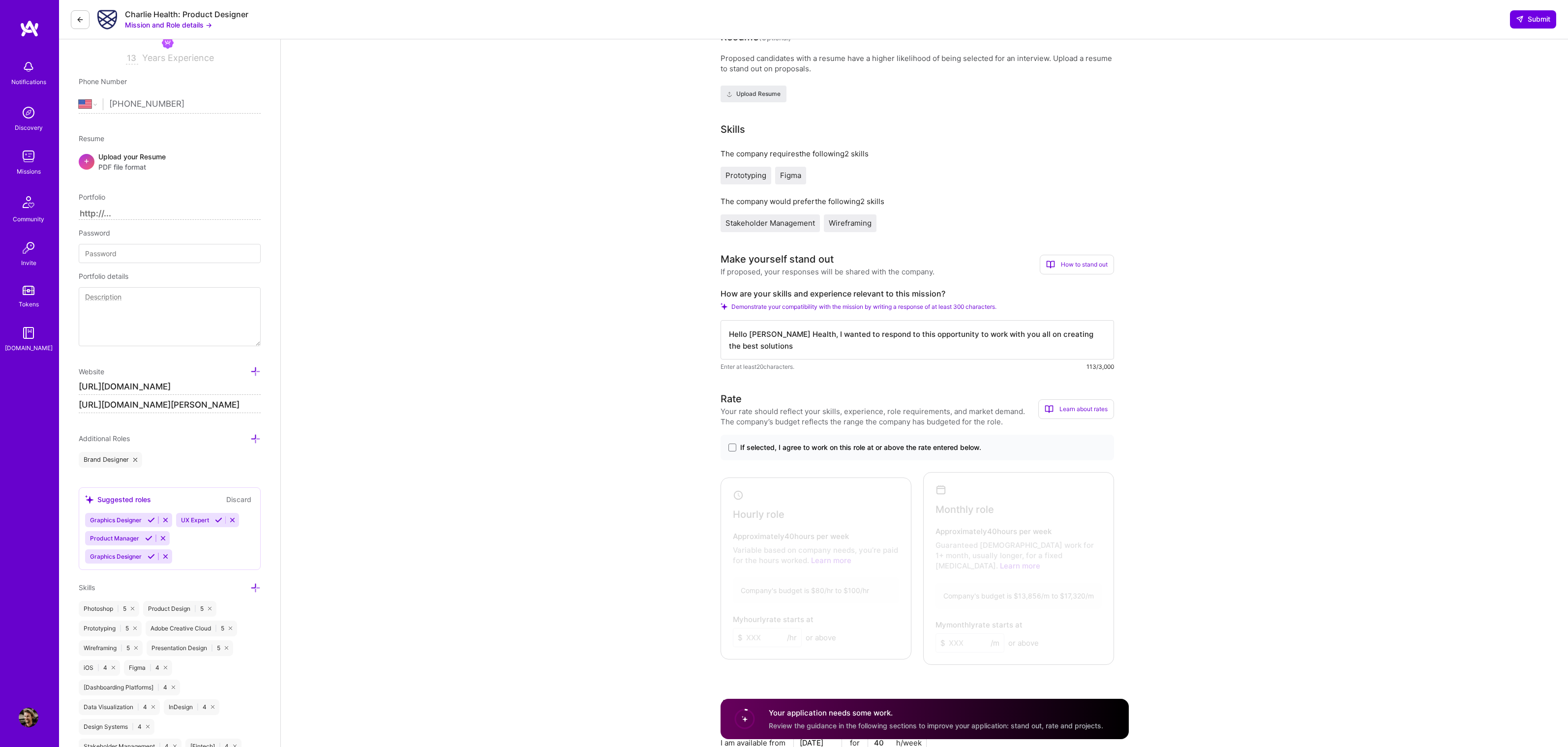
click at [1080, 344] on textarea "Hello Charlie Health, I wanted to respond to this opportunity to work with you …" at bounding box center [917, 340] width 393 height 39
paste textarea "virtual, high-acuity behavioral healthcare"
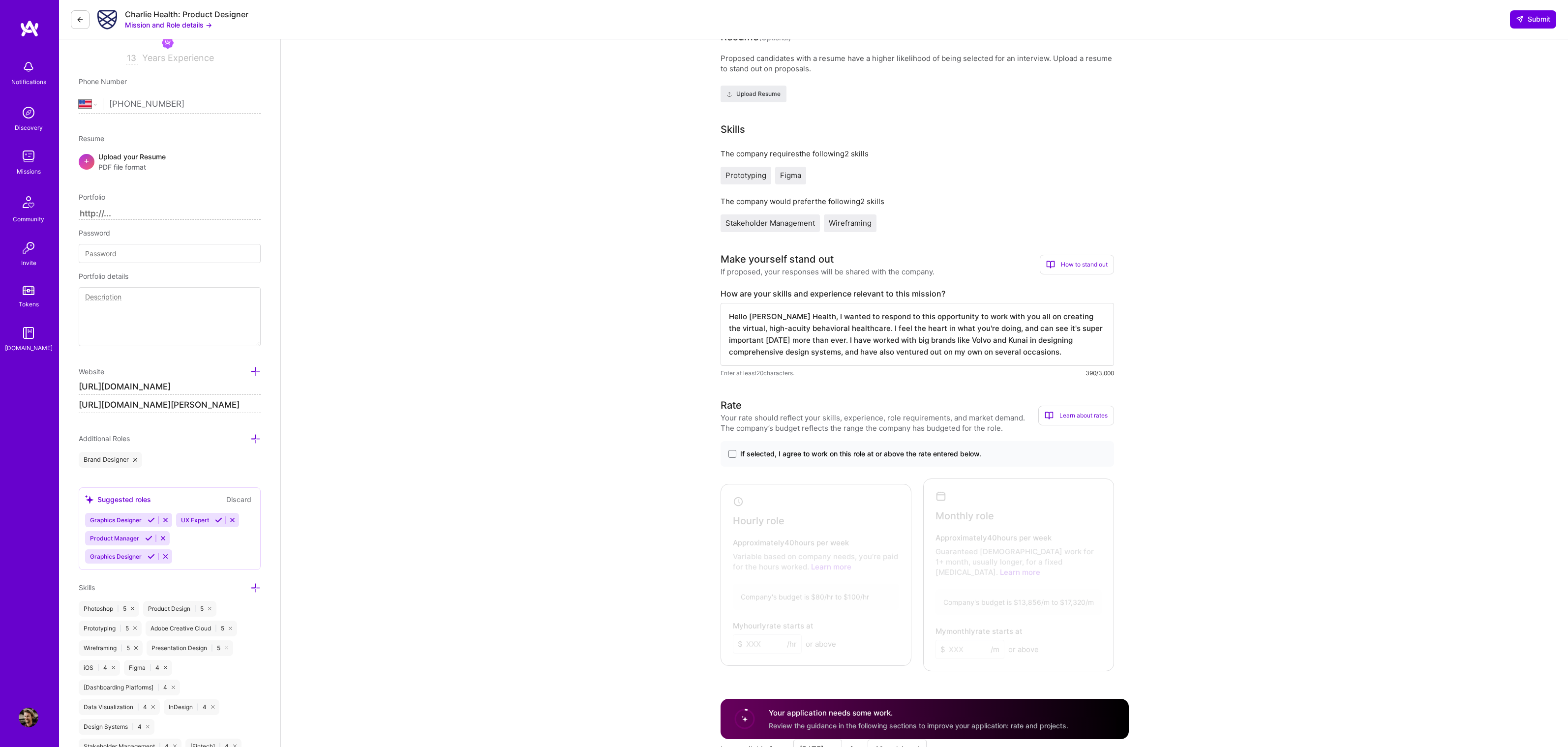
scroll to position [0, 0]
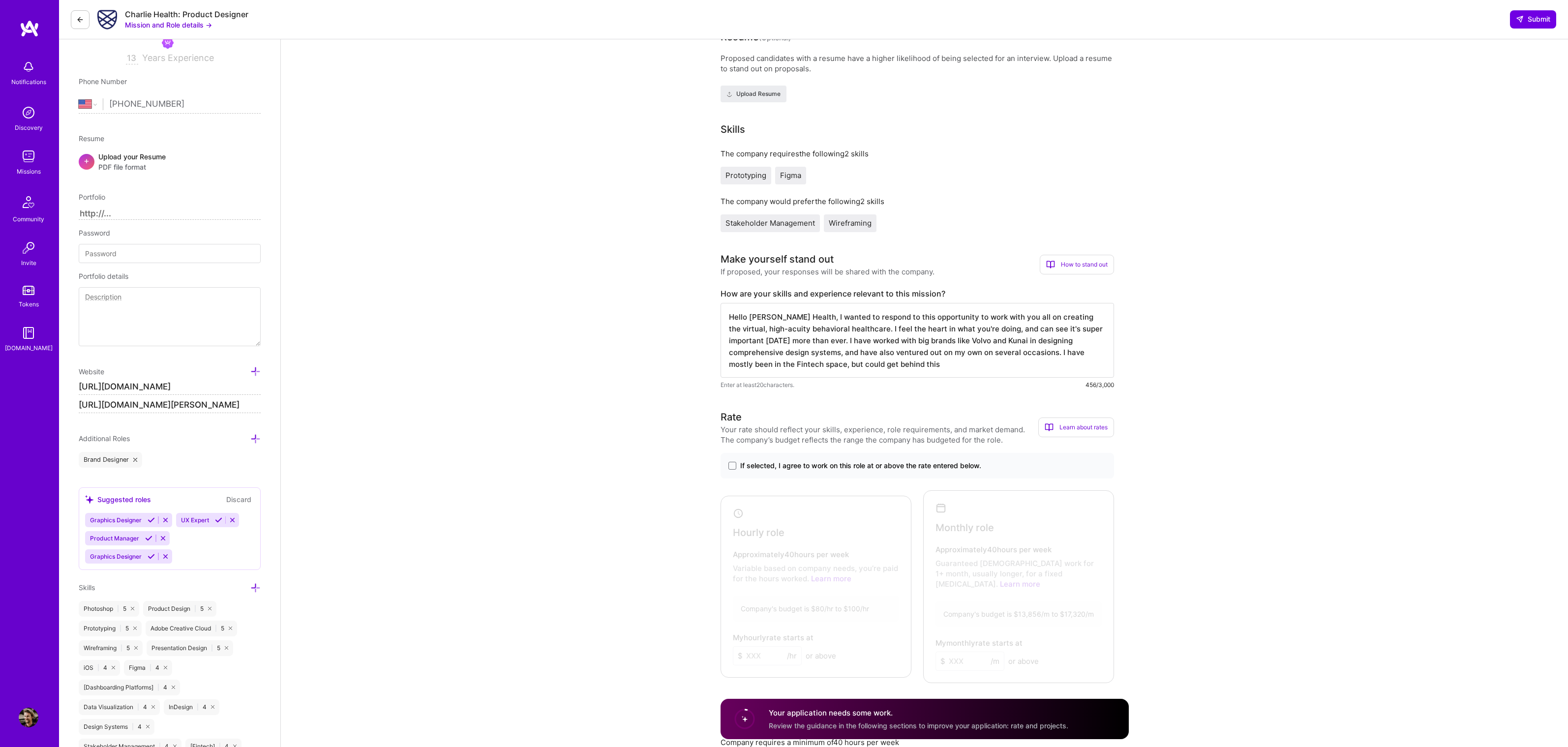
type textarea "Hello Charlie Health, I wanted to respond to this opportunity to work with you …"
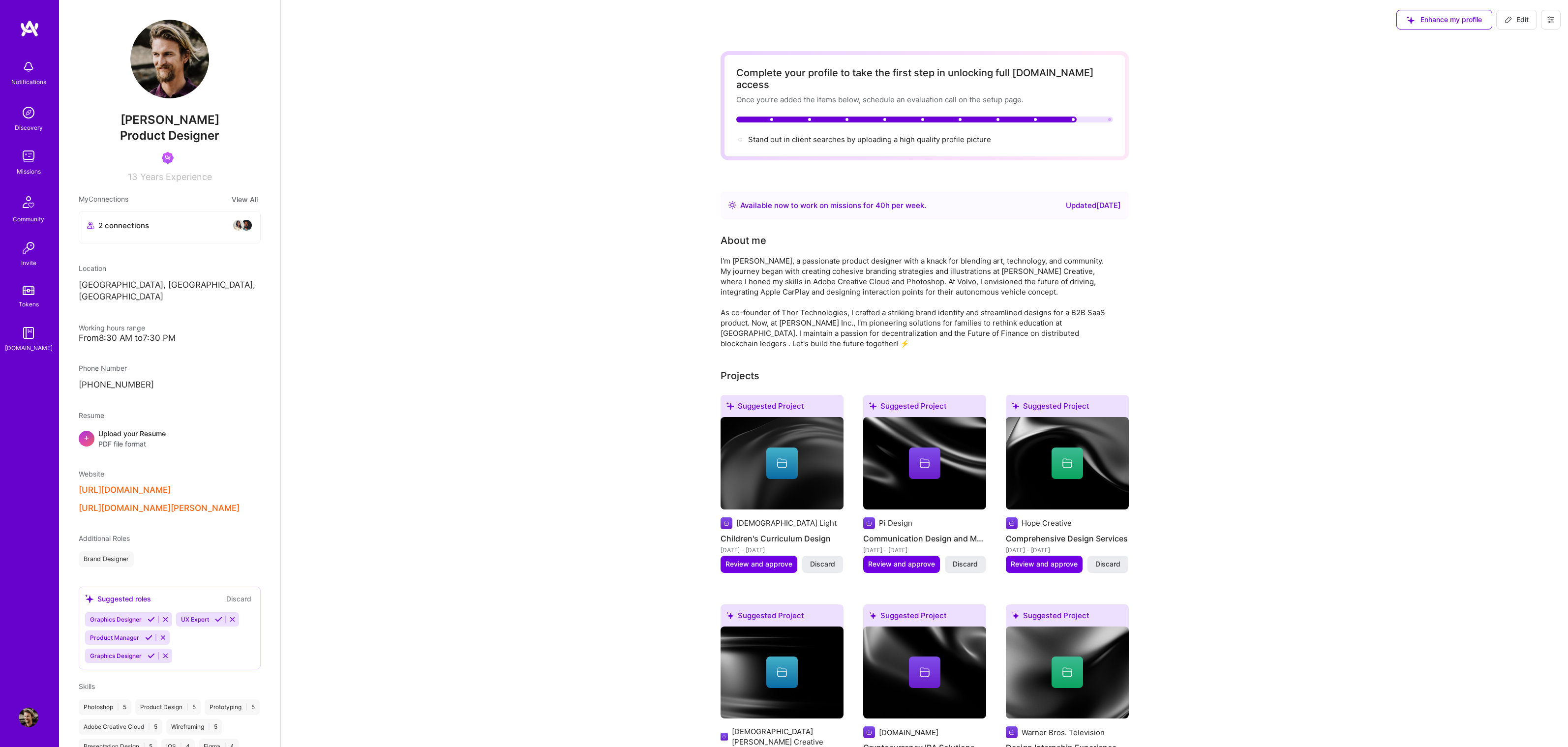
click at [37, 167] on div "Missions" at bounding box center [28, 171] width 24 height 10
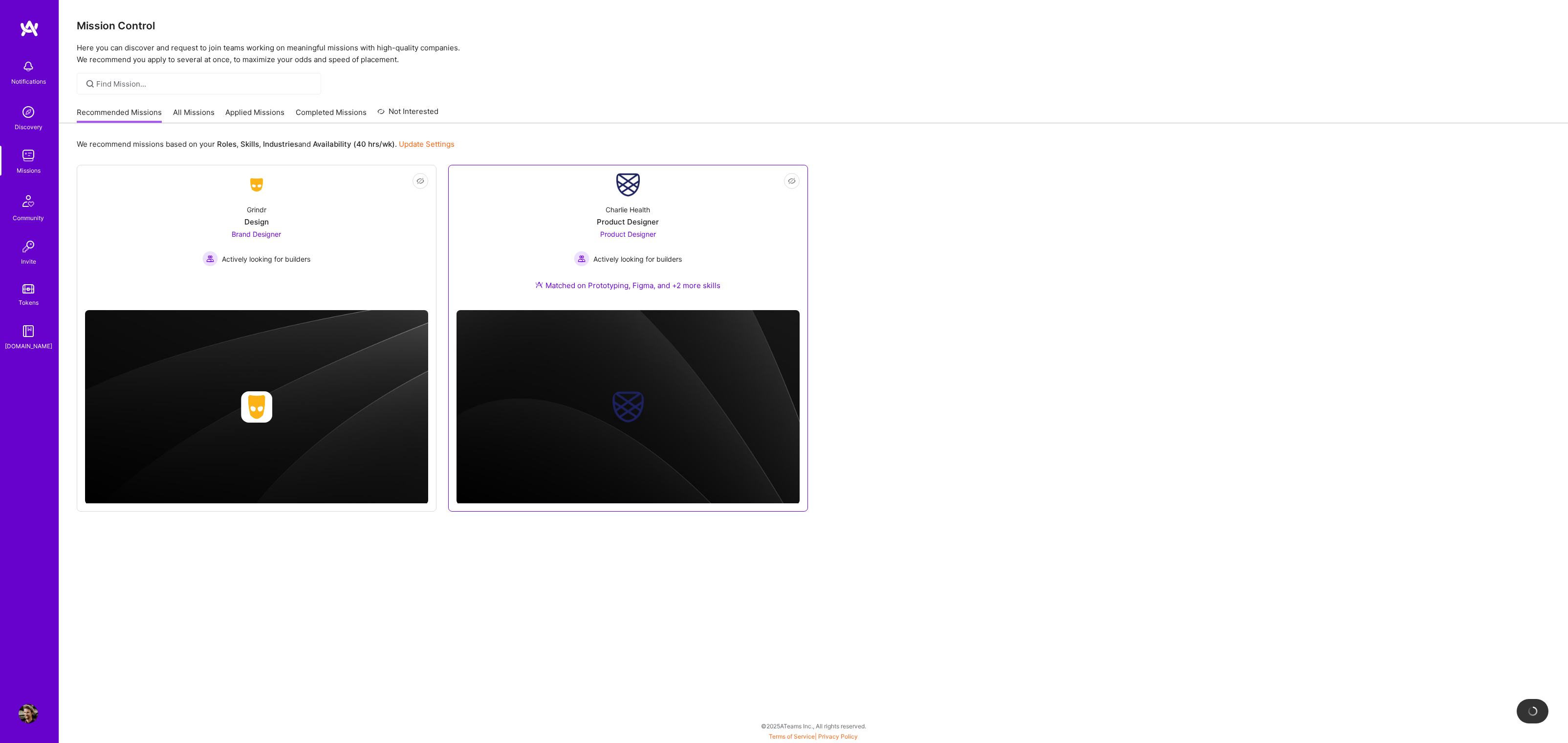
click at [536, 211] on div "Charlie Health Product Designer Product Designer Actively looking for builders …" at bounding box center [628, 249] width 343 height 105
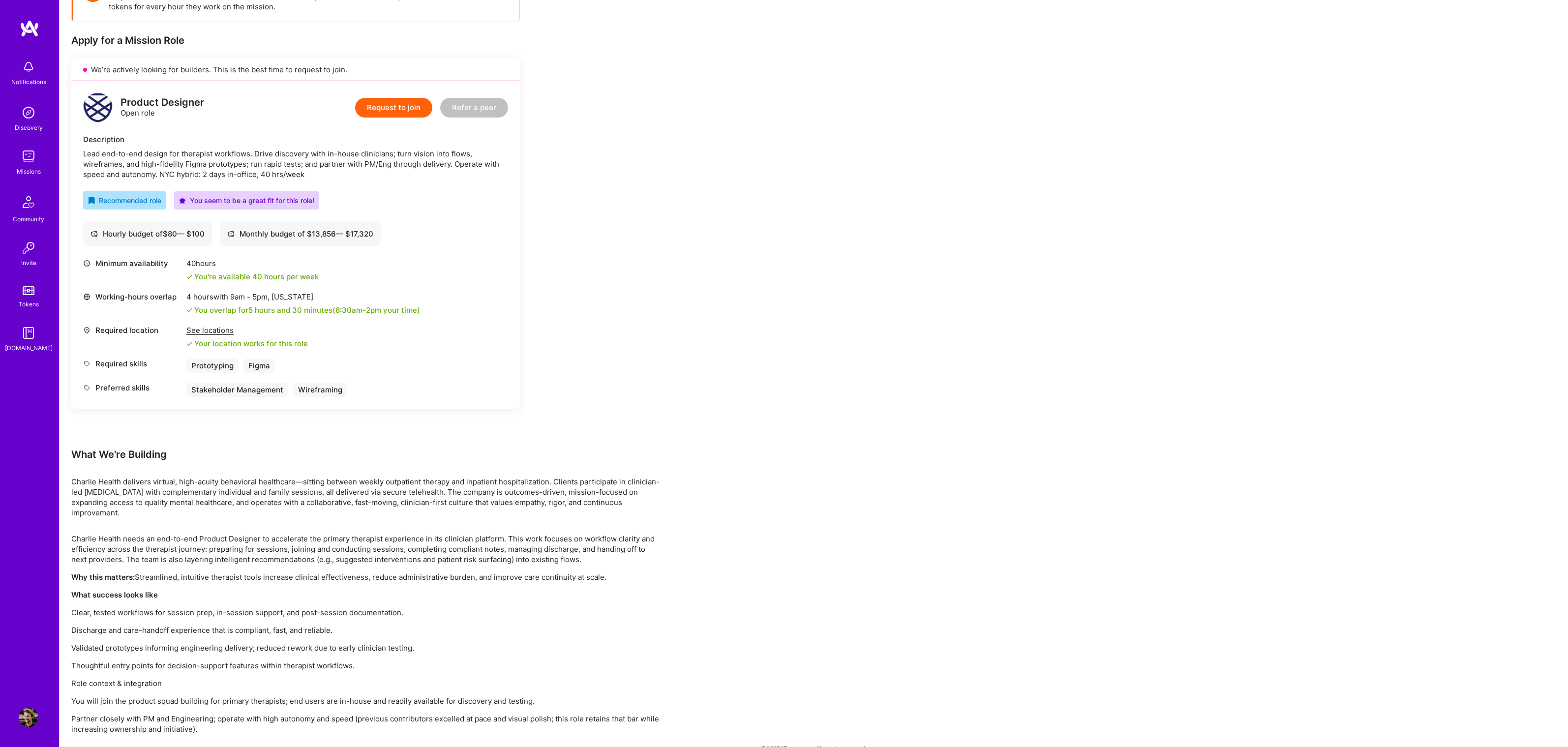
scroll to position [189, 0]
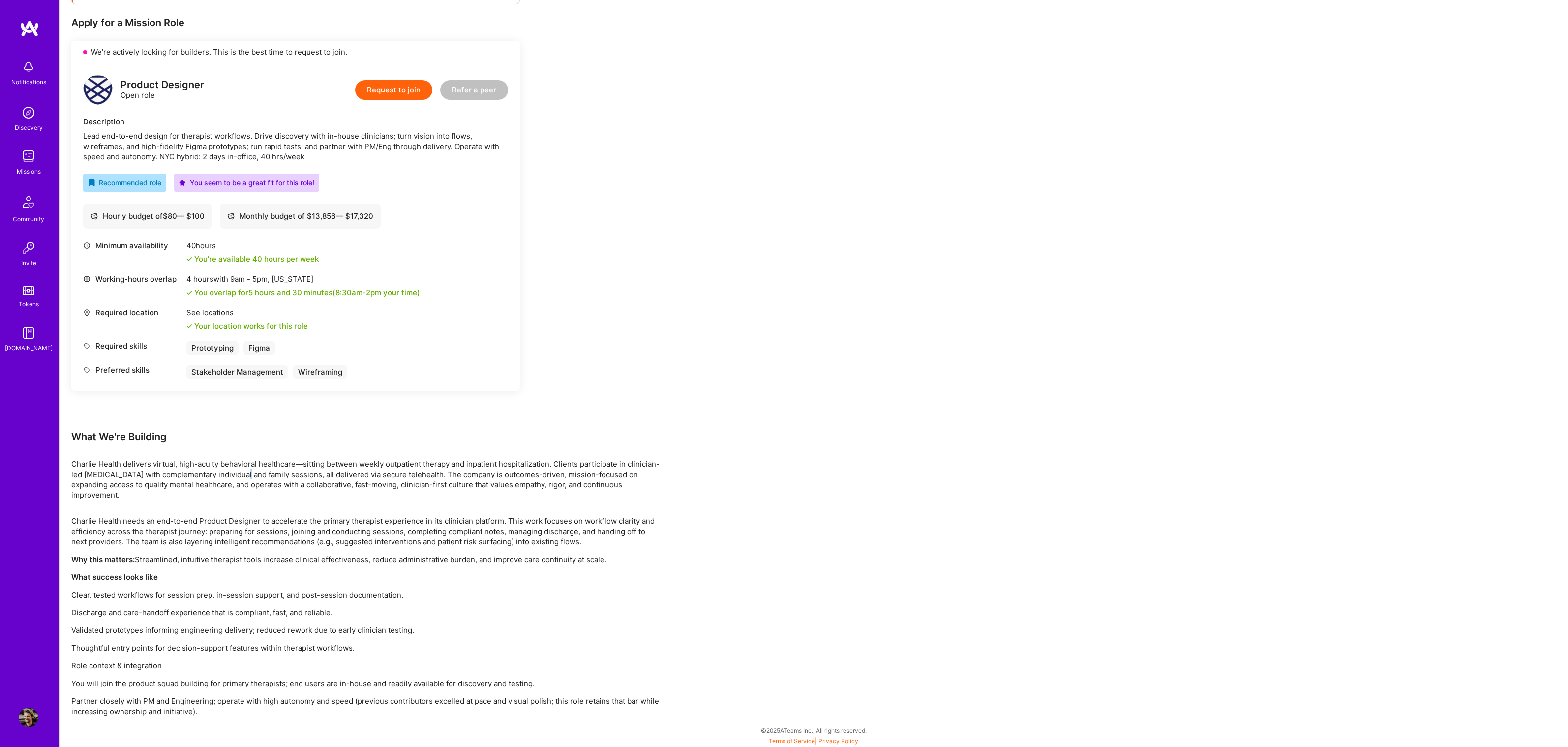
click at [243, 473] on p "Charlie Health delivers virtual, high-acuity behavioral healthcare—sitting betw…" at bounding box center [366, 479] width 590 height 41
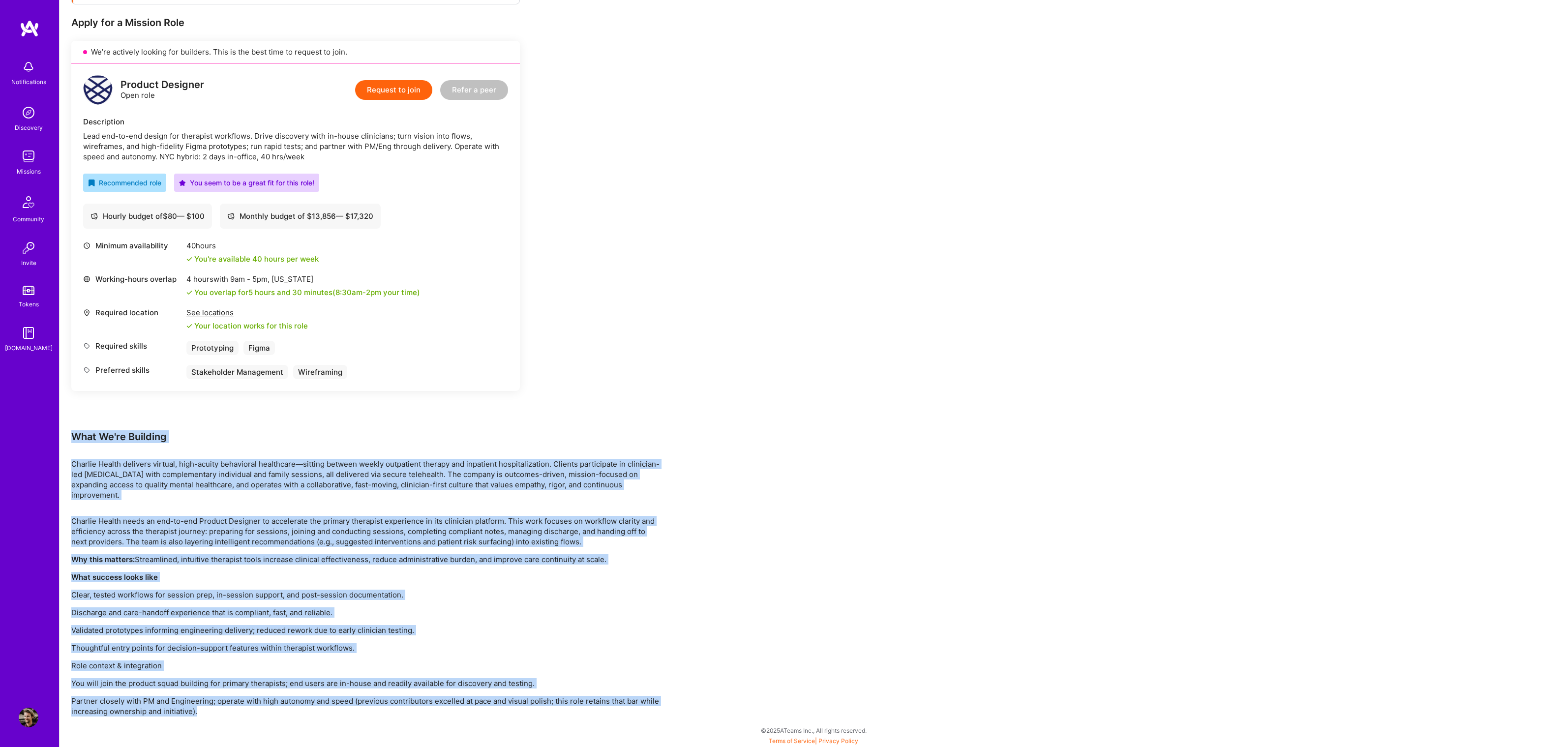
drag, startPoint x: 74, startPoint y: 435, endPoint x: 293, endPoint y: 713, distance: 353.9
click at [294, 713] on div "Earn tokens for inviting a new [PERSON_NAME] to this mission Do you know the pe…" at bounding box center [366, 335] width 590 height 762
click at [295, 701] on p "Partner closely with PM and Engineering; operate with high autonomy and speed (…" at bounding box center [366, 706] width 590 height 21
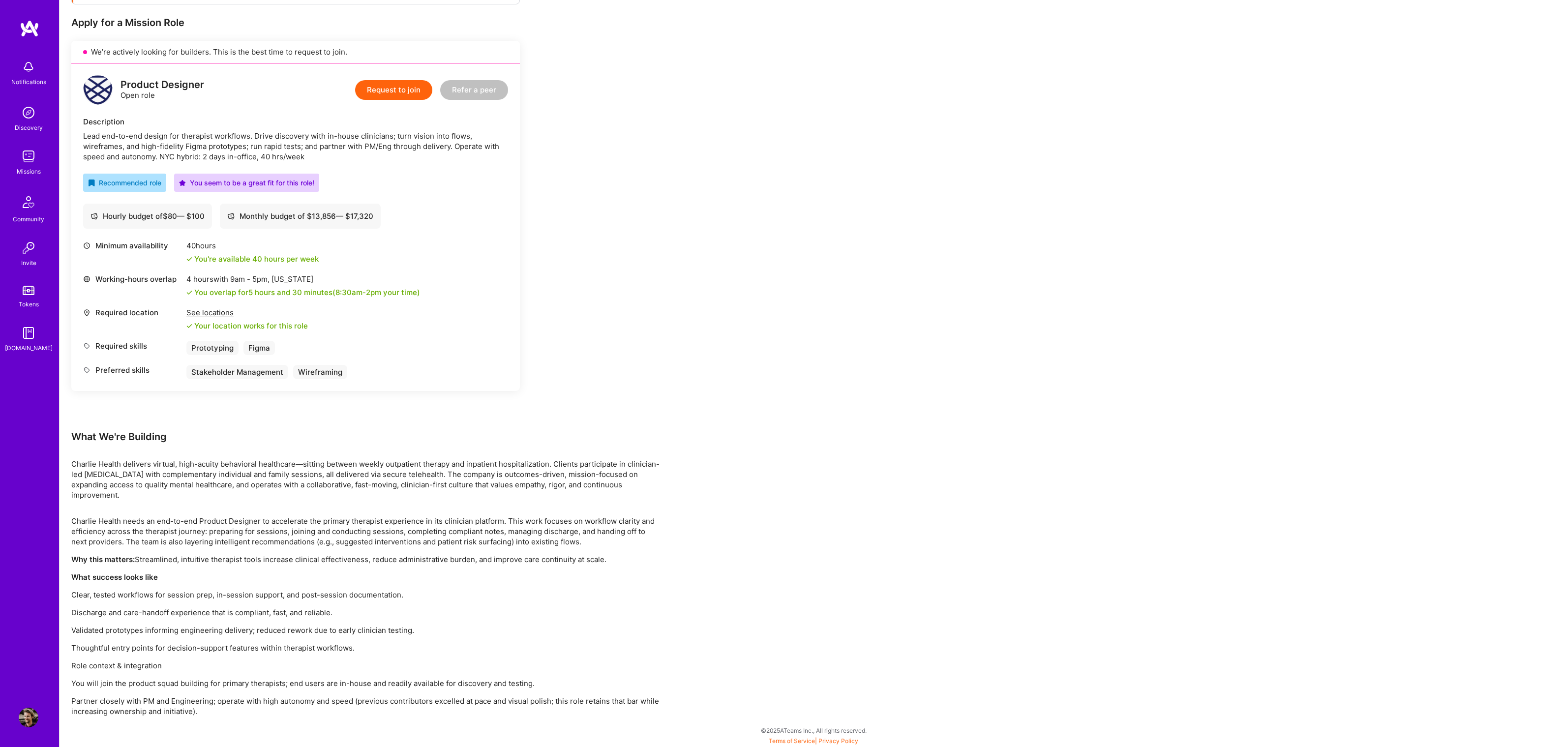
click at [277, 460] on p "Charlie Health delivers virtual, high-acuity behavioral healthcare—sitting betw…" at bounding box center [366, 479] width 590 height 41
drag, startPoint x: 151, startPoint y: 463, endPoint x: 293, endPoint y: 462, distance: 142.0
click at [293, 462] on p "Charlie Health delivers virtual, high-acuity behavioral healthcare—sitting betw…" at bounding box center [366, 479] width 590 height 41
copy p "virtual, high-acuity behavioral healthcare"
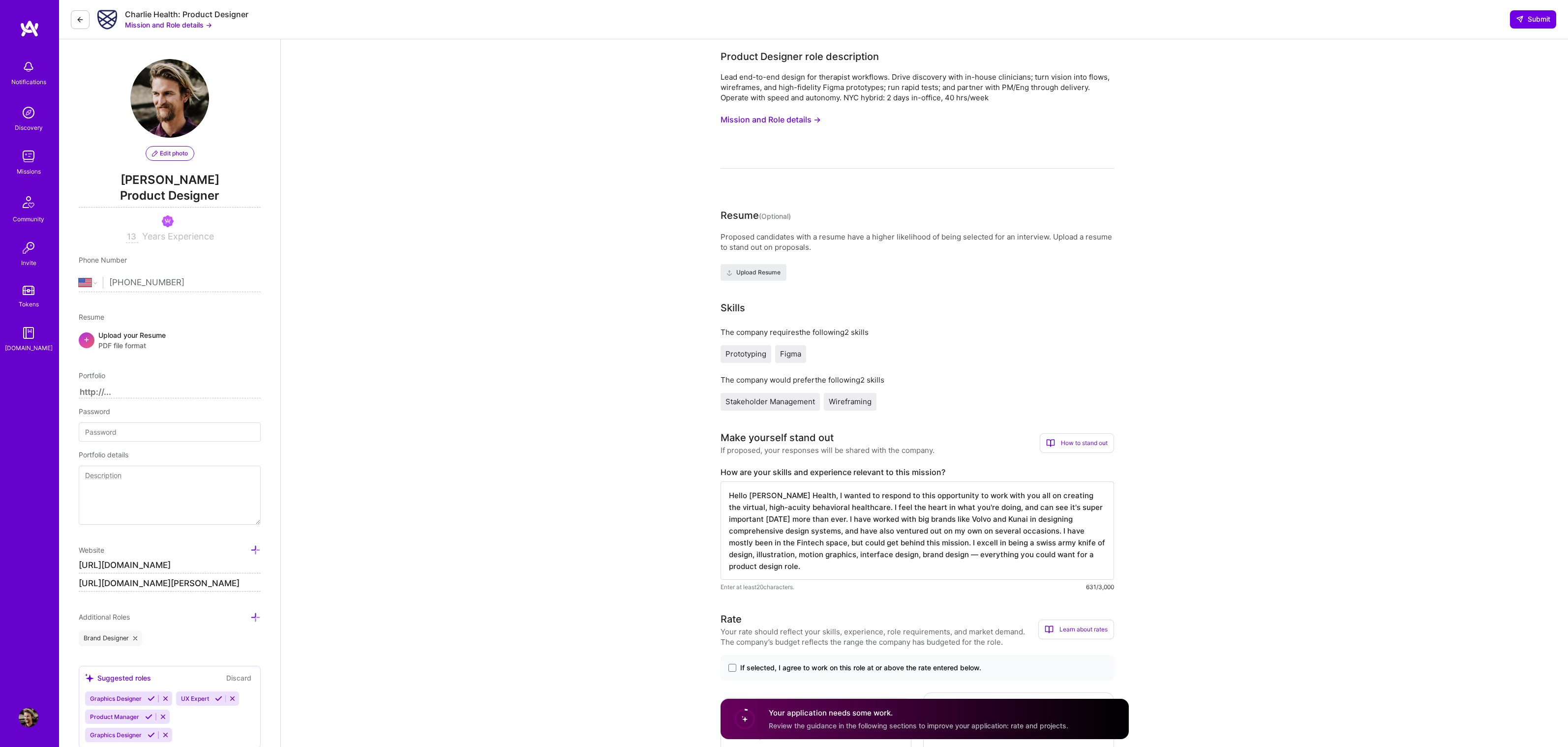
select select "US"
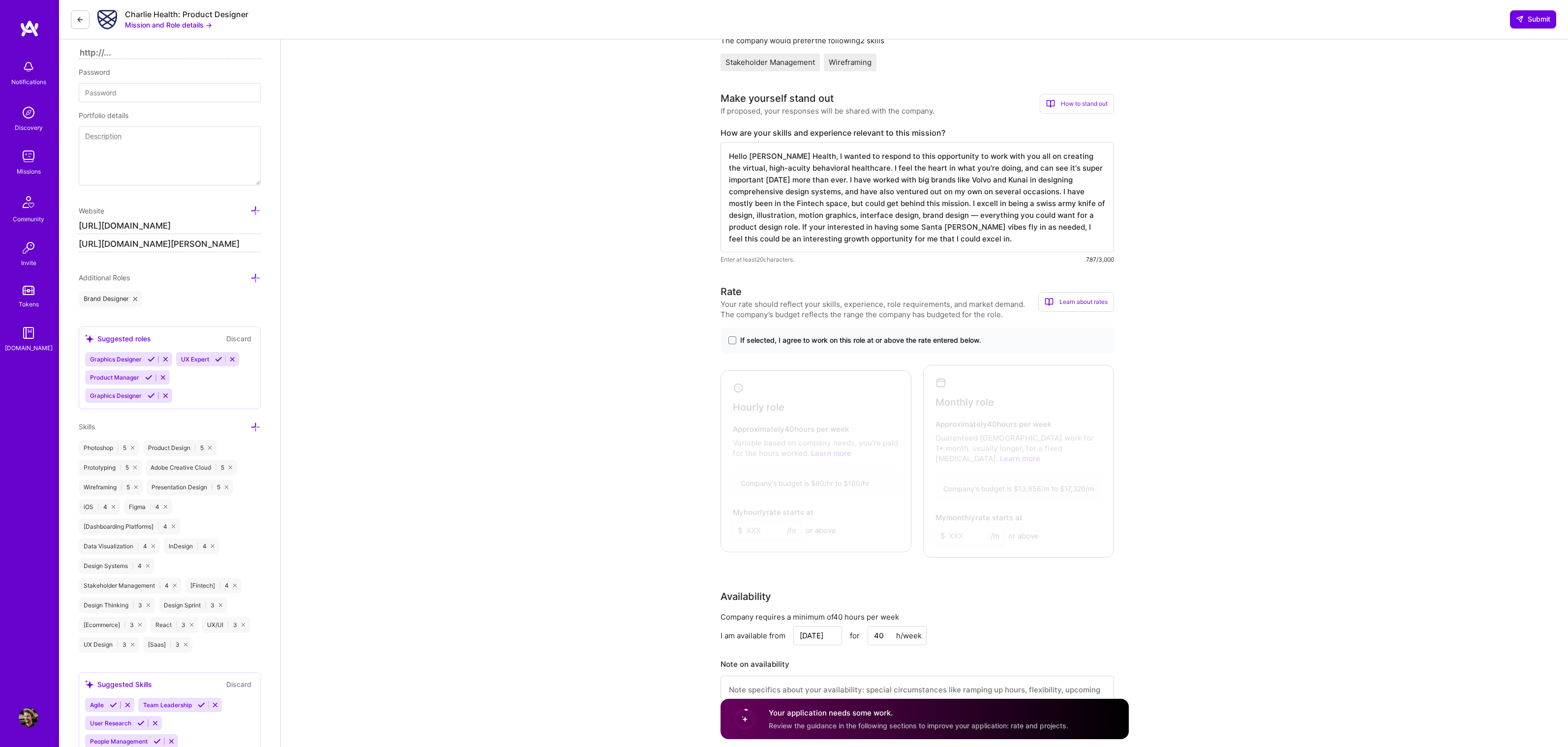
scroll to position [340, 0]
type textarea "Hello [PERSON_NAME] Health, I wanted to respond to this opportunity to work wit…"
click at [729, 338] on span at bounding box center [732, 339] width 8 height 8
click at [0, 0] on input "If selected, I agree to work on this role at or above the rate entered below." at bounding box center [0, 0] width 0 height 0
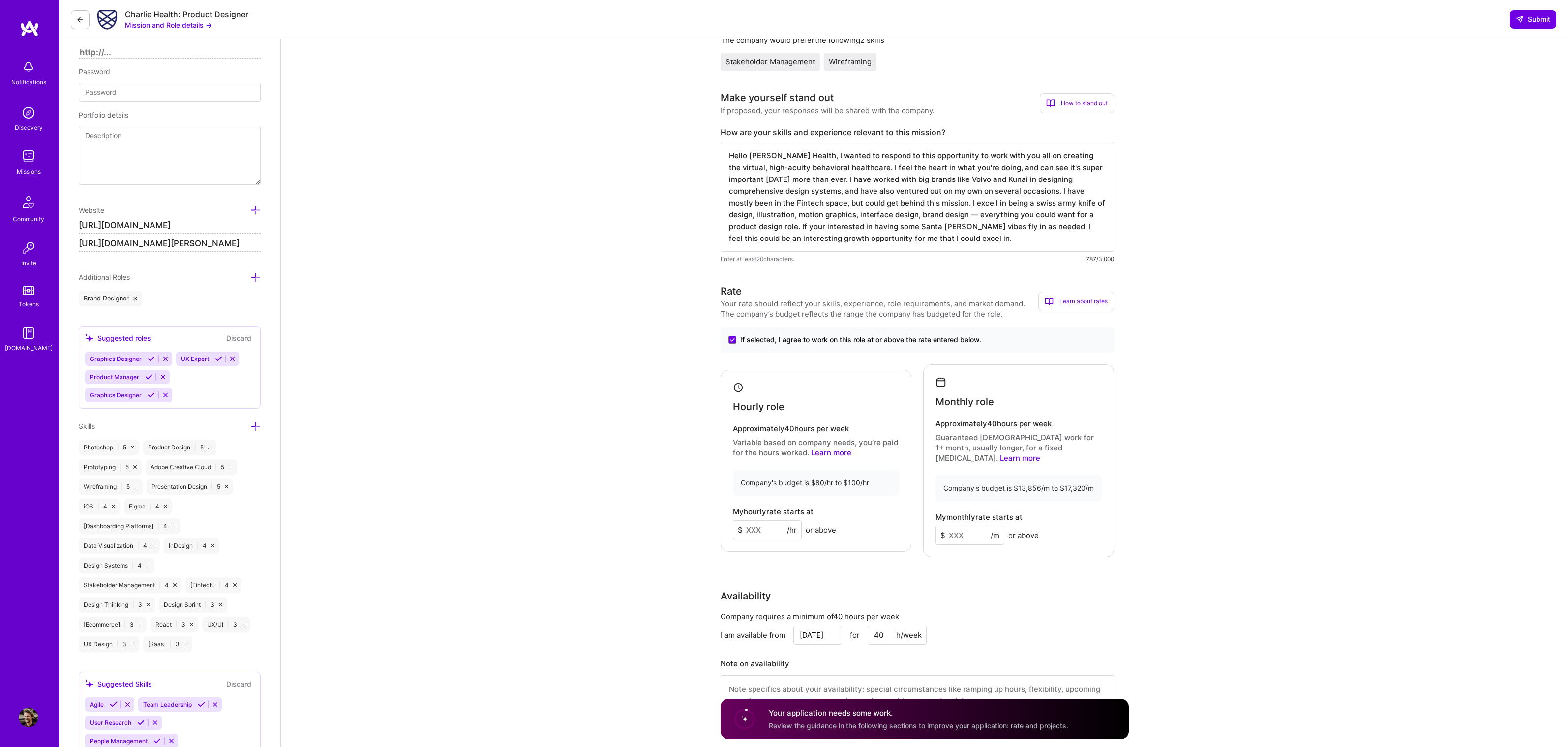
click at [771, 526] on input at bounding box center [767, 530] width 69 height 19
type input "100"
click at [984, 525] on input at bounding box center [970, 535] width 69 height 19
type input "15000"
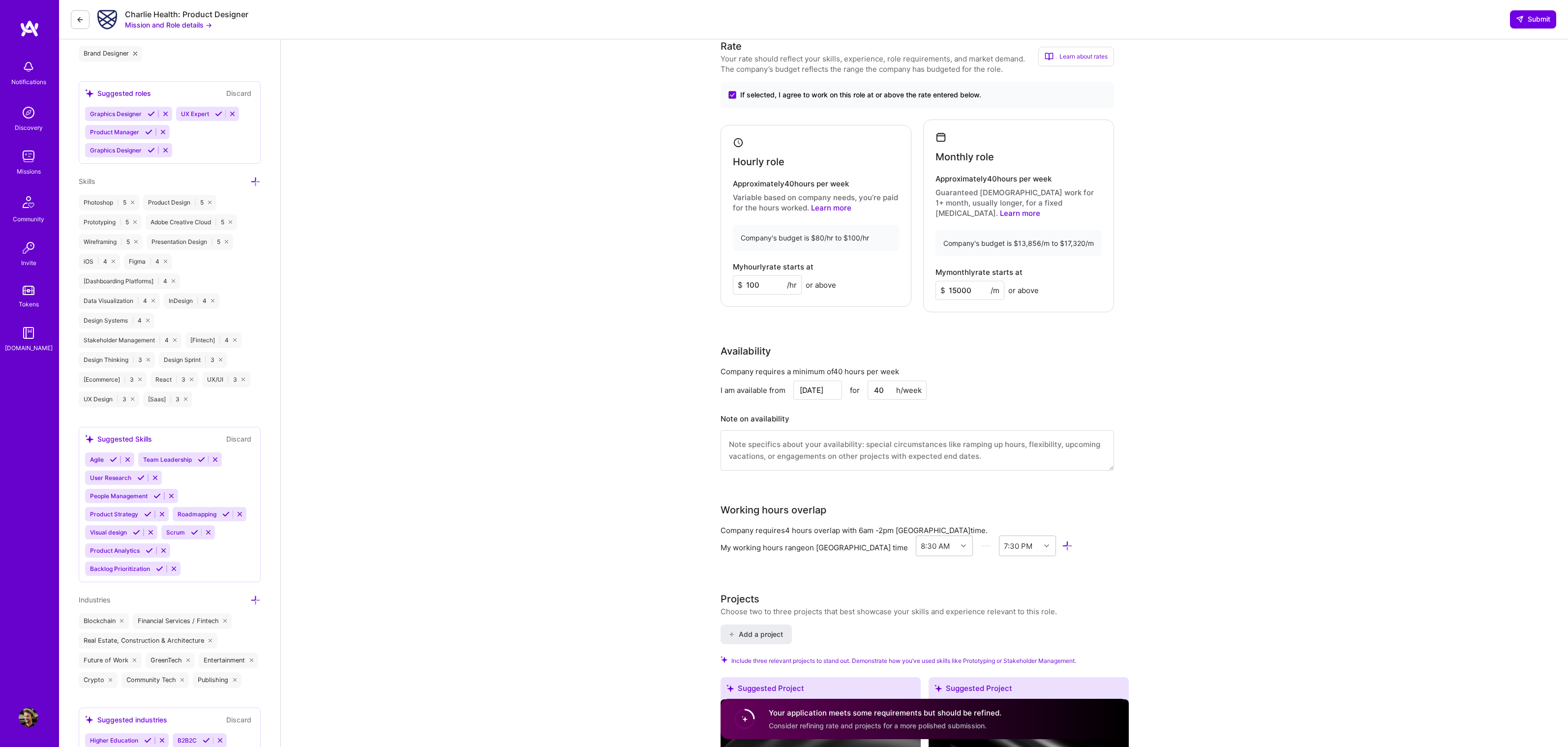
scroll to position [590, 0]
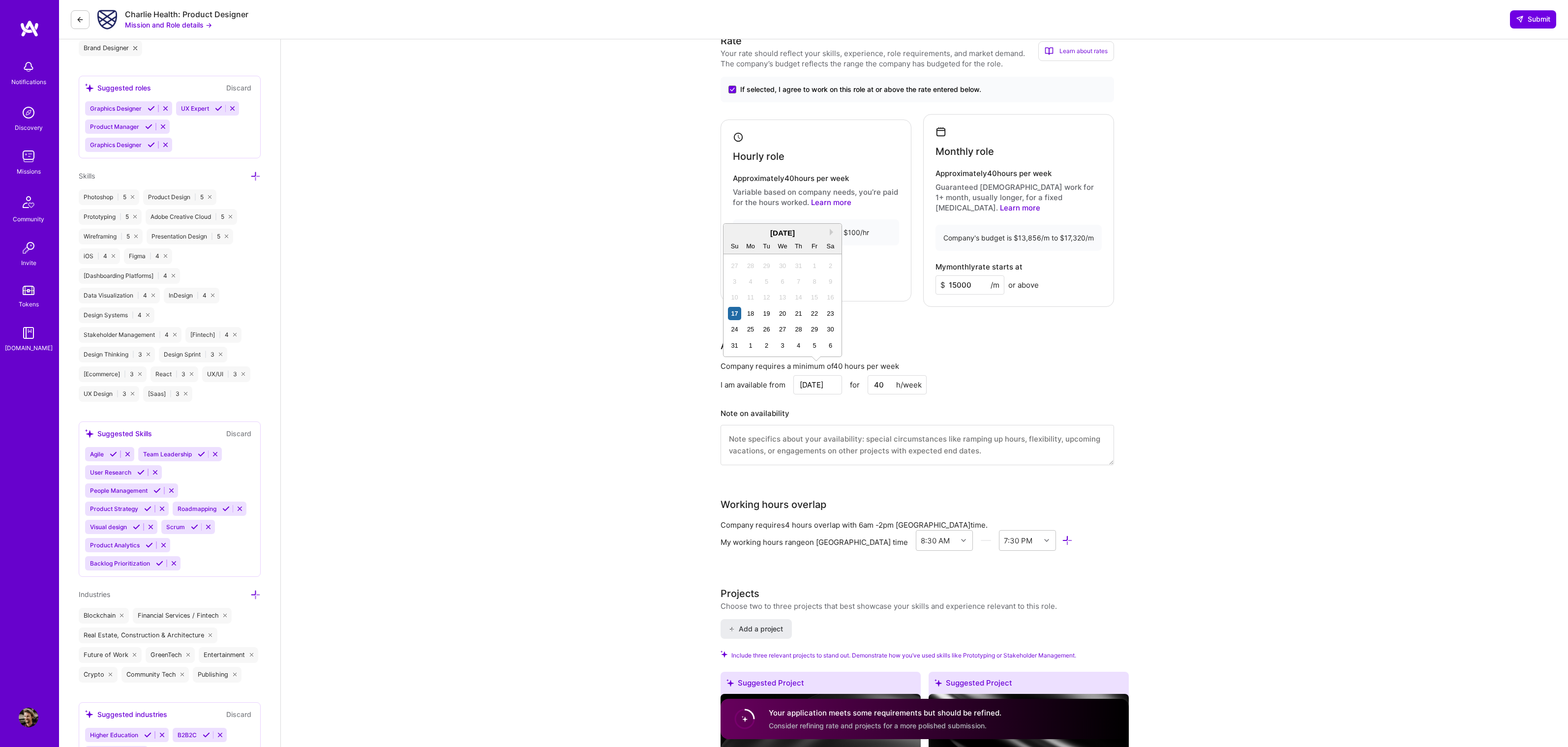
click at [812, 378] on input "[DATE]" at bounding box center [817, 385] width 48 height 19
click at [962, 375] on div "I am available from [DATE] for 40 h/week" at bounding box center [917, 385] width 393 height 19
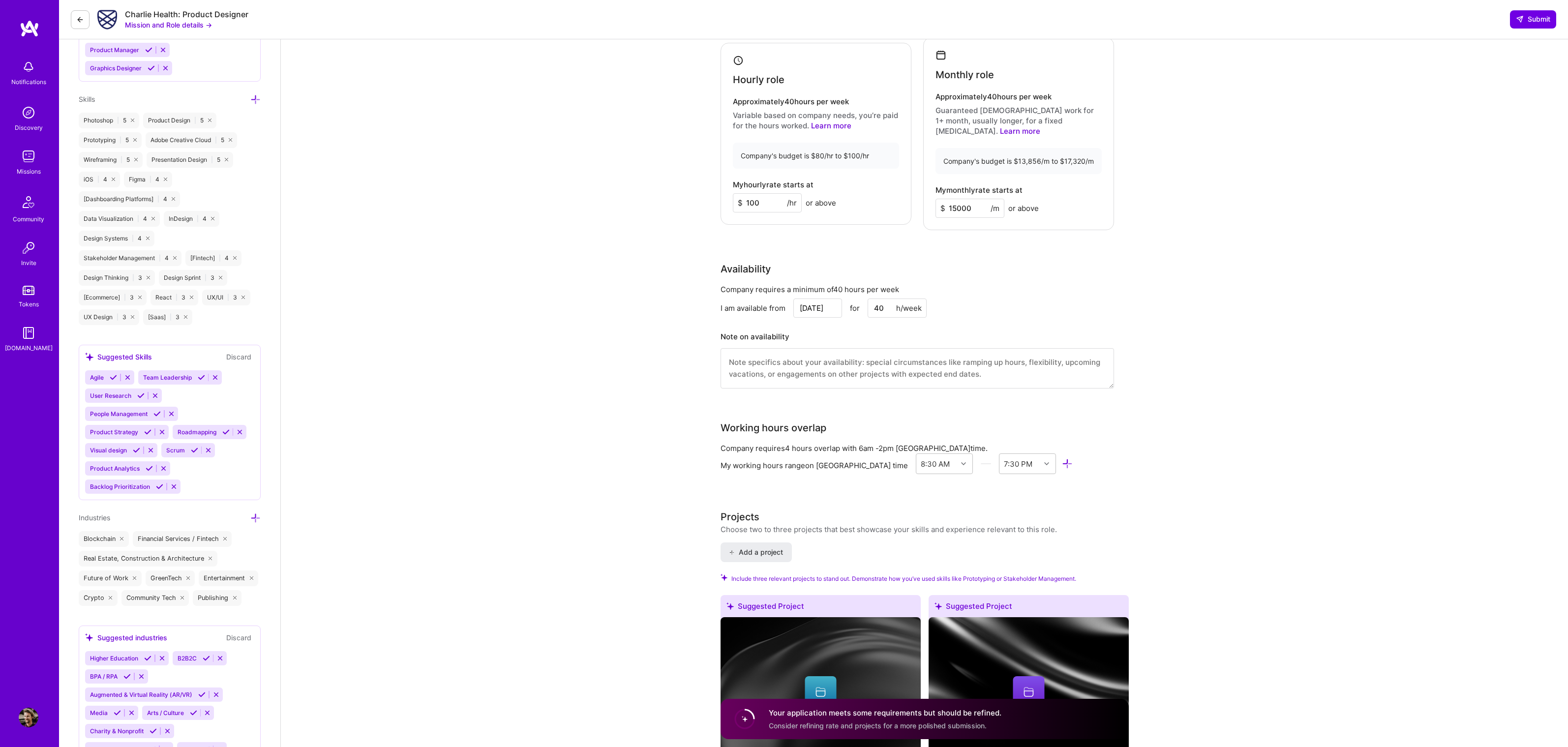
scroll to position [660, 0]
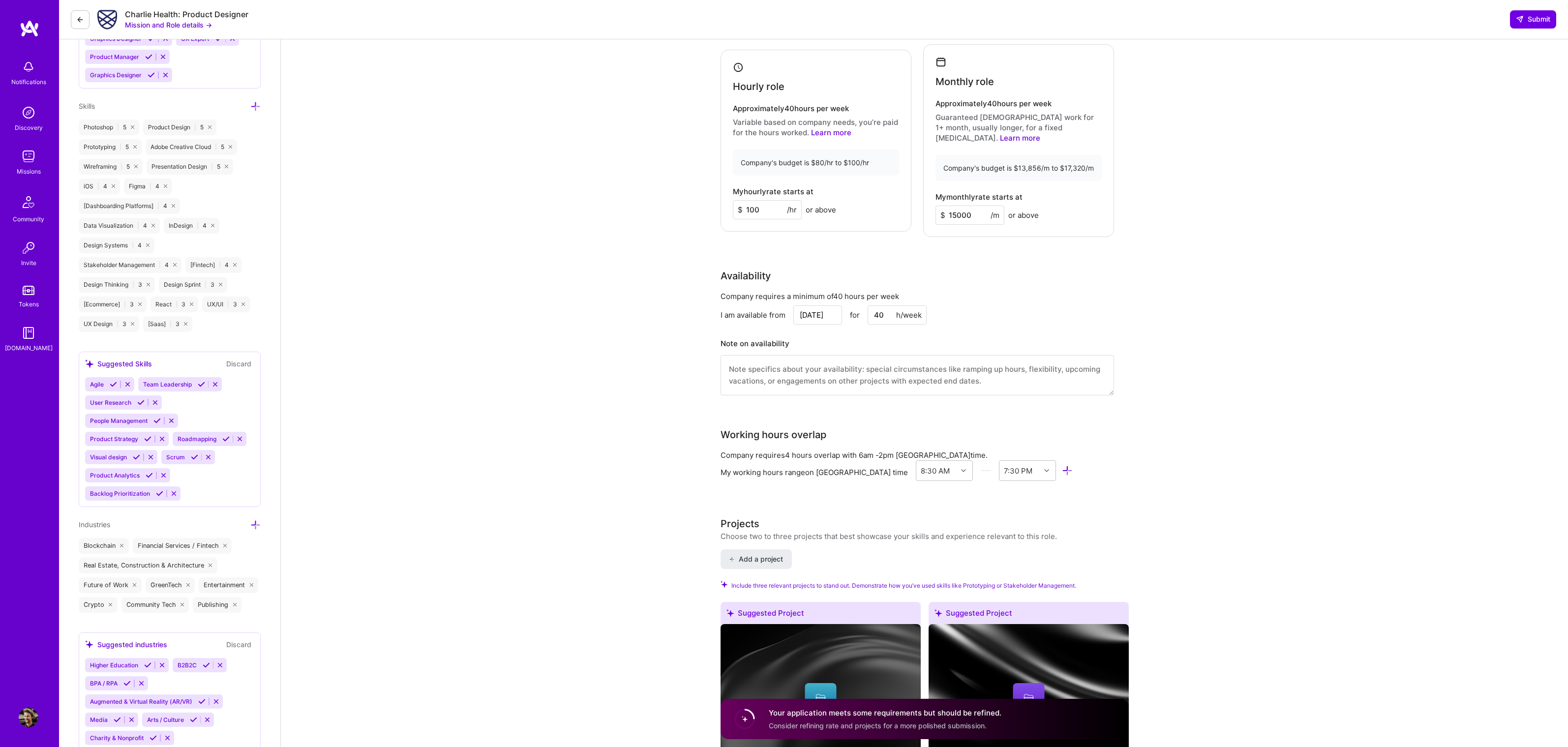
click at [822, 306] on input "[DATE]" at bounding box center [817, 315] width 48 height 19
click at [746, 242] on div "18" at bounding box center [751, 244] width 13 height 13
type input "[DATE]"
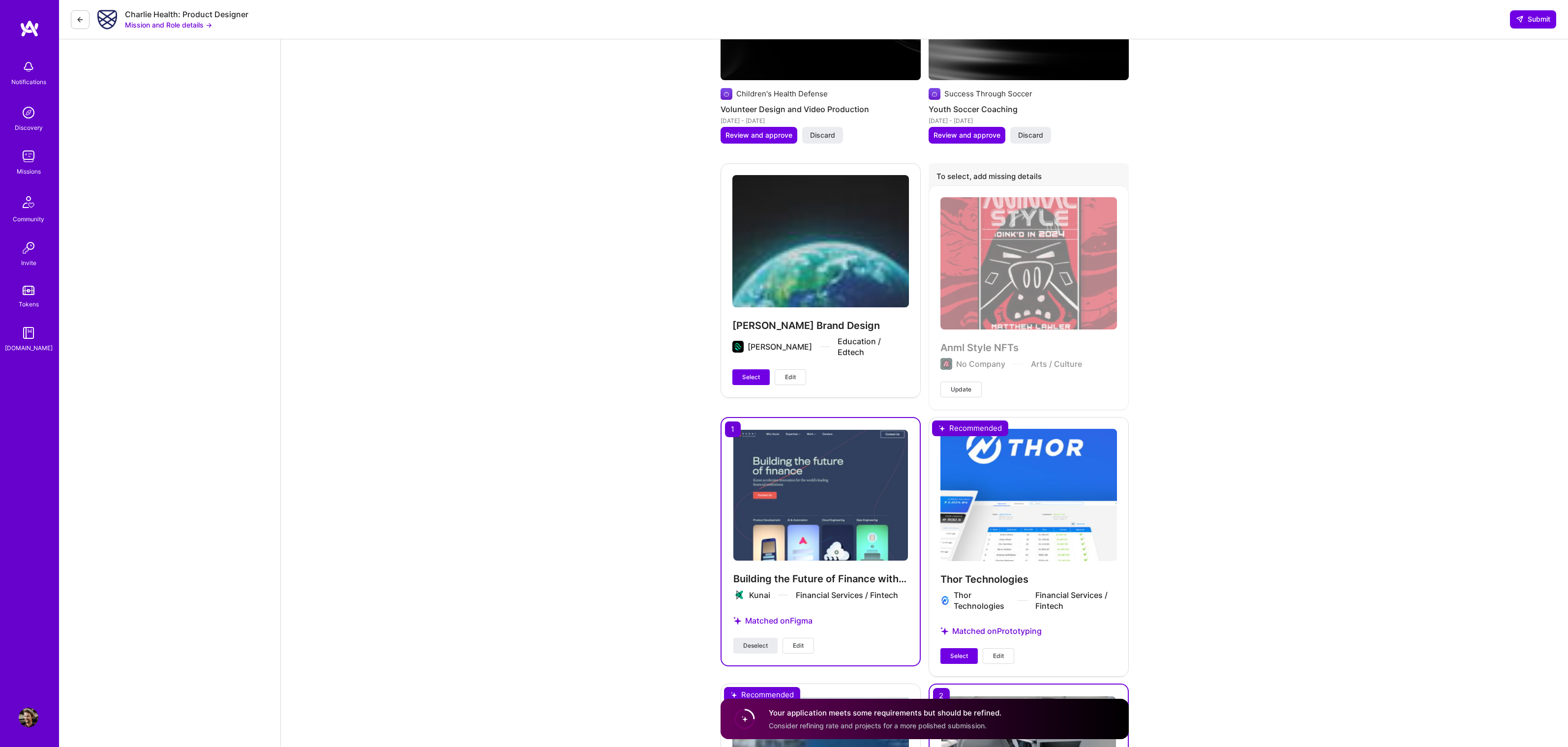
scroll to position [3374, 0]
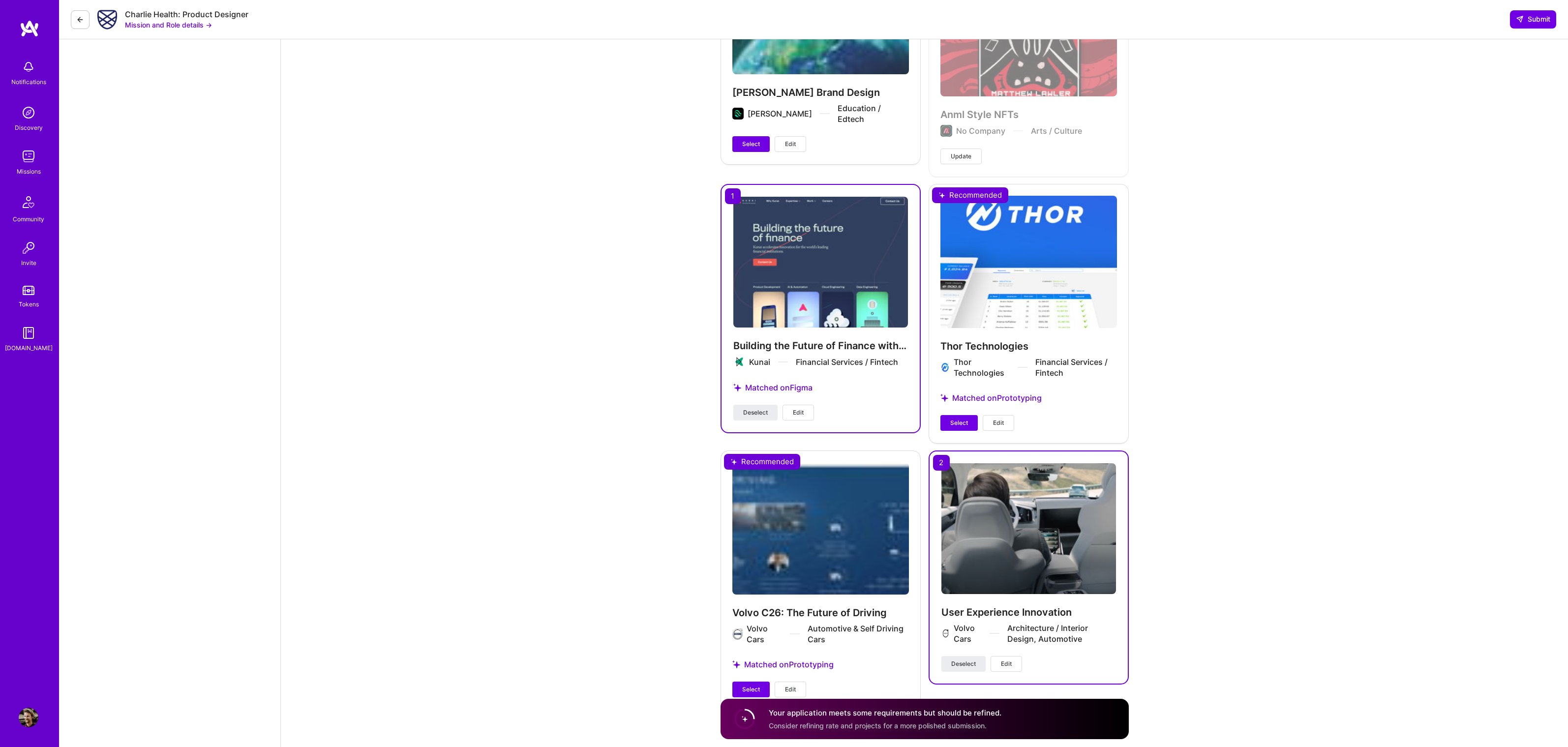
click at [1005, 247] on div "Thor Technologies Thor Technologies Financial Services / Fintech Matched on Pro…" at bounding box center [1028, 313] width 200 height 258
click at [962, 418] on span "Select" at bounding box center [959, 422] width 18 height 9
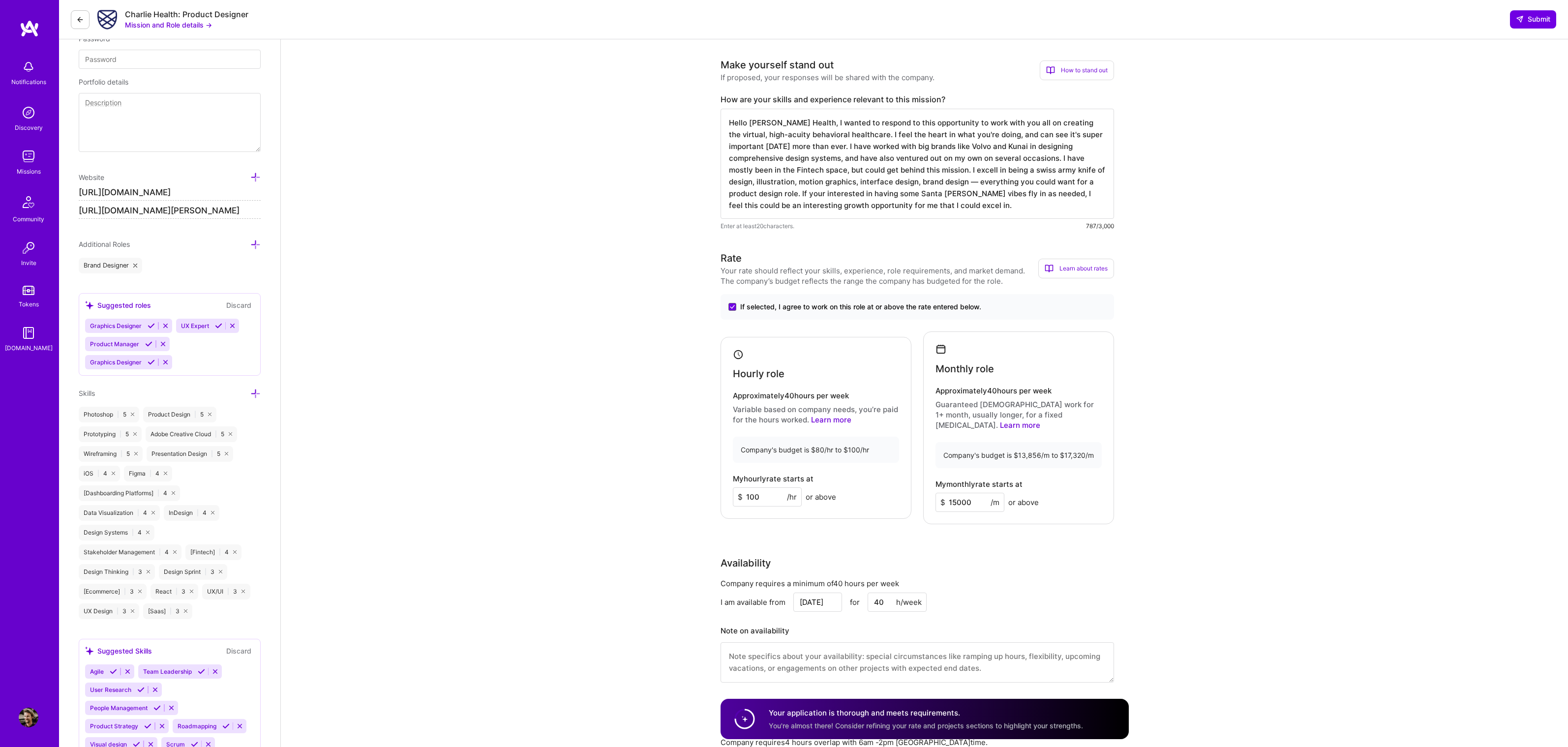
scroll to position [91, 0]
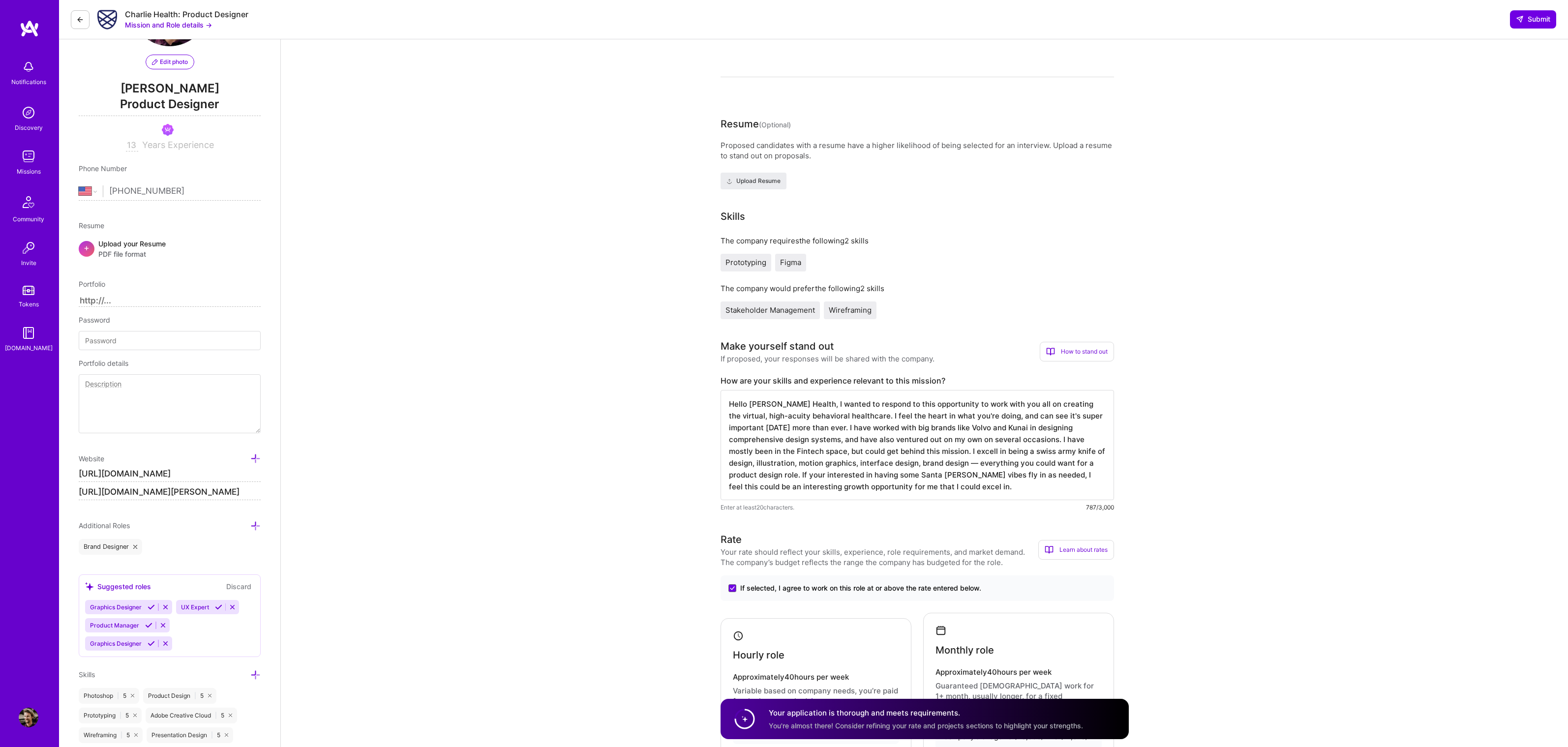
click at [1063, 405] on textarea "Hello [PERSON_NAME] Health, I wanted to respond to this opportunity to work wit…" at bounding box center [917, 445] width 393 height 110
click at [809, 428] on textarea "Hello [PERSON_NAME] Health, I wanted to respond to this opportunity to work wit…" at bounding box center [917, 445] width 393 height 110
click at [1094, 438] on textarea "Hello [PERSON_NAME] Health, I wanted to respond to this opportunity to work wit…" at bounding box center [917, 445] width 393 height 110
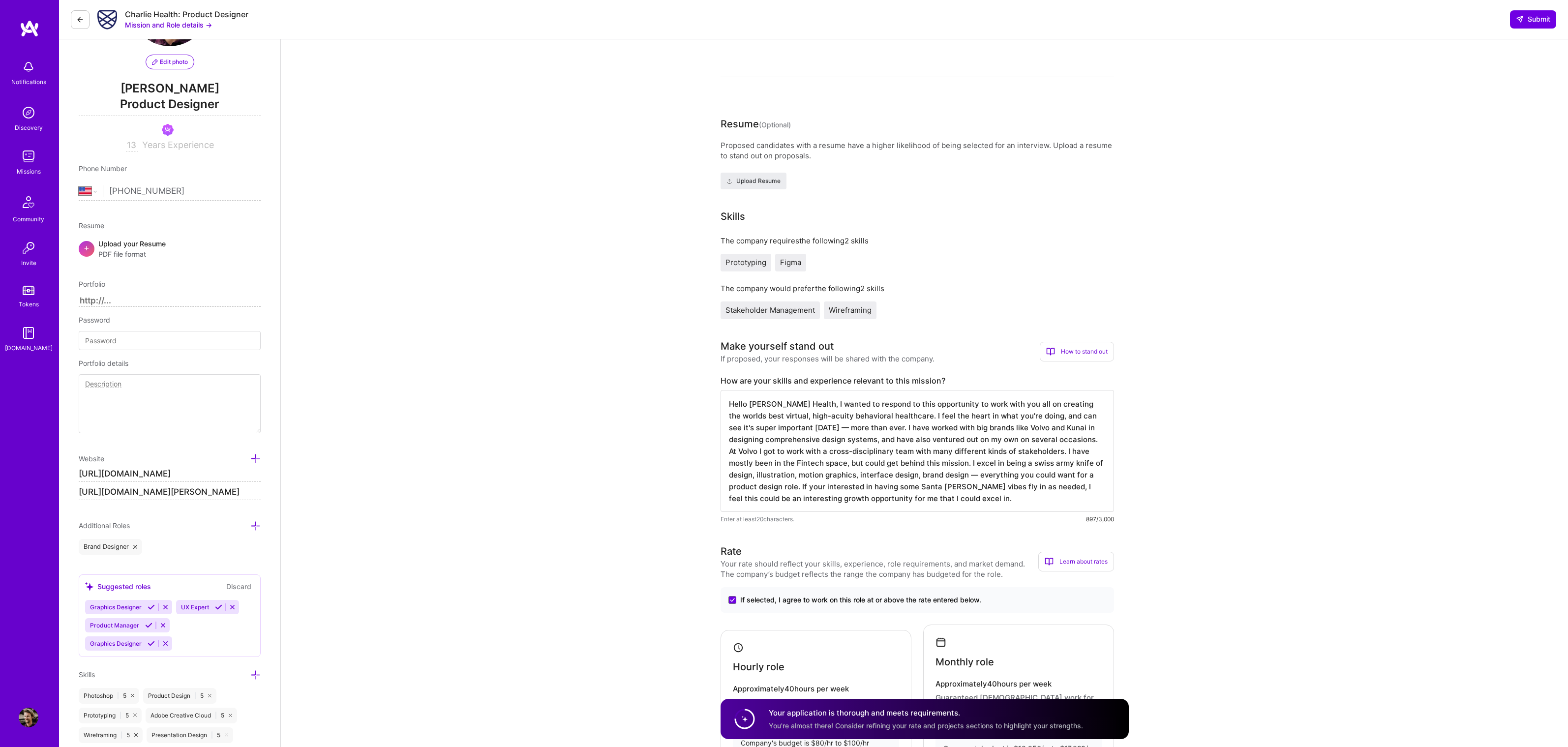
scroll to position [1, 0]
click at [1041, 489] on textarea "Hello [PERSON_NAME] Health, I wanted to respond to this opportunity to work wit…" at bounding box center [917, 451] width 393 height 122
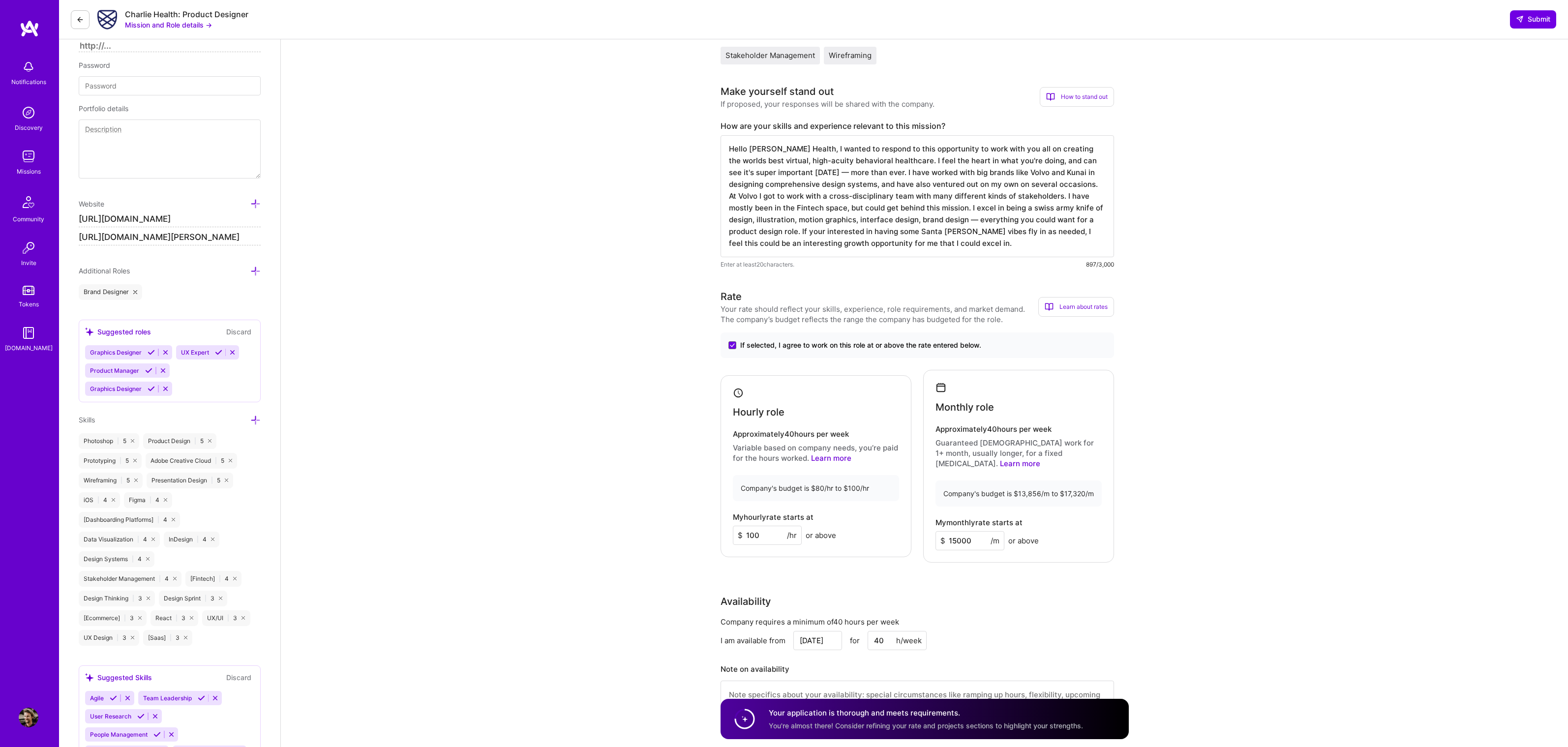
scroll to position [200, 0]
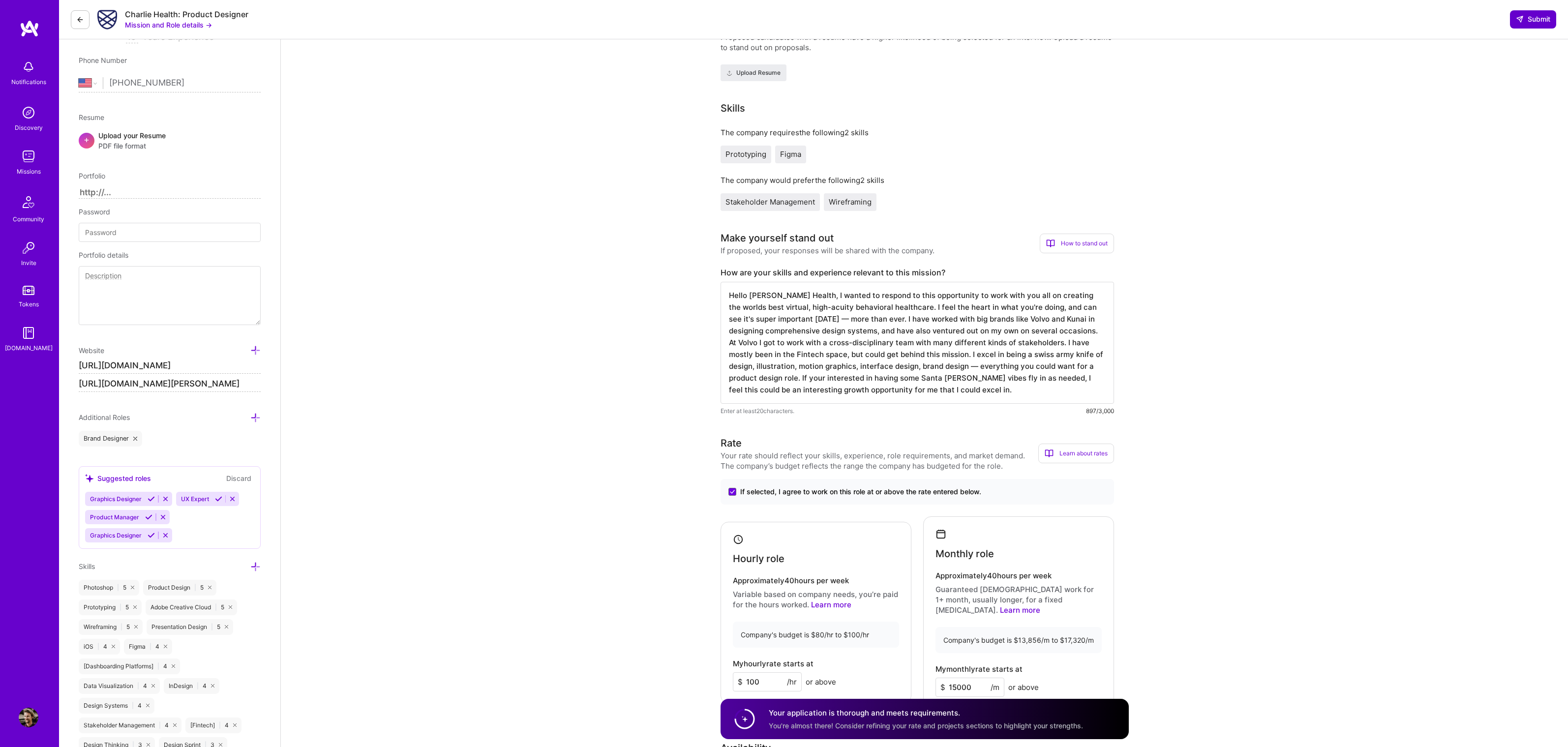
type textarea "Hello [PERSON_NAME] Health, I wanted to respond to this opportunity to work wit…"
click at [1539, 21] on span "Submit" at bounding box center [1533, 19] width 34 height 10
